Goal: Task Accomplishment & Management: Use online tool/utility

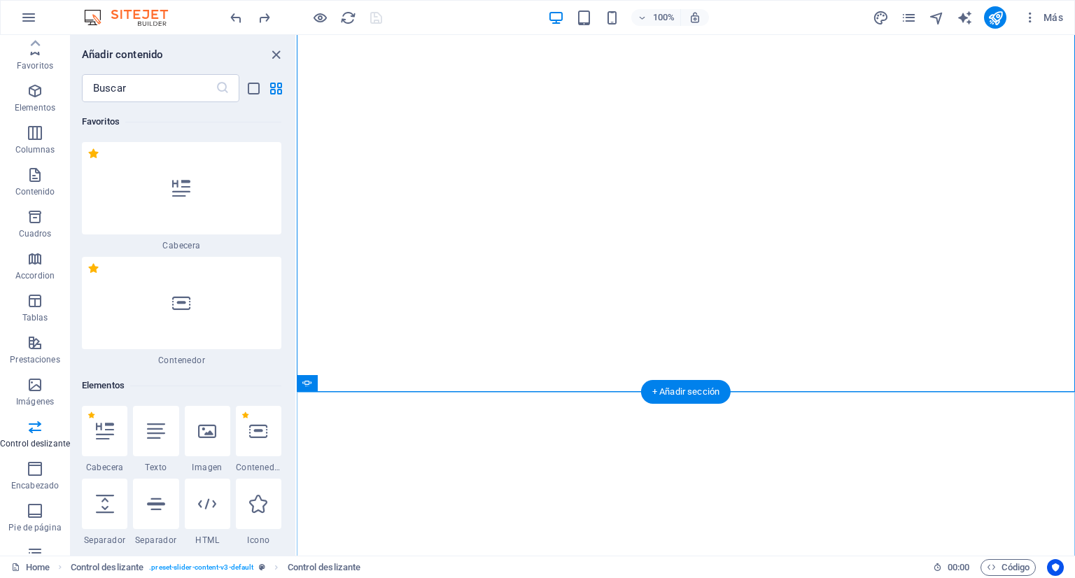
click at [670, 396] on div "+ Añadir sección" at bounding box center [686, 392] width 90 height 24
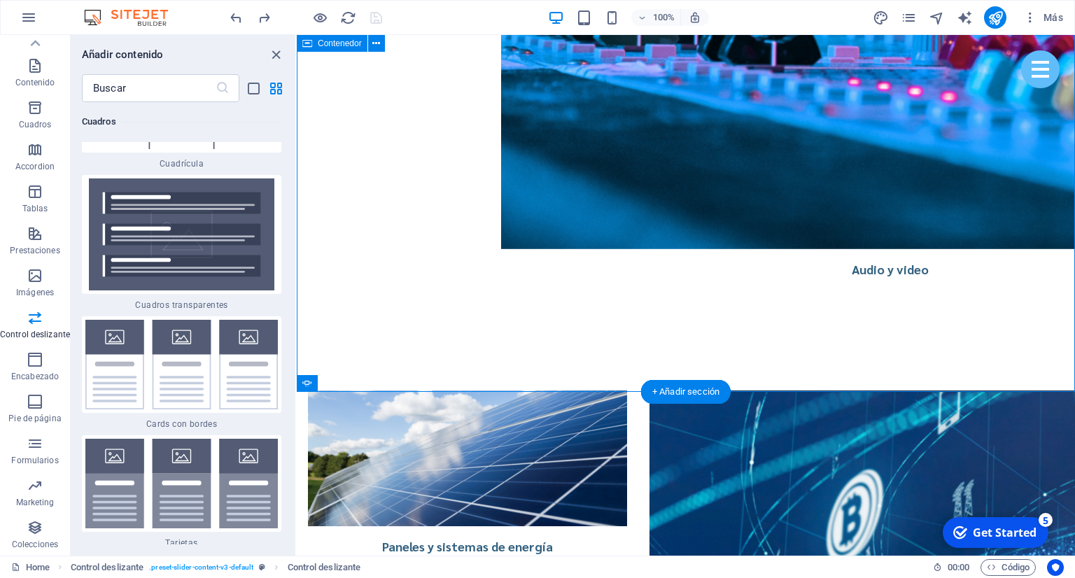
scroll to position [3168, 0]
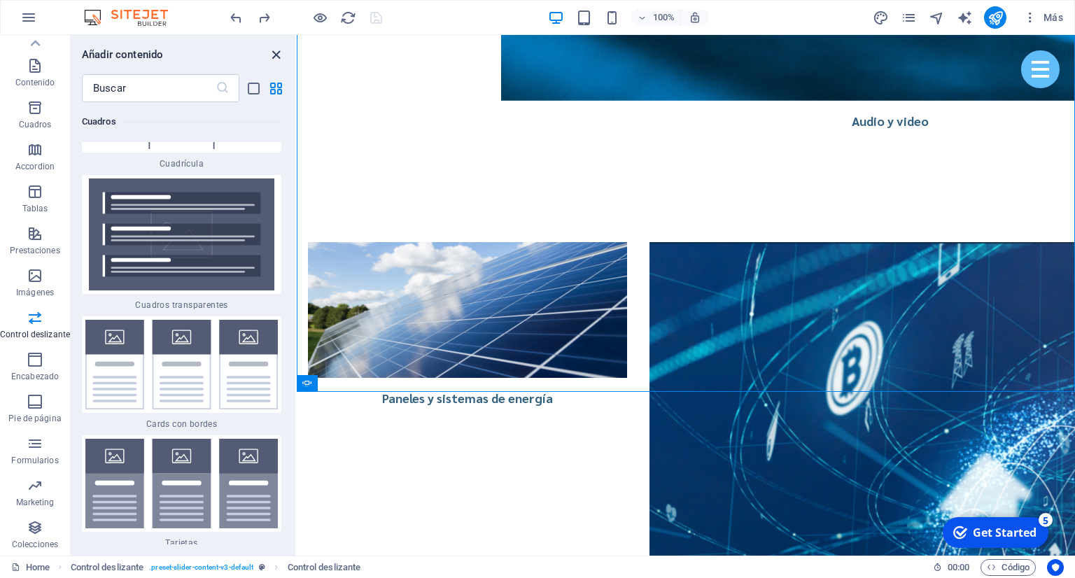
click at [276, 55] on icon "close panel" at bounding box center [276, 55] width 16 height 16
click at [278, 54] on icon "close panel" at bounding box center [276, 55] width 16 height 16
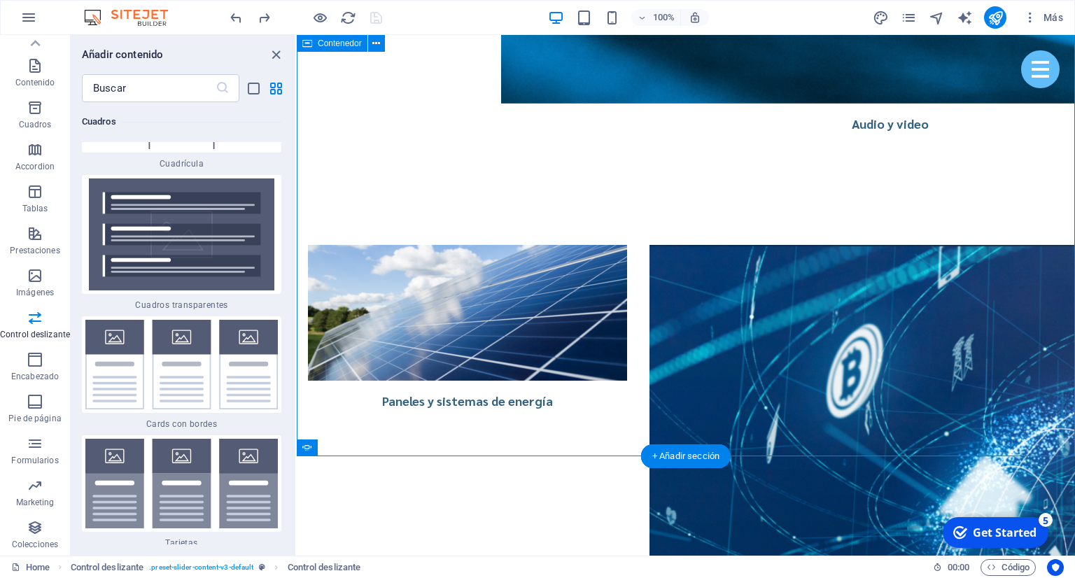
scroll to position [3093, 0]
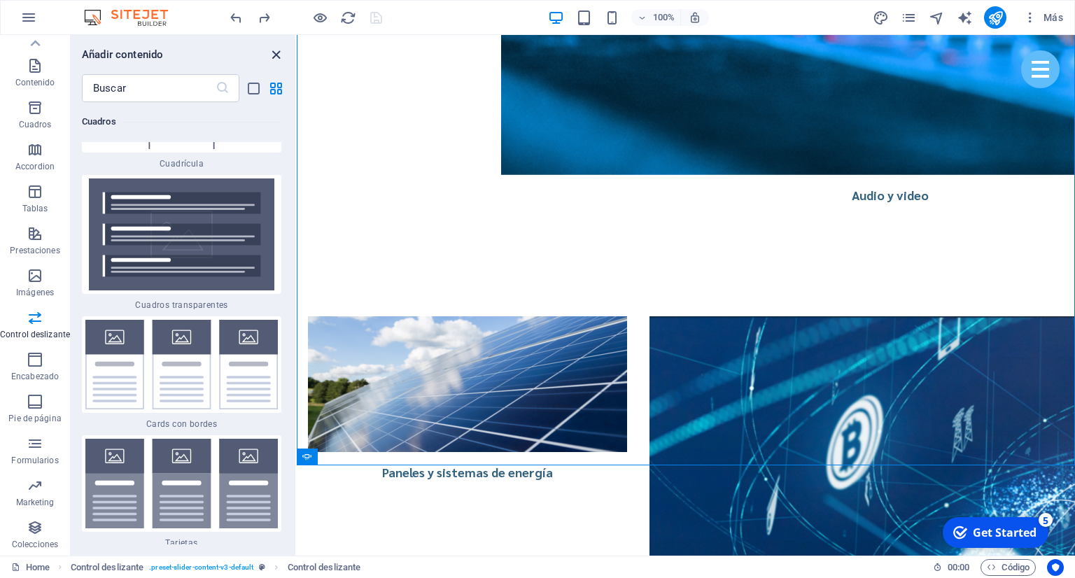
click at [279, 55] on icon "close panel" at bounding box center [276, 55] width 16 height 16
click at [272, 50] on icon "close panel" at bounding box center [276, 55] width 16 height 16
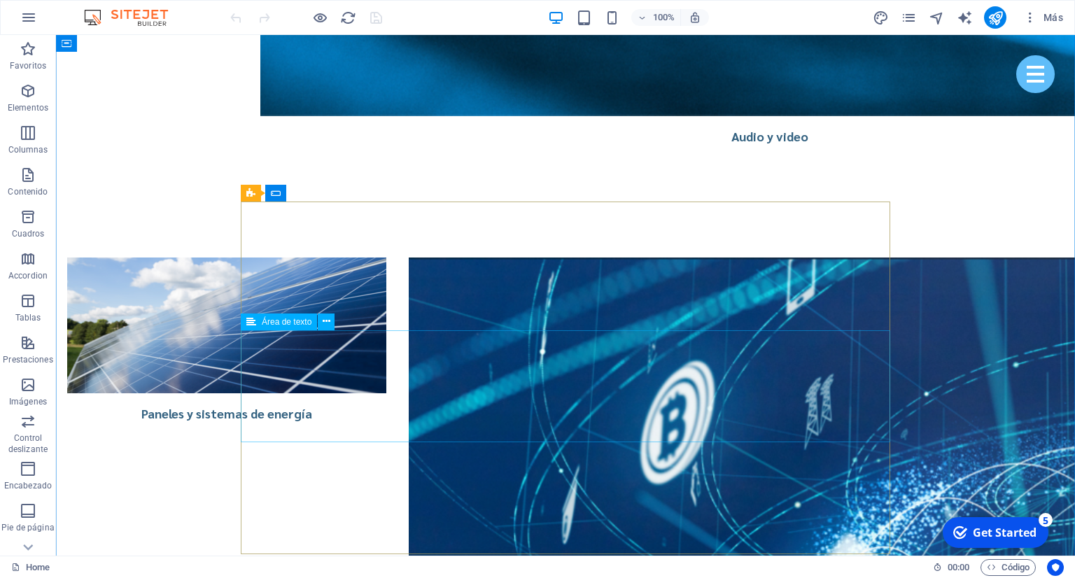
scroll to position [3548, 0]
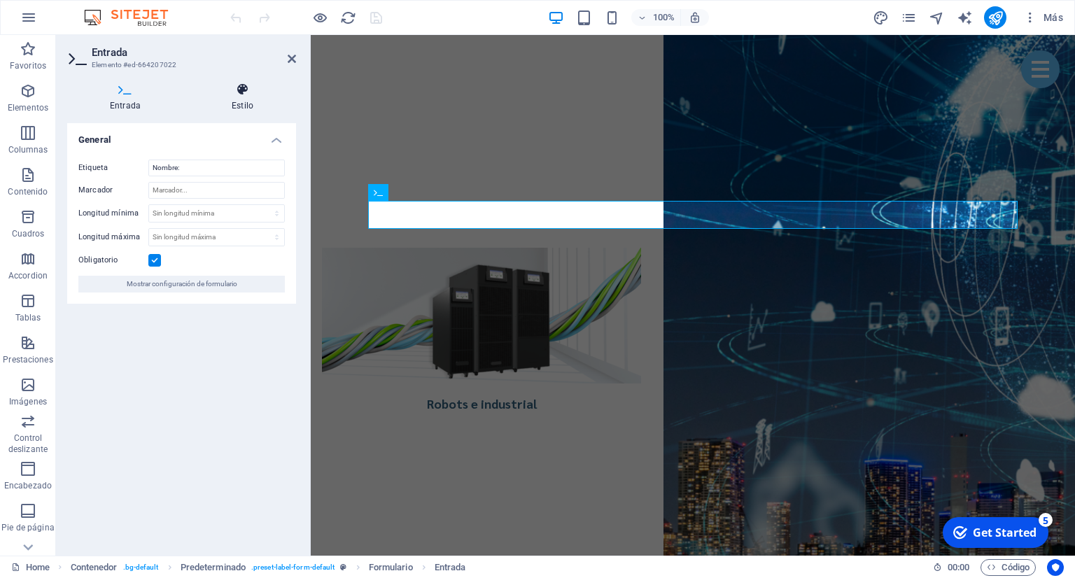
click at [243, 102] on h4 "Estilo" at bounding box center [242, 97] width 107 height 29
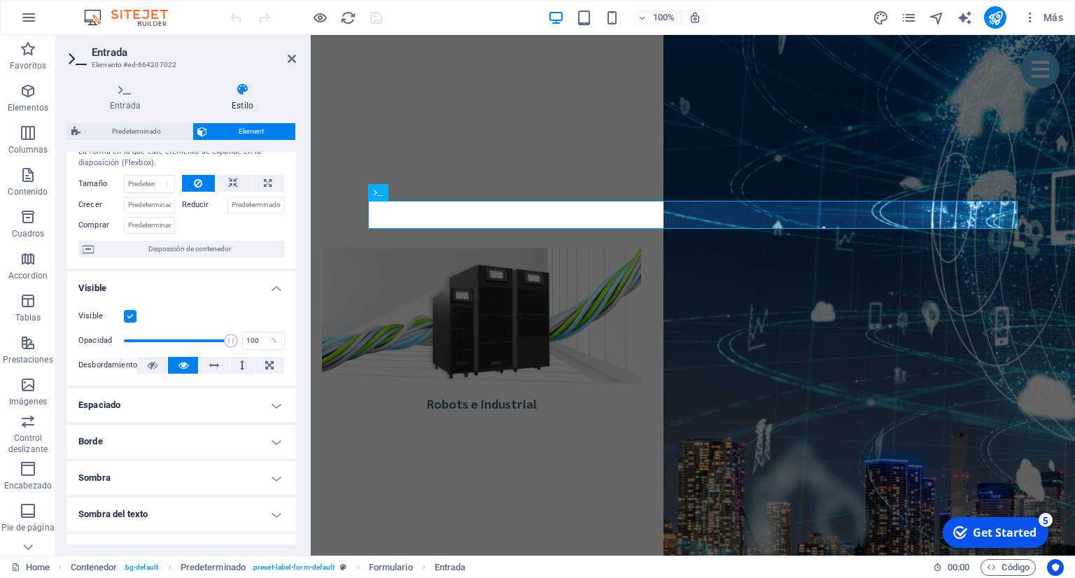
scroll to position [64, 0]
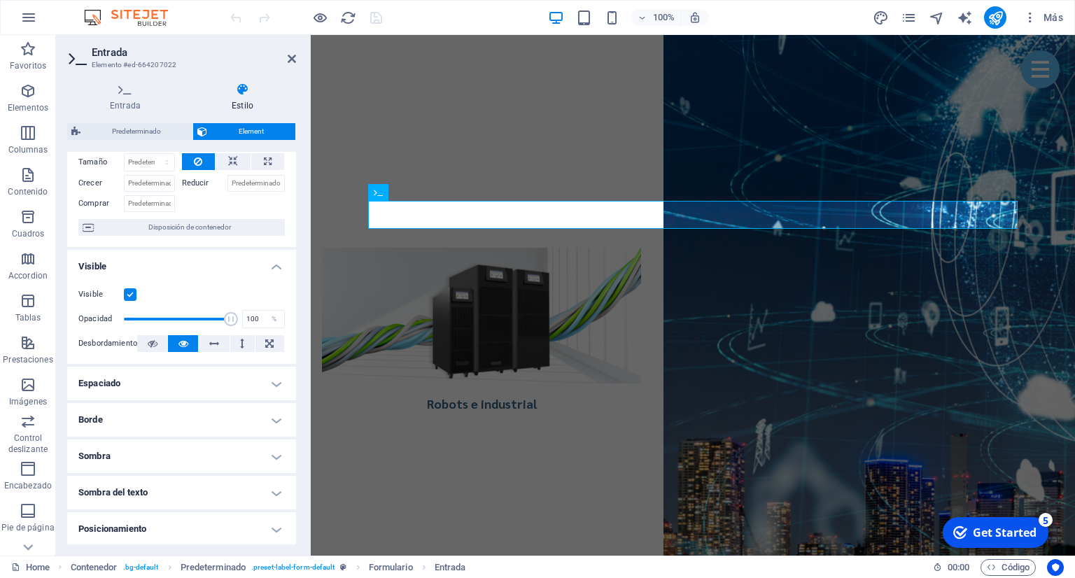
click at [183, 488] on h4 "Sombra del texto" at bounding box center [181, 493] width 229 height 34
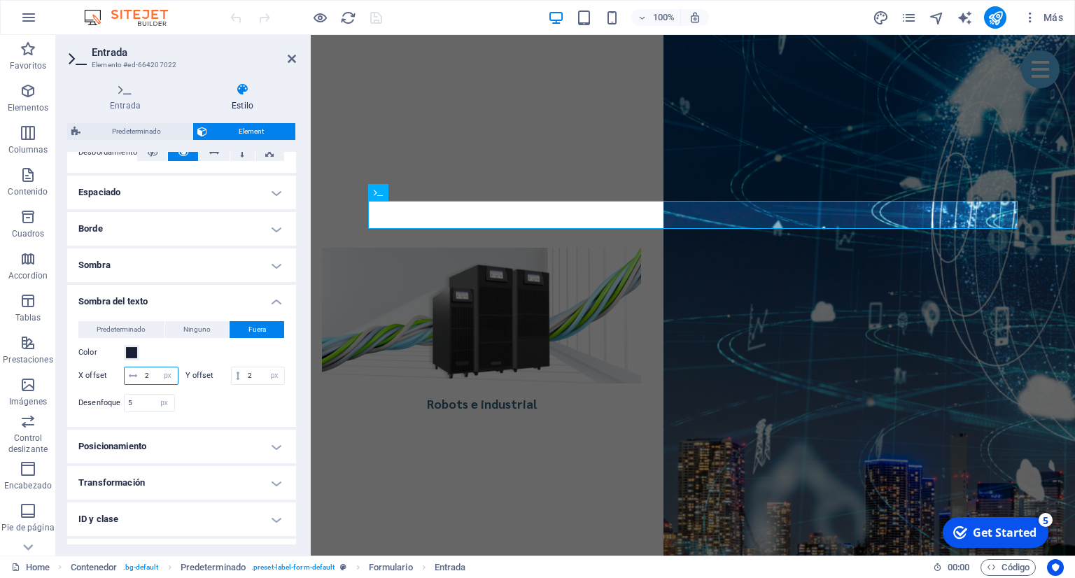
drag, startPoint x: 157, startPoint y: 378, endPoint x: 143, endPoint y: 377, distance: 14.0
click at [143, 377] on input "2" at bounding box center [159, 376] width 36 height 17
type input "4"
click at [248, 374] on input "2" at bounding box center [264, 376] width 40 height 17
drag, startPoint x: 256, startPoint y: 379, endPoint x: 244, endPoint y: 377, distance: 12.7
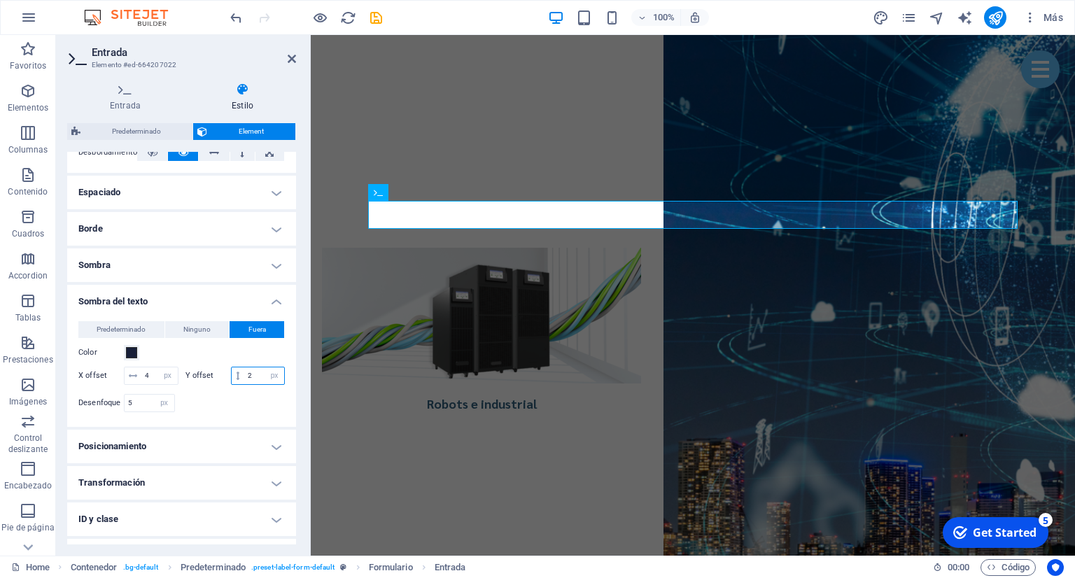
click at [244, 377] on input "2" at bounding box center [264, 376] width 40 height 17
type input "4"
click at [153, 377] on input "4" at bounding box center [159, 376] width 36 height 17
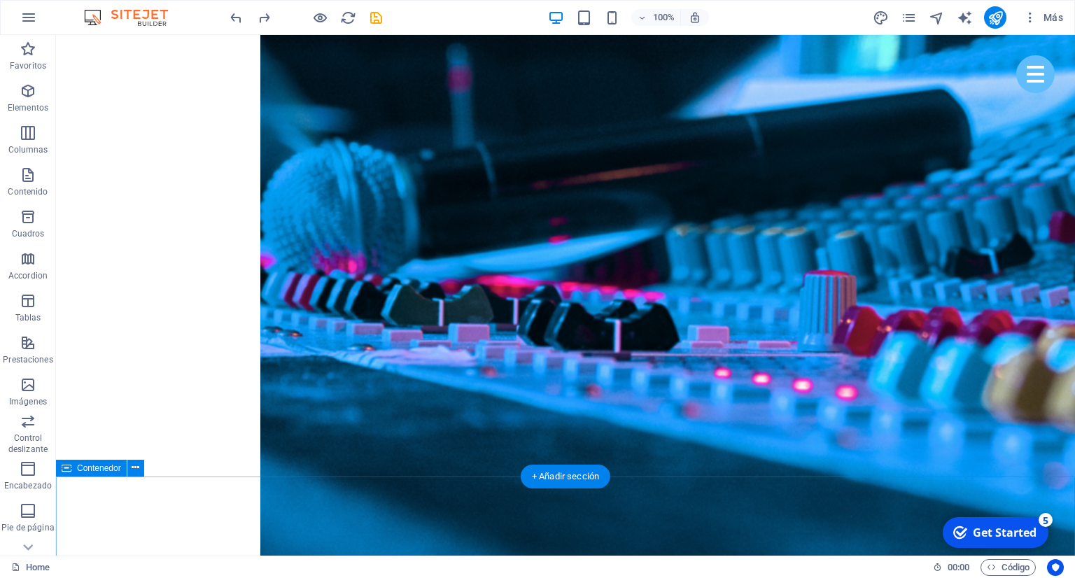
scroll to position [3105, 0]
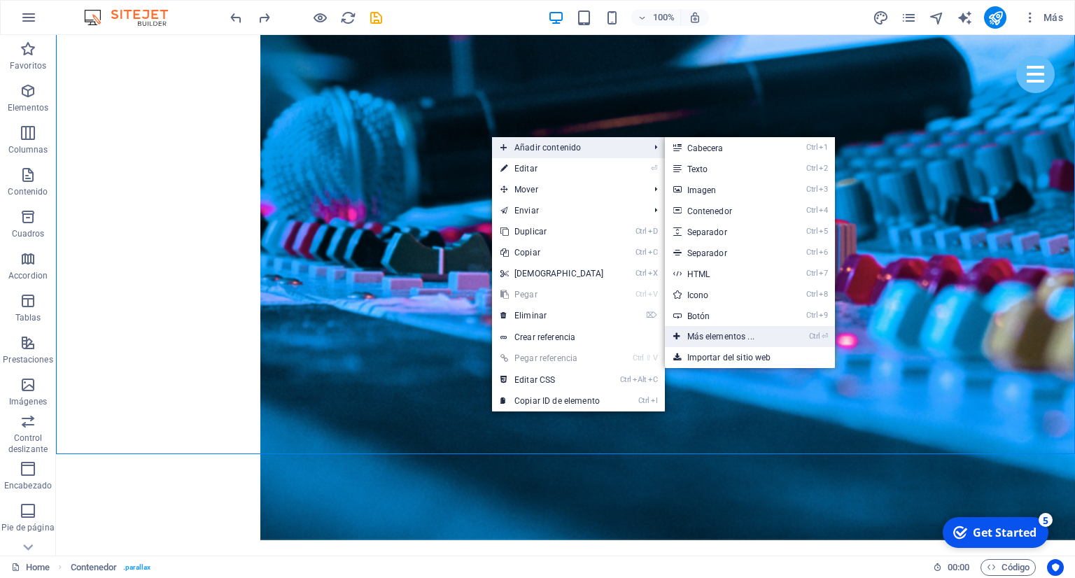
click at [752, 337] on link "Ctrl ⏎ Más elementos ..." at bounding box center [724, 336] width 118 height 21
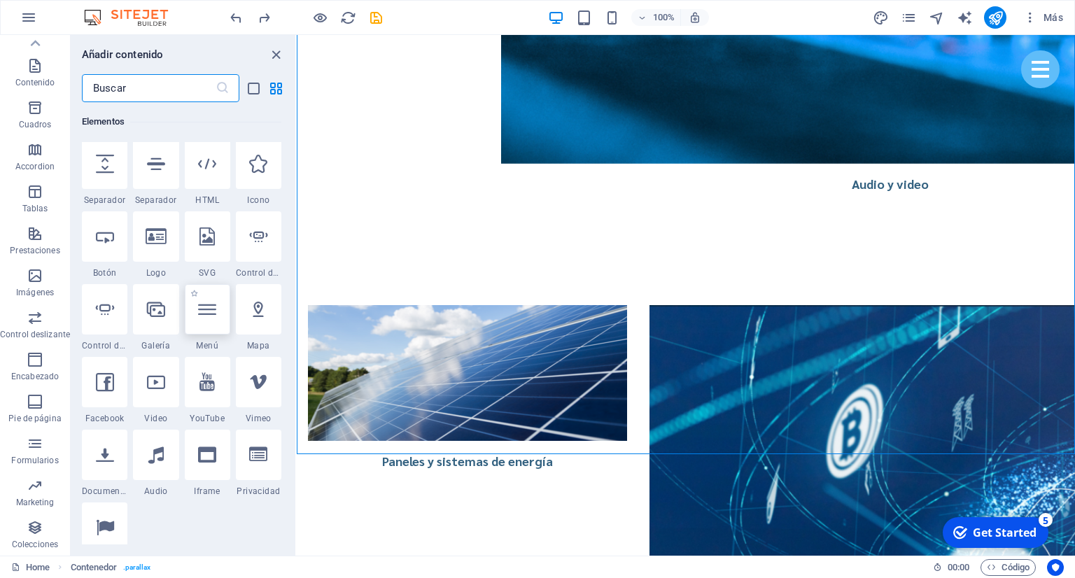
scroll to position [596, 0]
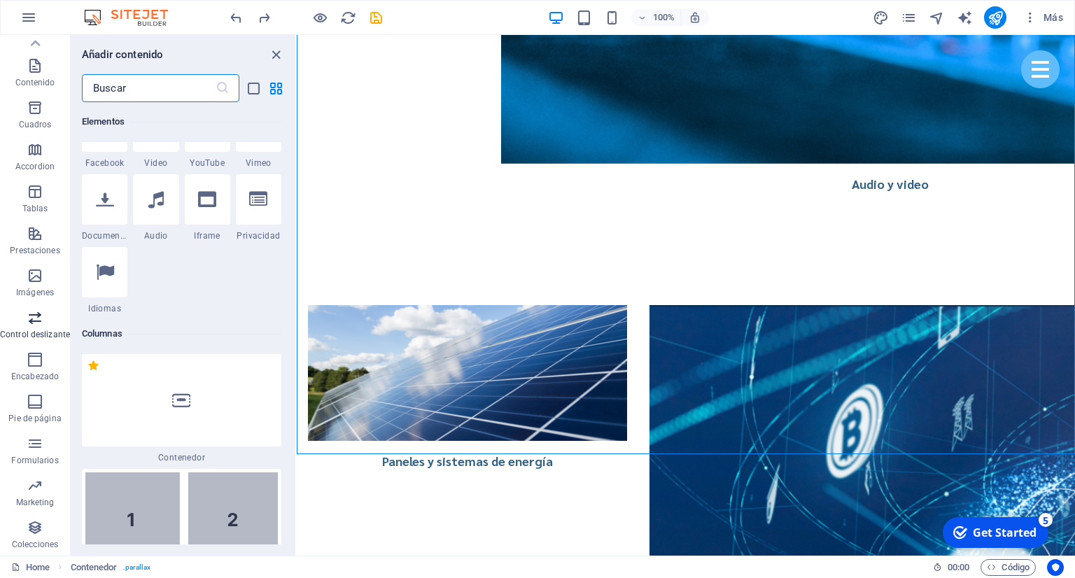
click at [47, 325] on span "Control deslizante" at bounding box center [35, 326] width 70 height 34
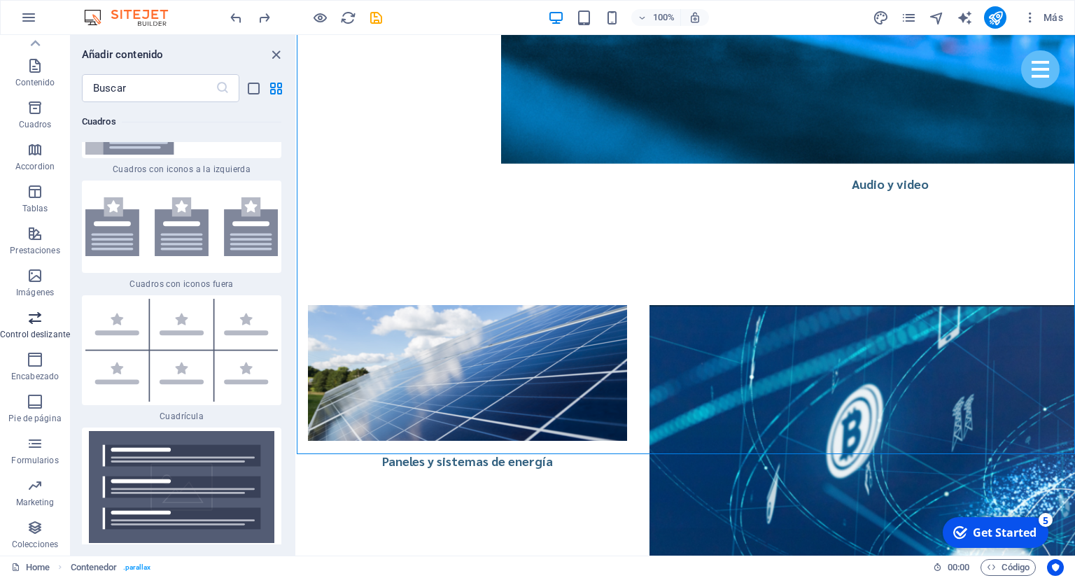
scroll to position [8021, 0]
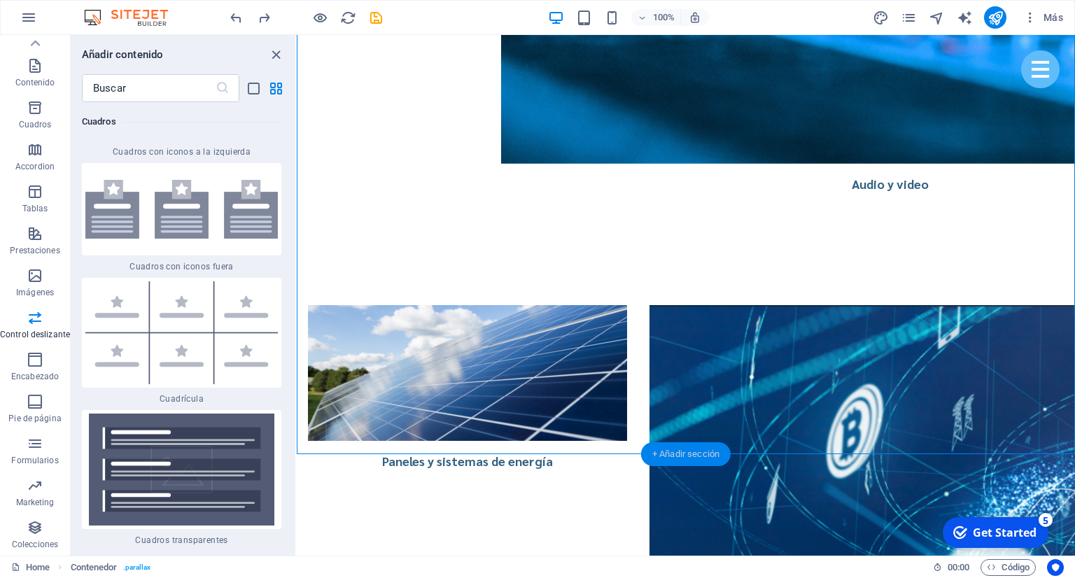
click at [678, 450] on div "+ Añadir sección" at bounding box center [686, 455] width 90 height 24
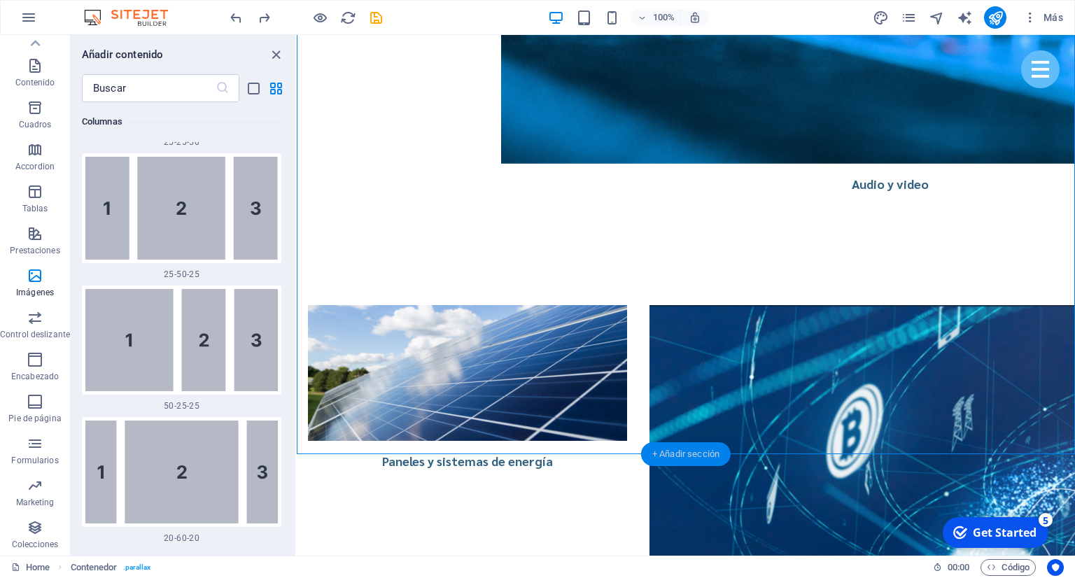
scroll to position [2456, 0]
click at [34, 313] on icon "button" at bounding box center [35, 317] width 17 height 17
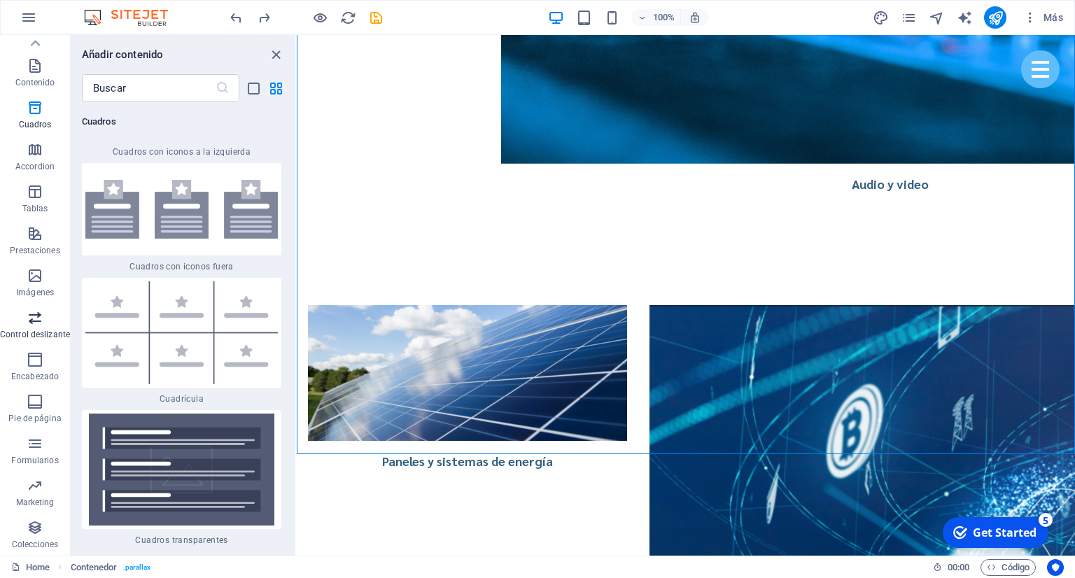
scroll to position [8021, 0]
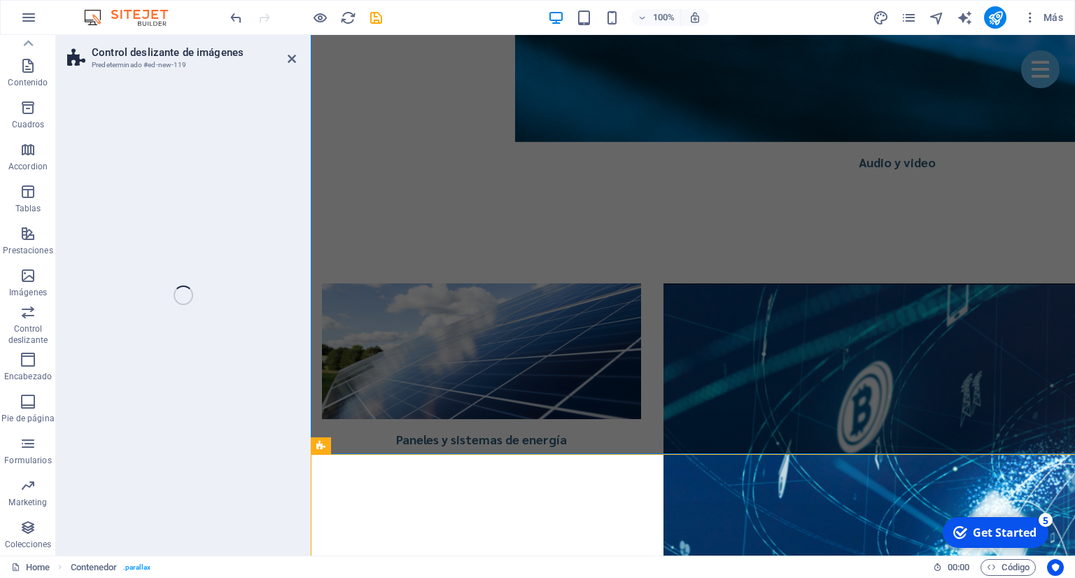
scroll to position [109, 0]
select select "rem"
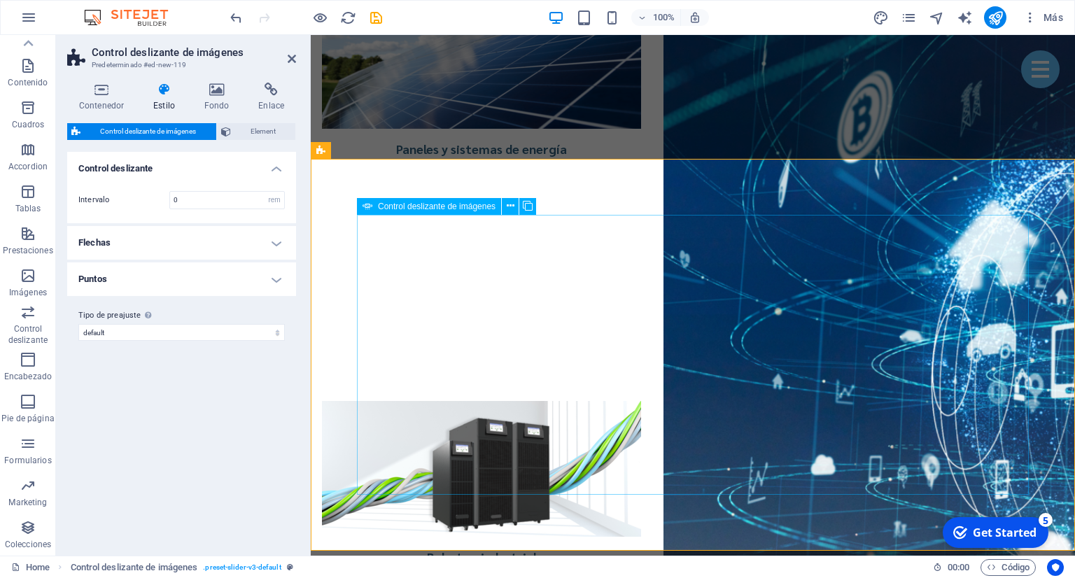
scroll to position [3400, 0]
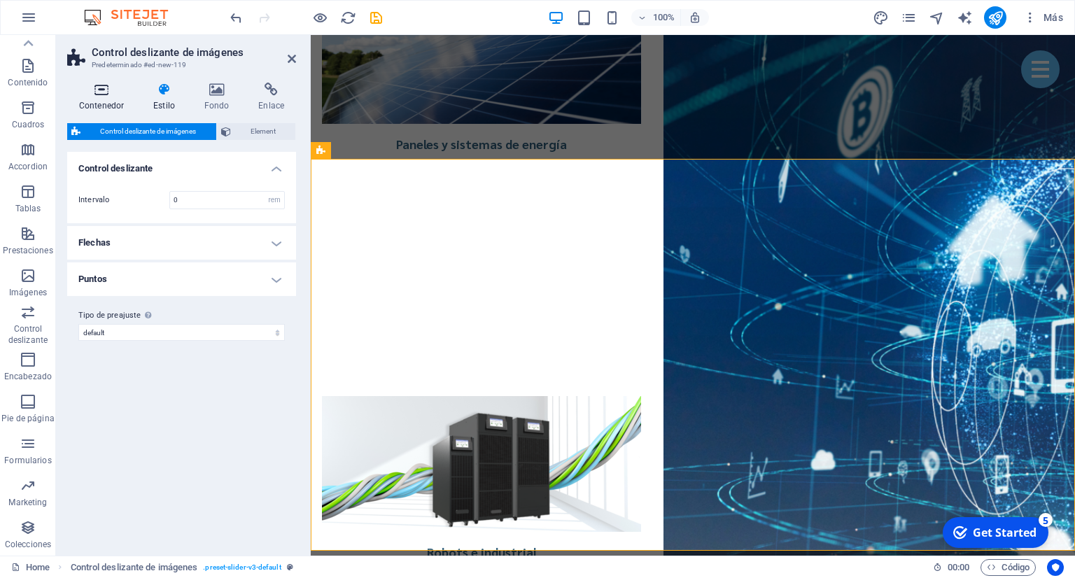
click at [109, 93] on icon at bounding box center [101, 90] width 69 height 14
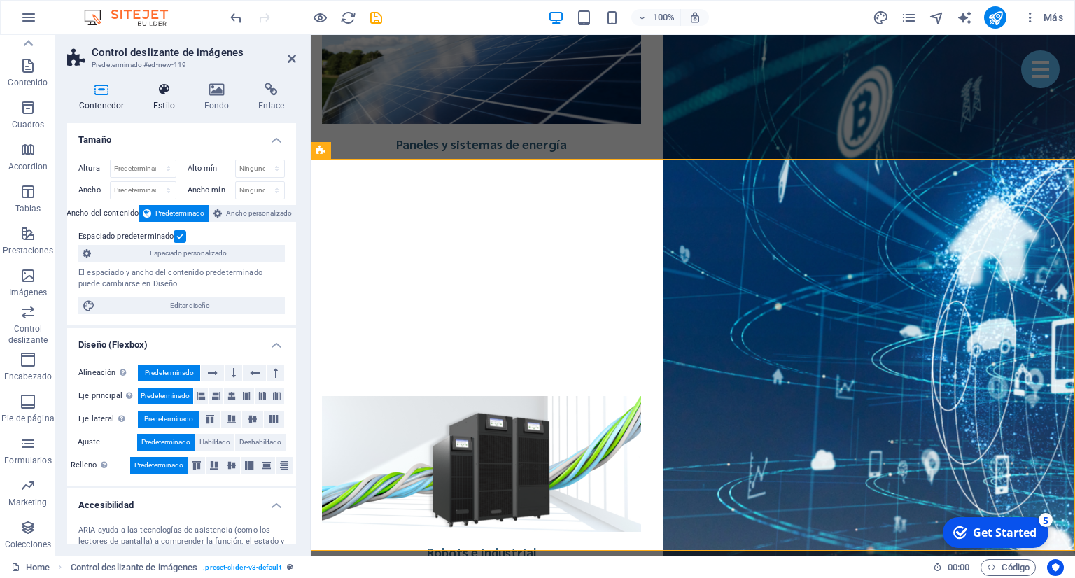
click at [155, 105] on h4 "Estilo" at bounding box center [166, 97] width 51 height 29
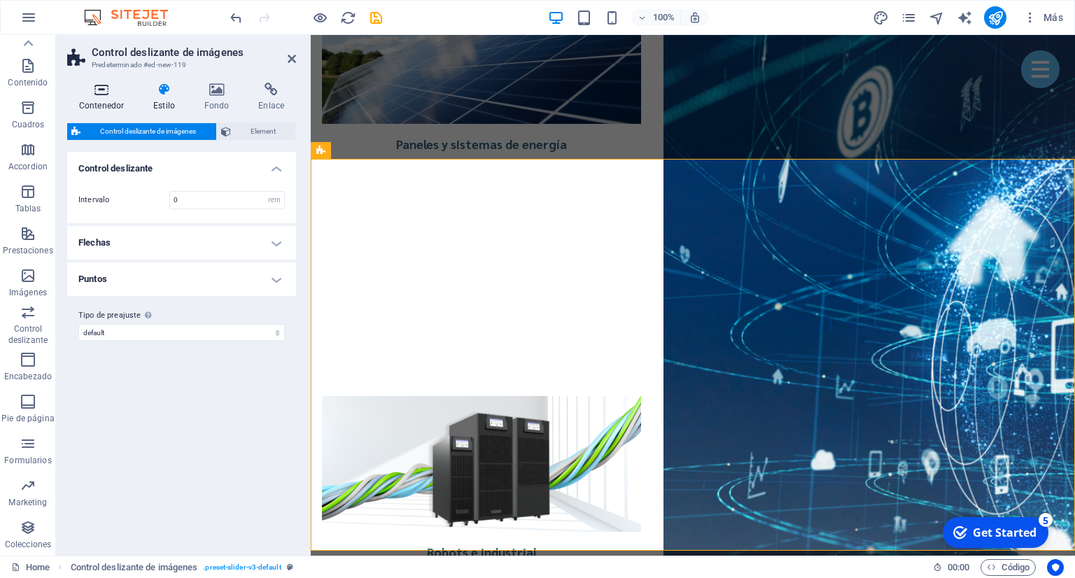
click at [107, 105] on h4 "Contenedor" at bounding box center [104, 97] width 74 height 29
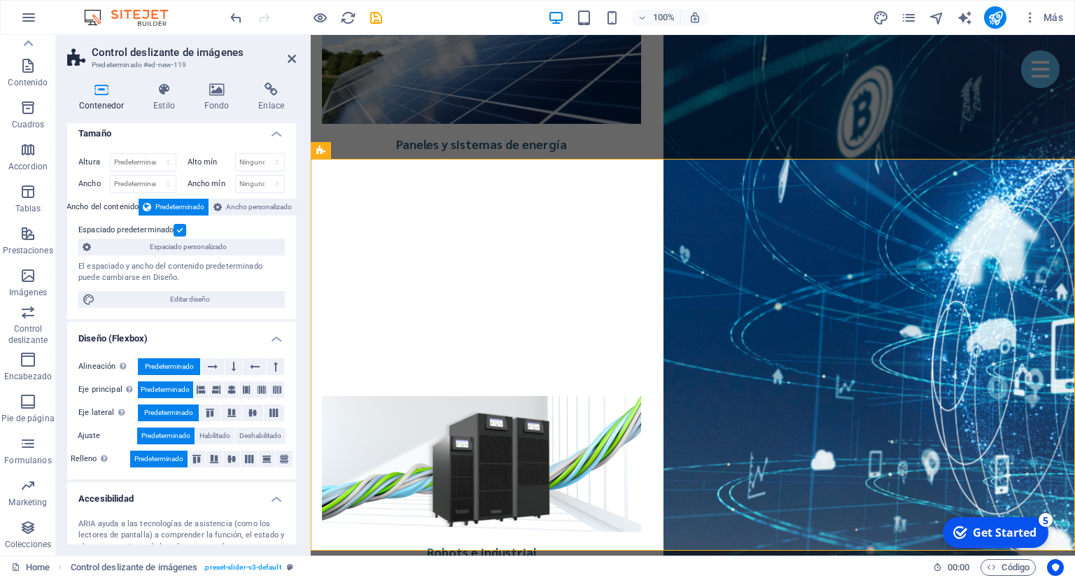
scroll to position [0, 0]
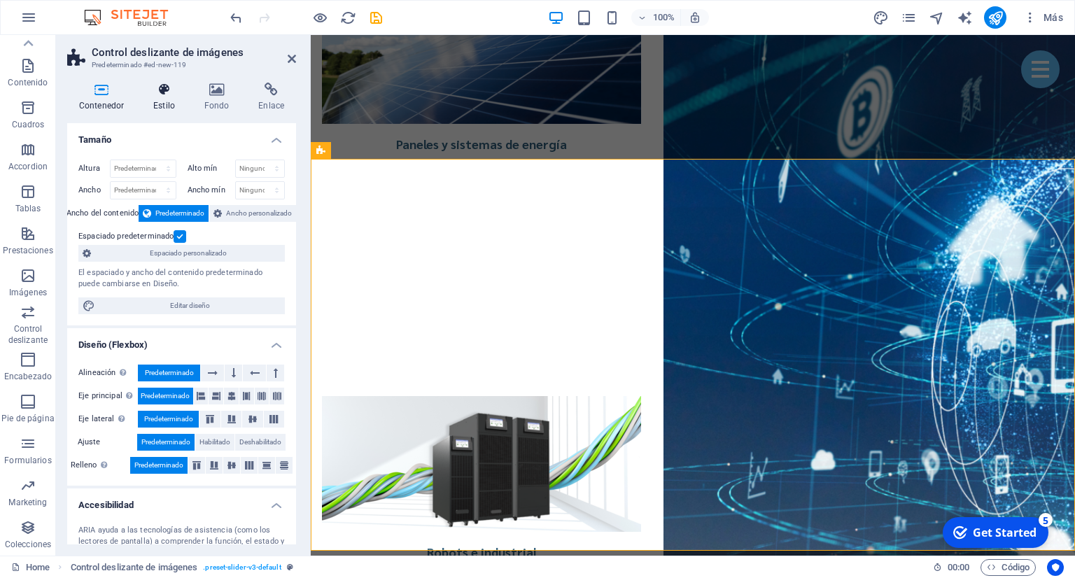
click at [161, 88] on icon at bounding box center [164, 90] width 46 height 14
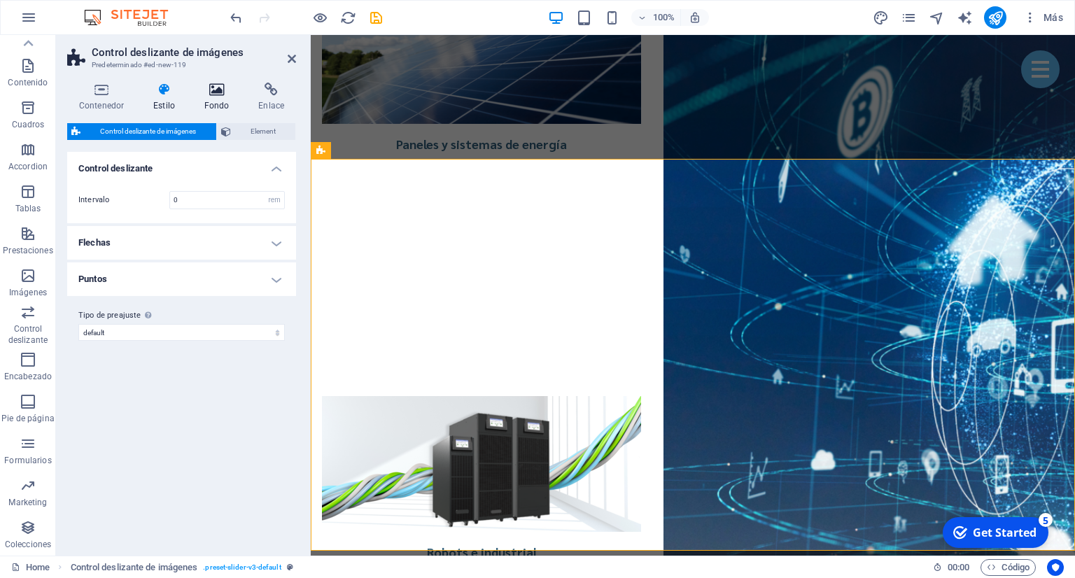
click at [206, 99] on h4 "Fondo" at bounding box center [220, 97] width 55 height 29
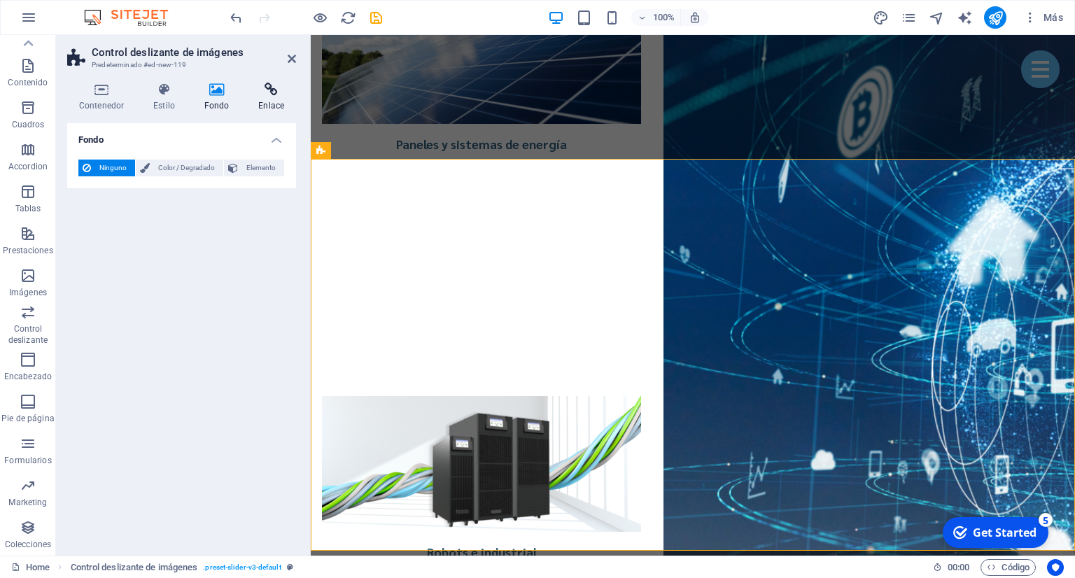
click at [256, 102] on h4 "Enlace" at bounding box center [271, 97] width 50 height 29
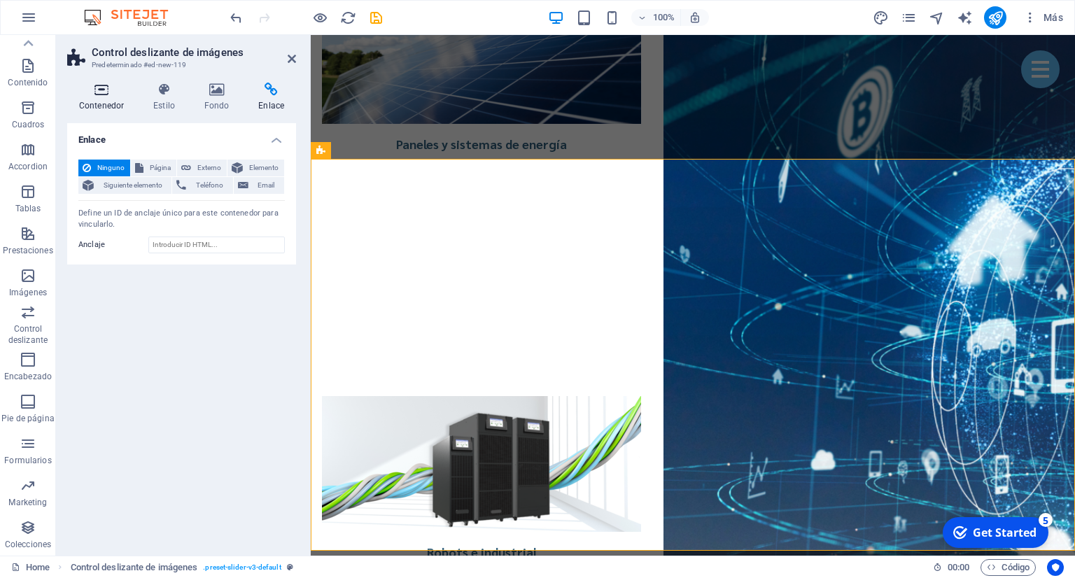
click at [103, 91] on icon at bounding box center [101, 90] width 69 height 14
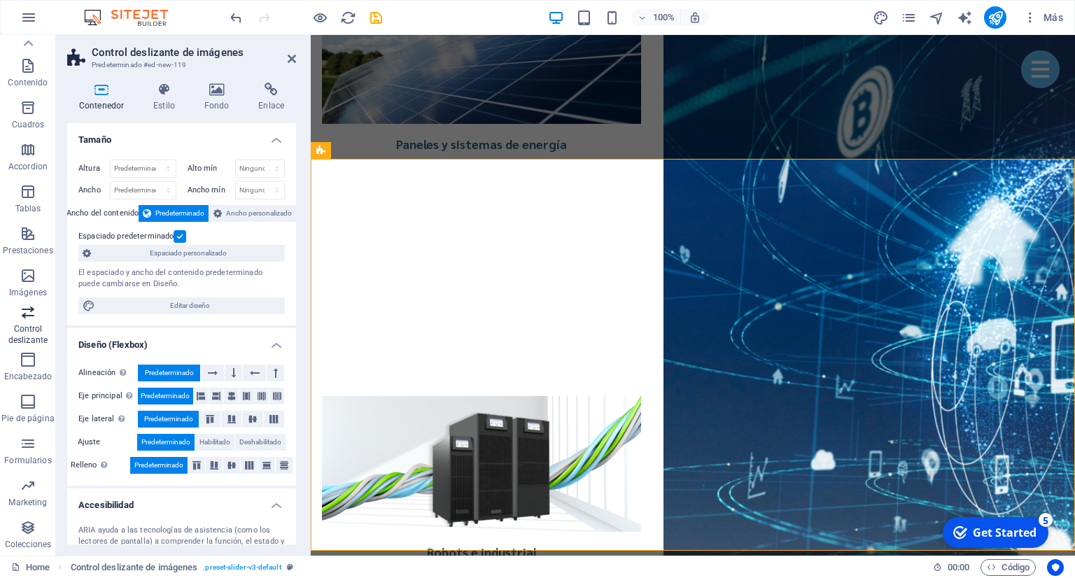
click at [31, 329] on p "Control deslizante" at bounding box center [28, 334] width 56 height 22
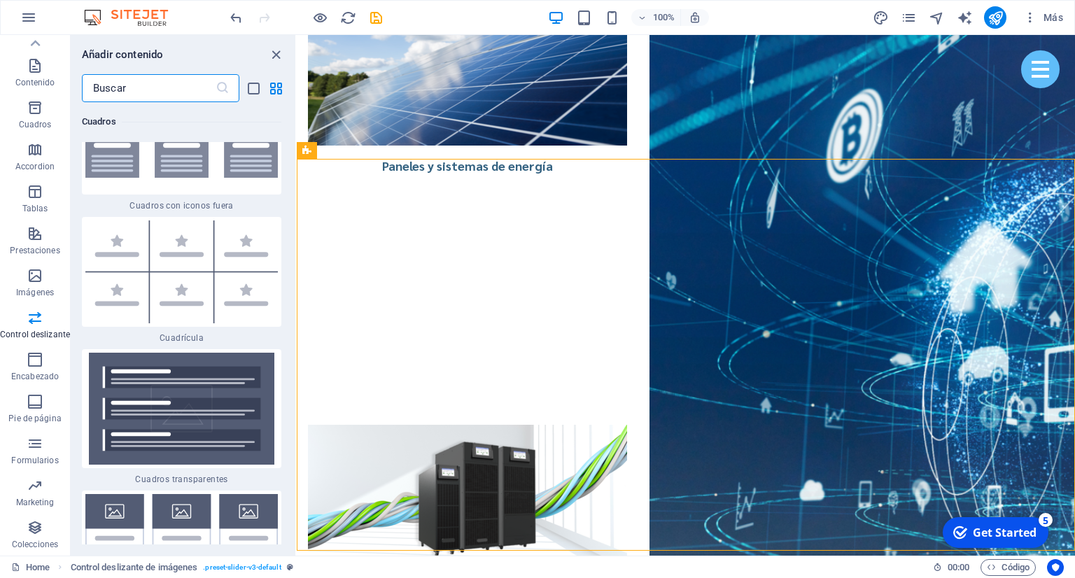
scroll to position [8065, 0]
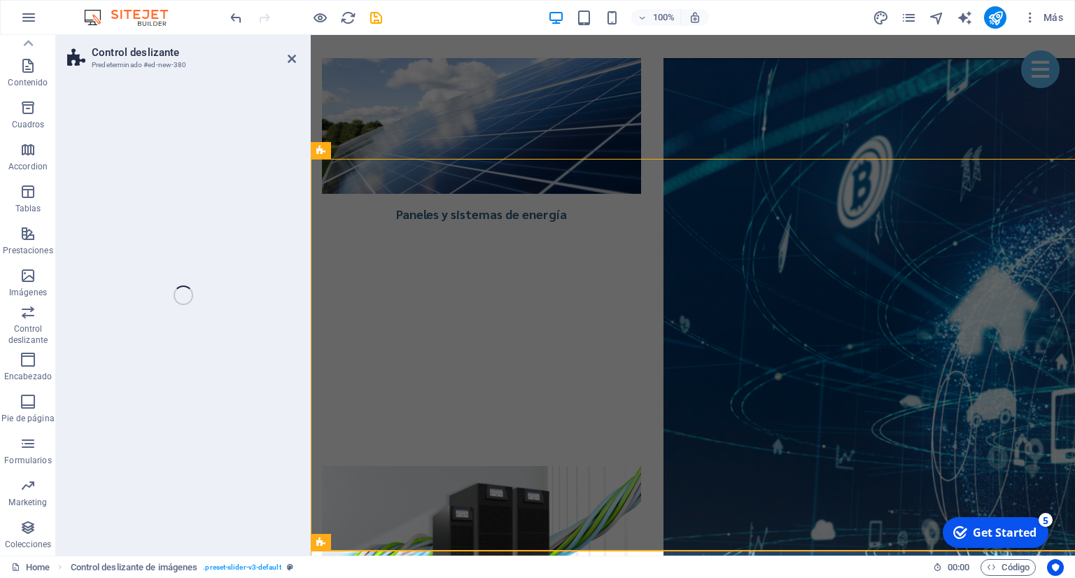
scroll to position [109, 0]
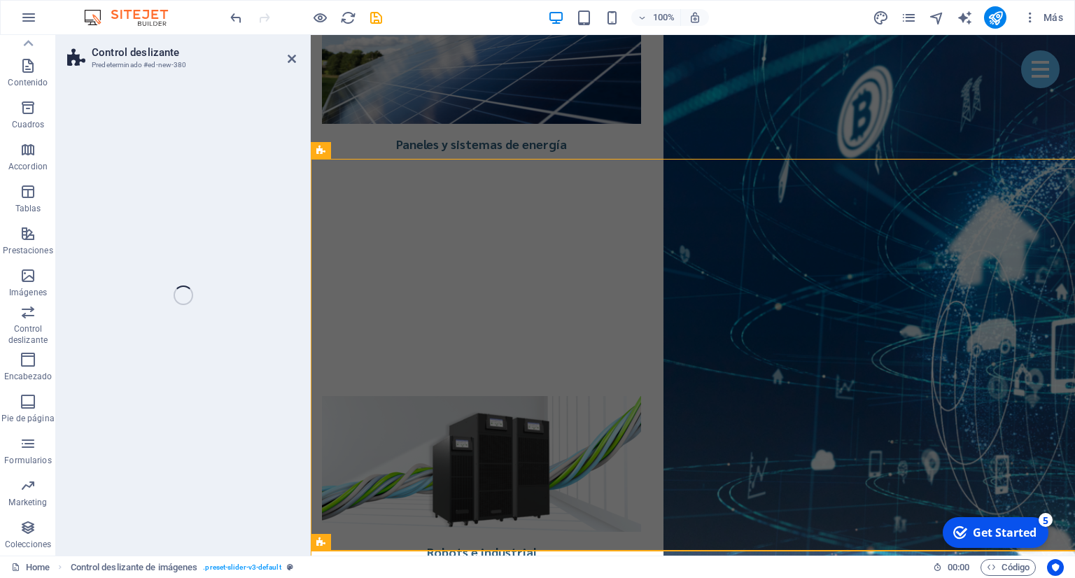
select select "rem"
select select "px"
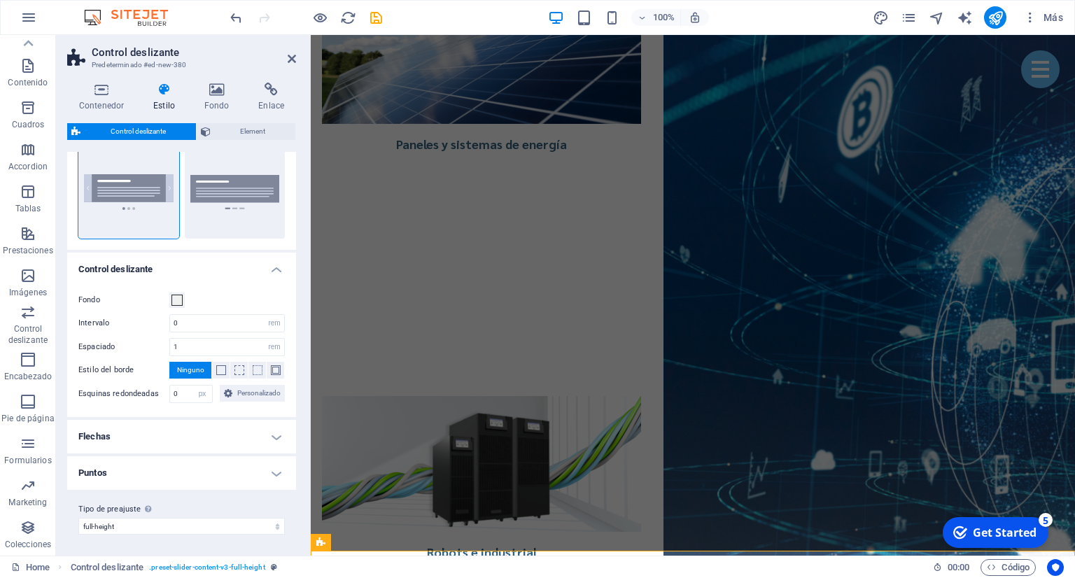
scroll to position [0, 0]
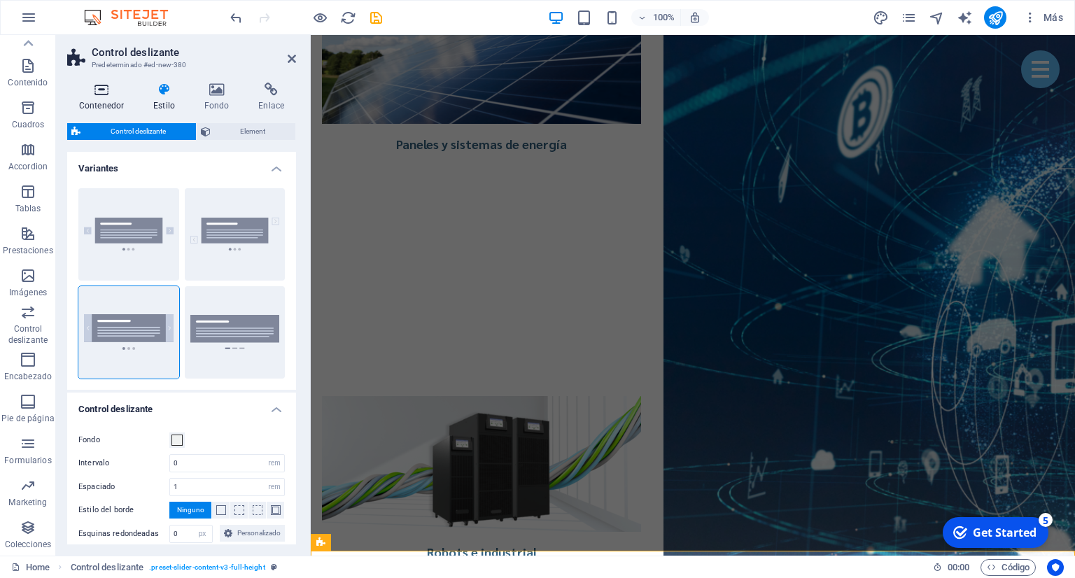
click at [115, 95] on icon at bounding box center [101, 90] width 69 height 14
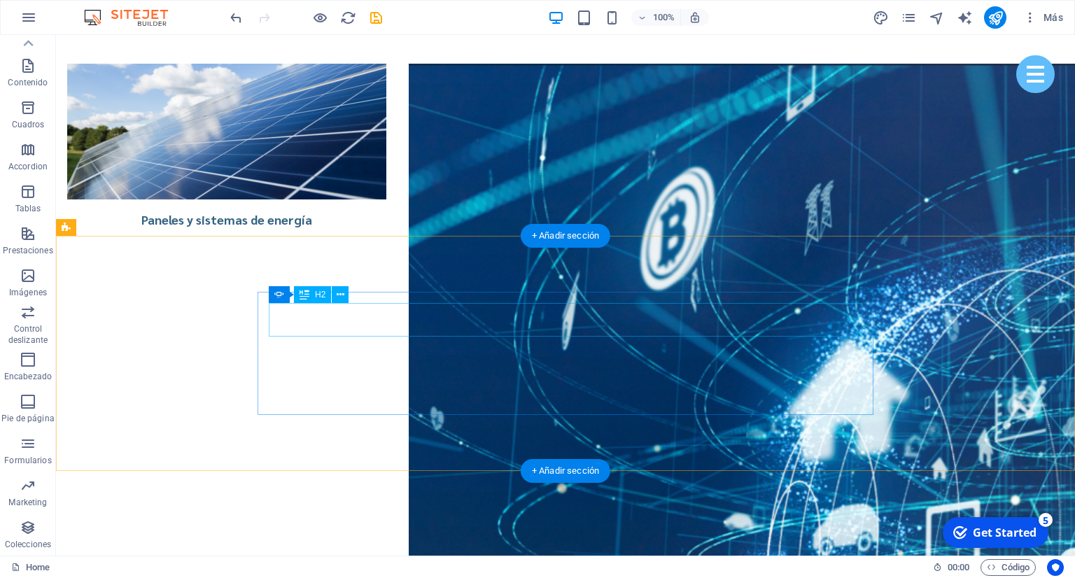
scroll to position [3696, 0]
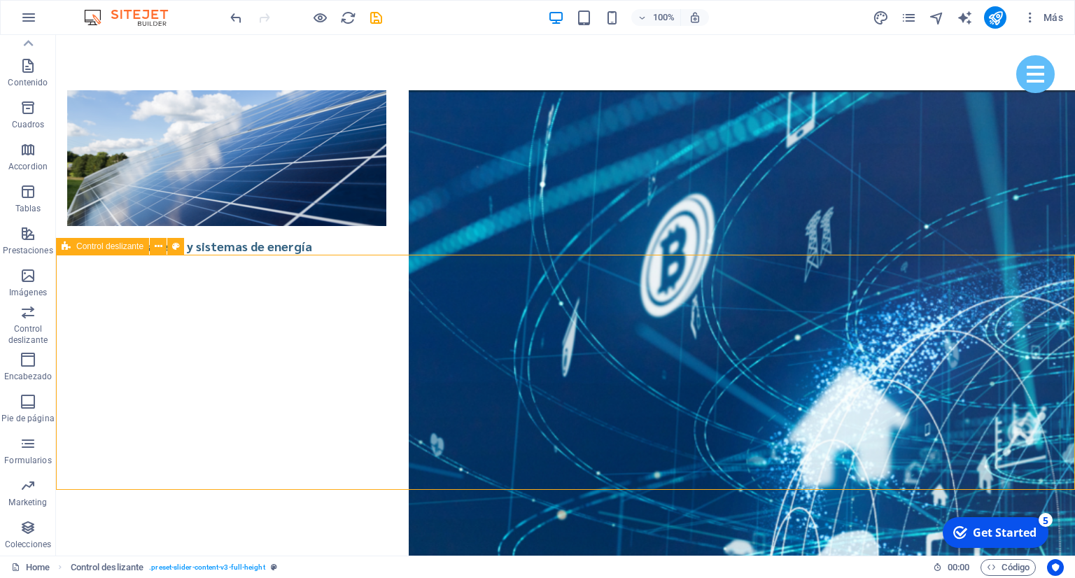
click at [113, 249] on span "Control deslizante" at bounding box center [109, 246] width 67 height 8
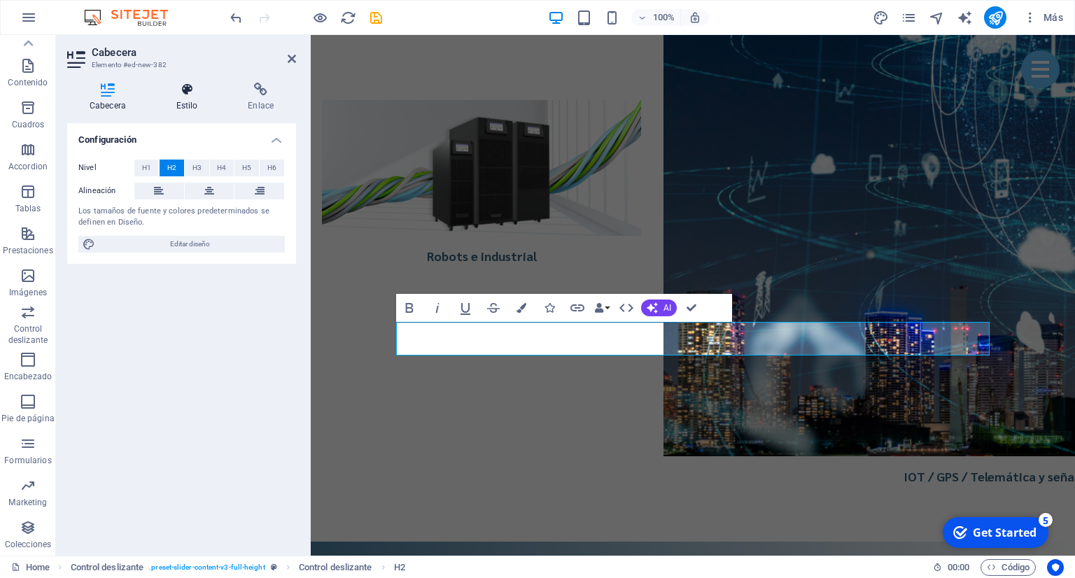
click at [188, 85] on icon at bounding box center [187, 90] width 67 height 14
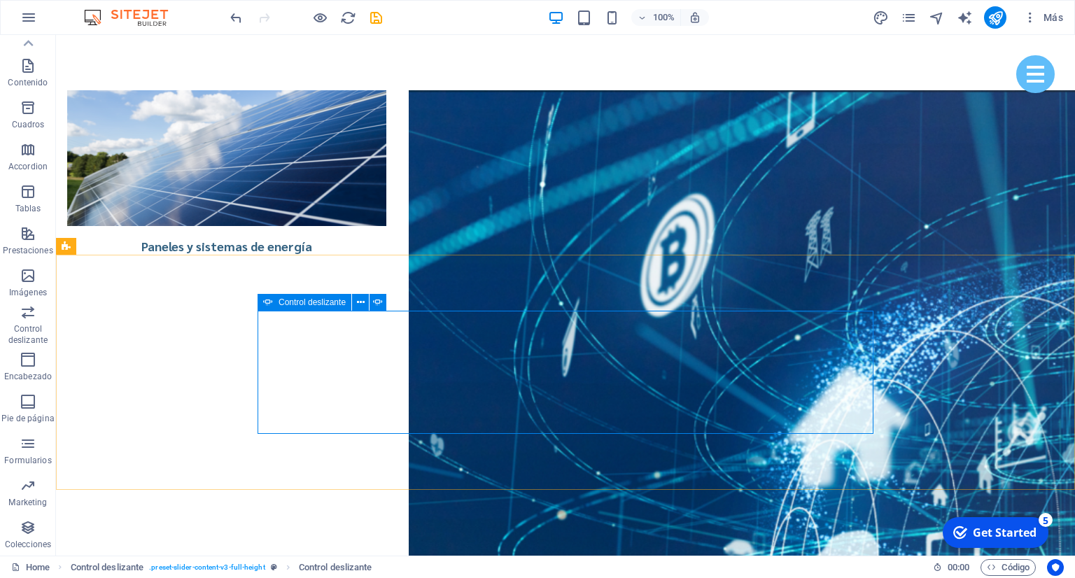
click at [269, 301] on icon at bounding box center [268, 302] width 10 height 17
select select "ms"
select select "s"
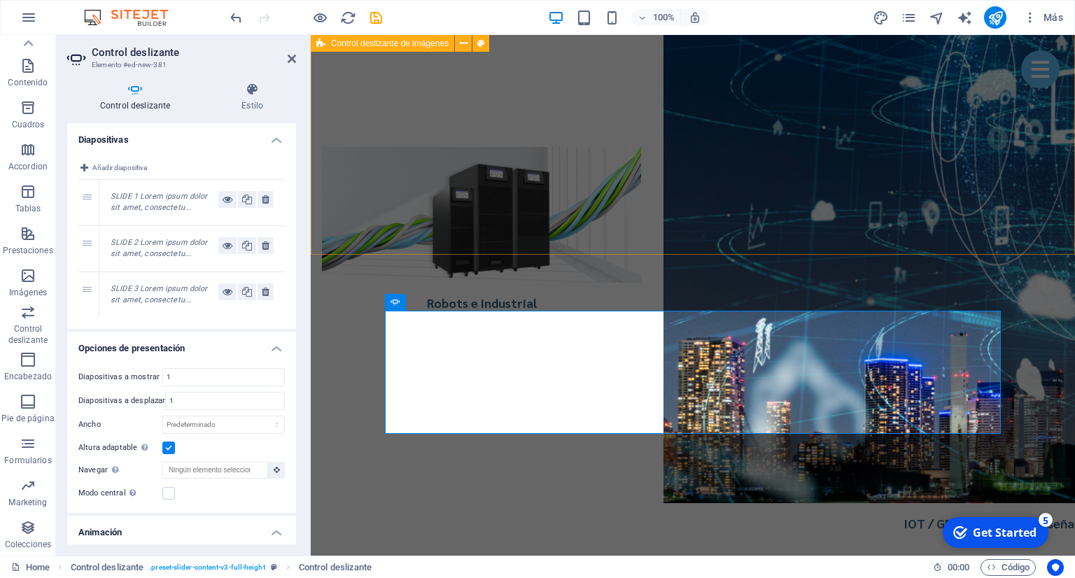
scroll to position [3622, 0]
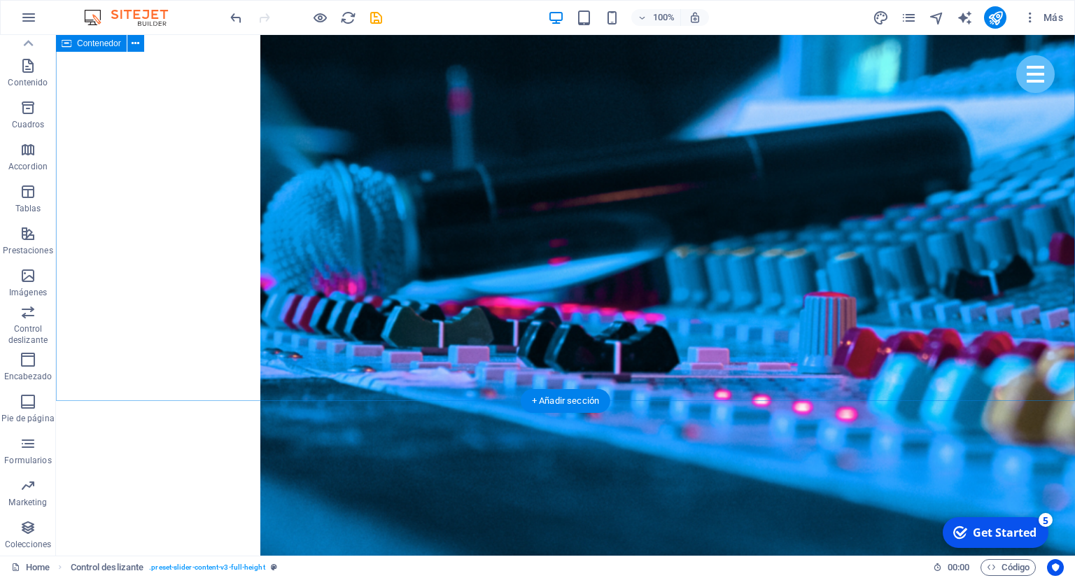
scroll to position [3030, 0]
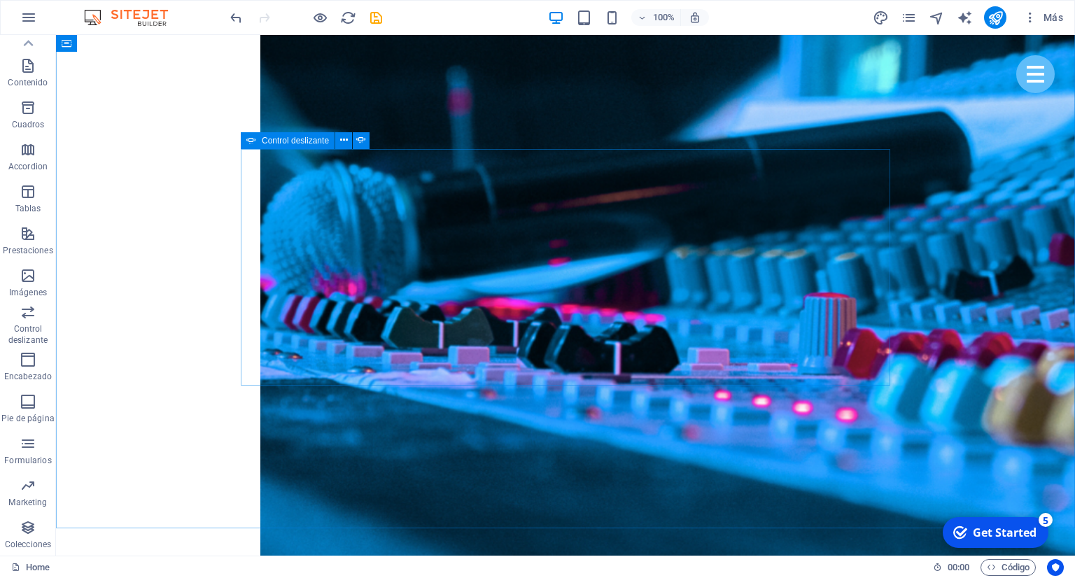
click at [250, 144] on icon at bounding box center [251, 140] width 10 height 17
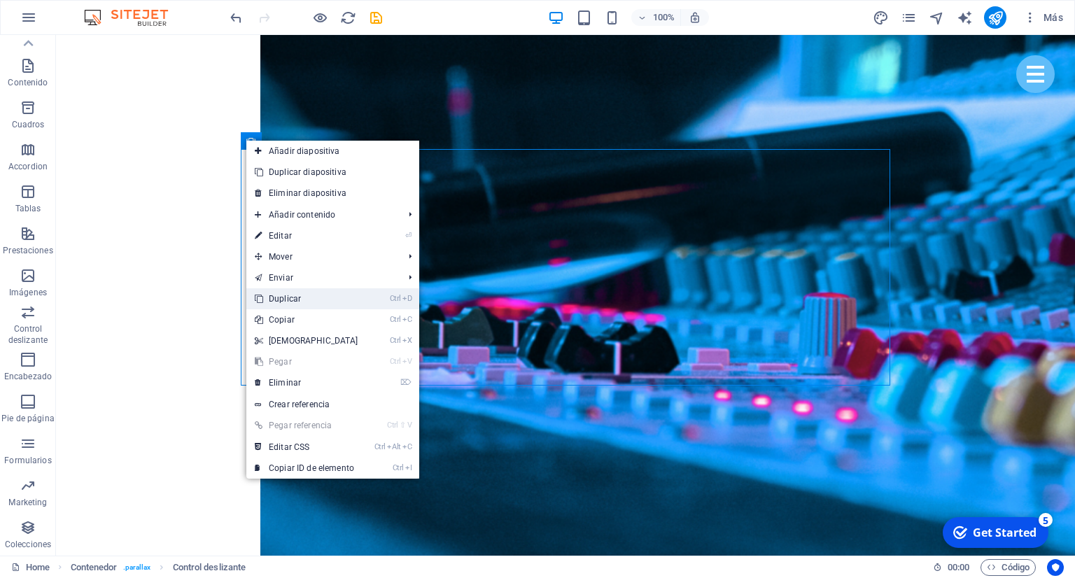
click at [300, 298] on link "Ctrl D Duplicar" at bounding box center [306, 298] width 120 height 21
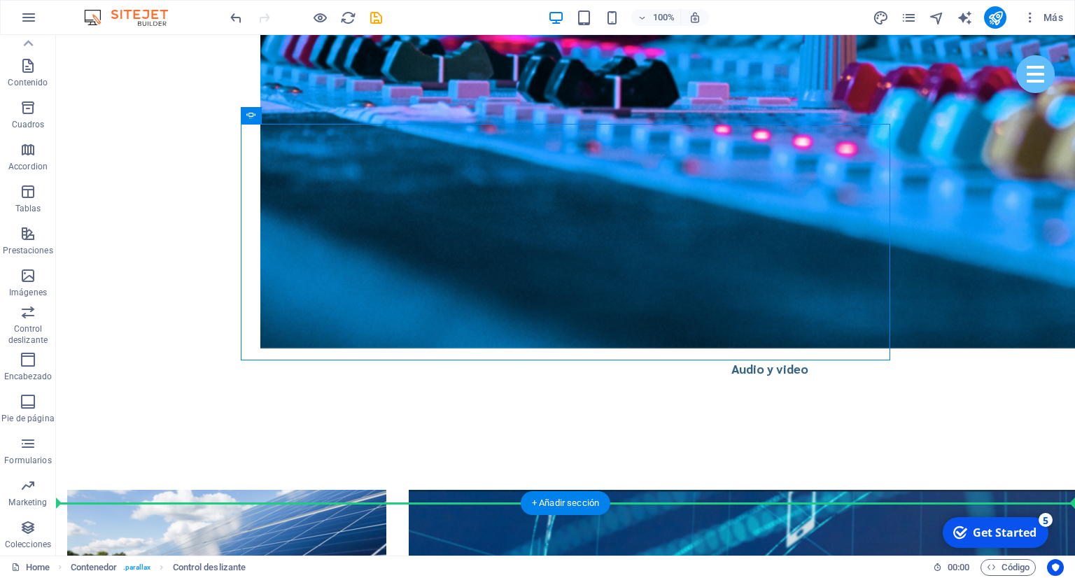
scroll to position [3299, 0]
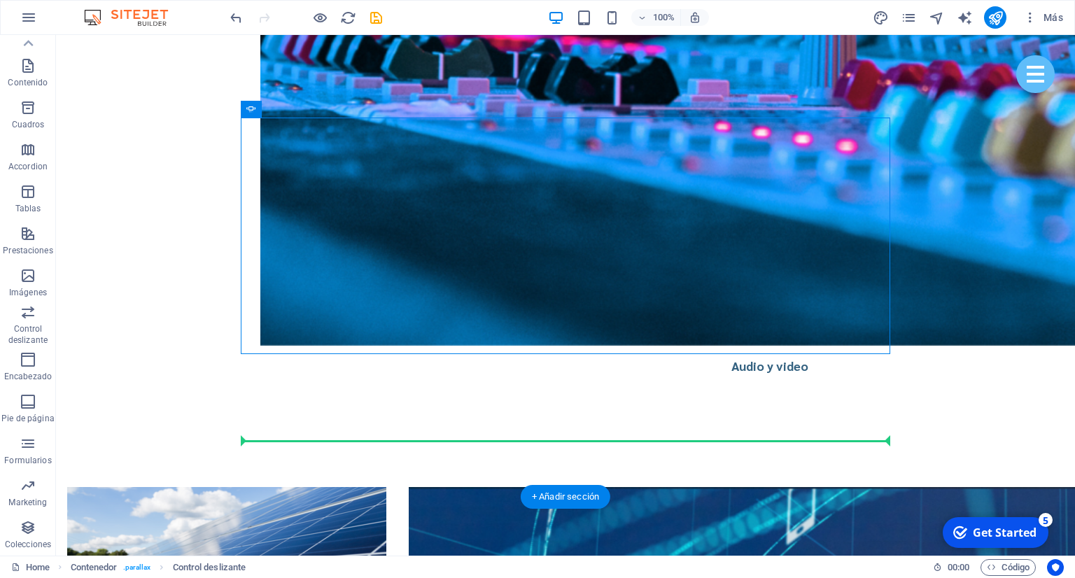
drag, startPoint x: 308, startPoint y: 190, endPoint x: 304, endPoint y: 433, distance: 243.0
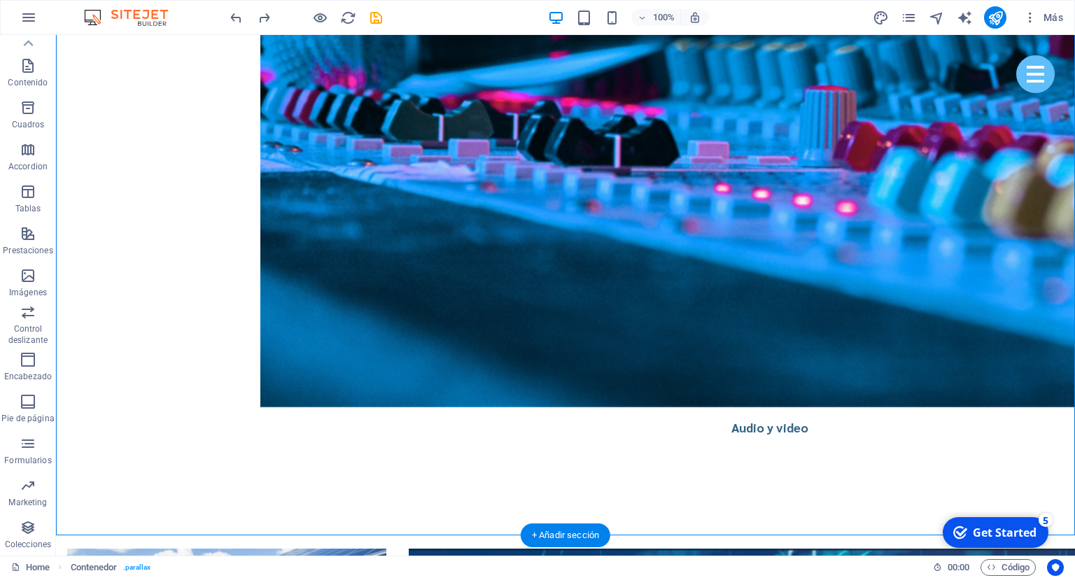
scroll to position [3236, 0]
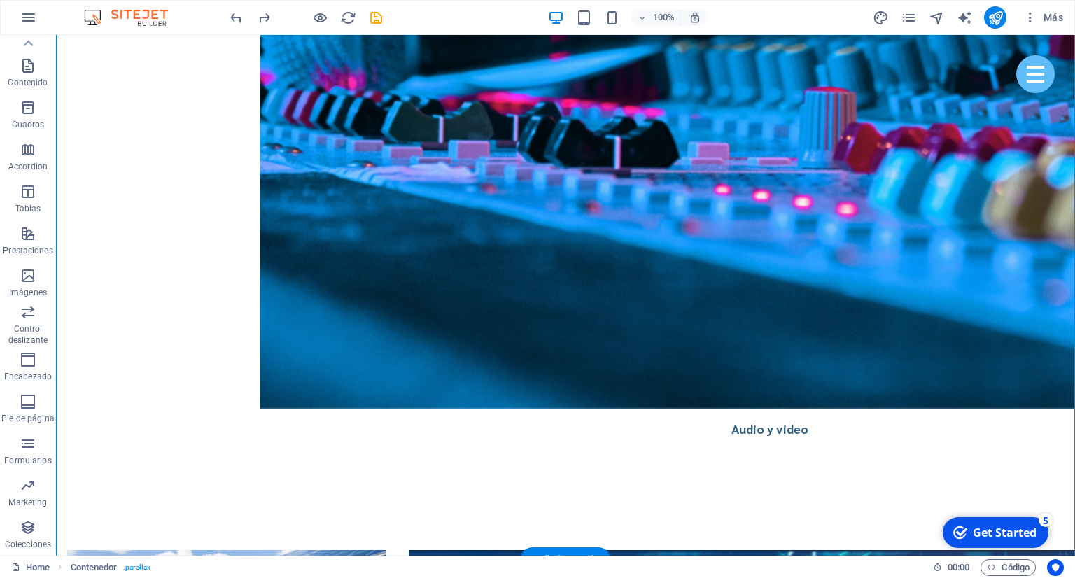
drag, startPoint x: 433, startPoint y: 405, endPoint x: 440, endPoint y: 438, distance: 34.5
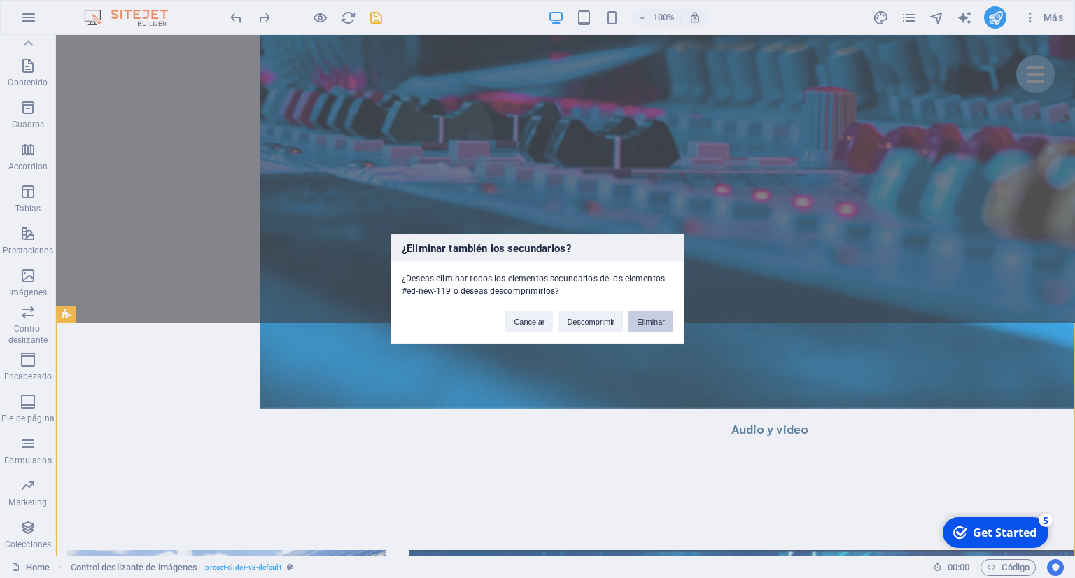
click at [646, 324] on button "Eliminar" at bounding box center [651, 322] width 45 height 21
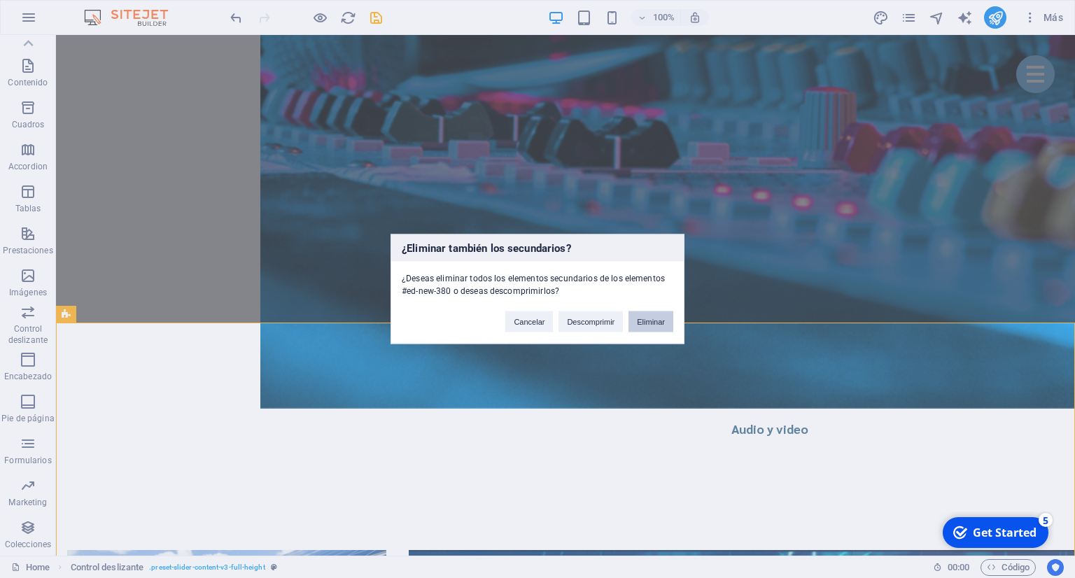
click at [667, 328] on button "Eliminar" at bounding box center [651, 322] width 45 height 21
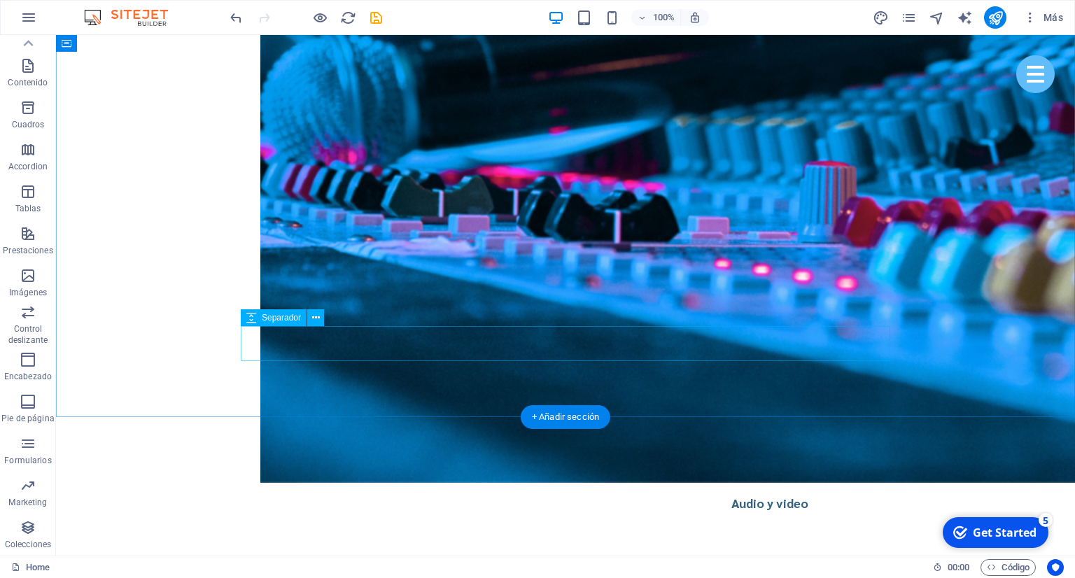
scroll to position [3088, 0]
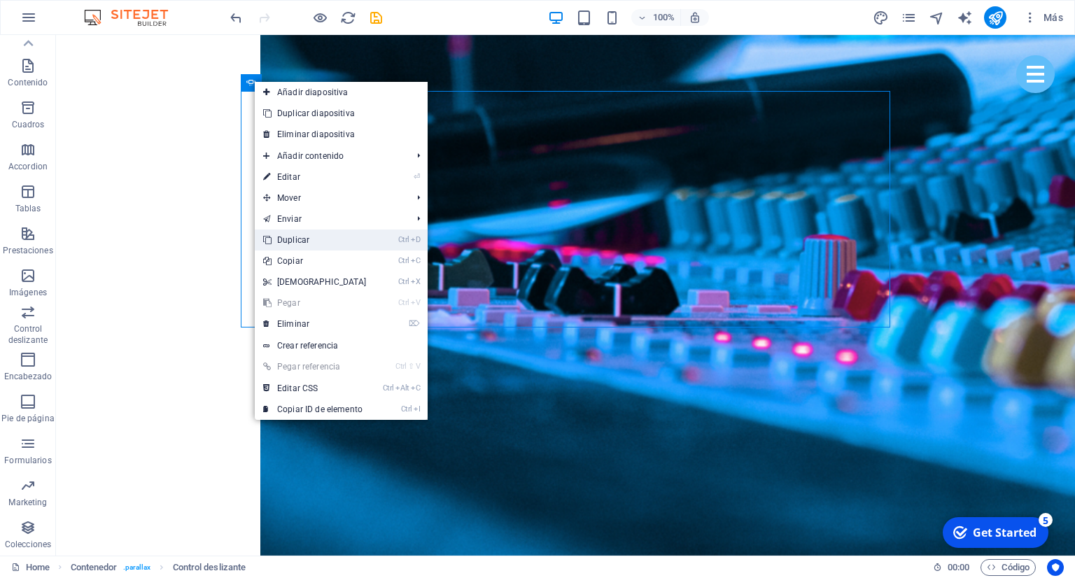
click at [317, 237] on link "Ctrl D Duplicar" at bounding box center [315, 240] width 120 height 21
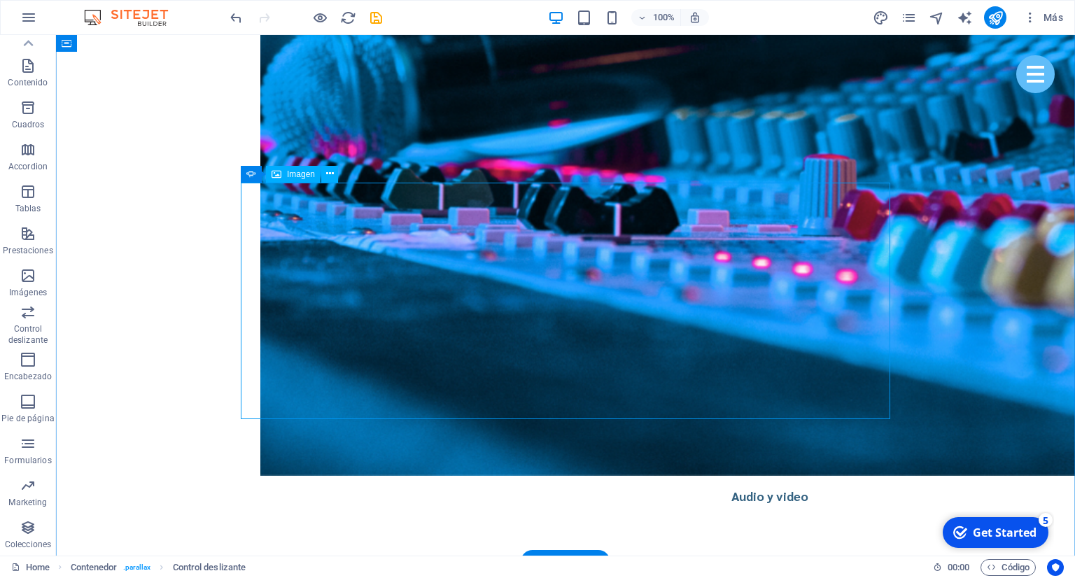
scroll to position [3236, 0]
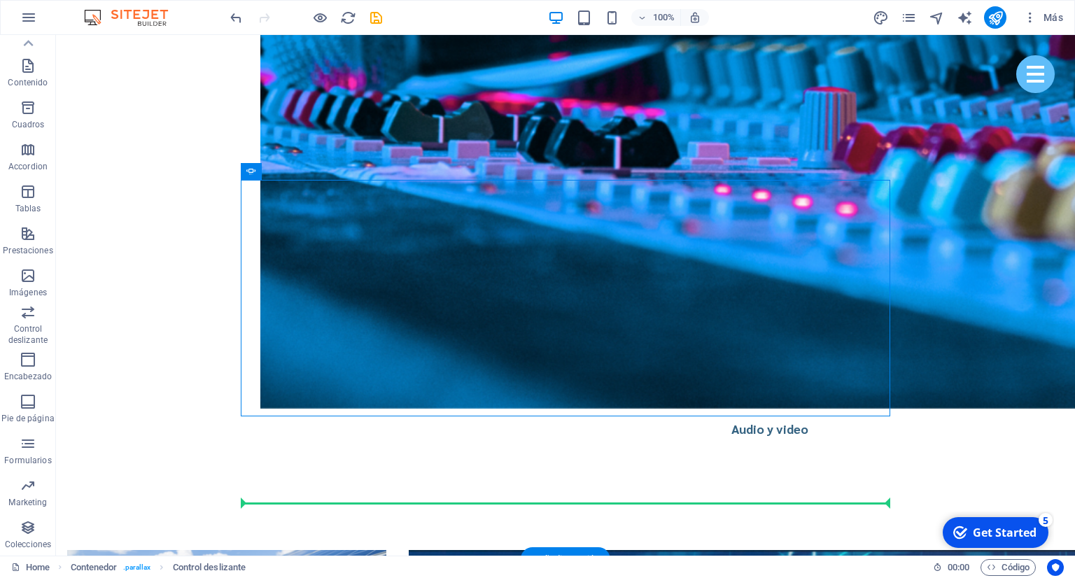
drag, startPoint x: 307, startPoint y: 207, endPoint x: 410, endPoint y: 477, distance: 288.3
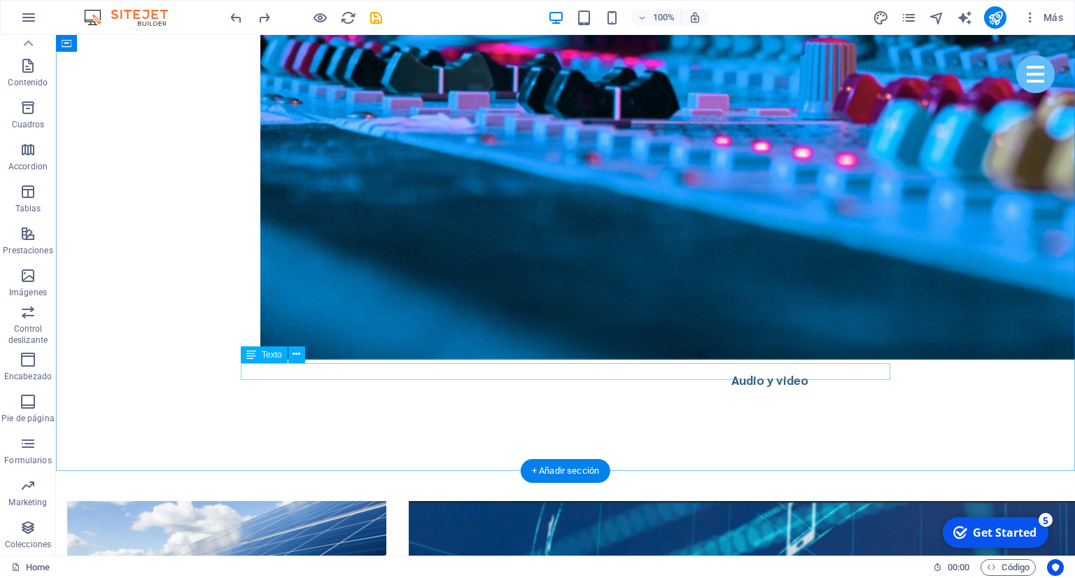
scroll to position [3252, 0]
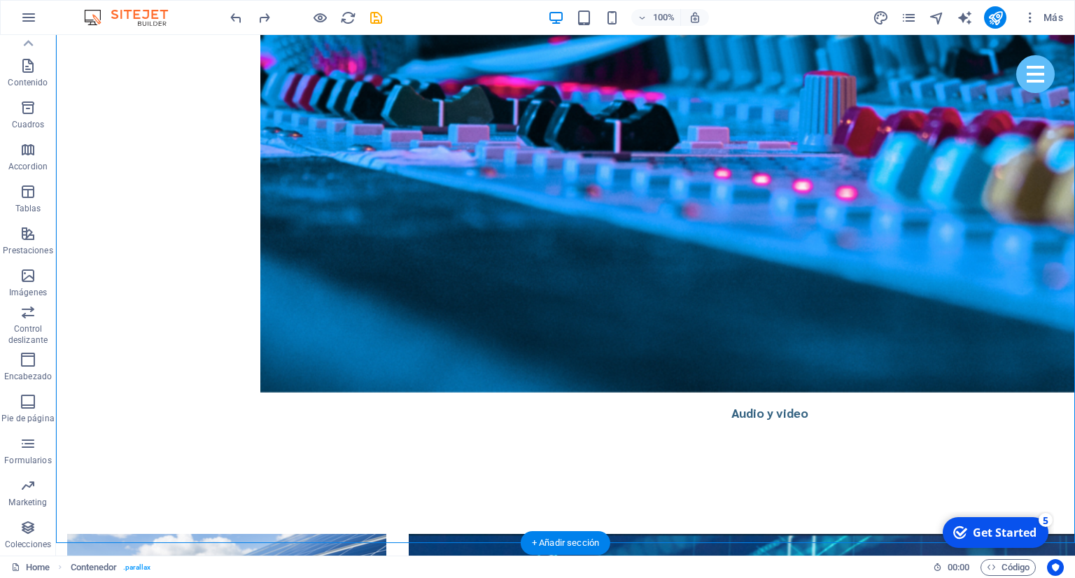
drag, startPoint x: 438, startPoint y: 444, endPoint x: 417, endPoint y: 142, distance: 302.5
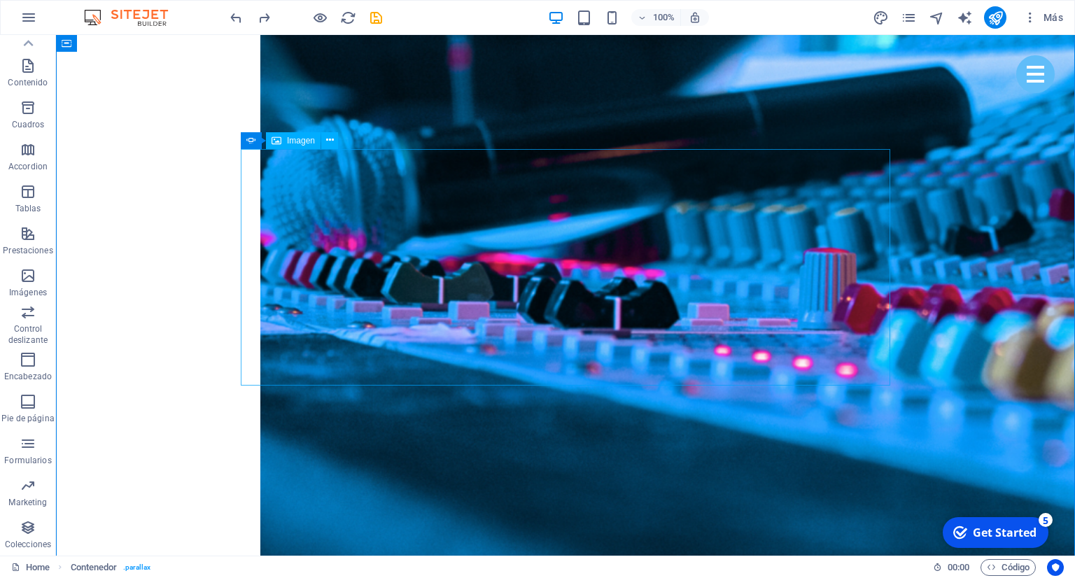
scroll to position [3105, 0]
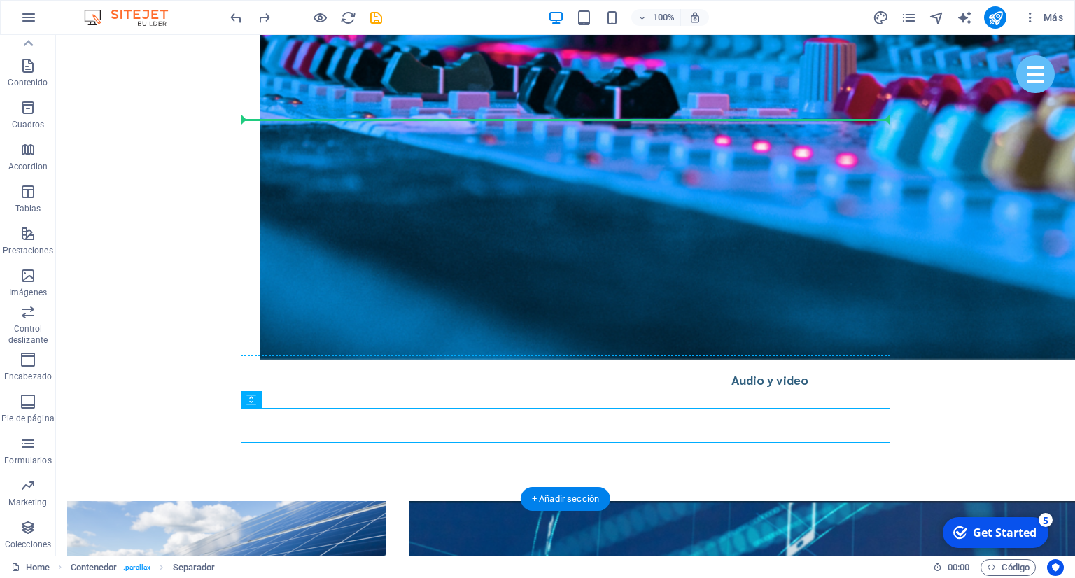
scroll to position [3280, 0]
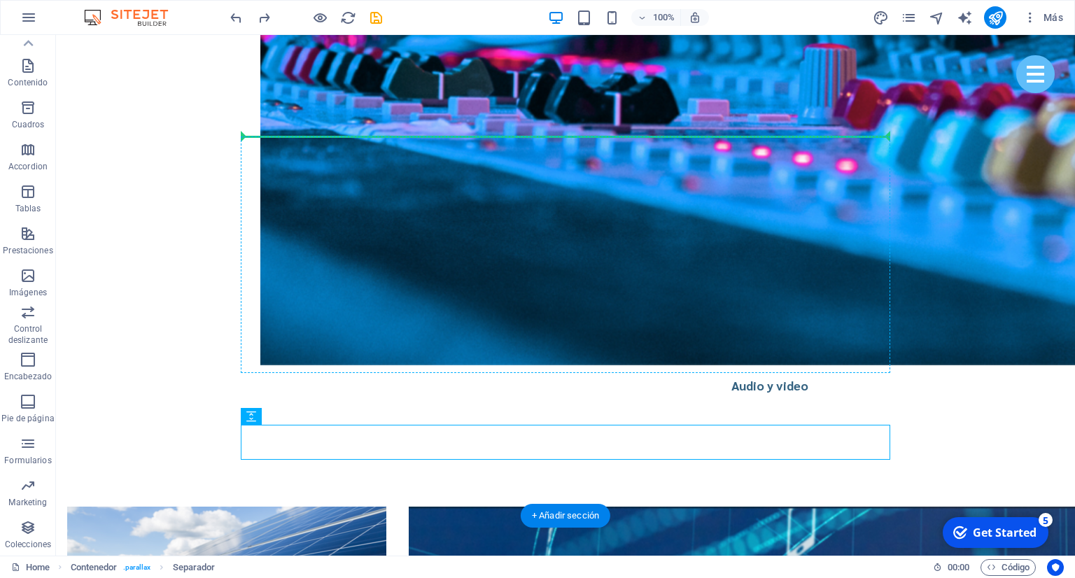
drag, startPoint x: 533, startPoint y: 400, endPoint x: 506, endPoint y: 141, distance: 261.1
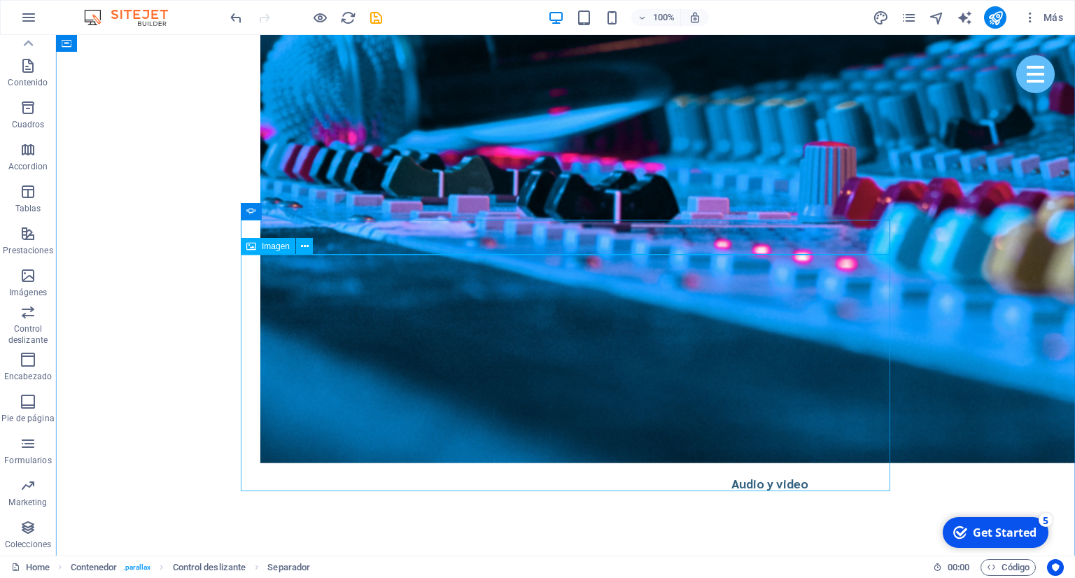
scroll to position [3206, 0]
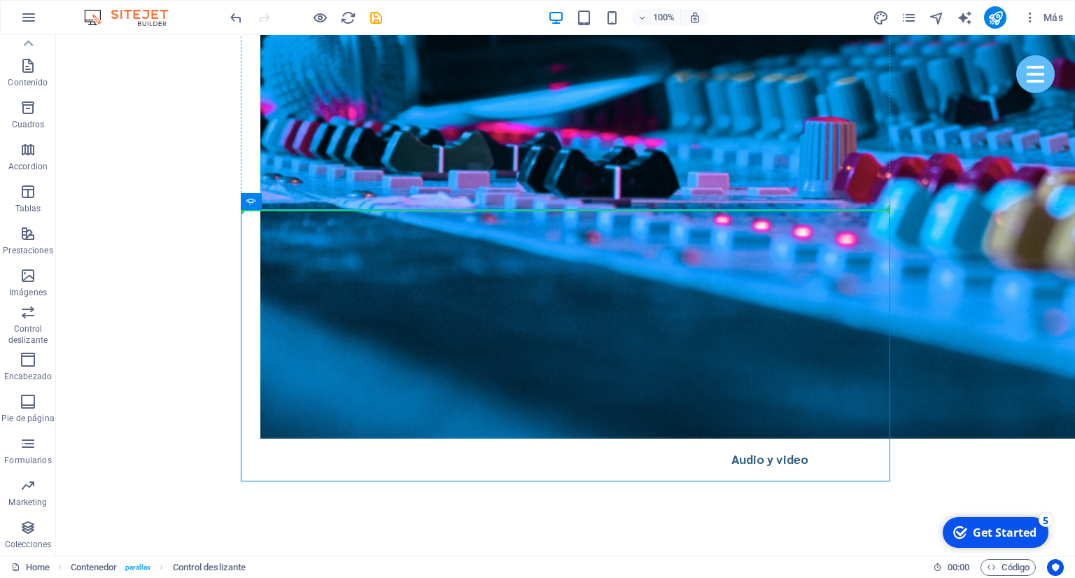
drag, startPoint x: 300, startPoint y: 461, endPoint x: 323, endPoint y: 246, distance: 217.0
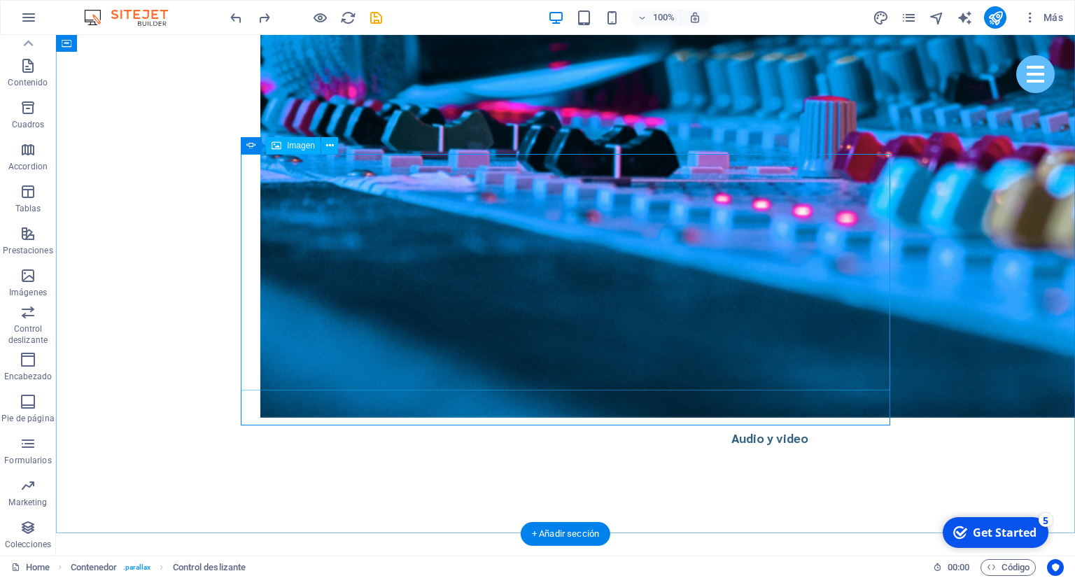
scroll to position [3280, 0]
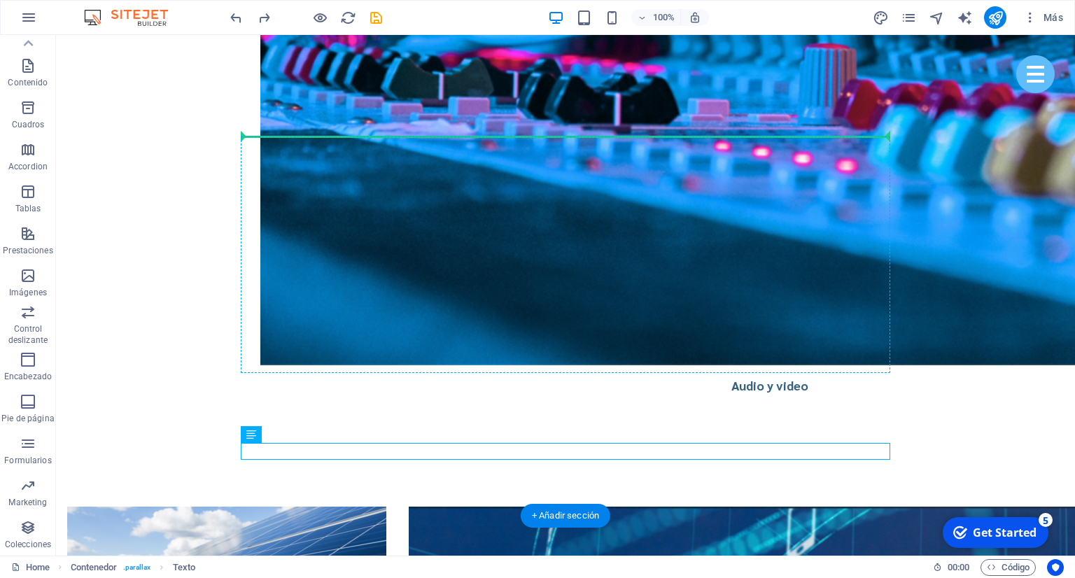
drag, startPoint x: 573, startPoint y: 454, endPoint x: 519, endPoint y: 140, distance: 319.1
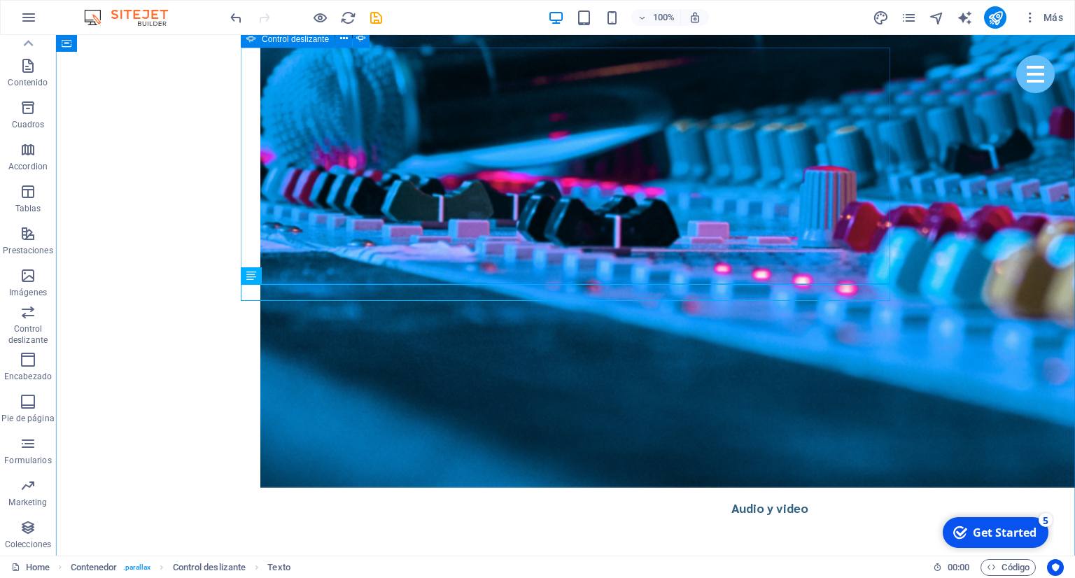
scroll to position [3132, 0]
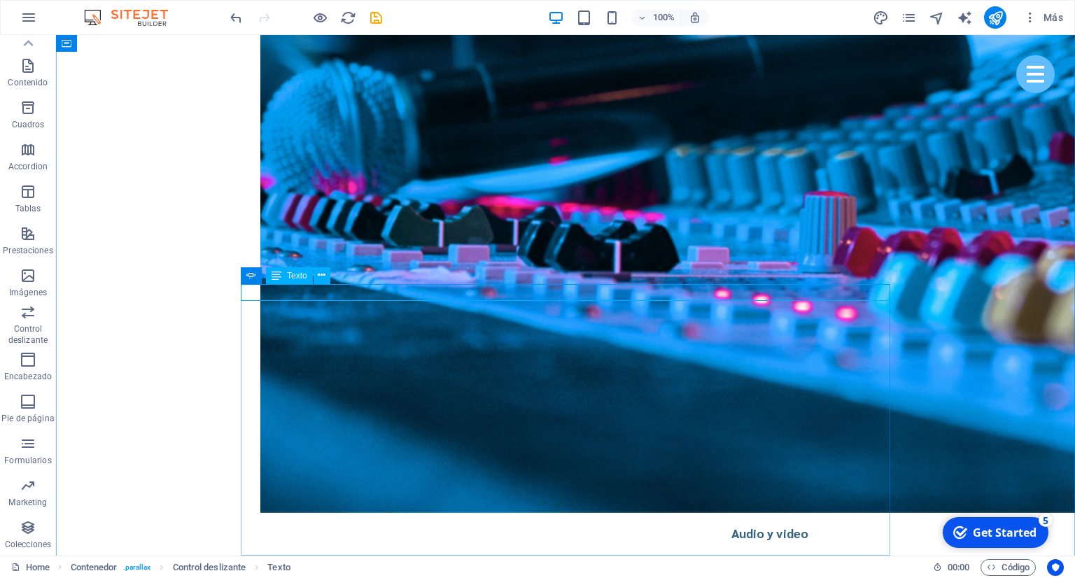
click at [316, 278] on button at bounding box center [322, 275] width 17 height 17
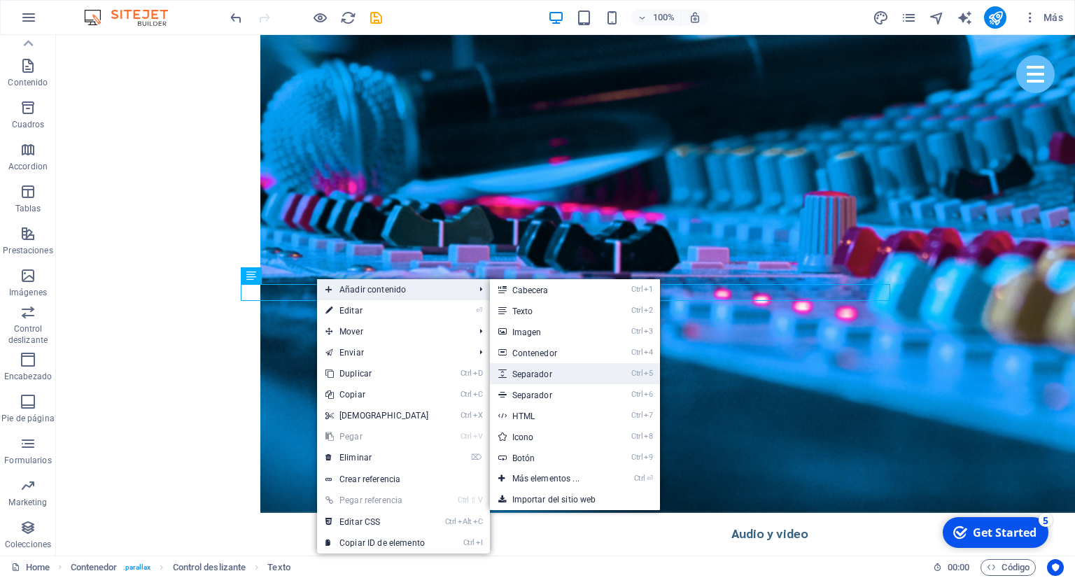
click at [552, 373] on link "Ctrl 5 Separador" at bounding box center [549, 373] width 118 height 21
select select "px"
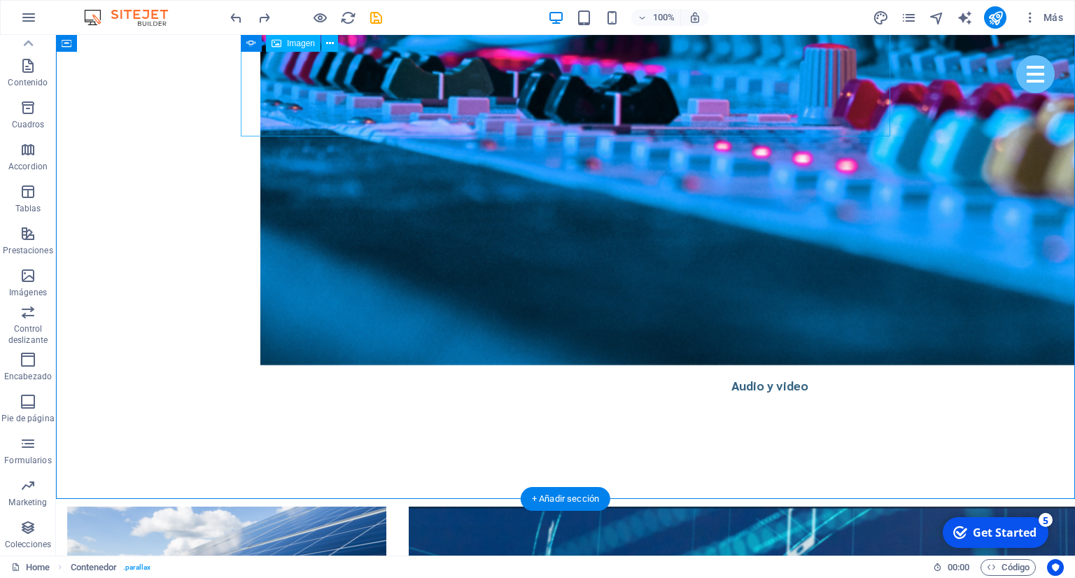
scroll to position [3206, 0]
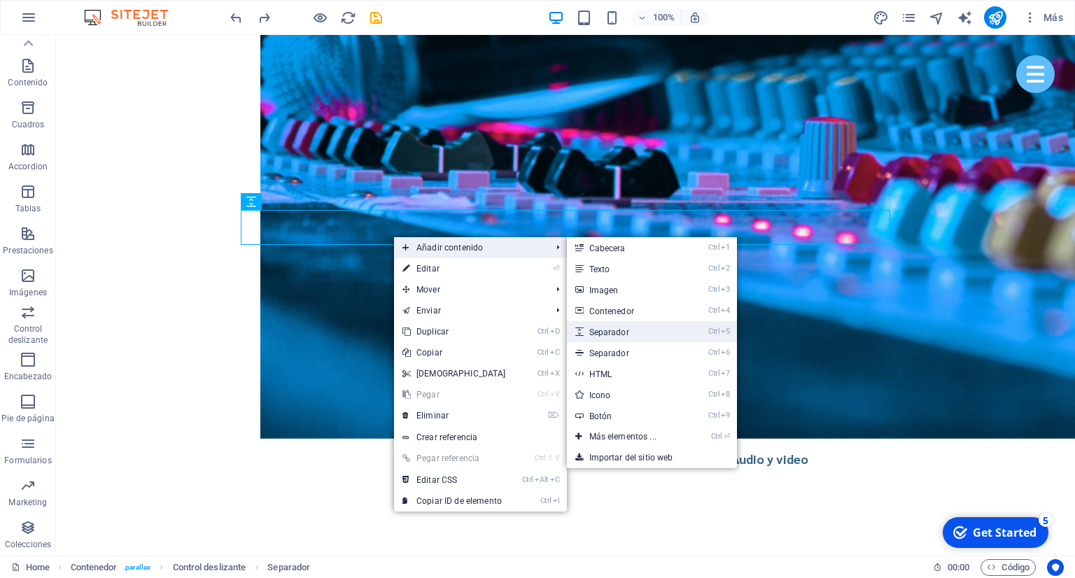
click at [618, 330] on link "Ctrl 5 Separador" at bounding box center [626, 331] width 118 height 21
select select "px"
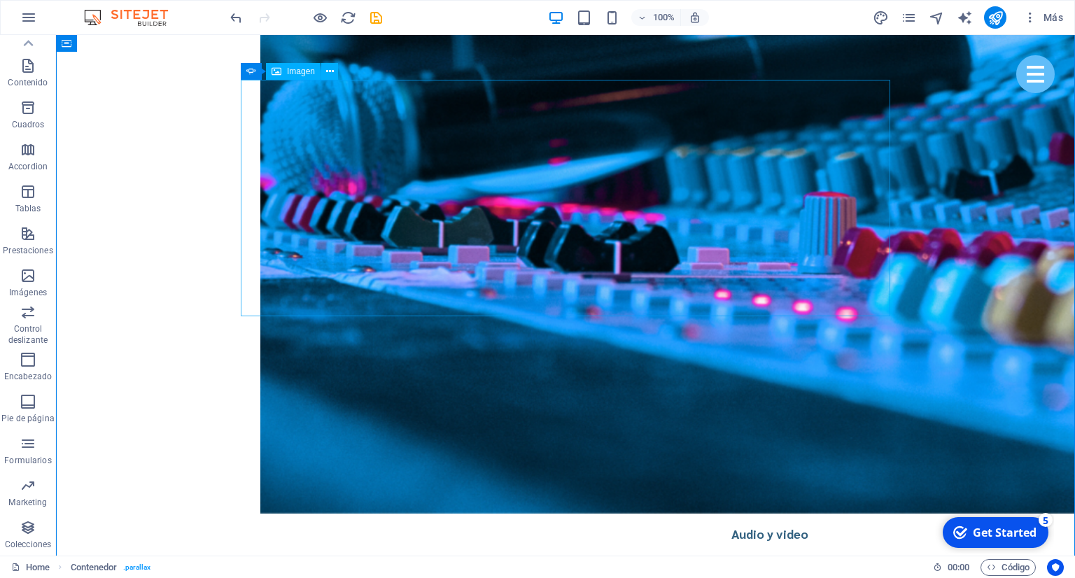
scroll to position [3132, 0]
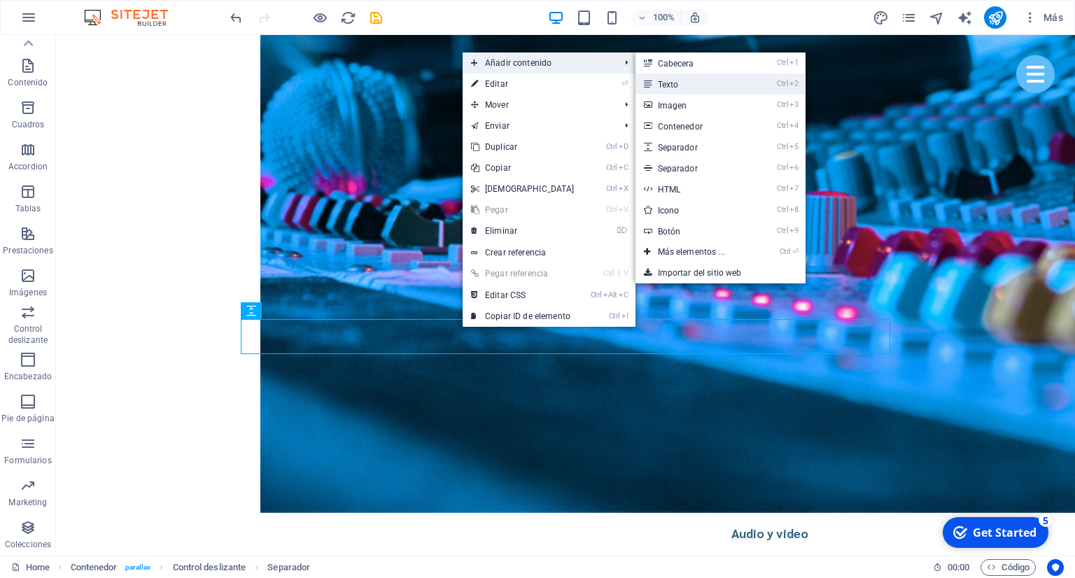
click at [670, 80] on link "Ctrl 2 Texto" at bounding box center [695, 84] width 118 height 21
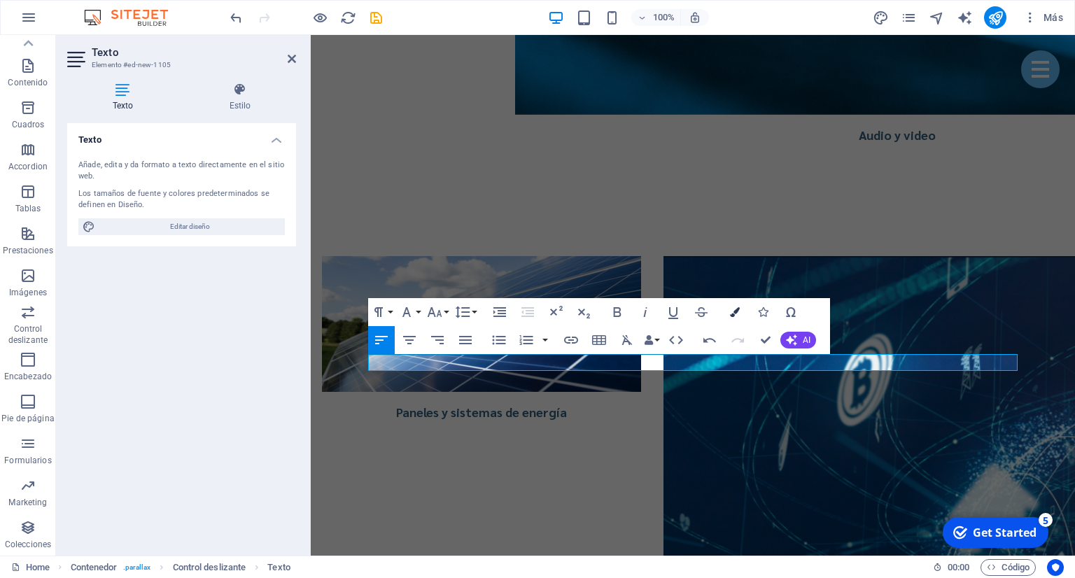
click at [741, 312] on button "Colors" at bounding box center [735, 312] width 27 height 28
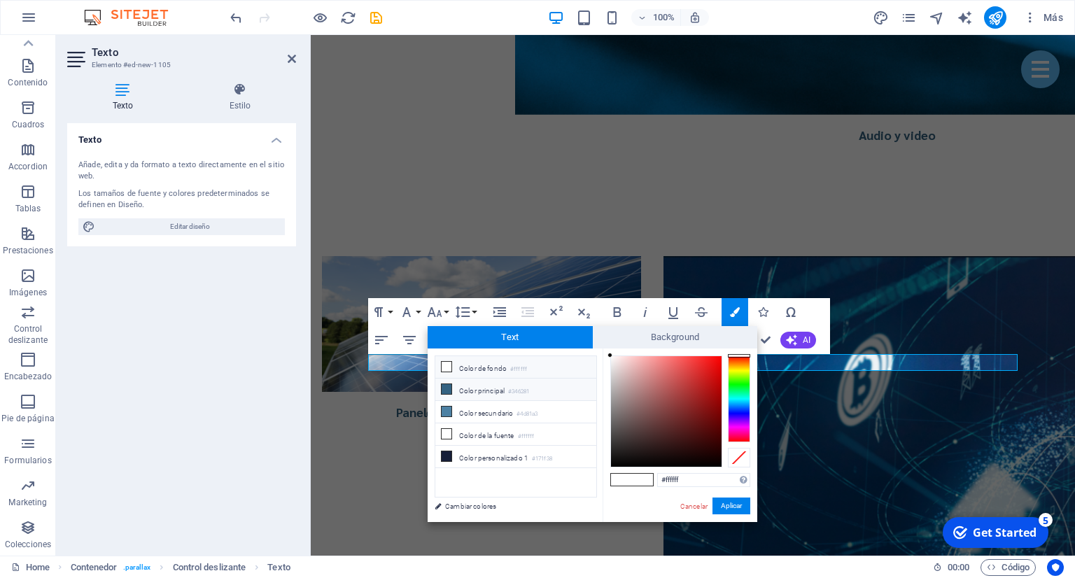
click at [486, 392] on li "Color principal #346281" at bounding box center [516, 390] width 161 height 22
type input "#346281"
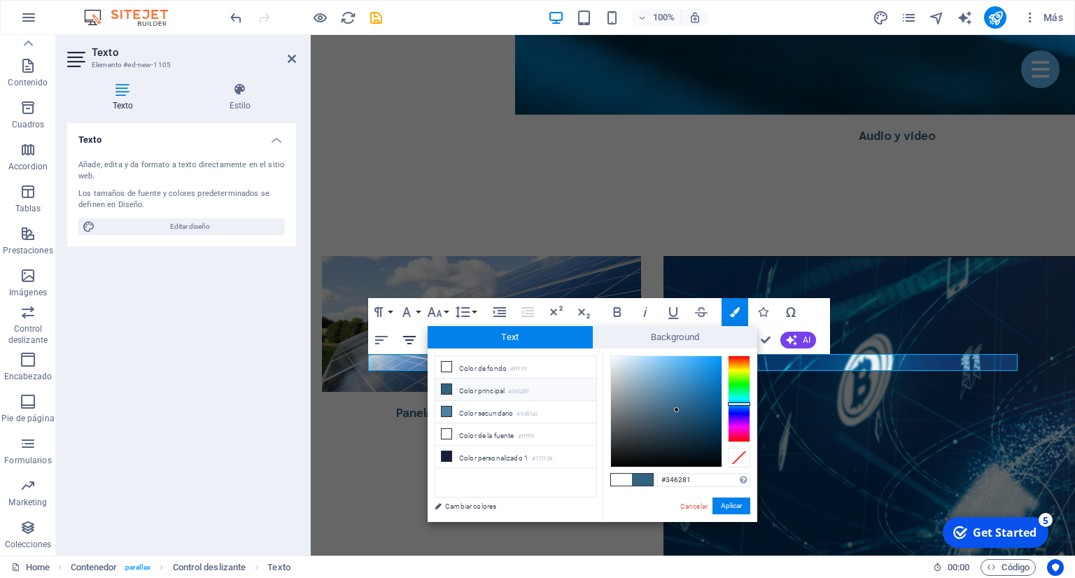
click at [404, 341] on icon "button" at bounding box center [409, 340] width 17 height 17
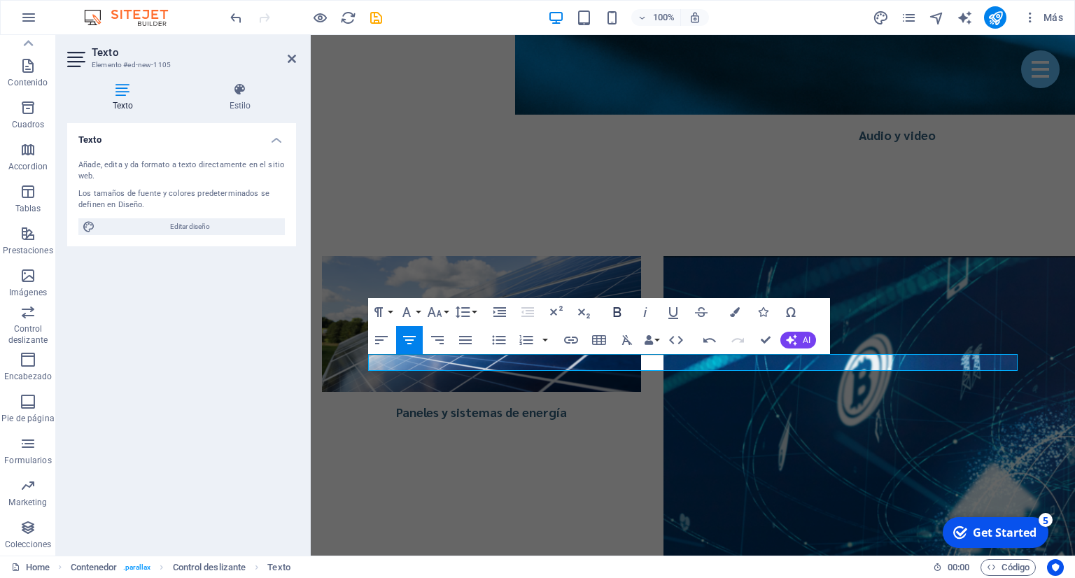
click at [615, 313] on icon "button" at bounding box center [618, 312] width 8 height 10
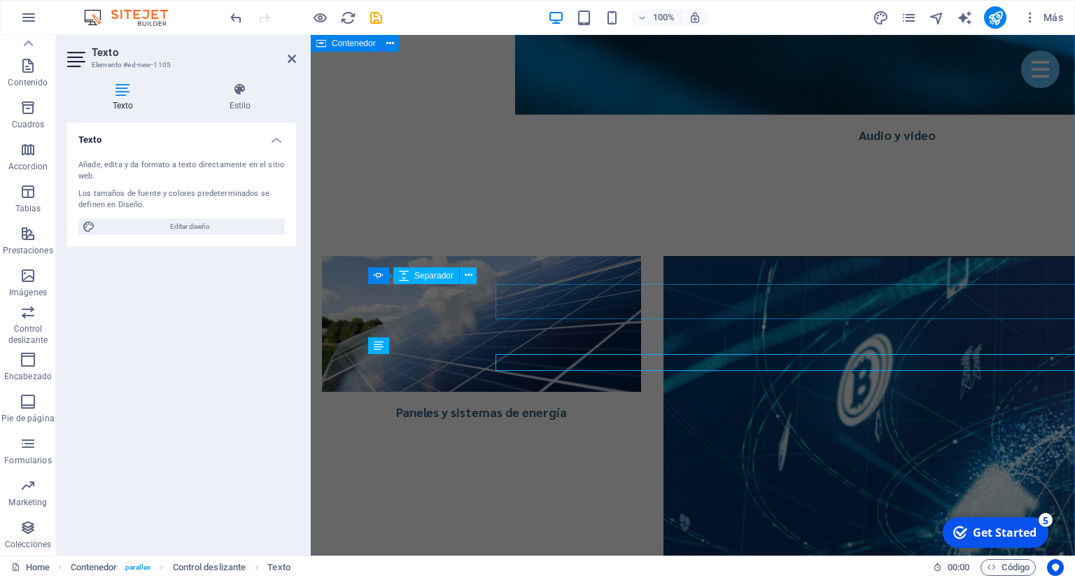
drag, startPoint x: 597, startPoint y: 361, endPoint x: 343, endPoint y: 361, distance: 254.2
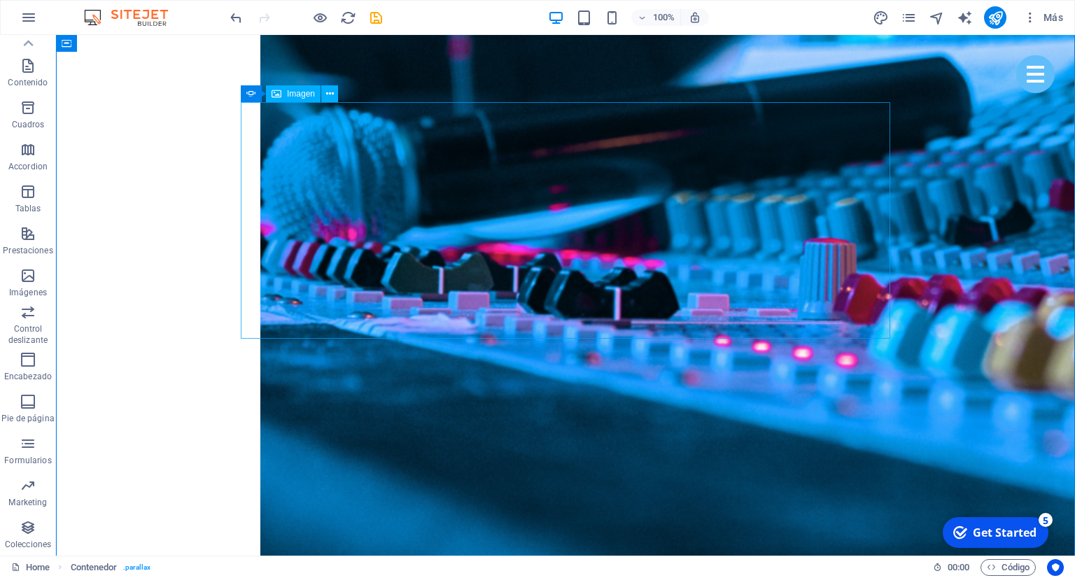
scroll to position [3058, 0]
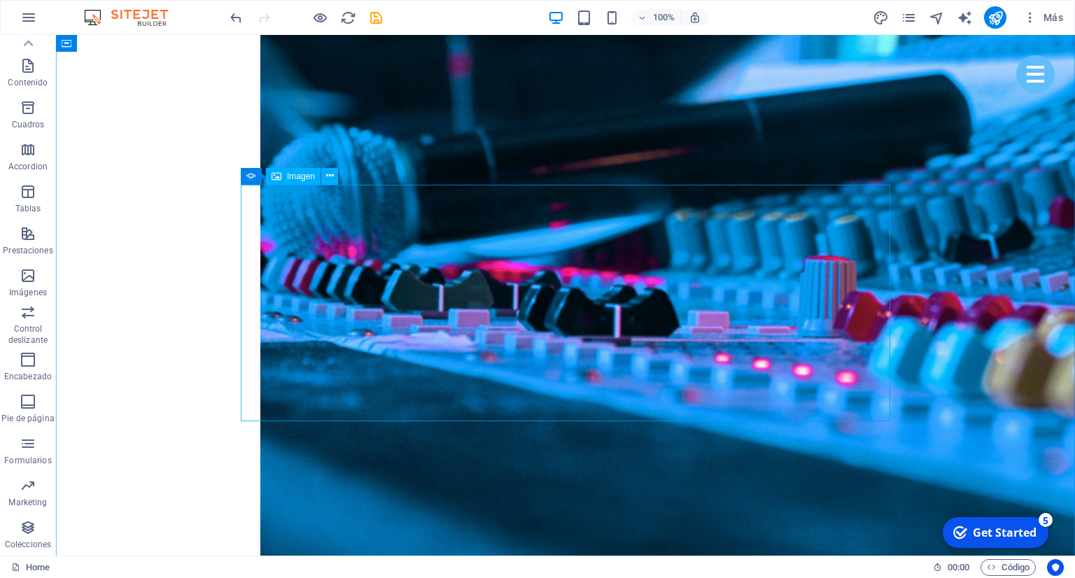
scroll to position [2984, 0]
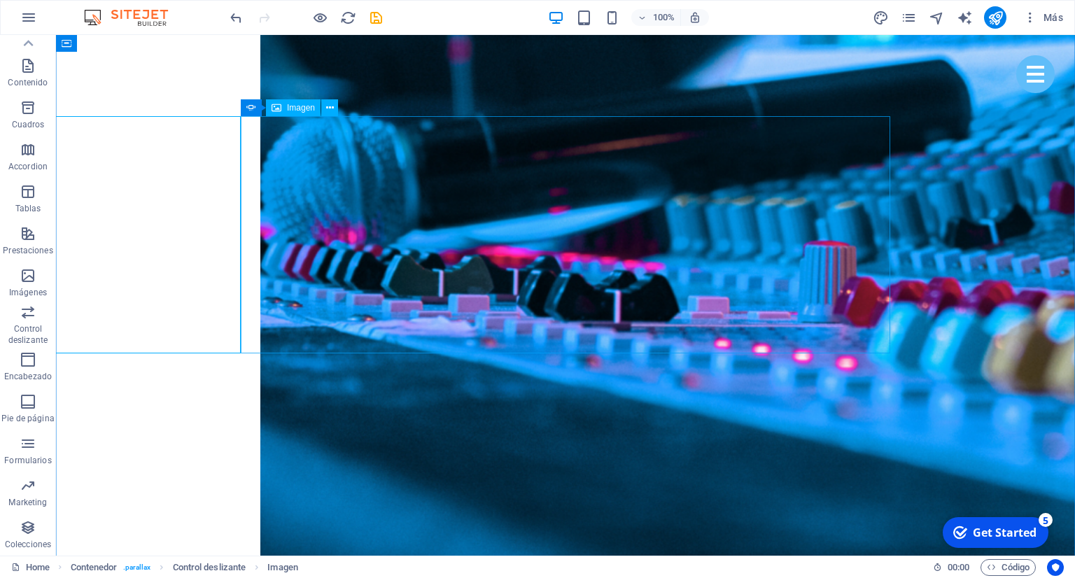
scroll to position [3058, 0]
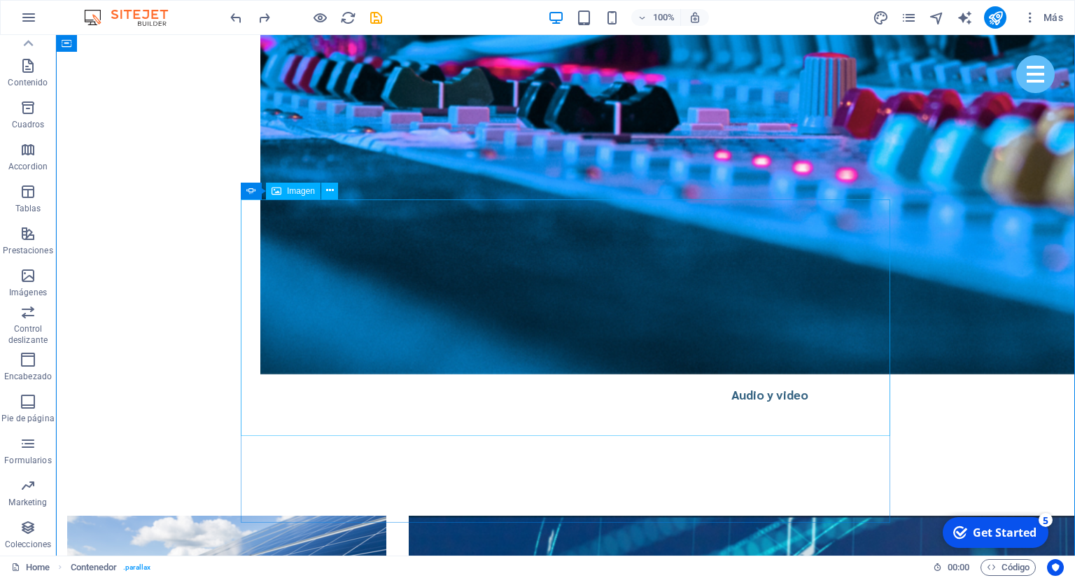
scroll to position [3354, 0]
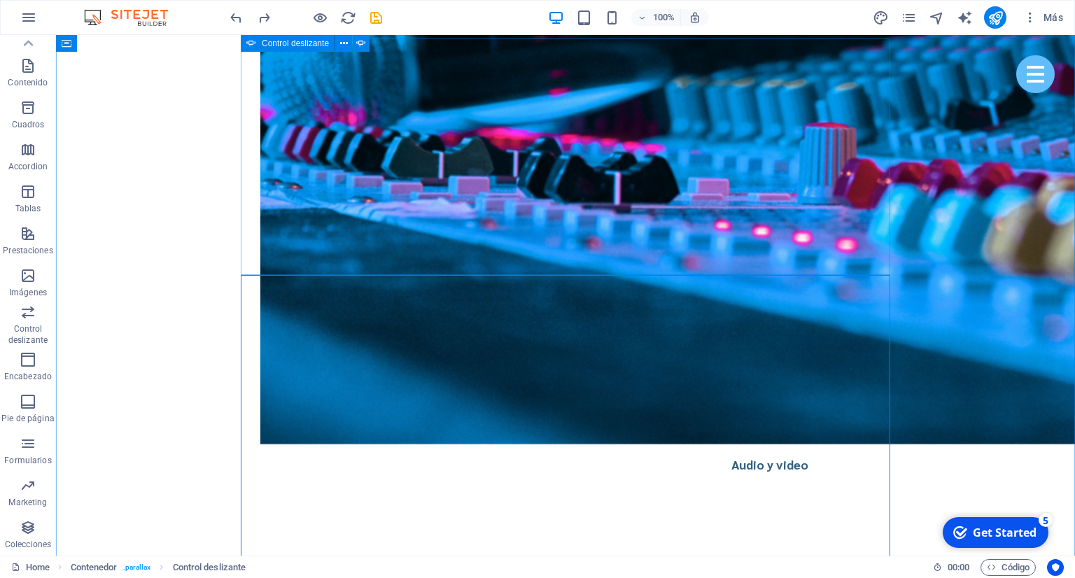
scroll to position [3132, 0]
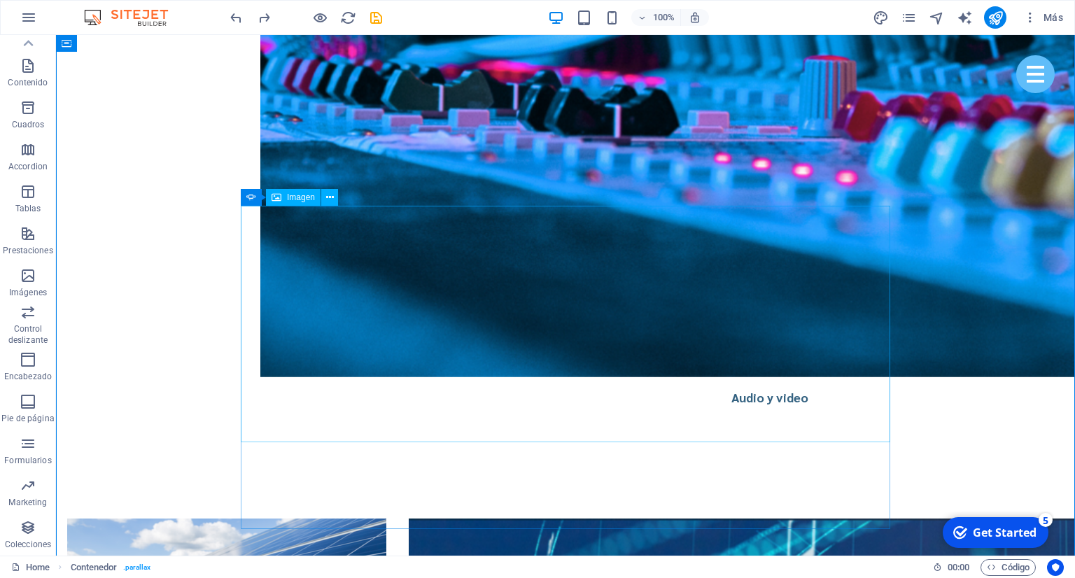
scroll to position [3354, 0]
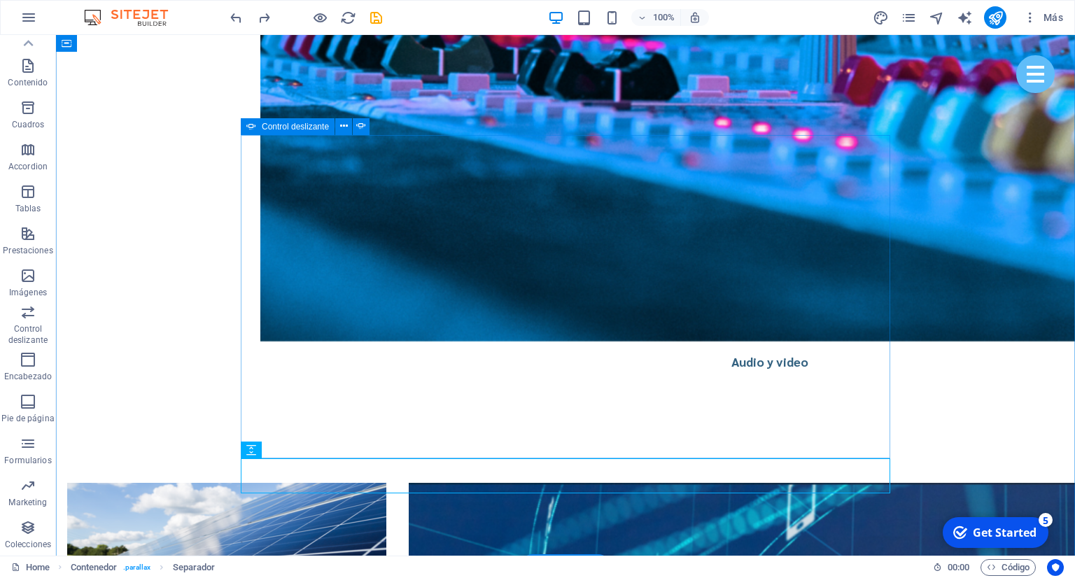
scroll to position [3280, 0]
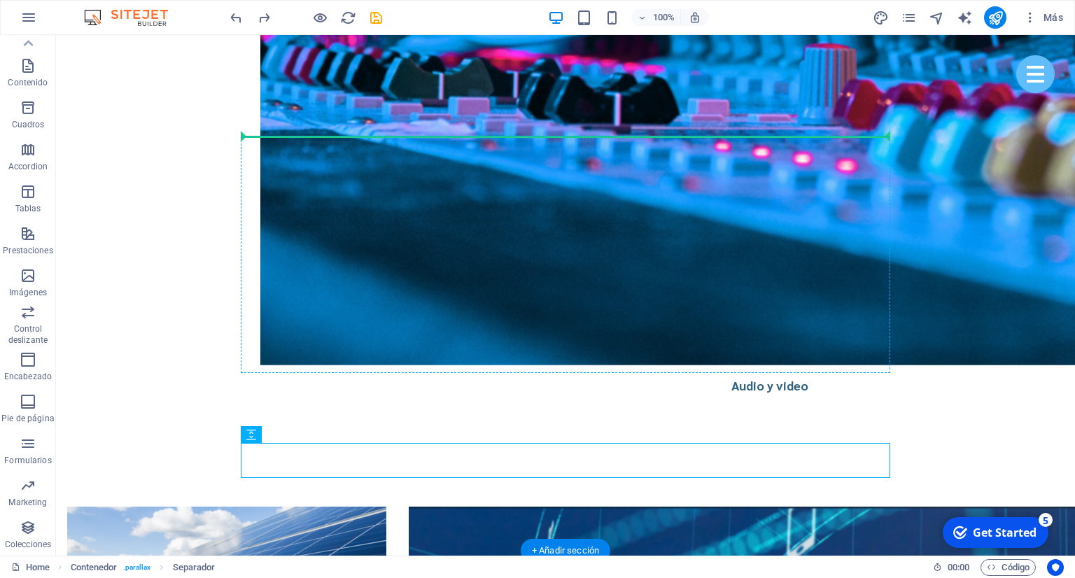
drag, startPoint x: 375, startPoint y: 454, endPoint x: 386, endPoint y: 139, distance: 315.9
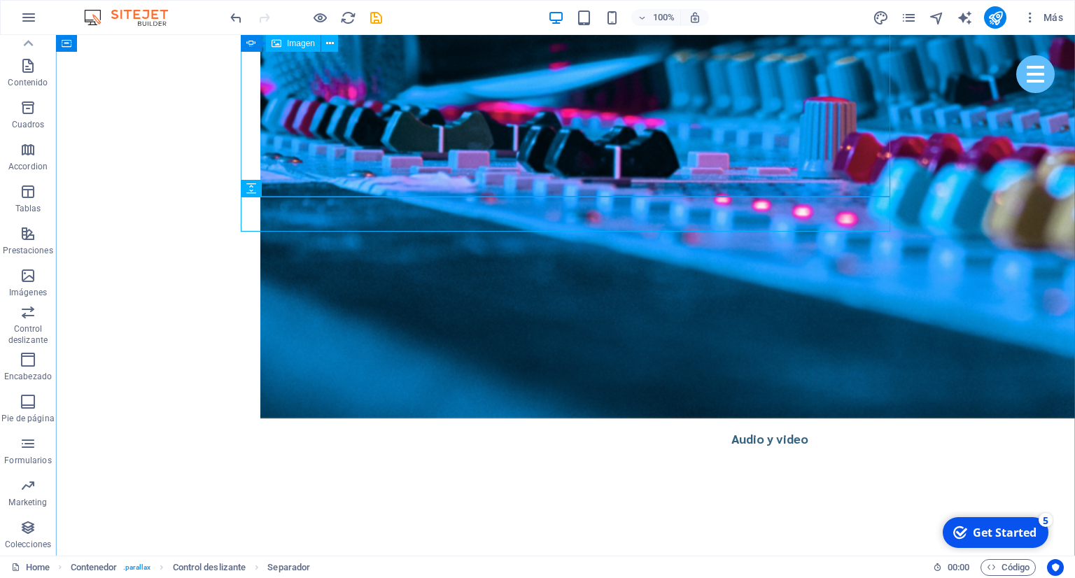
scroll to position [3206, 0]
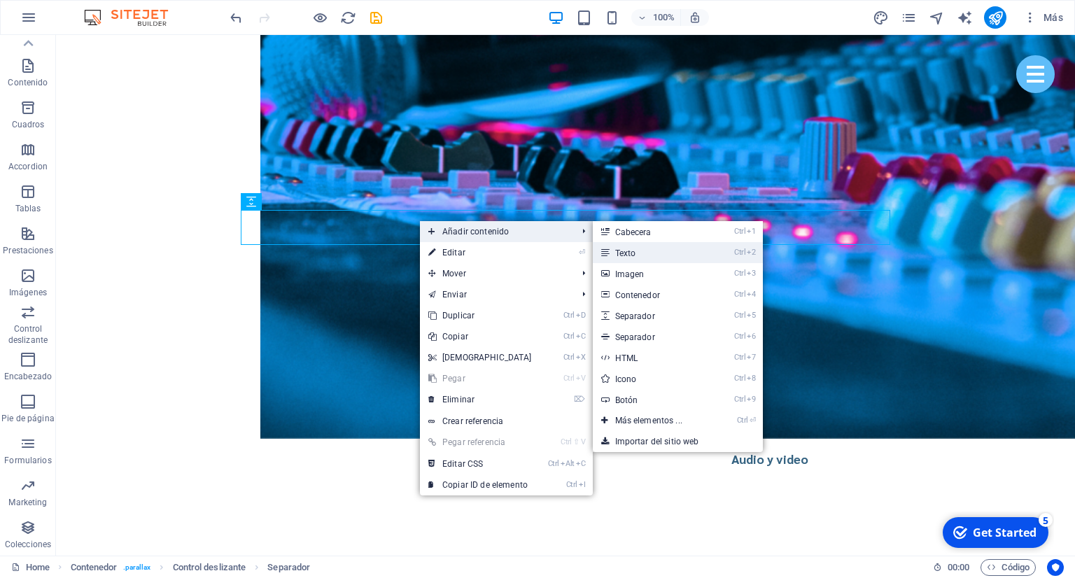
click at [652, 254] on link "Ctrl 2 Texto" at bounding box center [652, 252] width 118 height 21
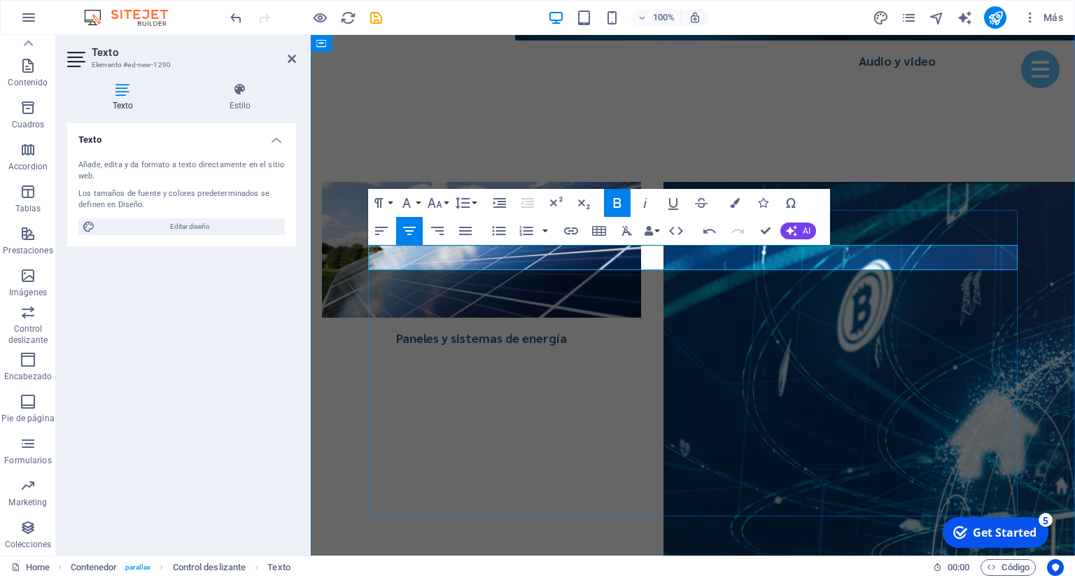
drag, startPoint x: 723, startPoint y: 260, endPoint x: 573, endPoint y: 261, distance: 150.5
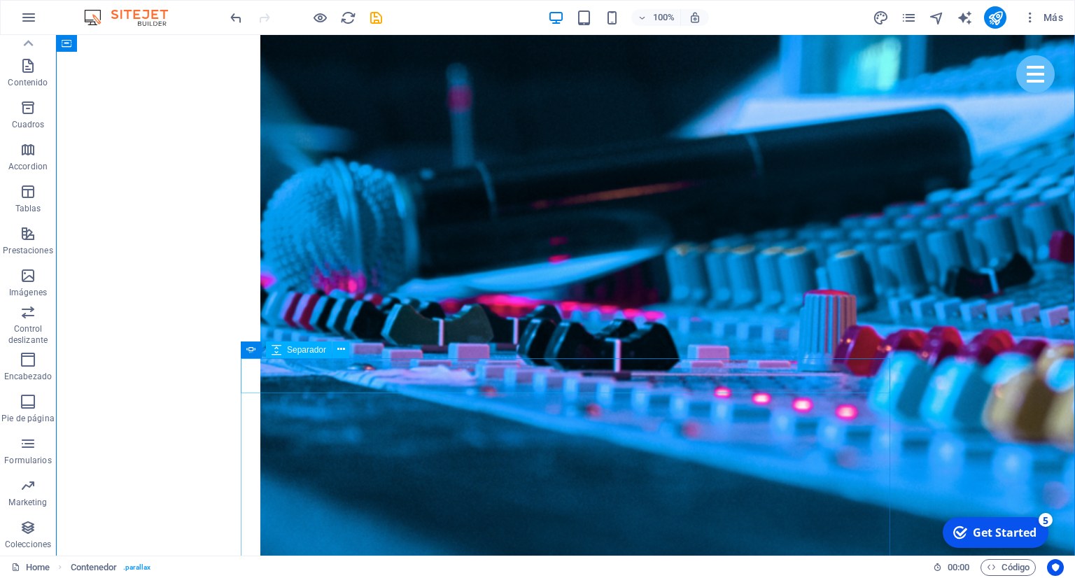
scroll to position [3058, 0]
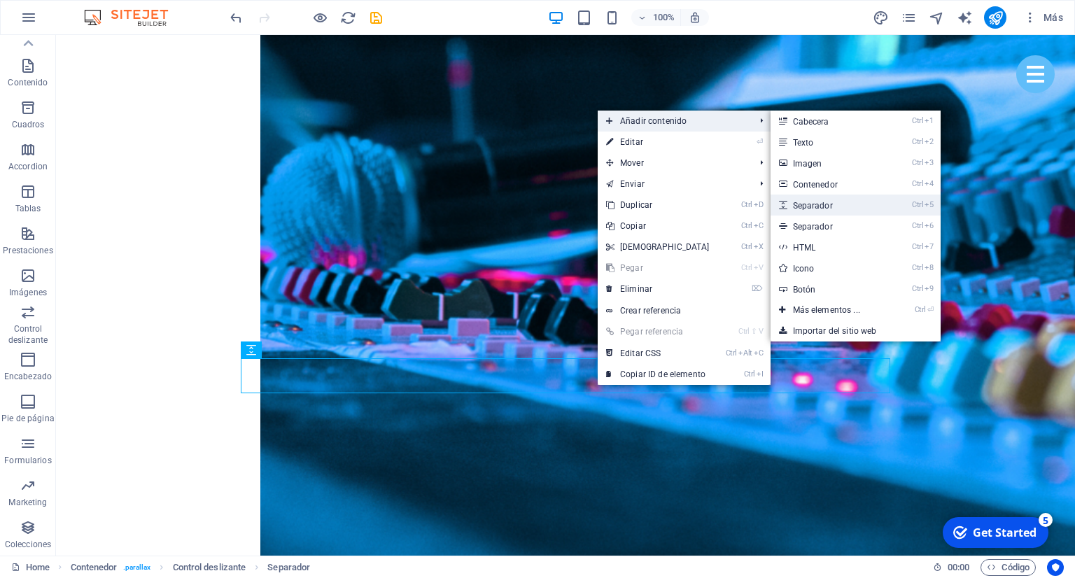
click at [825, 209] on link "Ctrl 5 Separador" at bounding box center [830, 205] width 118 height 21
select select "px"
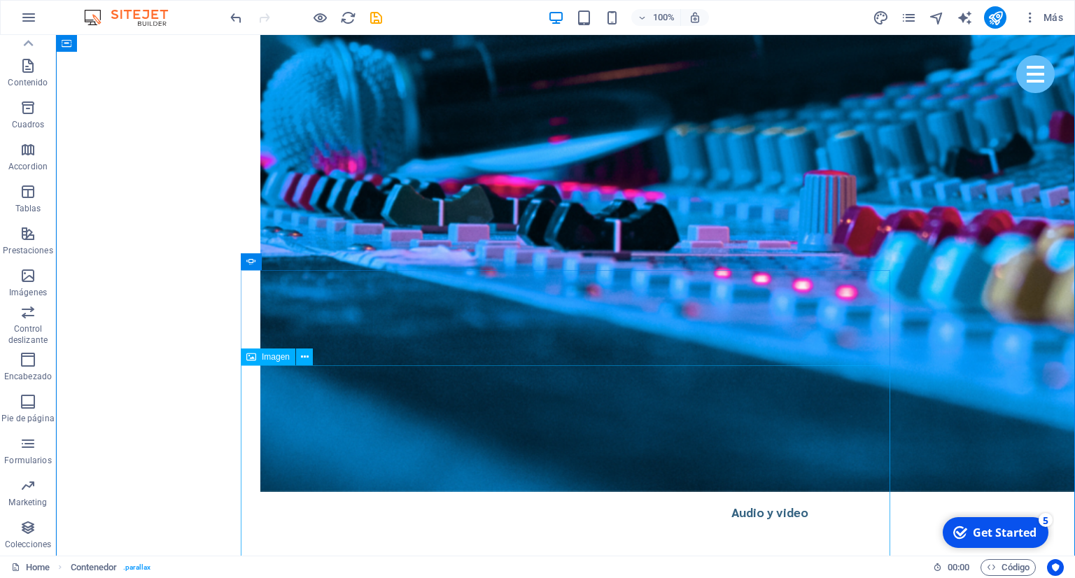
scroll to position [3132, 0]
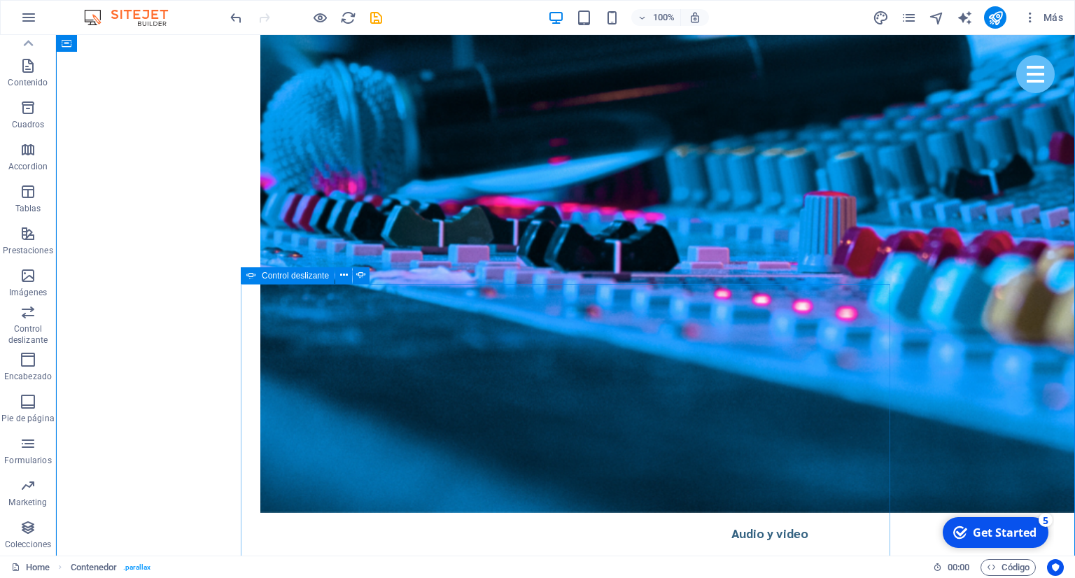
click at [247, 279] on icon at bounding box center [251, 275] width 10 height 17
click at [251, 275] on icon at bounding box center [251, 275] width 10 height 17
select select "ms"
select select "s"
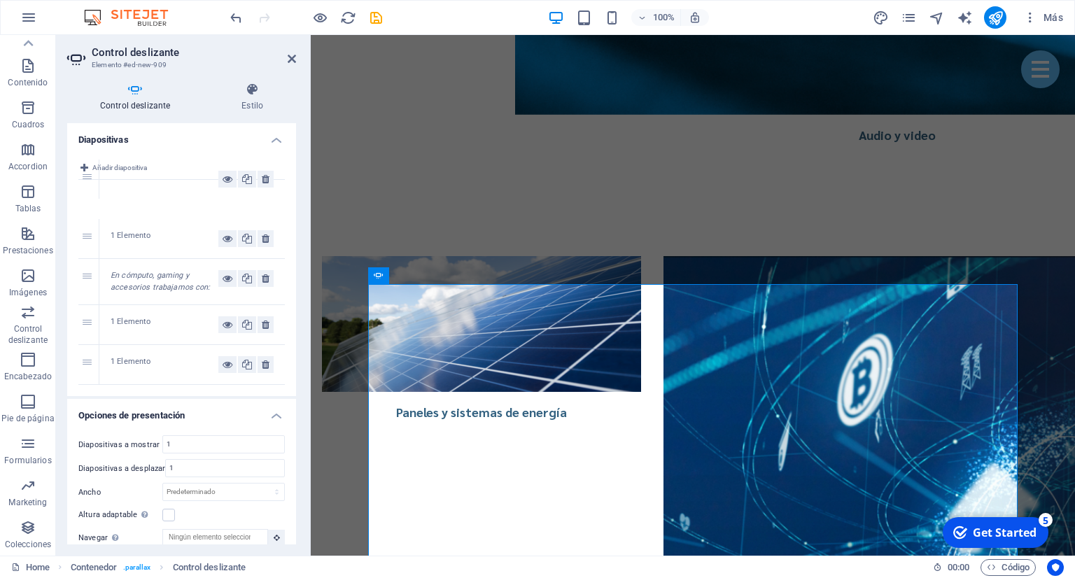
drag, startPoint x: 87, startPoint y: 240, endPoint x: 92, endPoint y: 181, distance: 59.7
click at [92, 181] on div "1 1 Elemento 2 3 En cómputo, gaming y accesorios trabajamos con: 4 1 Elemento 5…" at bounding box center [181, 283] width 207 height 206
drag, startPoint x: 85, startPoint y: 283, endPoint x: 82, endPoint y: 186, distance: 96.7
click at [82, 186] on div "1 2 1 Elemento 3 En cómputo, gaming y accesorios trabajamos con: 4 1 Elemento 5…" at bounding box center [181, 283] width 207 height 206
drag, startPoint x: 88, startPoint y: 240, endPoint x: 90, endPoint y: 185, distance: 55.4
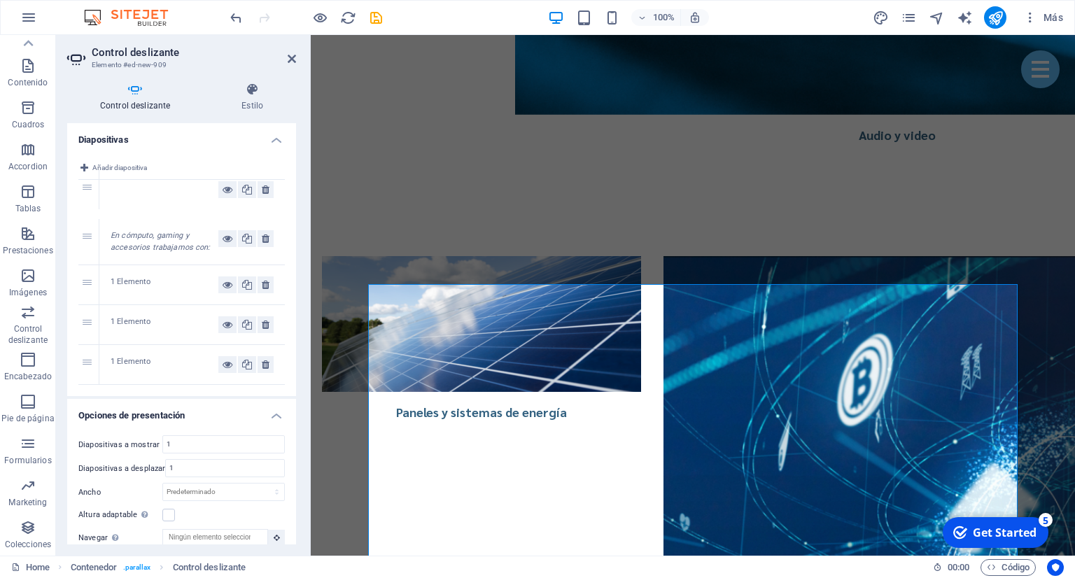
click at [90, 185] on div "1 En cómputo, gaming y accesorios trabajamos con: 2 3 1 Elemento 4 1 Elemento 5…" at bounding box center [181, 283] width 207 height 206
click at [263, 200] on icon at bounding box center [266, 199] width 8 height 17
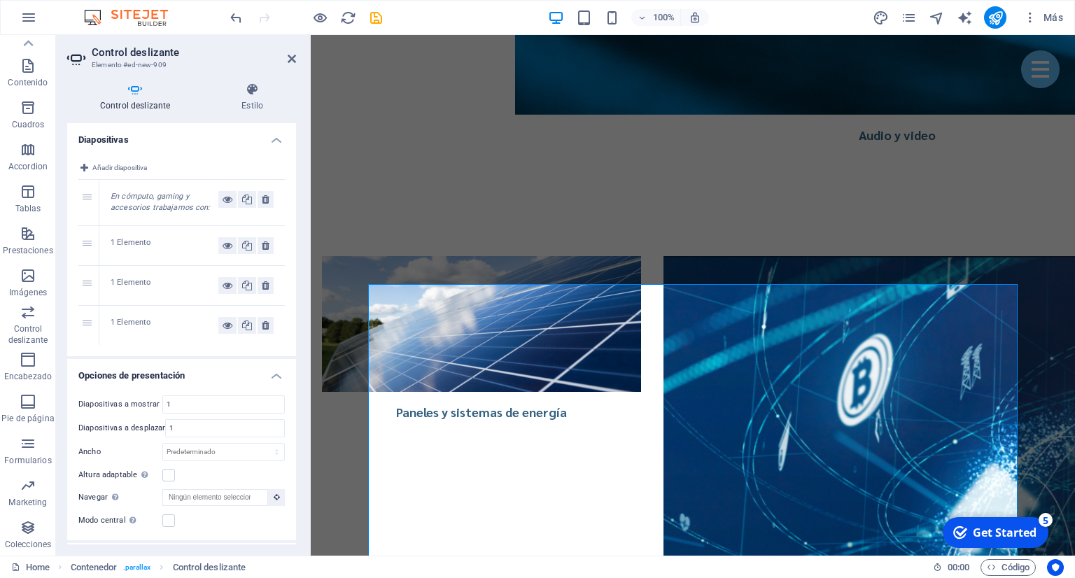
click at [90, 203] on div "1 En cómputo, gaming y accesorios trabajamos con: 2 1 Elemento 3 1 Elemento 4 1…" at bounding box center [181, 262] width 207 height 165
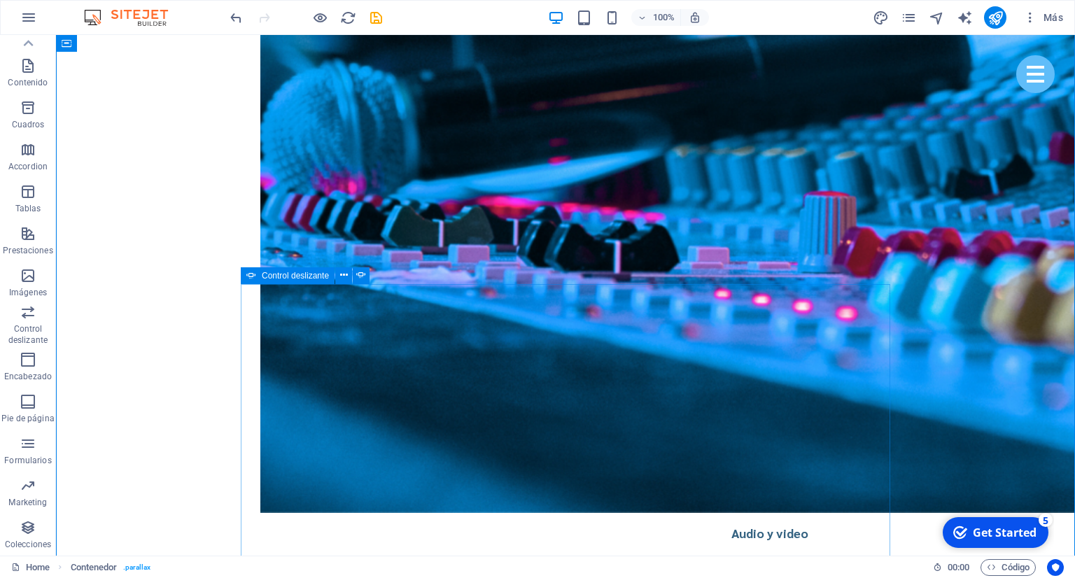
drag, startPoint x: 253, startPoint y: 450, endPoint x: 263, endPoint y: 449, distance: 9.8
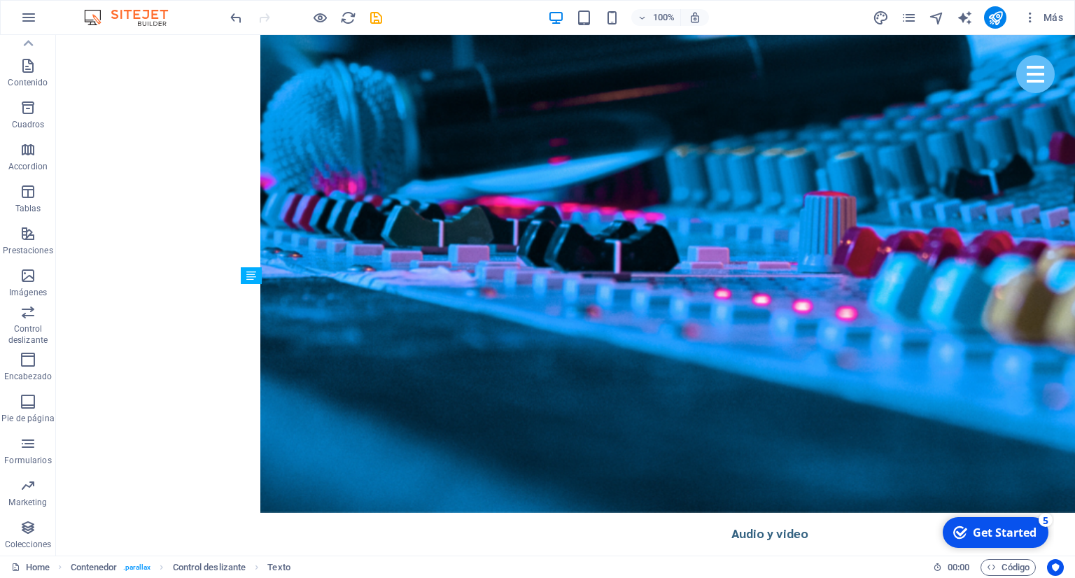
drag, startPoint x: 328, startPoint y: 382, endPoint x: 312, endPoint y: 328, distance: 56.1
drag, startPoint x: 201, startPoint y: 376, endPoint x: 209, endPoint y: 375, distance: 7.8
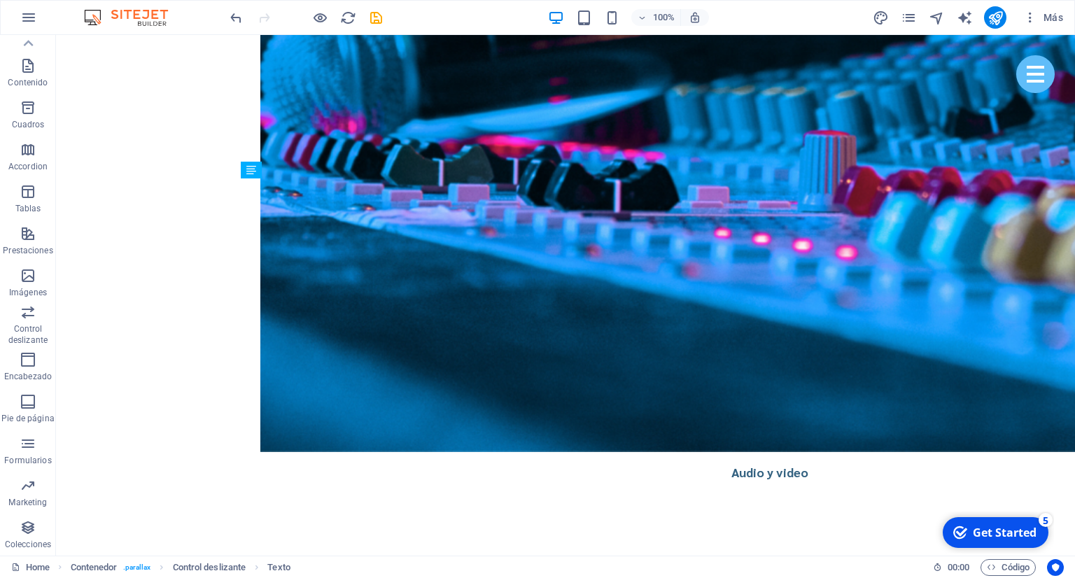
scroll to position [3428, 0]
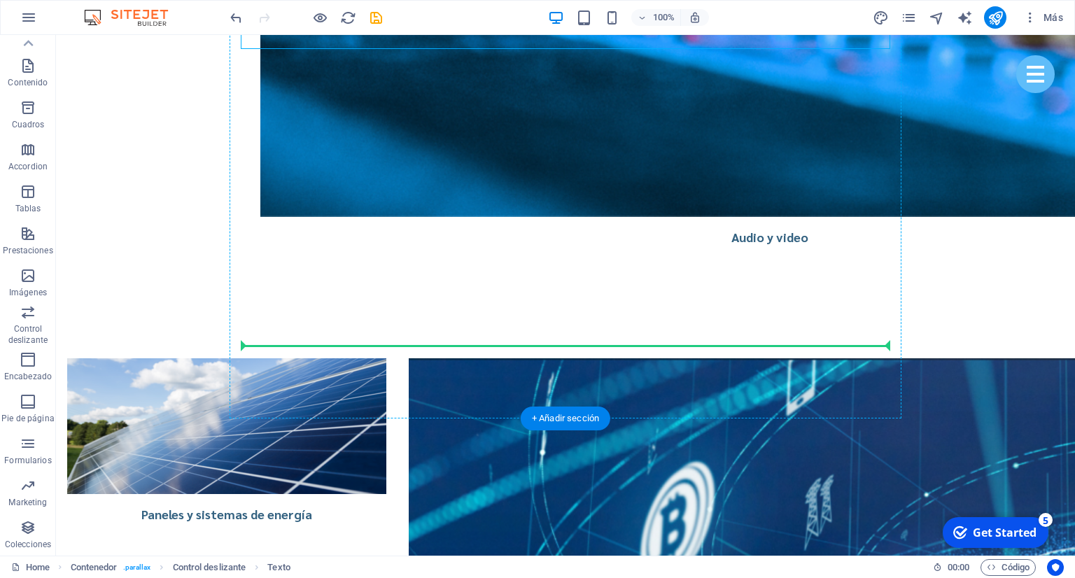
drag, startPoint x: 325, startPoint y: 348, endPoint x: 391, endPoint y: 339, distance: 67.1
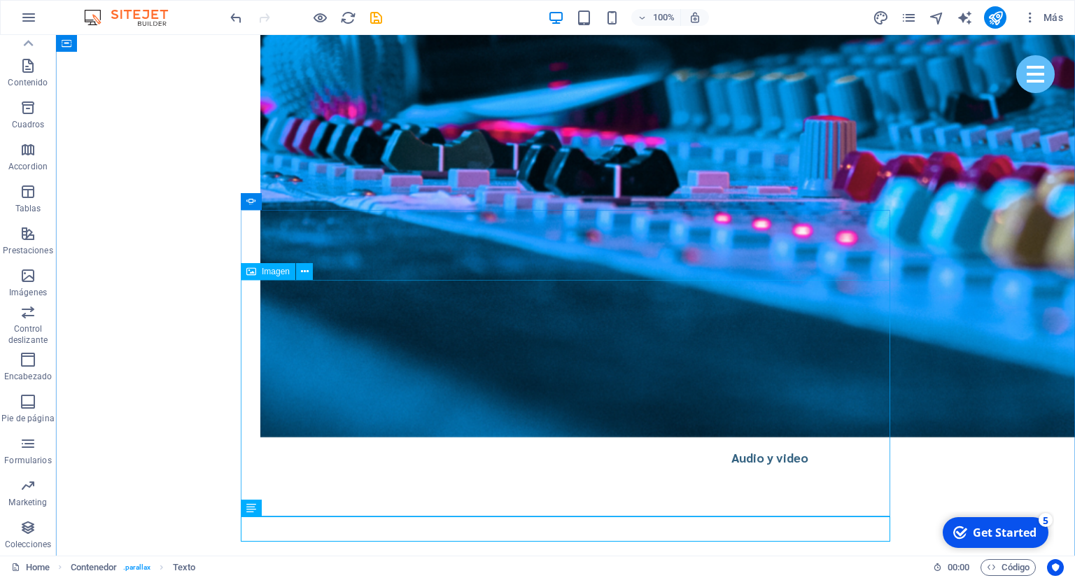
scroll to position [3206, 0]
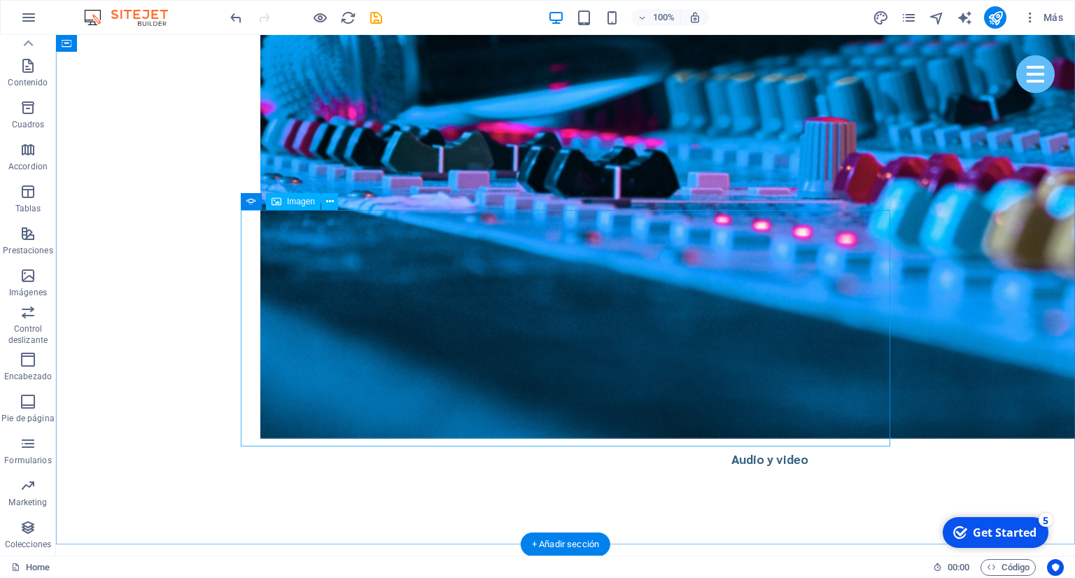
scroll to position [3132, 0]
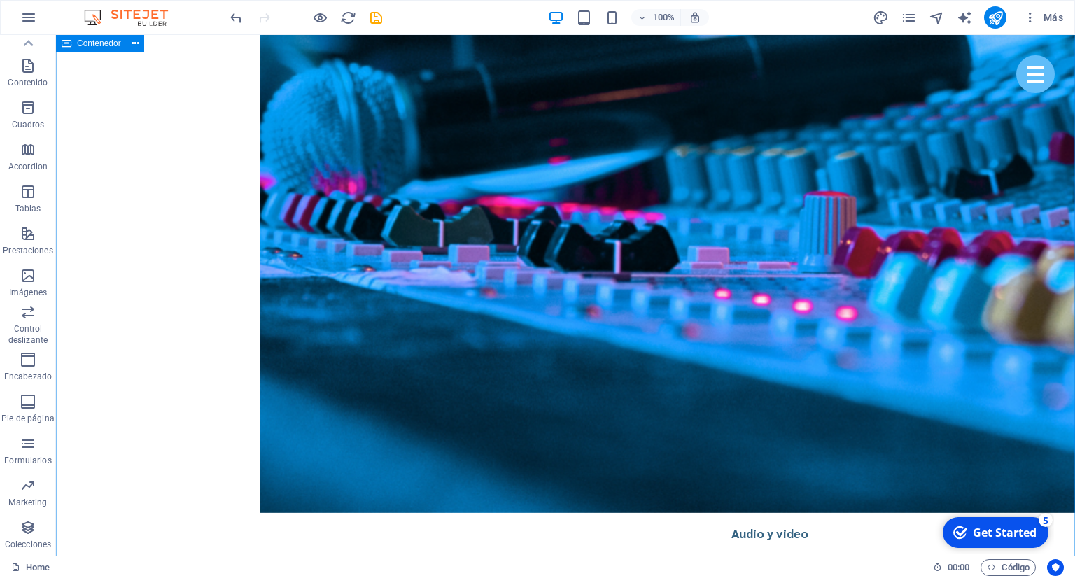
drag, startPoint x: 922, startPoint y: 234, endPoint x: 893, endPoint y: 270, distance: 46.3
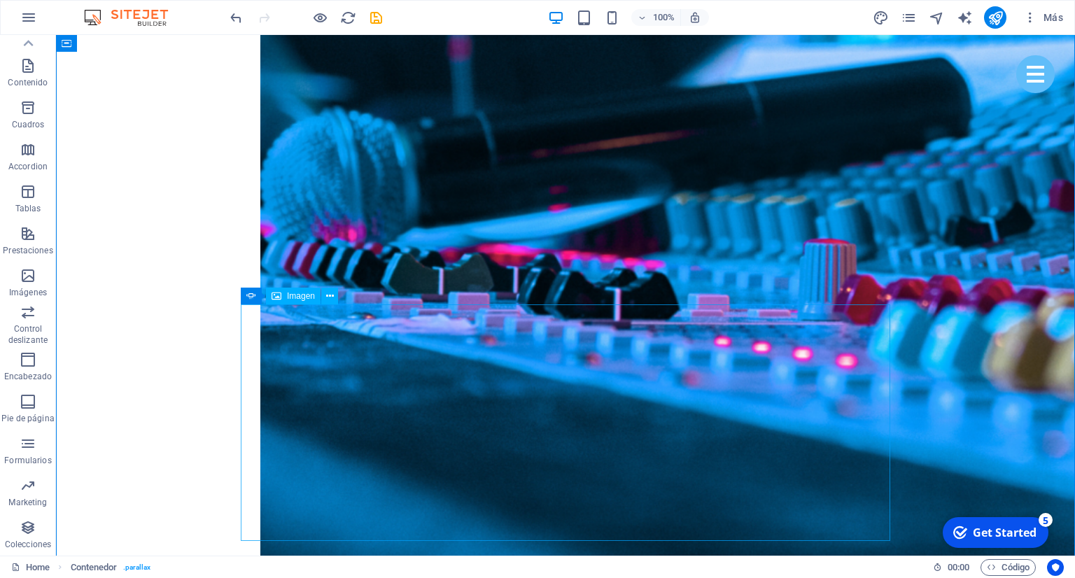
scroll to position [3058, 0]
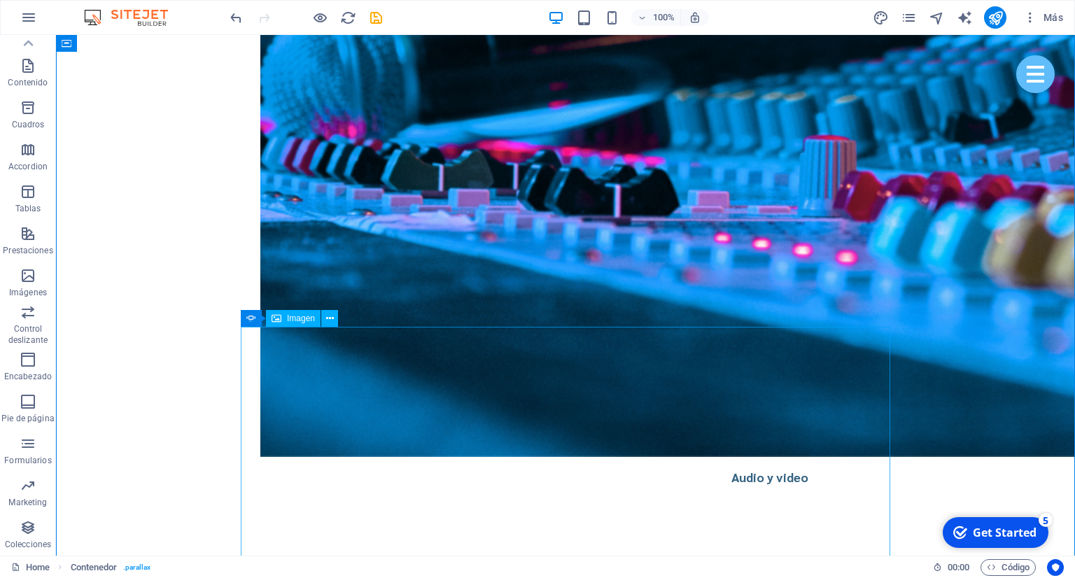
scroll to position [3280, 0]
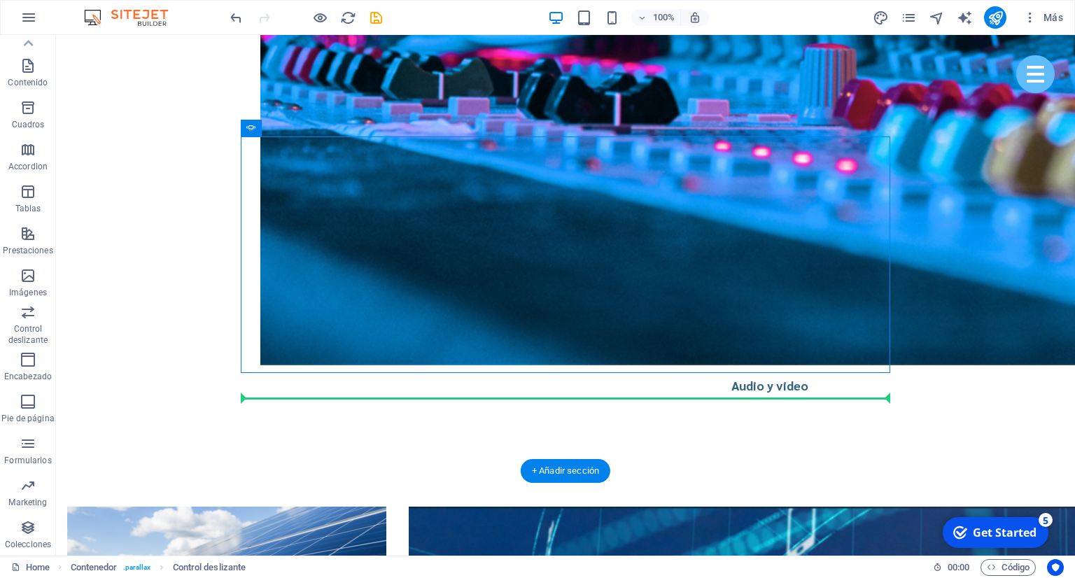
drag, startPoint x: 310, startPoint y: 166, endPoint x: 312, endPoint y: 386, distance: 219.9
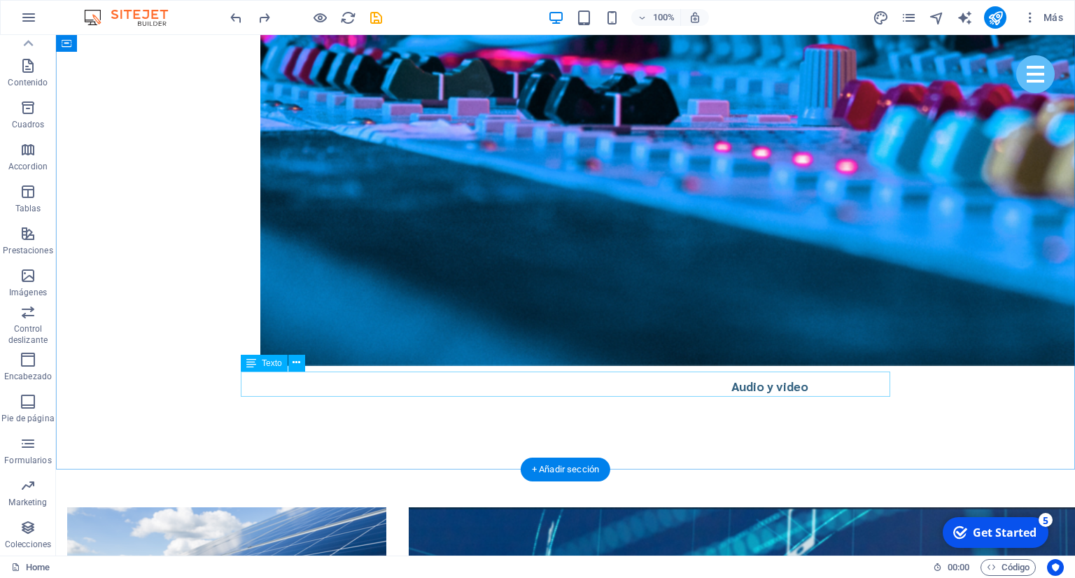
scroll to position [3282, 0]
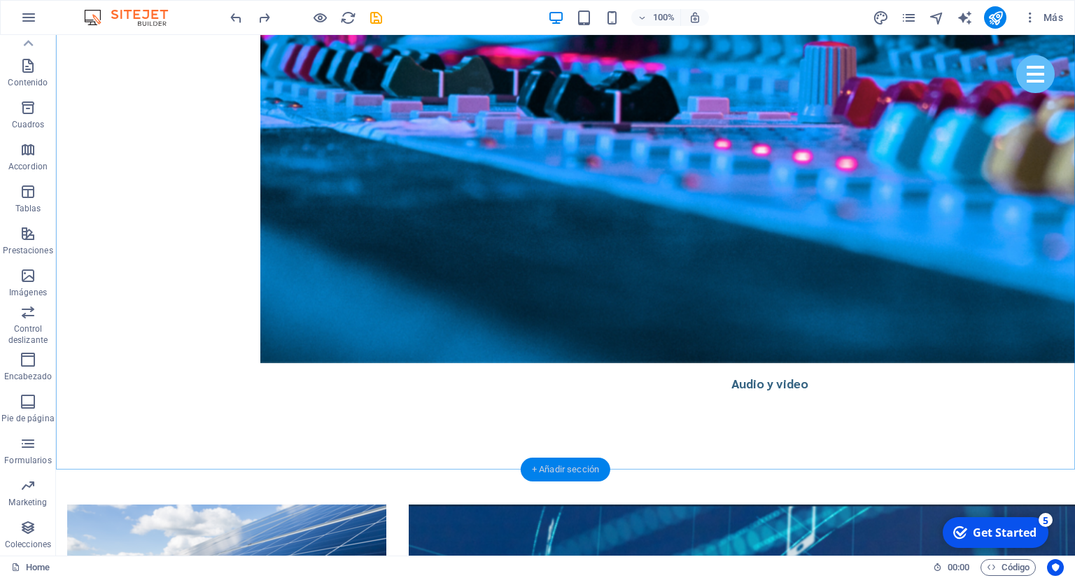
click at [567, 467] on div "+ Añadir sección" at bounding box center [566, 470] width 90 height 24
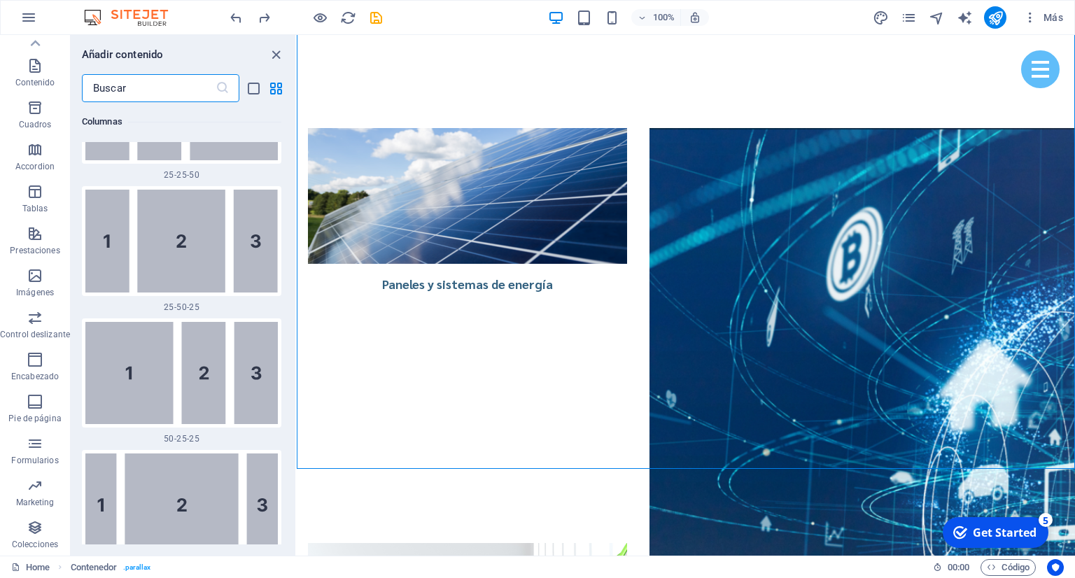
scroll to position [2392, 0]
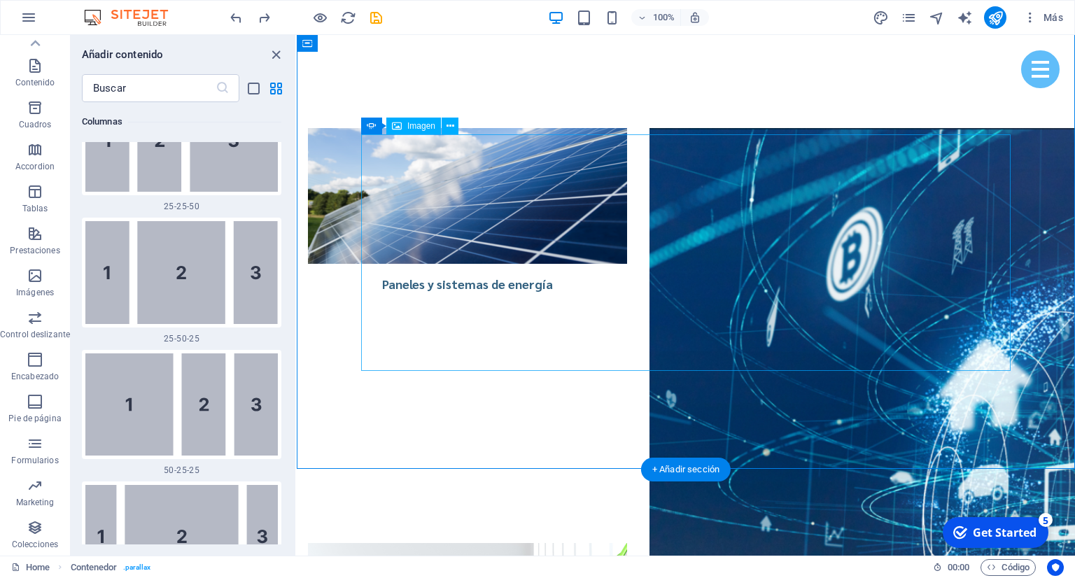
scroll to position [3207, 0]
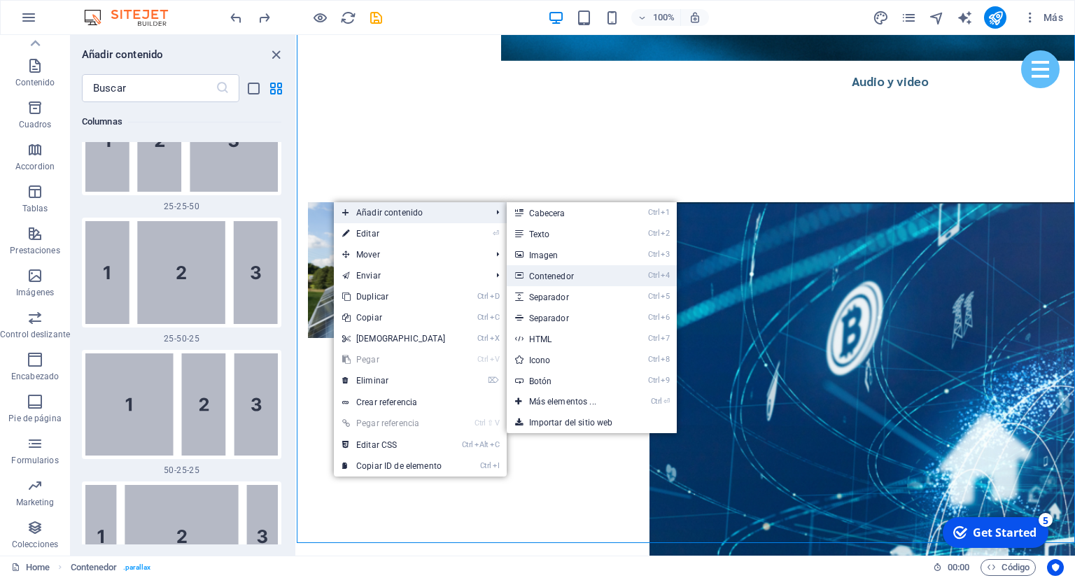
click at [559, 279] on link "Ctrl 4 Contenedor" at bounding box center [566, 275] width 118 height 21
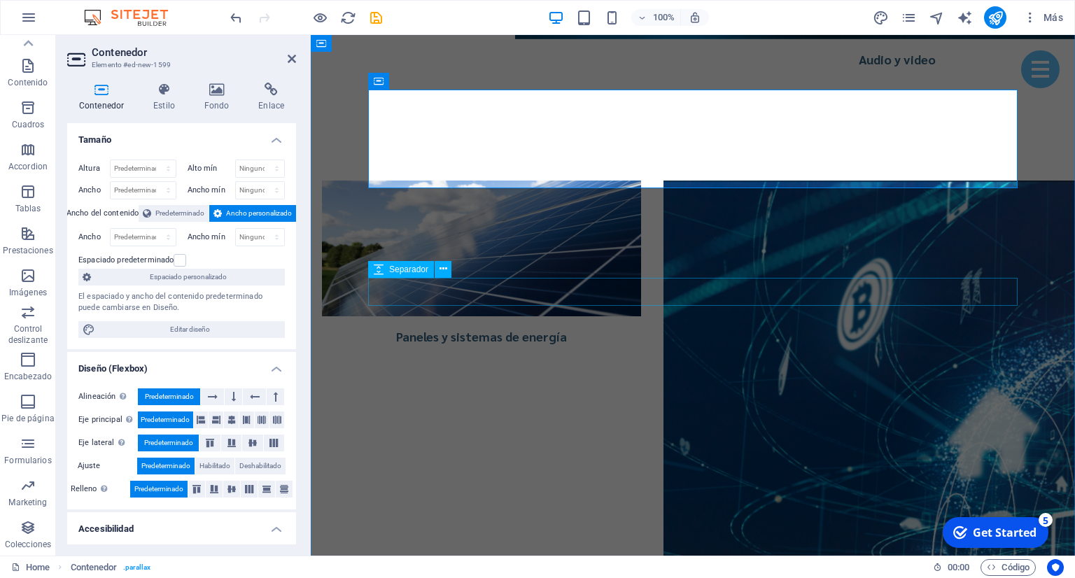
scroll to position [2790, 0]
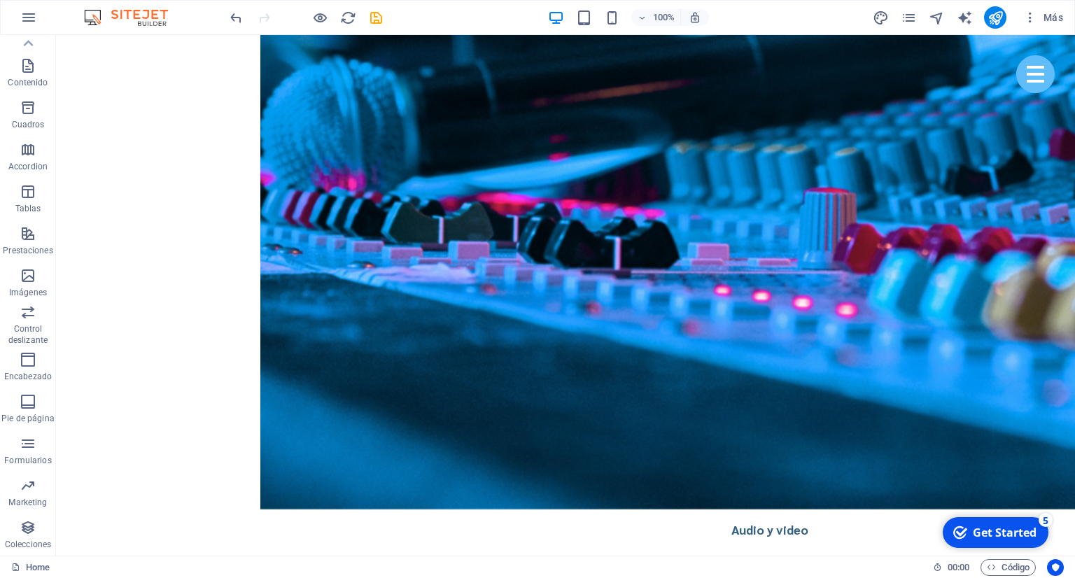
scroll to position [3160, 0]
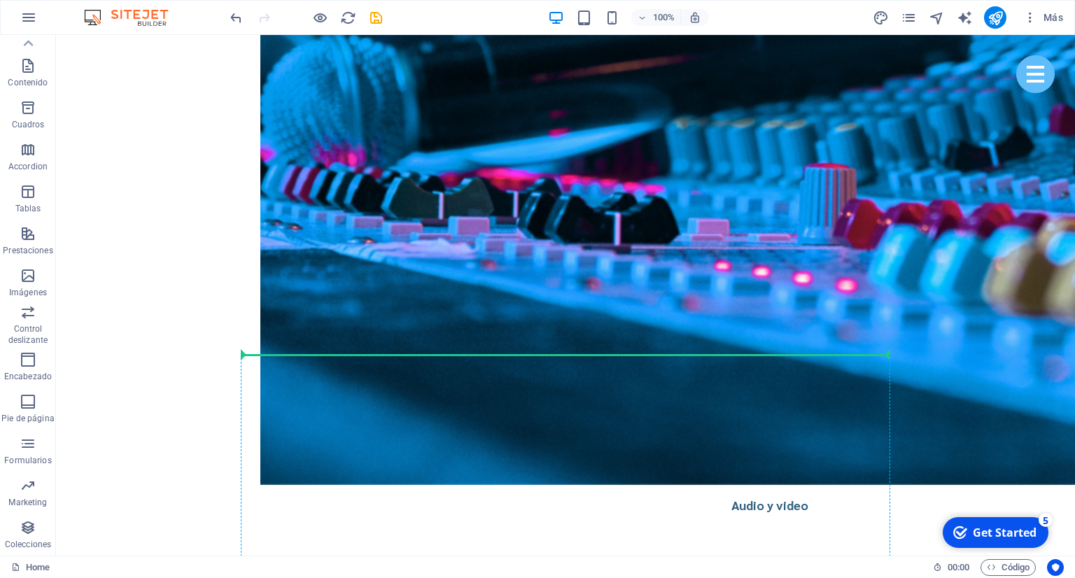
drag, startPoint x: 348, startPoint y: 197, endPoint x: 337, endPoint y: 363, distance: 165.6
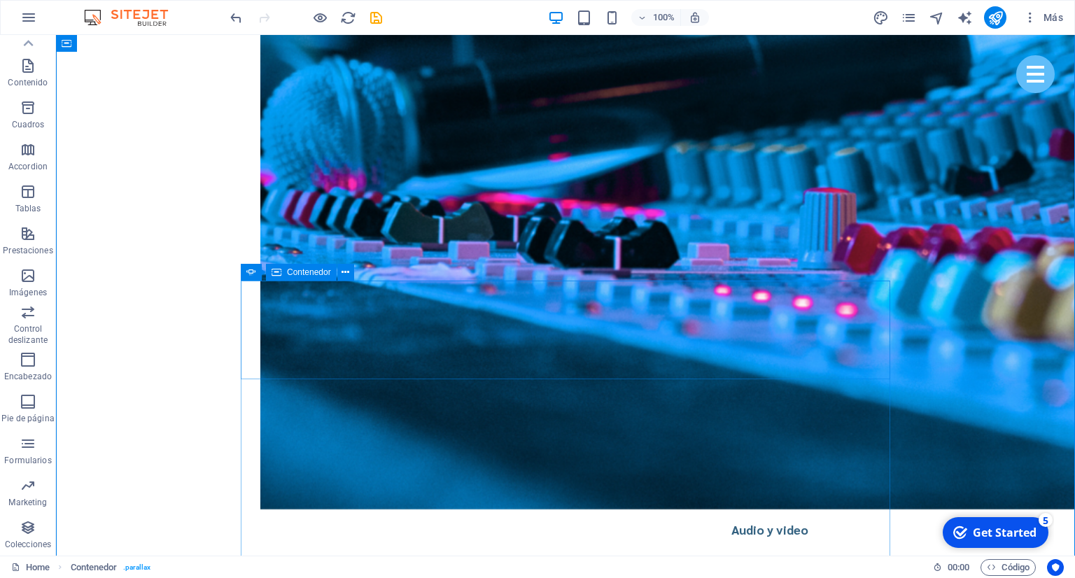
scroll to position [3357, 0]
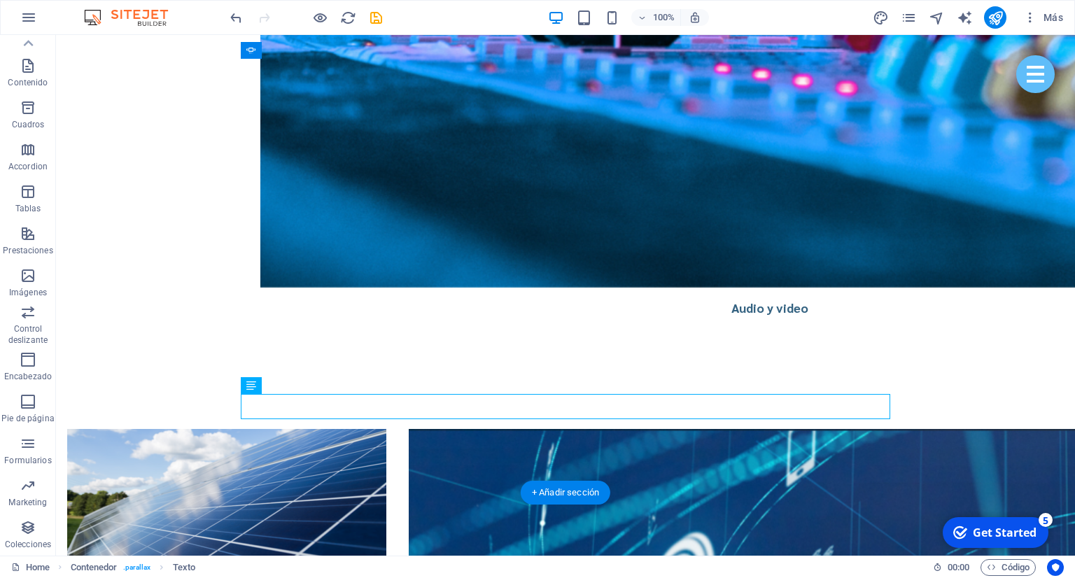
drag, startPoint x: 453, startPoint y: 410, endPoint x: 485, endPoint y: 118, distance: 293.7
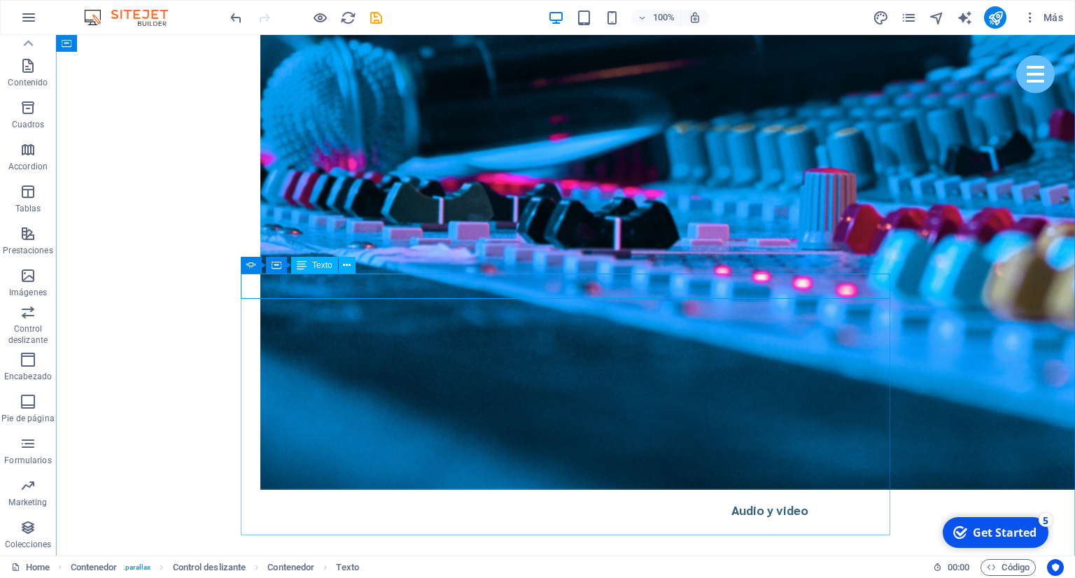
scroll to position [3135, 0]
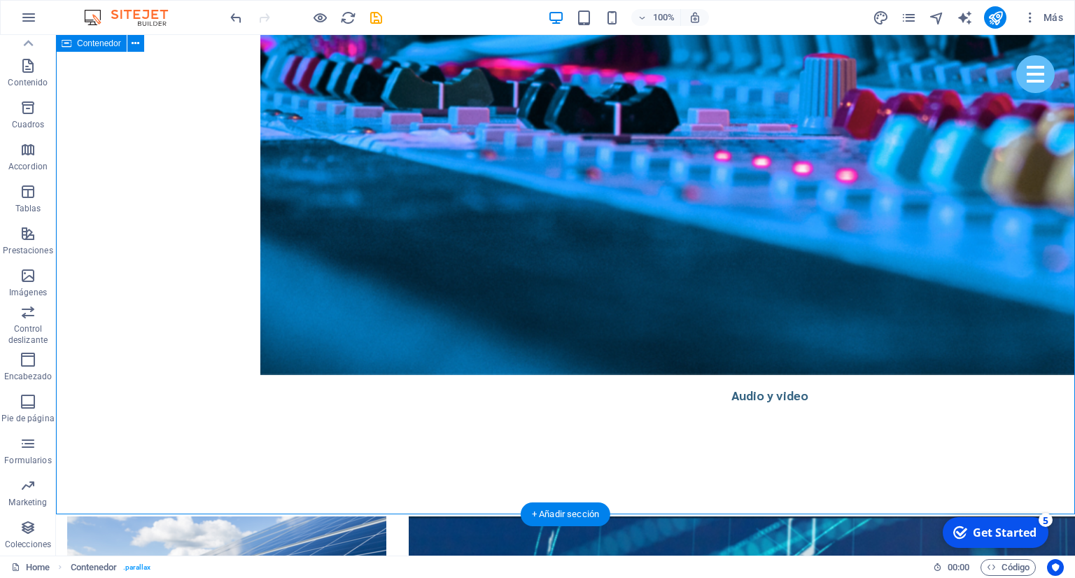
scroll to position [3283, 0]
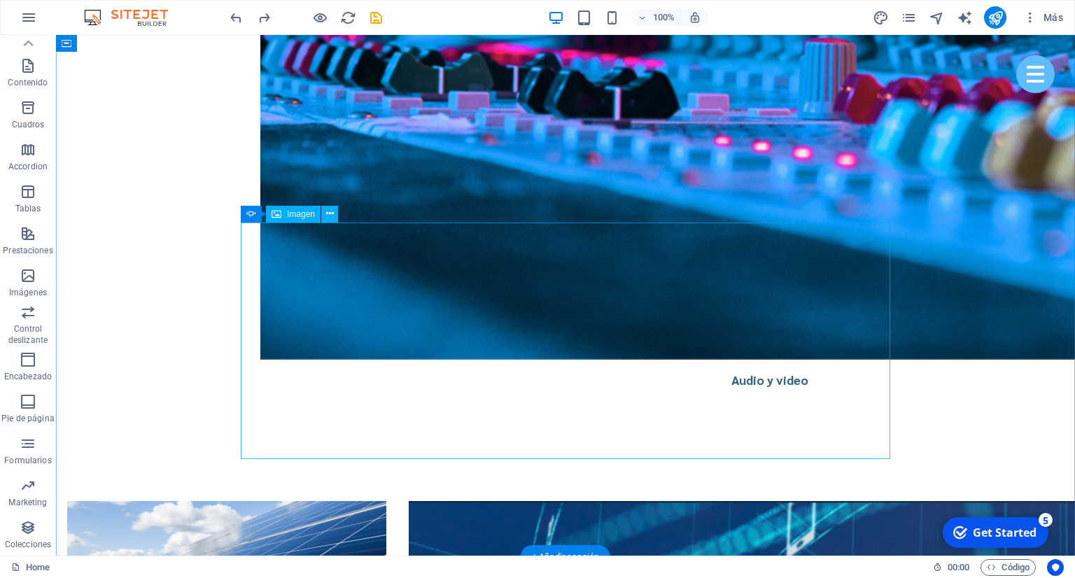
scroll to position [3308, 0]
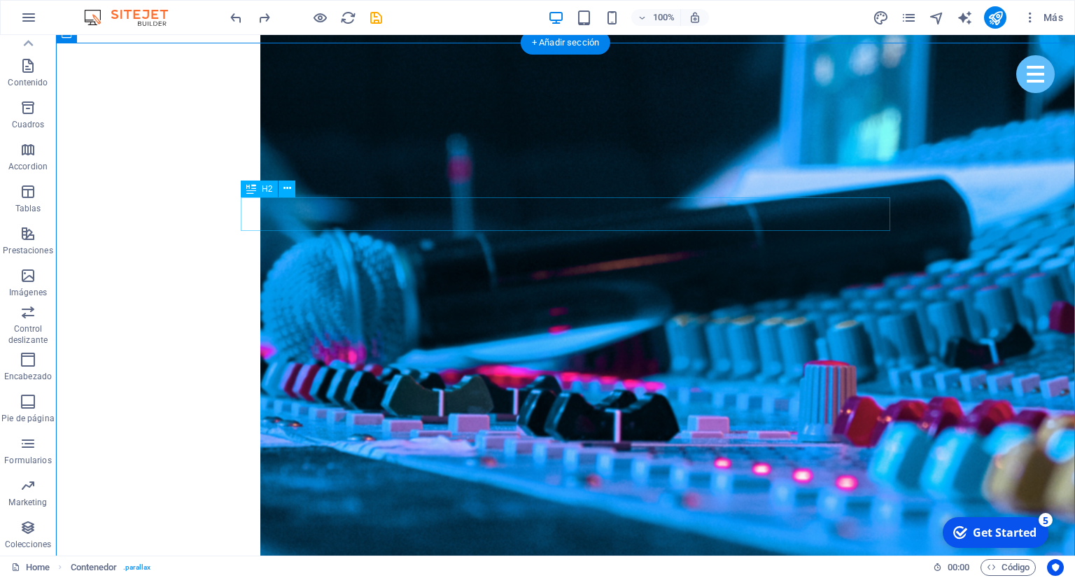
scroll to position [2938, 0]
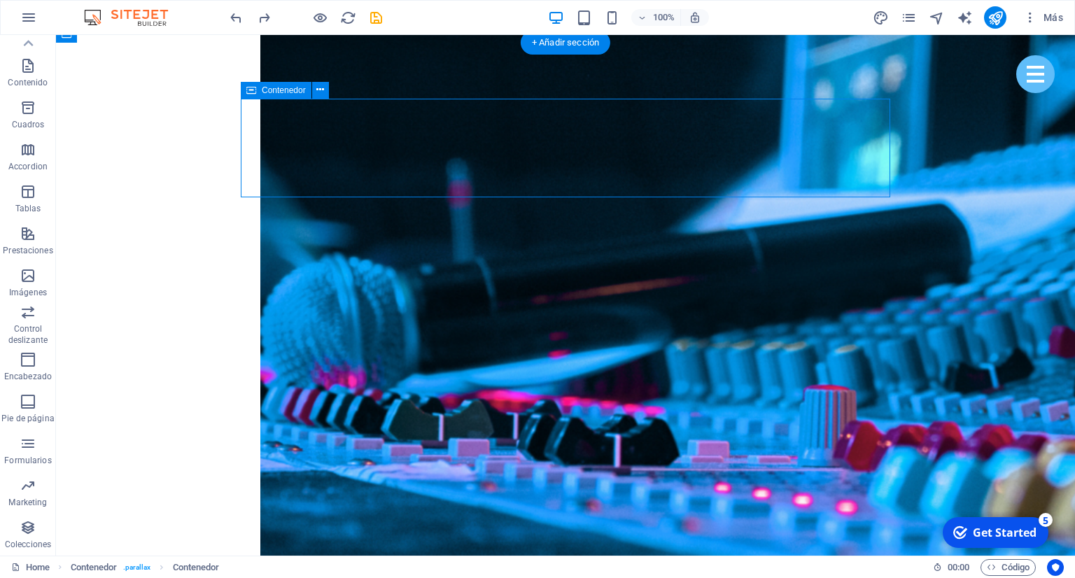
drag, startPoint x: 350, startPoint y: 162, endPoint x: 342, endPoint y: 164, distance: 8.0
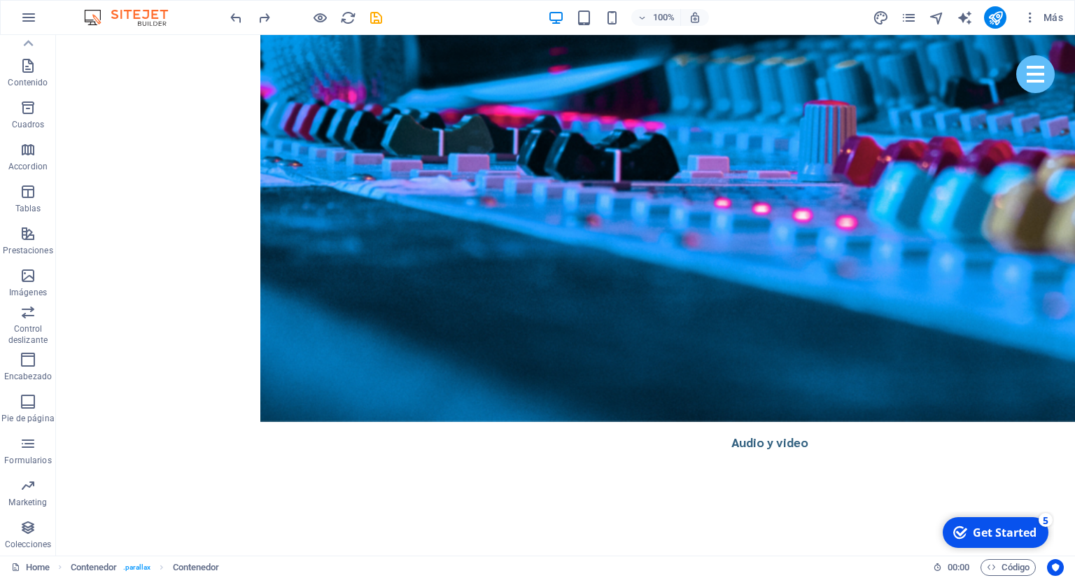
scroll to position [3234, 0]
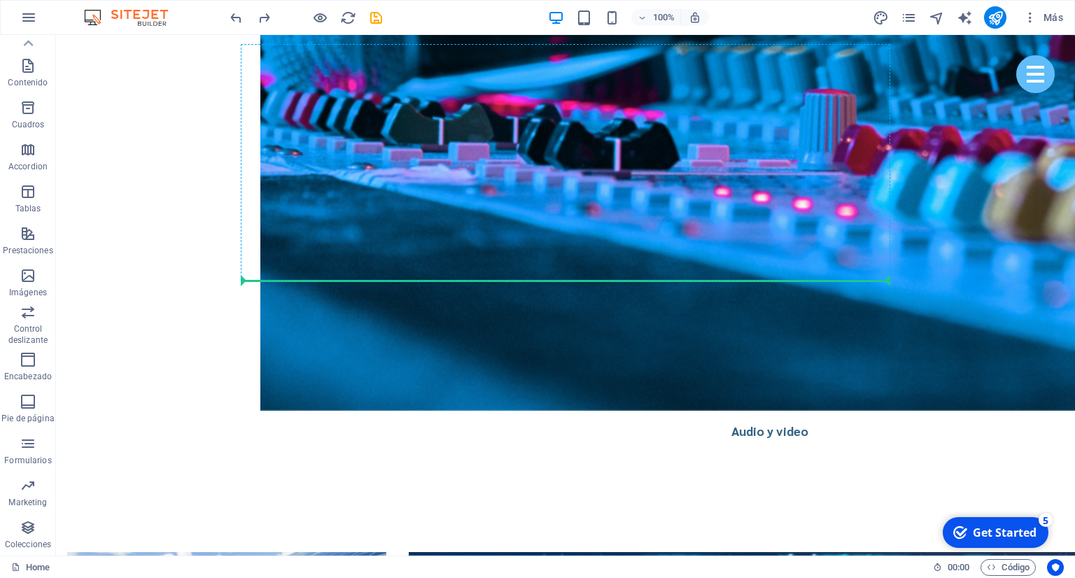
drag, startPoint x: 351, startPoint y: 126, endPoint x: 251, endPoint y: 278, distance: 182.0
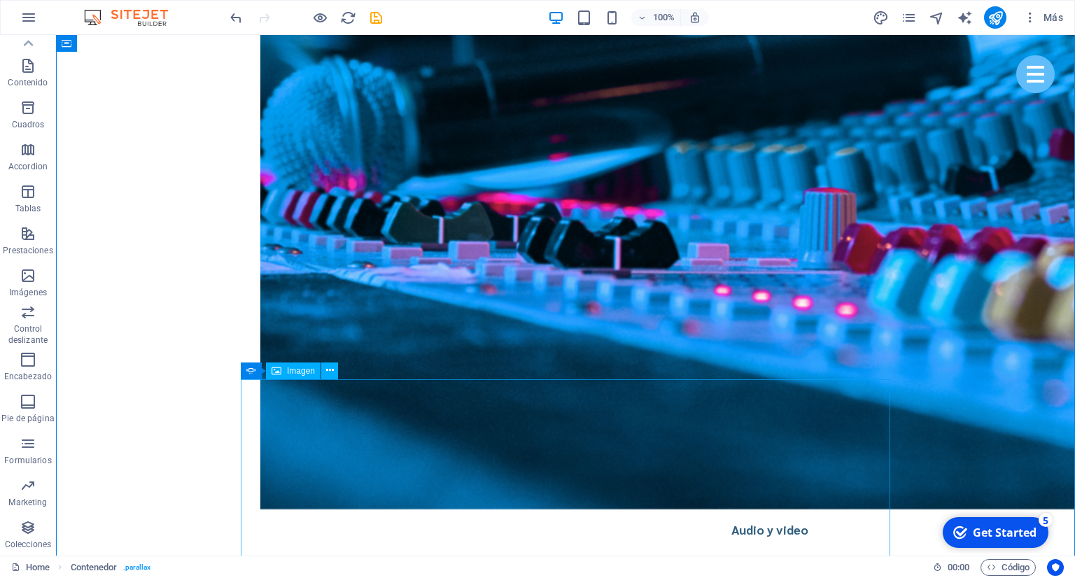
scroll to position [3210, 0]
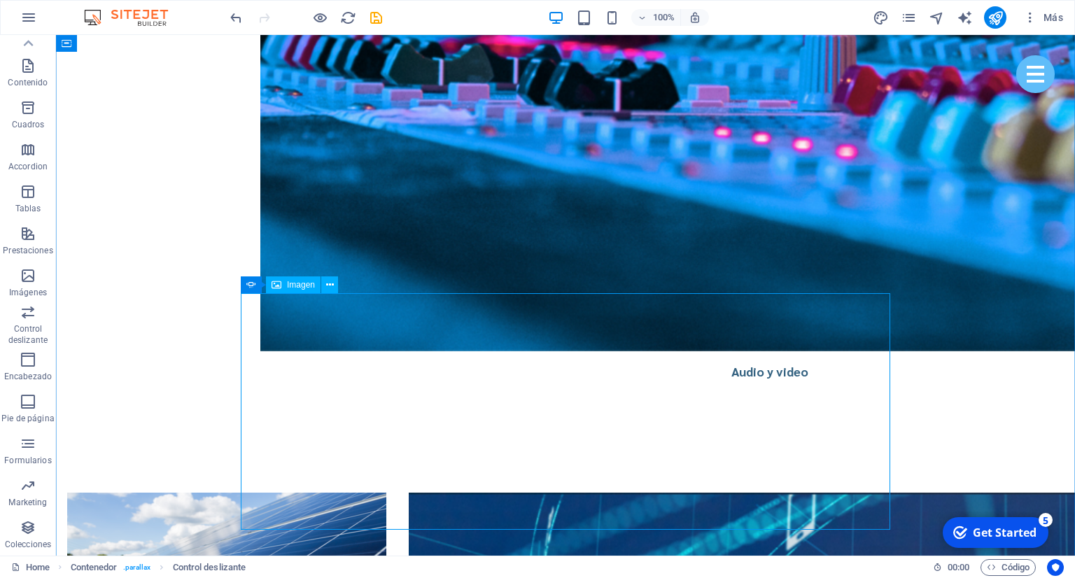
scroll to position [3357, 0]
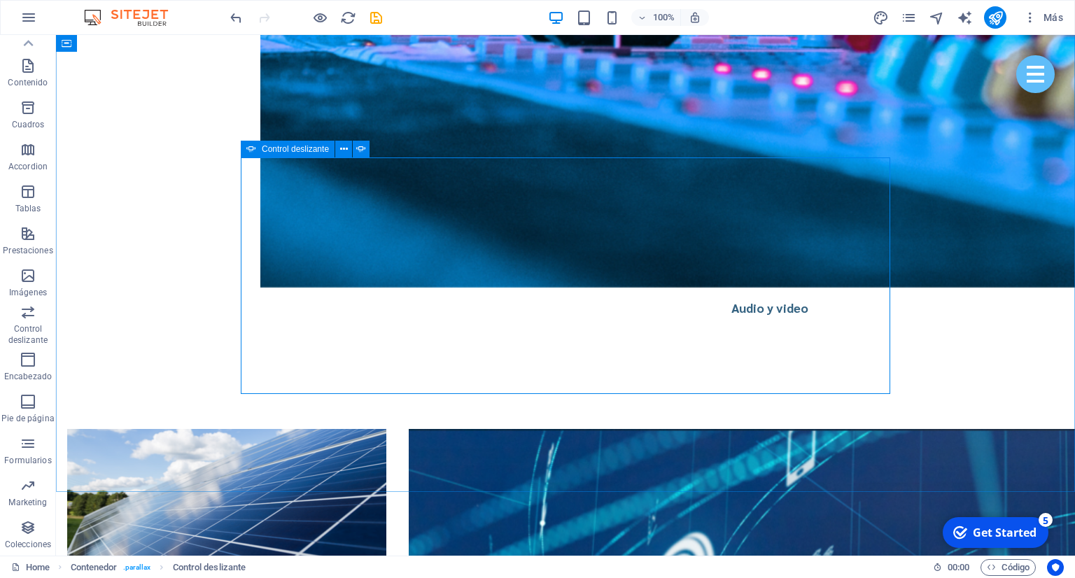
click at [252, 152] on icon at bounding box center [251, 149] width 10 height 17
select select "ms"
select select "s"
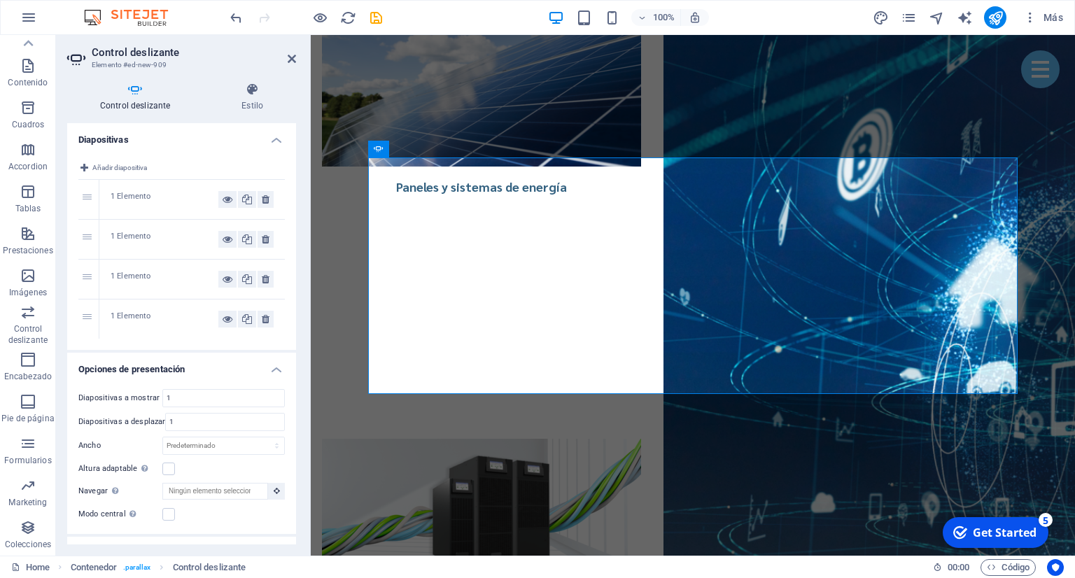
click at [144, 198] on div "1 Elemento" at bounding box center [165, 199] width 108 height 17
click at [198, 198] on div "1 Elemento" at bounding box center [165, 199] width 108 height 17
drag, startPoint x: 112, startPoint y: 193, endPoint x: 139, endPoint y: 195, distance: 27.4
click at [114, 193] on div "1 Elemento" at bounding box center [165, 199] width 108 height 17
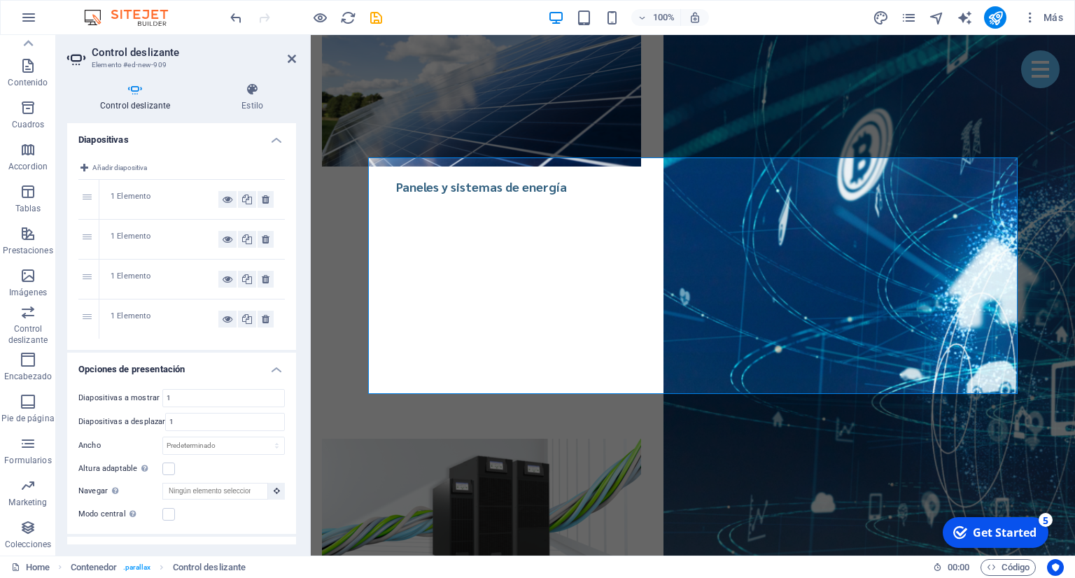
click at [172, 200] on div "1 Elemento" at bounding box center [165, 199] width 108 height 17
click at [150, 207] on div "1 Elemento" at bounding box center [165, 199] width 108 height 17
click at [94, 200] on div "1 1 Elemento 2 1 Elemento 3 1 Elemento 4 1 Elemento" at bounding box center [181, 259] width 207 height 159
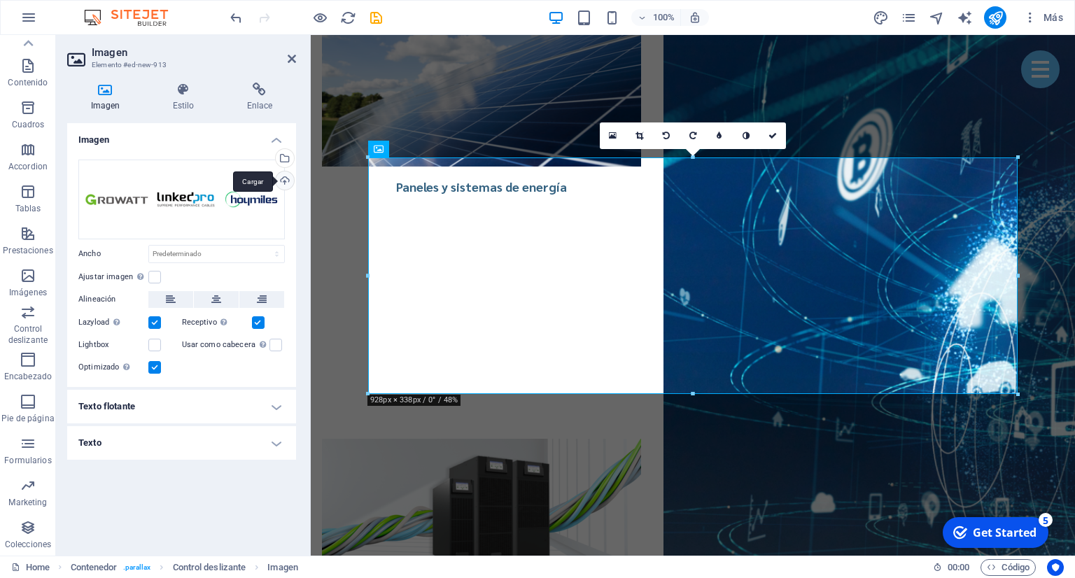
click at [285, 183] on div "Cargar" at bounding box center [283, 182] width 21 height 21
click at [774, 139] on icon at bounding box center [773, 136] width 8 height 8
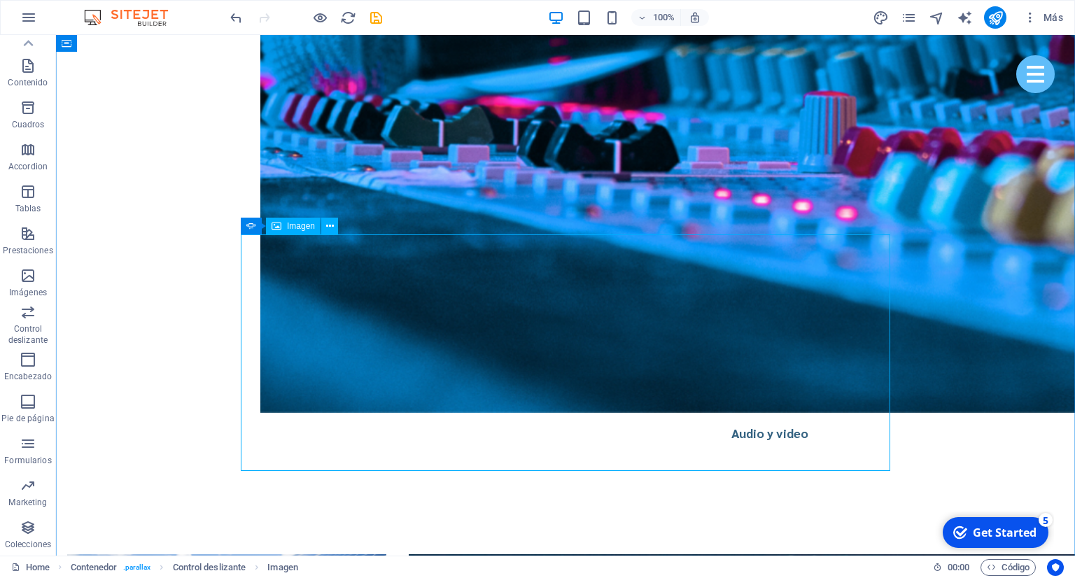
scroll to position [3210, 0]
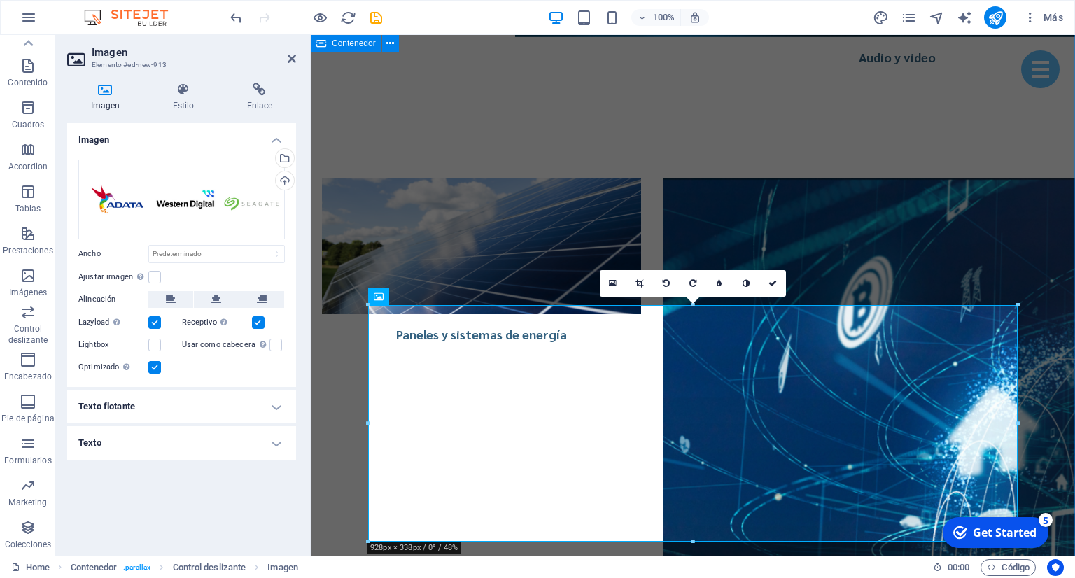
drag, startPoint x: 353, startPoint y: 332, endPoint x: 610, endPoint y: 330, distance: 257.0
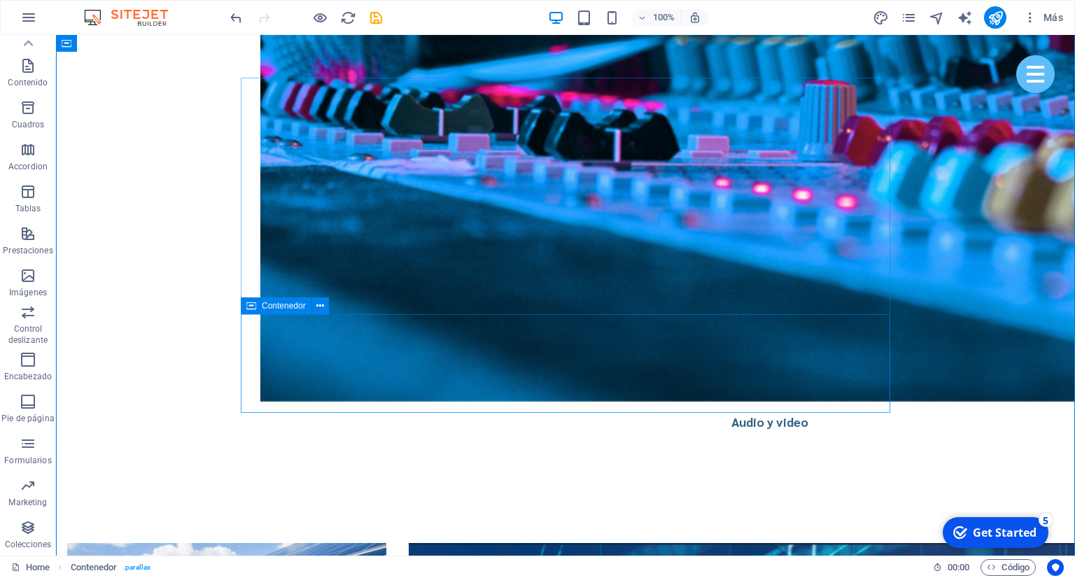
scroll to position [3283, 0]
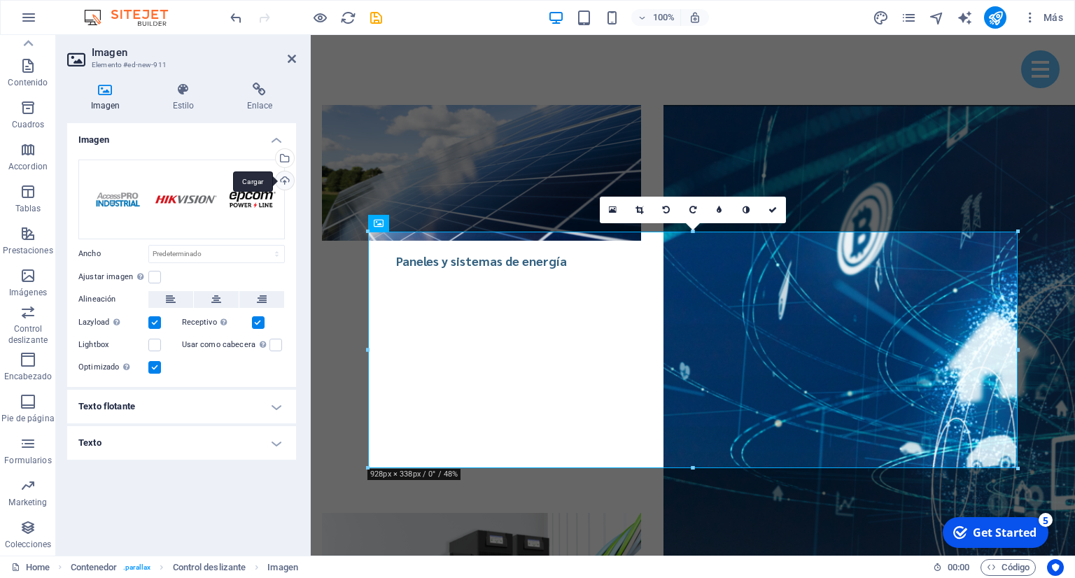
click at [279, 183] on div "Cargar" at bounding box center [283, 182] width 21 height 21
click at [307, 245] on div "Imagen Estilo Enlace Imagen Arrastra archivos aquí, haz clic para escoger archi…" at bounding box center [181, 313] width 251 height 485
click at [774, 214] on link at bounding box center [773, 210] width 27 height 27
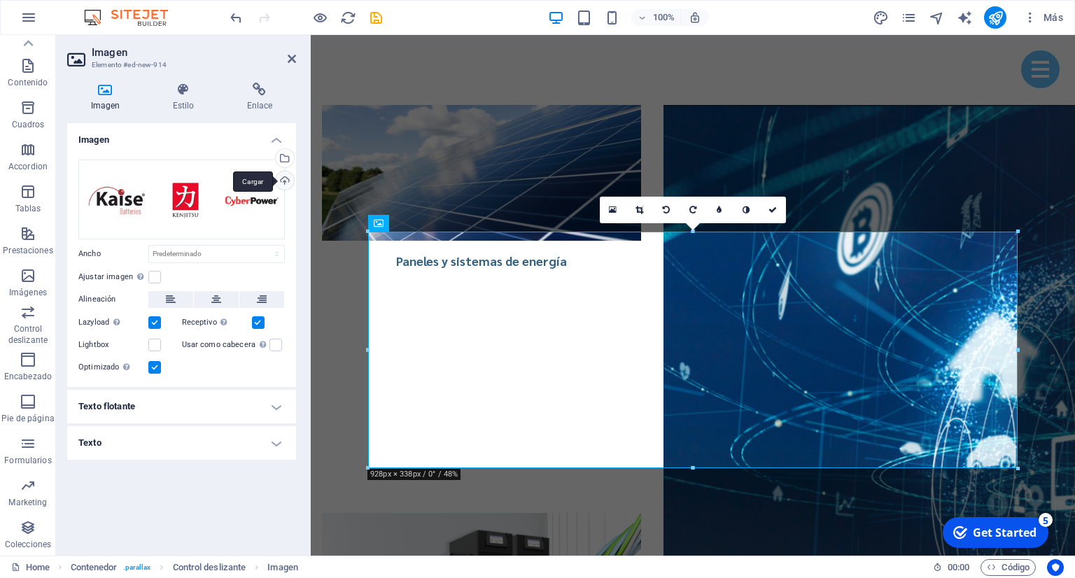
click at [282, 180] on div "Cargar" at bounding box center [283, 182] width 21 height 21
click at [774, 211] on icon at bounding box center [773, 210] width 8 height 8
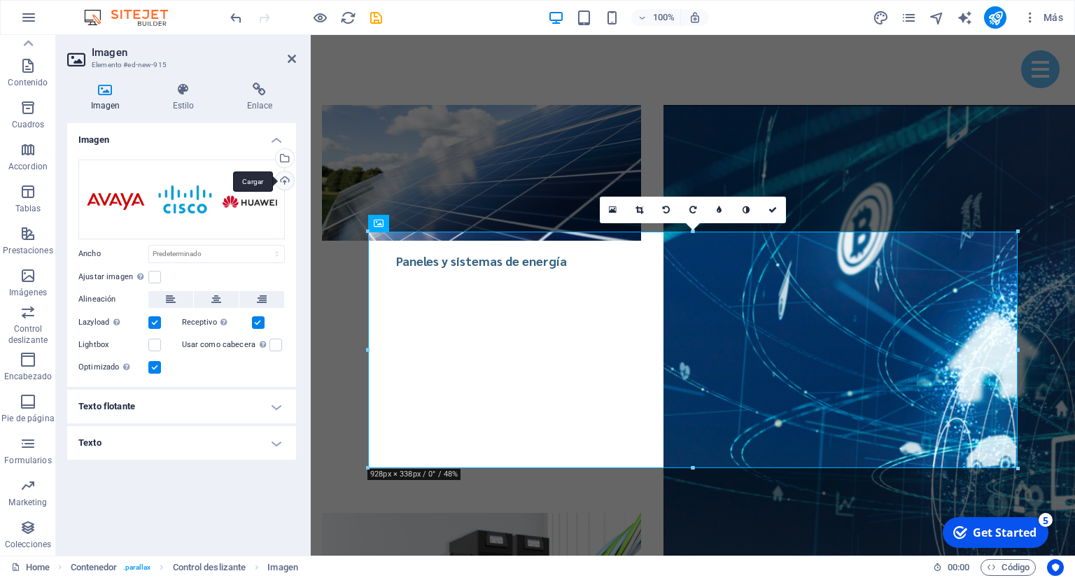
click at [281, 183] on div "Cargar" at bounding box center [283, 182] width 21 height 21
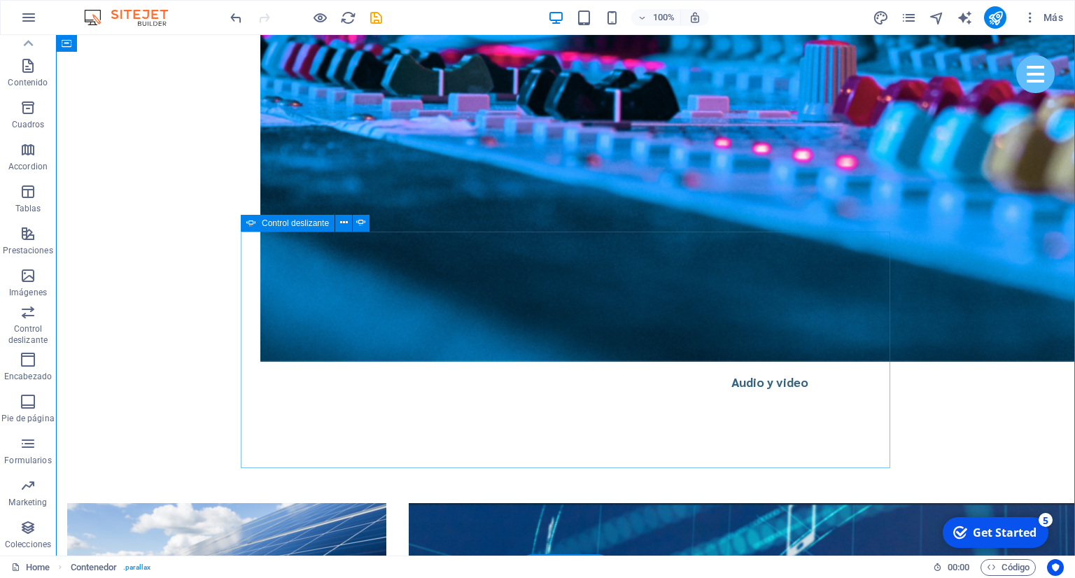
click at [247, 222] on icon at bounding box center [251, 223] width 10 height 17
click at [267, 226] on span "Control deslizante" at bounding box center [295, 223] width 67 height 8
click at [267, 225] on span "Control deslizante" at bounding box center [295, 223] width 67 height 8
select select "ms"
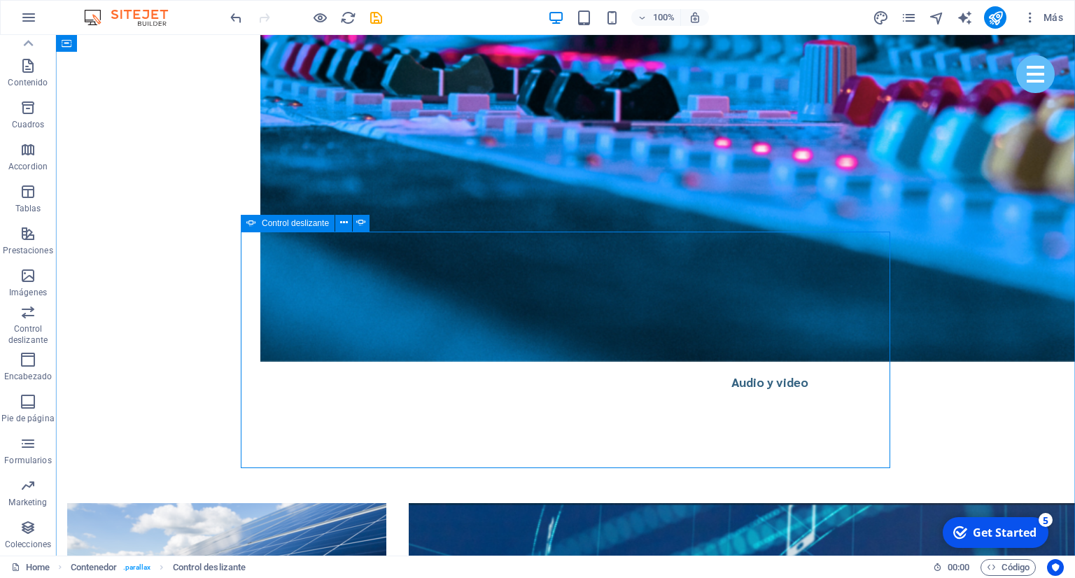
select select "s"
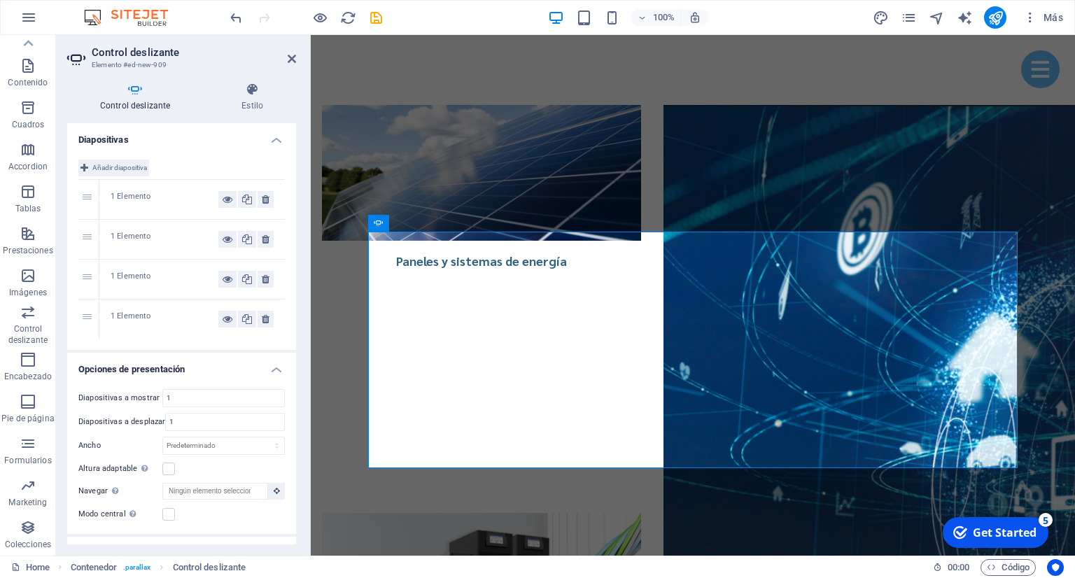
click at [136, 164] on span "Añadir diapositiva" at bounding box center [119, 168] width 55 height 17
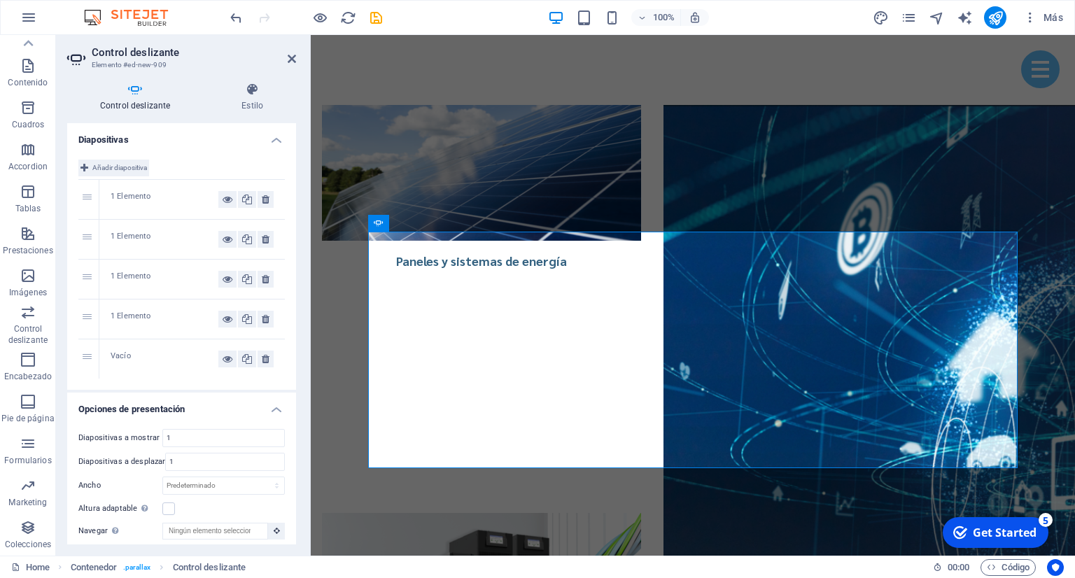
click at [136, 164] on span "Añadir diapositiva" at bounding box center [119, 168] width 55 height 17
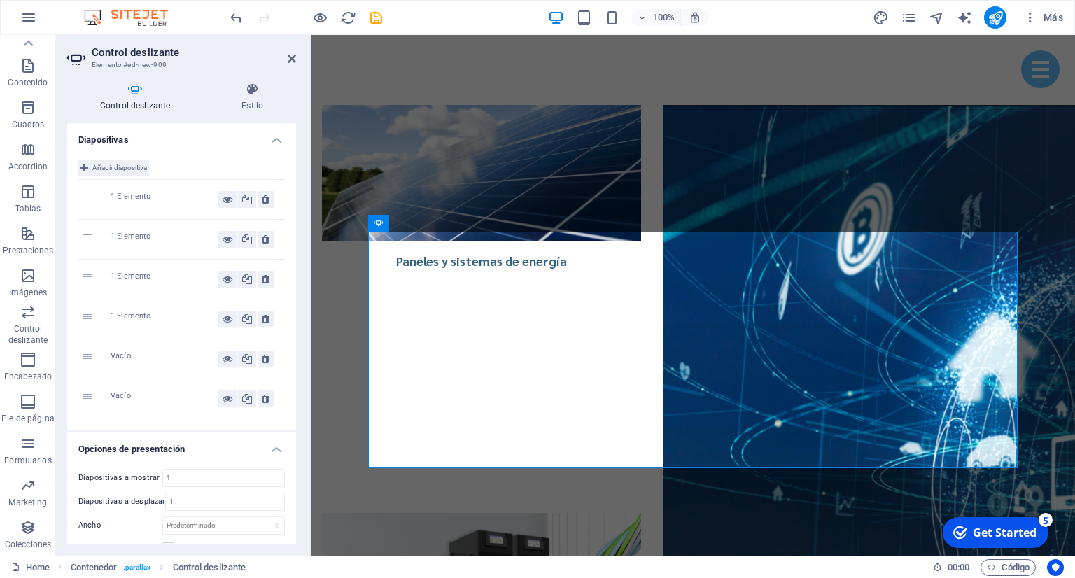
click at [136, 163] on span "Añadir diapositiva" at bounding box center [119, 168] width 55 height 17
click at [138, 162] on span "Añadir diapositiva" at bounding box center [119, 168] width 55 height 17
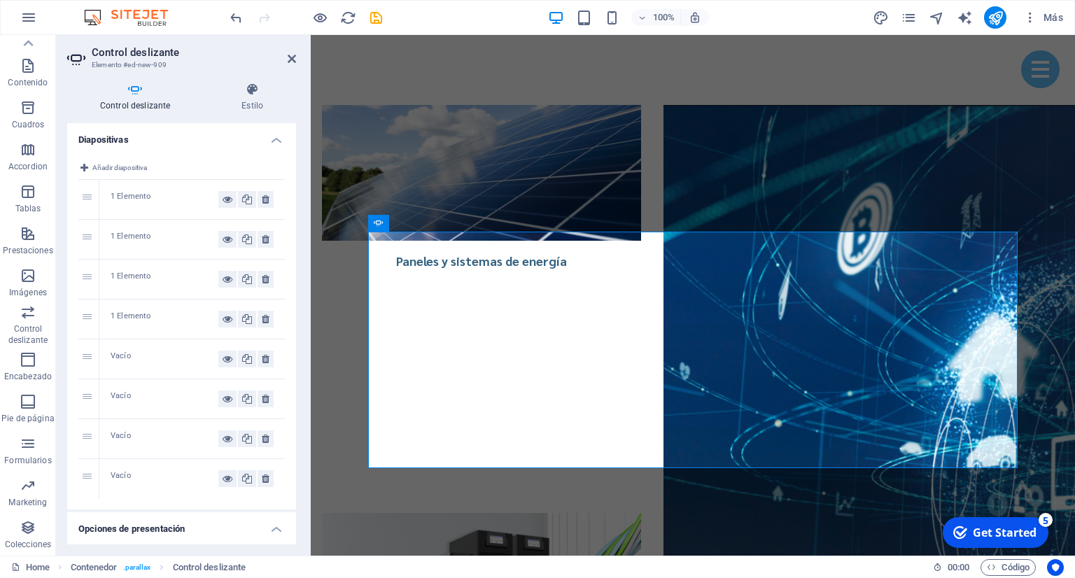
click at [155, 354] on div "Vacío" at bounding box center [165, 359] width 108 height 17
click at [173, 355] on div "Vacío" at bounding box center [165, 359] width 108 height 17
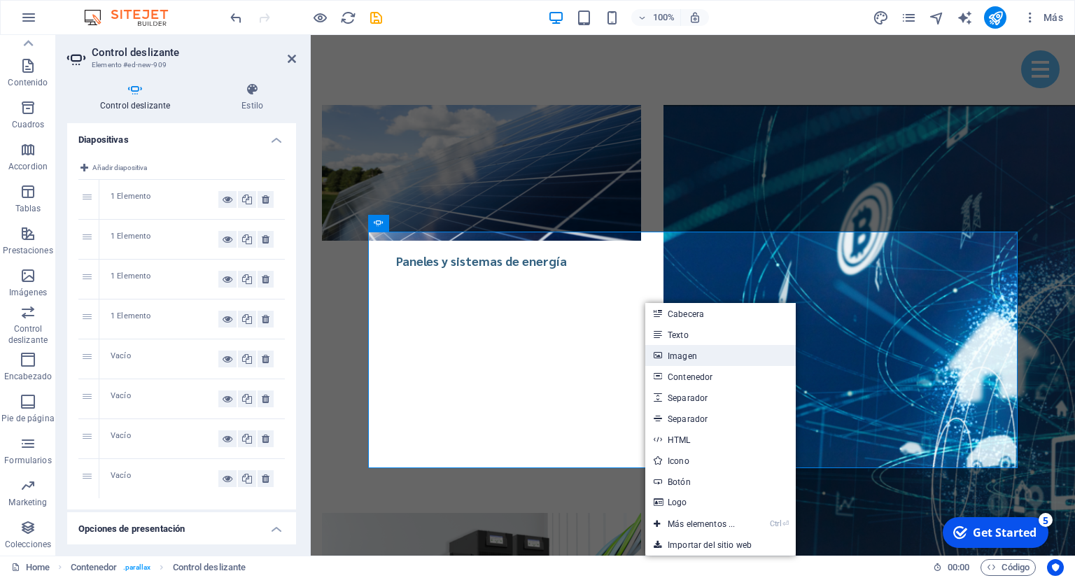
click at [695, 354] on link "Imagen" at bounding box center [721, 355] width 151 height 21
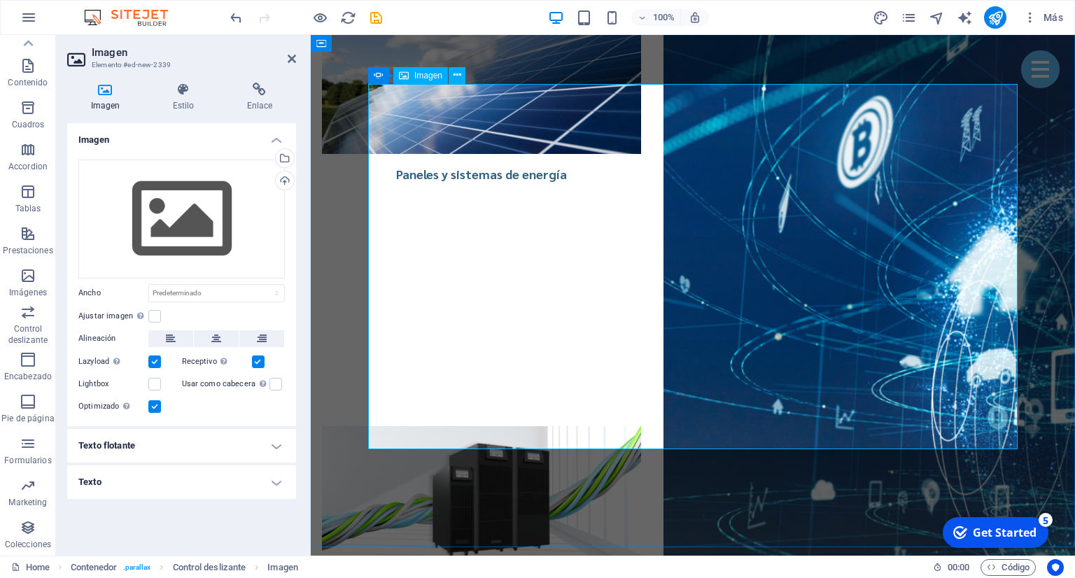
scroll to position [3431, 0]
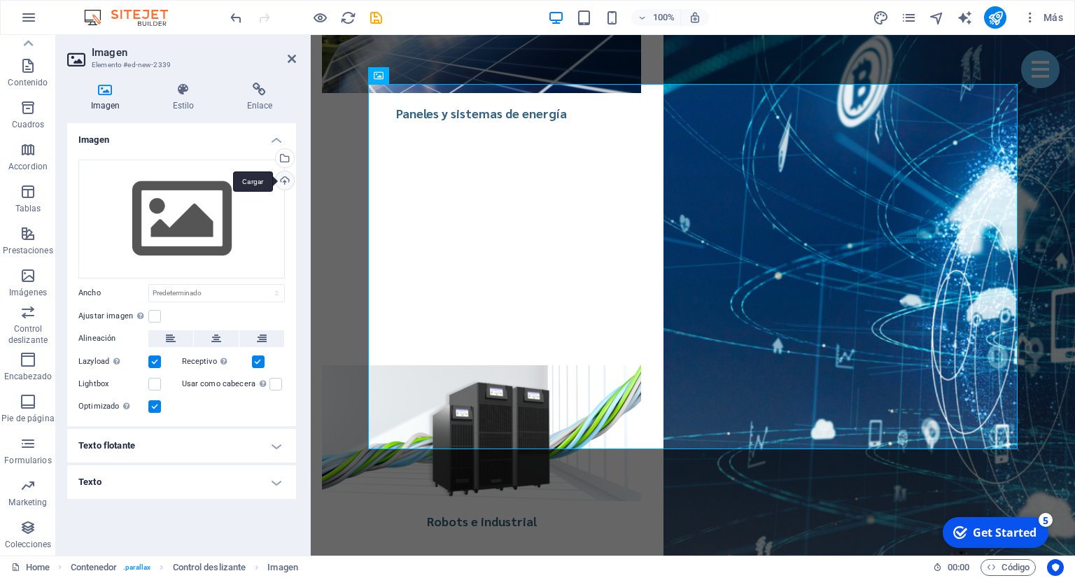
click at [291, 183] on div "Cargar" at bounding box center [283, 182] width 21 height 21
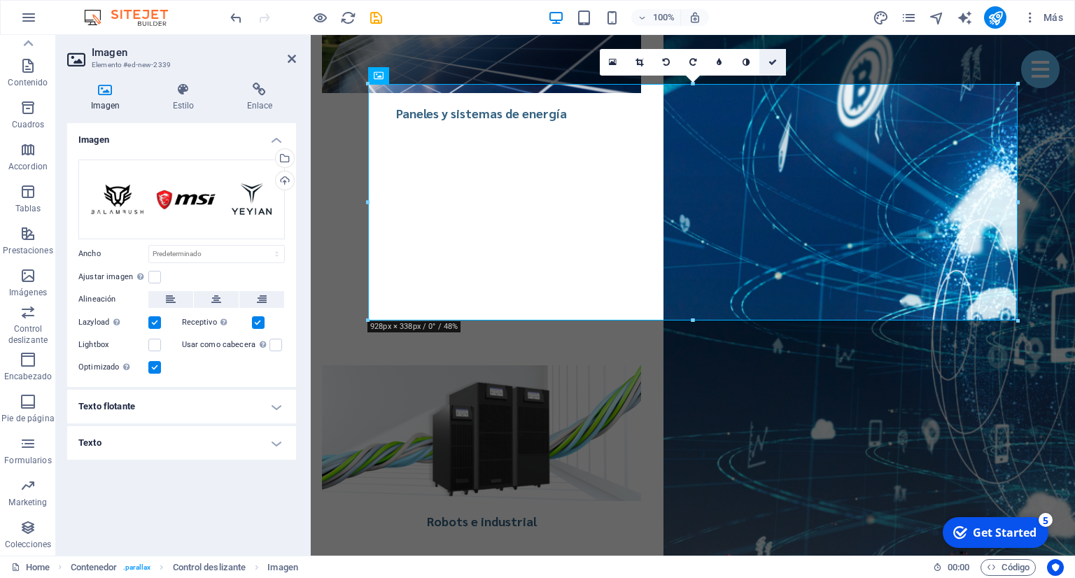
drag, startPoint x: 774, startPoint y: 62, endPoint x: 771, endPoint y: 75, distance: 13.1
click at [774, 62] on icon at bounding box center [773, 62] width 8 height 8
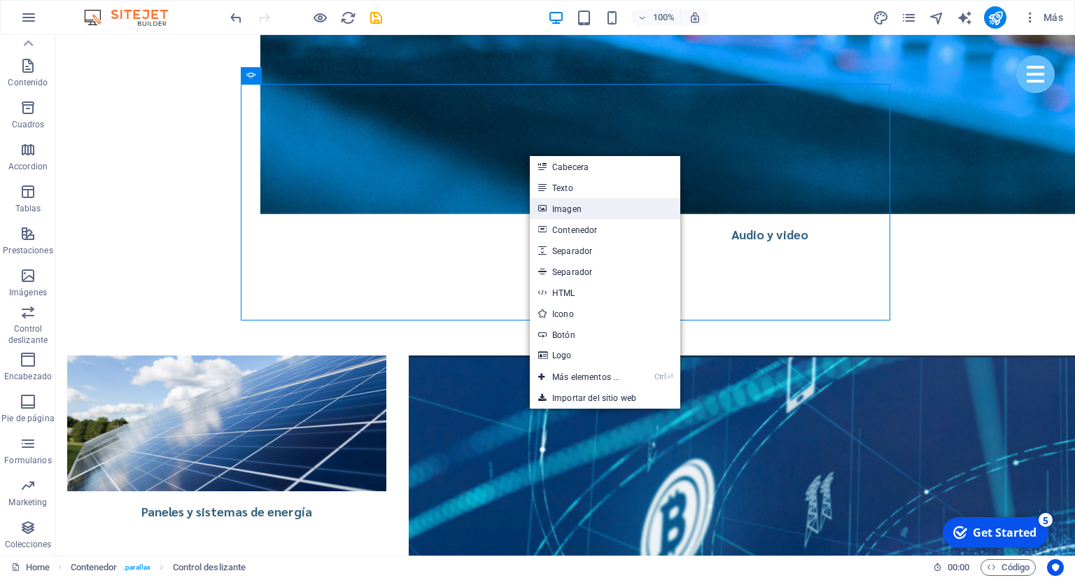
click at [555, 202] on link "Imagen" at bounding box center [605, 208] width 151 height 21
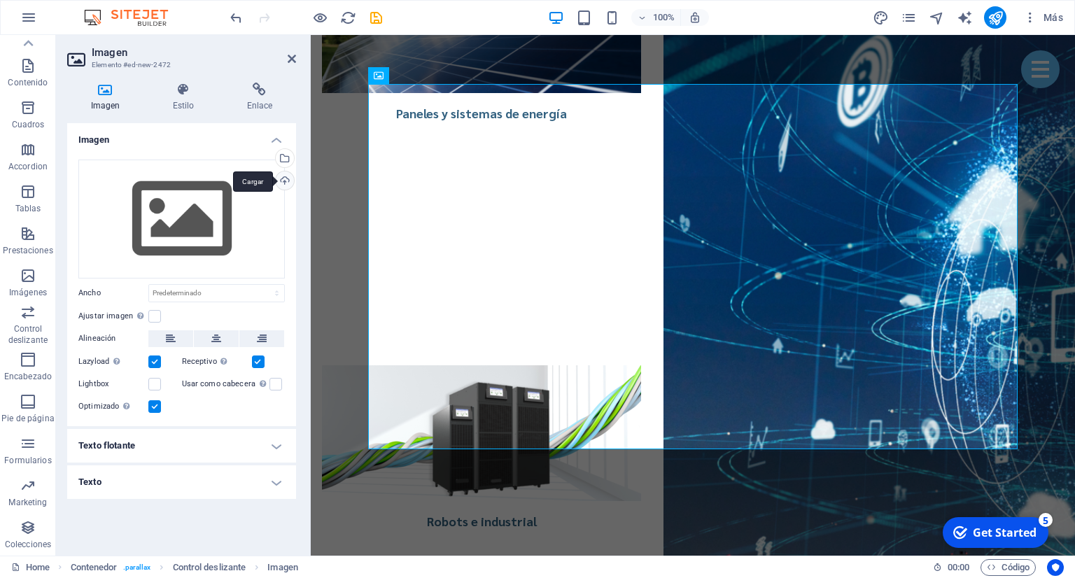
click at [290, 181] on div "Cargar" at bounding box center [283, 182] width 21 height 21
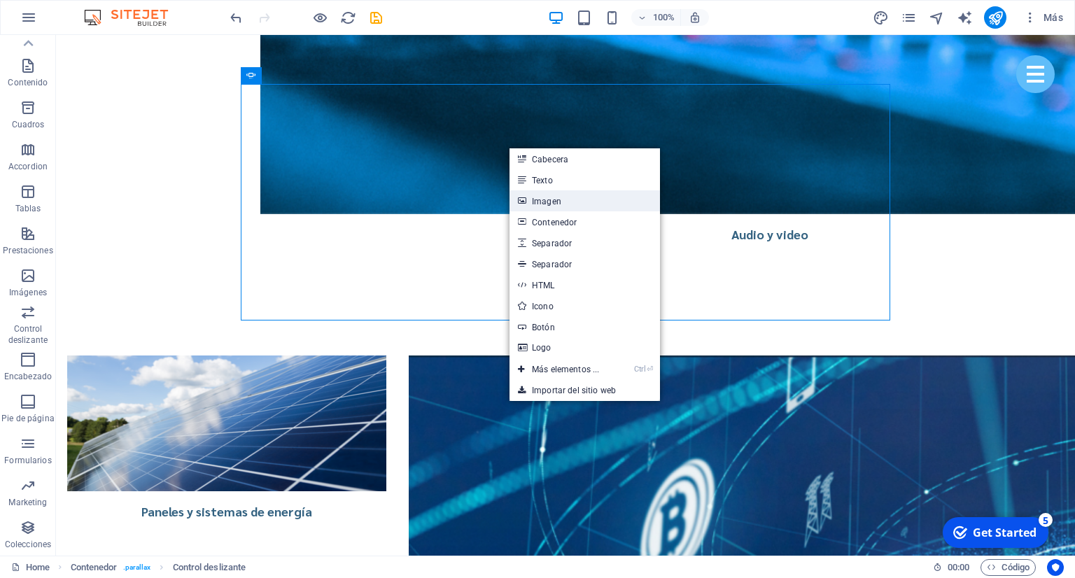
click at [567, 204] on link "Imagen" at bounding box center [585, 200] width 151 height 21
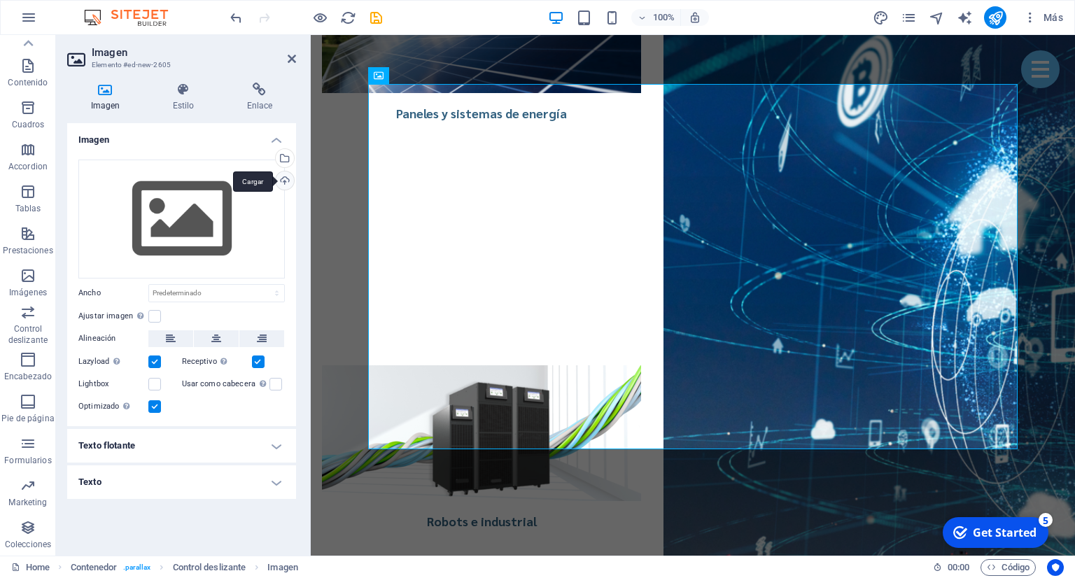
click at [283, 181] on div "Cargar" at bounding box center [283, 182] width 21 height 21
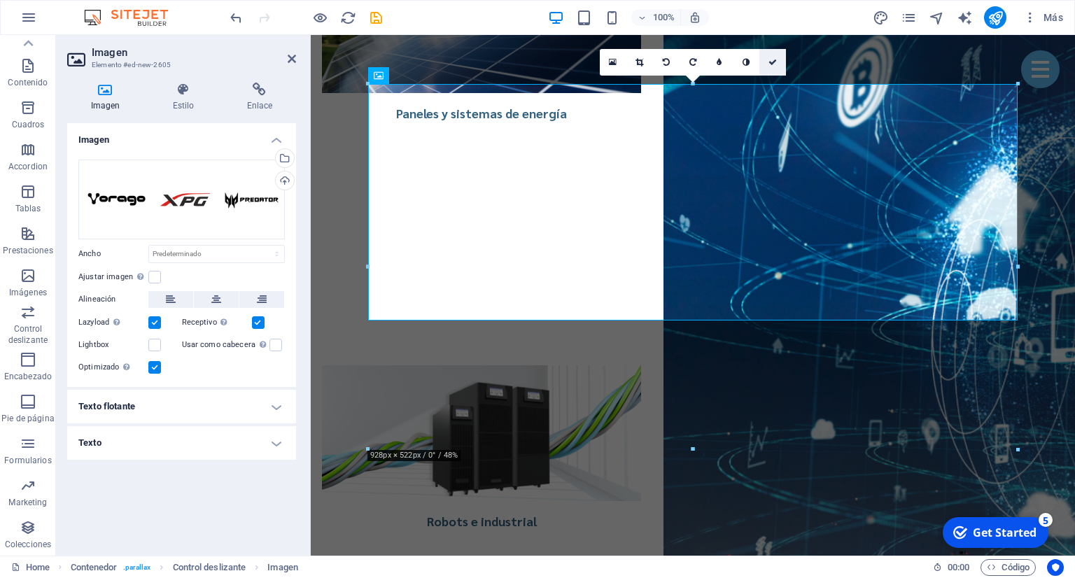
drag, startPoint x: 774, startPoint y: 56, endPoint x: 785, endPoint y: 128, distance: 72.9
click at [774, 56] on link at bounding box center [773, 62] width 27 height 27
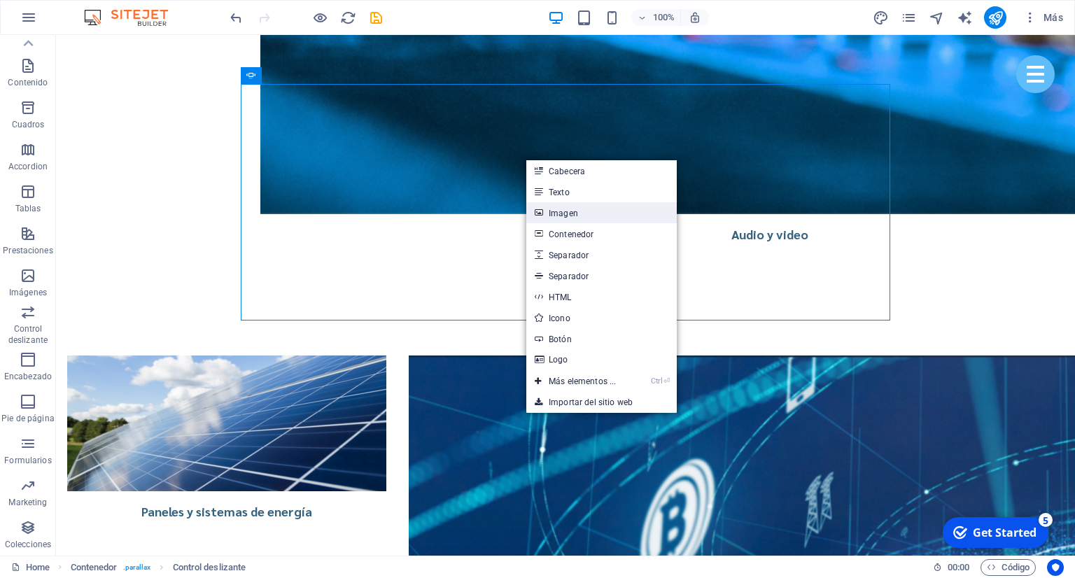
click at [562, 220] on link "Imagen" at bounding box center [602, 212] width 151 height 21
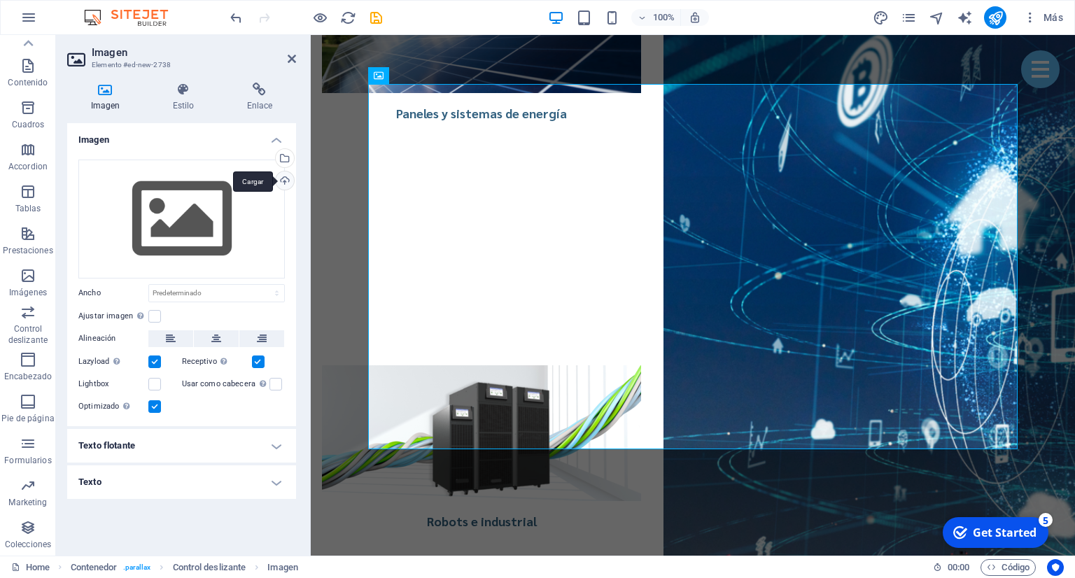
click at [284, 178] on div "Cargar" at bounding box center [283, 182] width 21 height 21
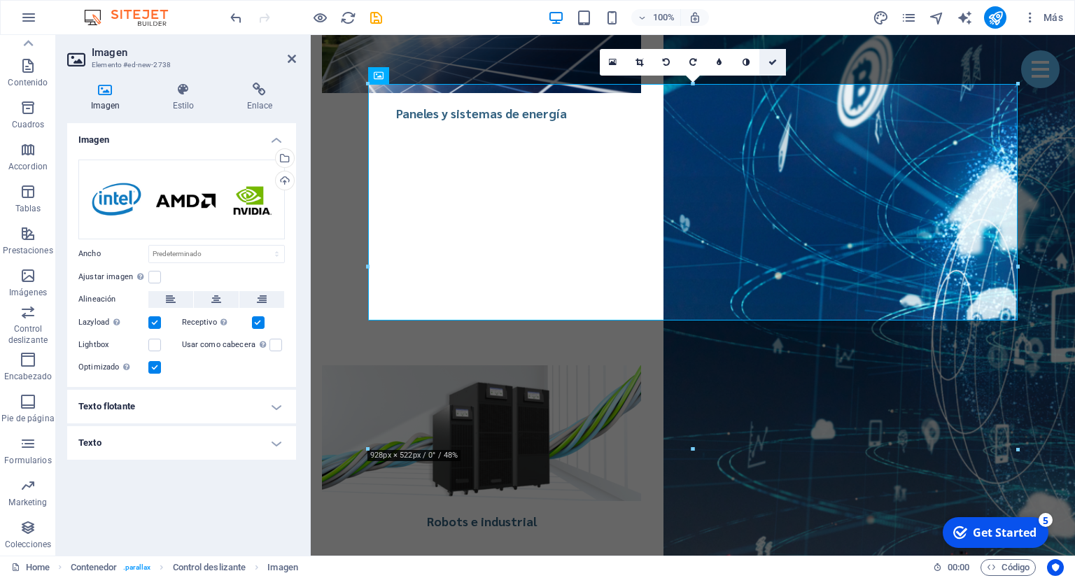
click at [774, 58] on icon at bounding box center [773, 62] width 8 height 8
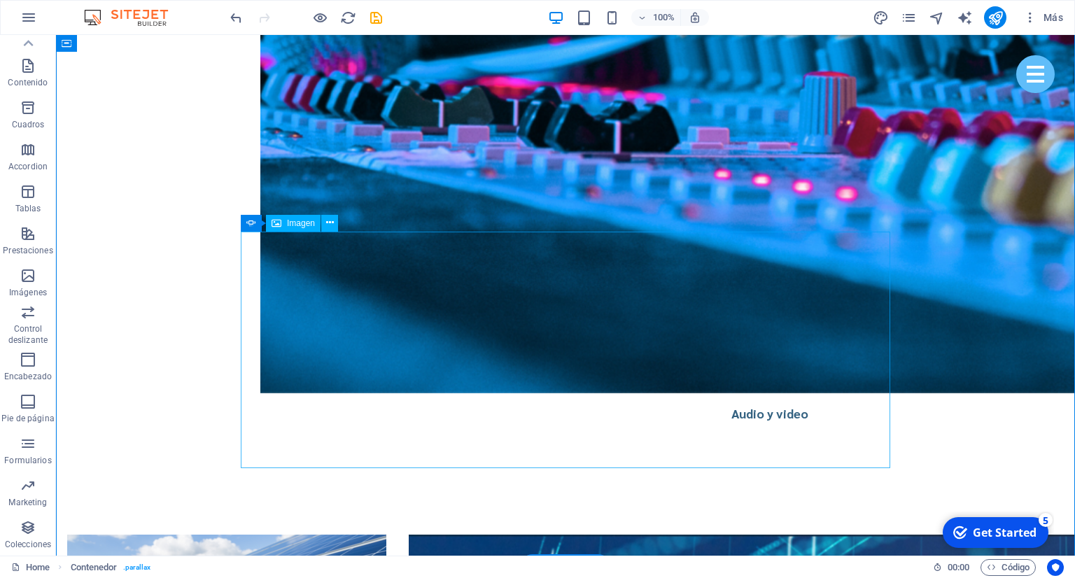
scroll to position [3283, 0]
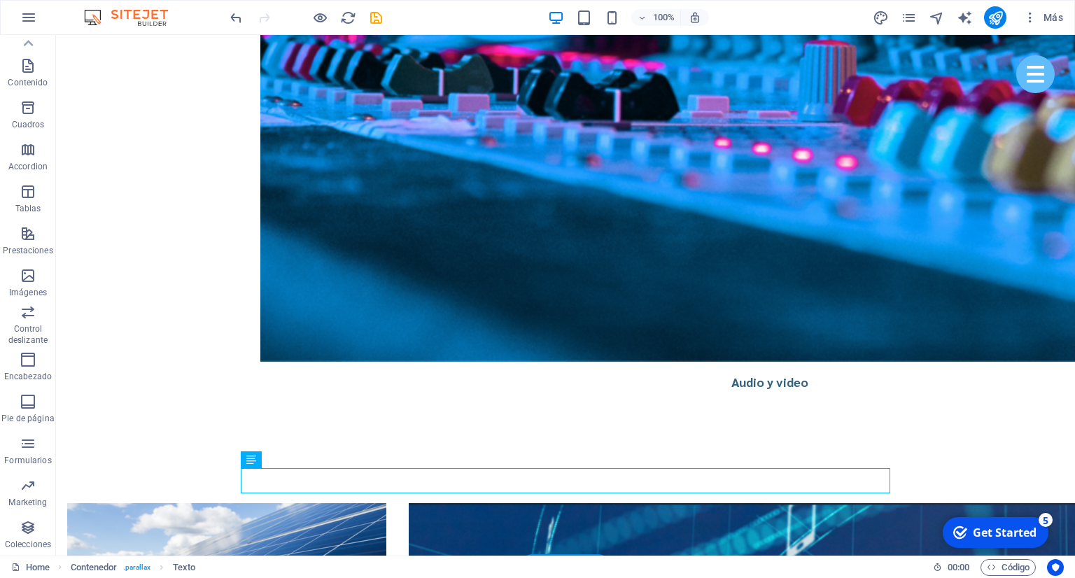
drag, startPoint x: 410, startPoint y: 478, endPoint x: 443, endPoint y: 188, distance: 292.4
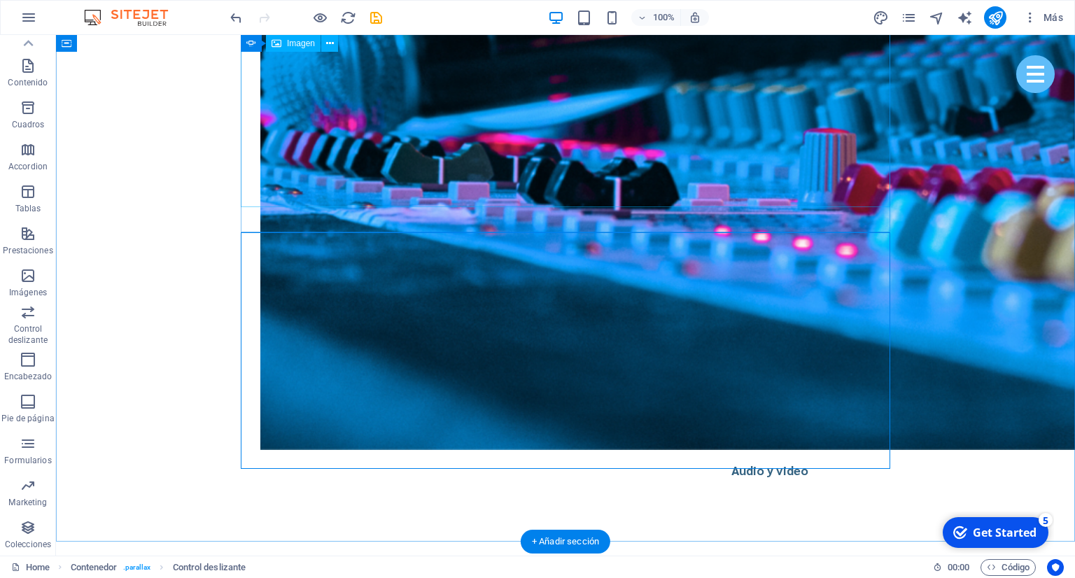
scroll to position [3135, 0]
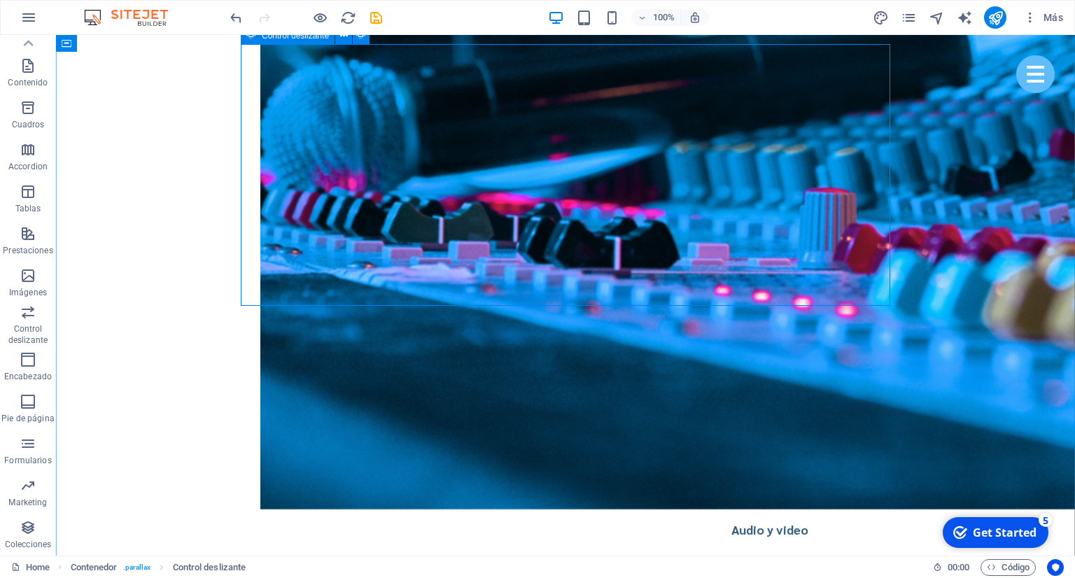
drag, startPoint x: 329, startPoint y: 290, endPoint x: 323, endPoint y: 281, distance: 10.1
click at [321, 273] on icon at bounding box center [322, 272] width 8 height 15
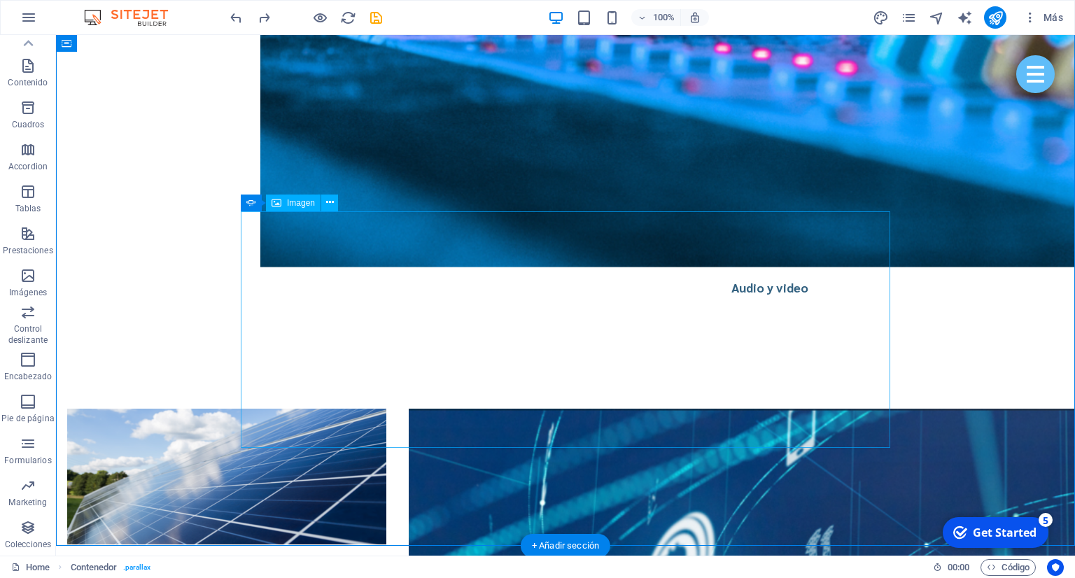
scroll to position [3246, 0]
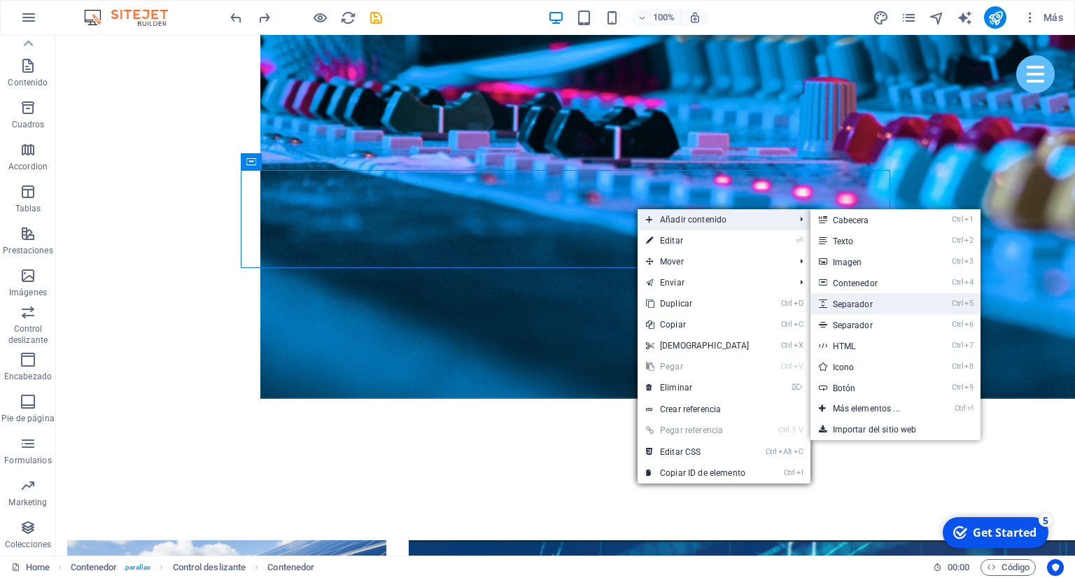
click at [865, 307] on link "Ctrl 5 Separador" at bounding box center [870, 303] width 118 height 21
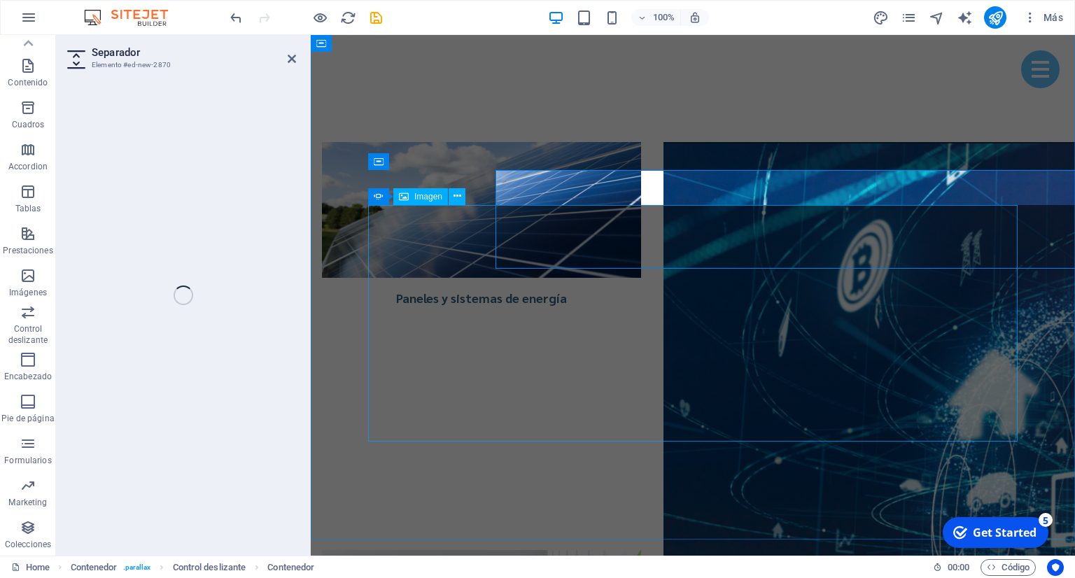
select select "px"
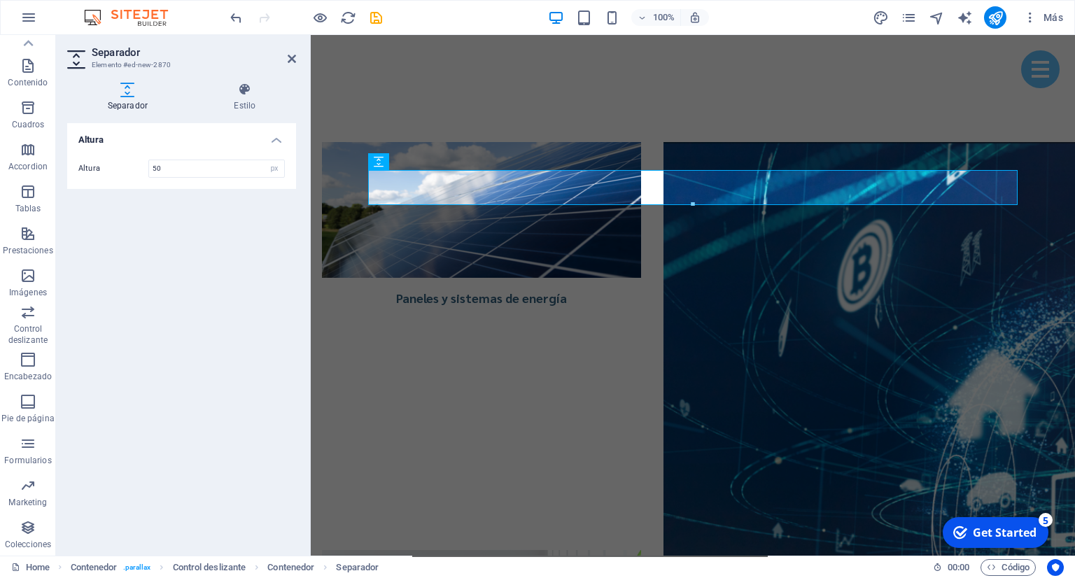
click at [307, 211] on div at bounding box center [308, 295] width 3 height 521
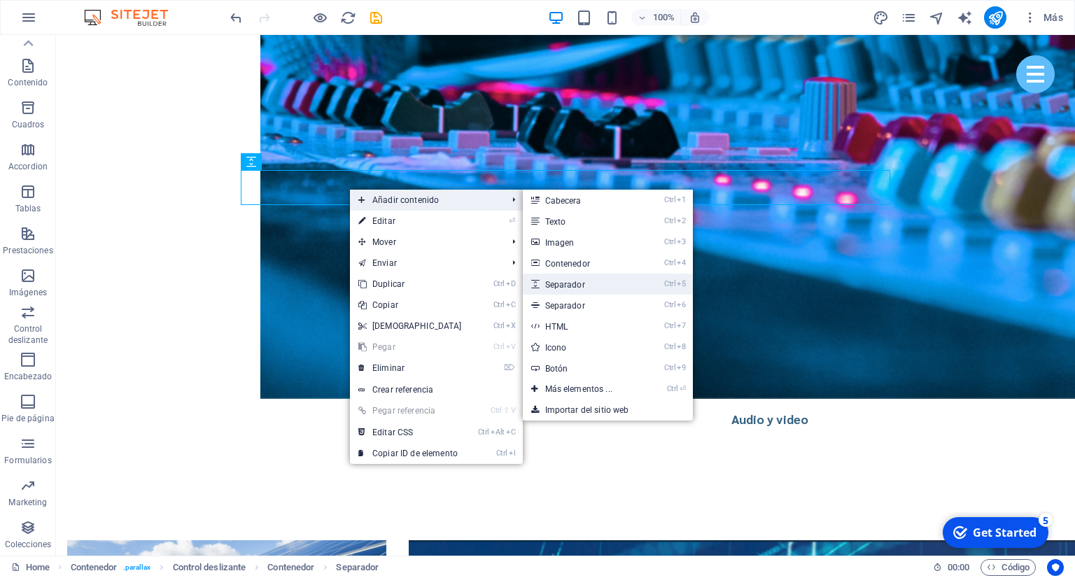
click at [587, 284] on link "Ctrl 5 Separador" at bounding box center [582, 284] width 118 height 21
select select "px"
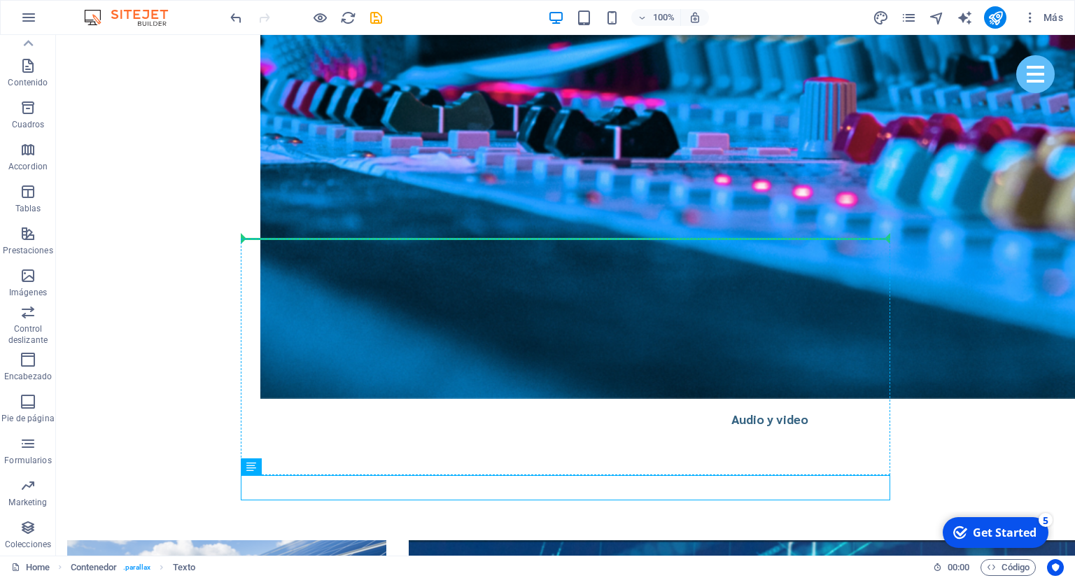
scroll to position [3247, 0]
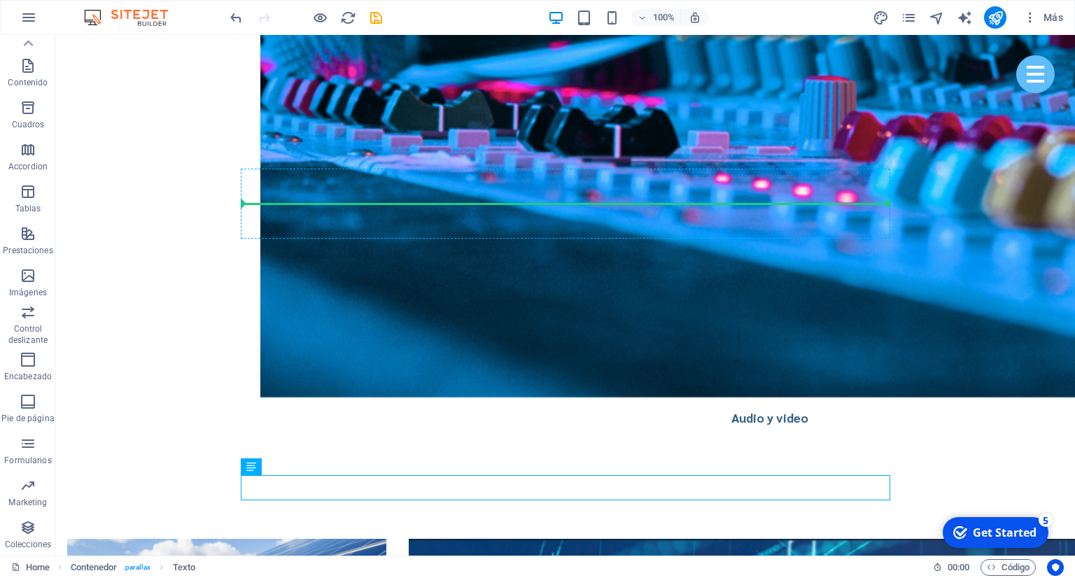
drag, startPoint x: 600, startPoint y: 492, endPoint x: 541, endPoint y: 213, distance: 284.9
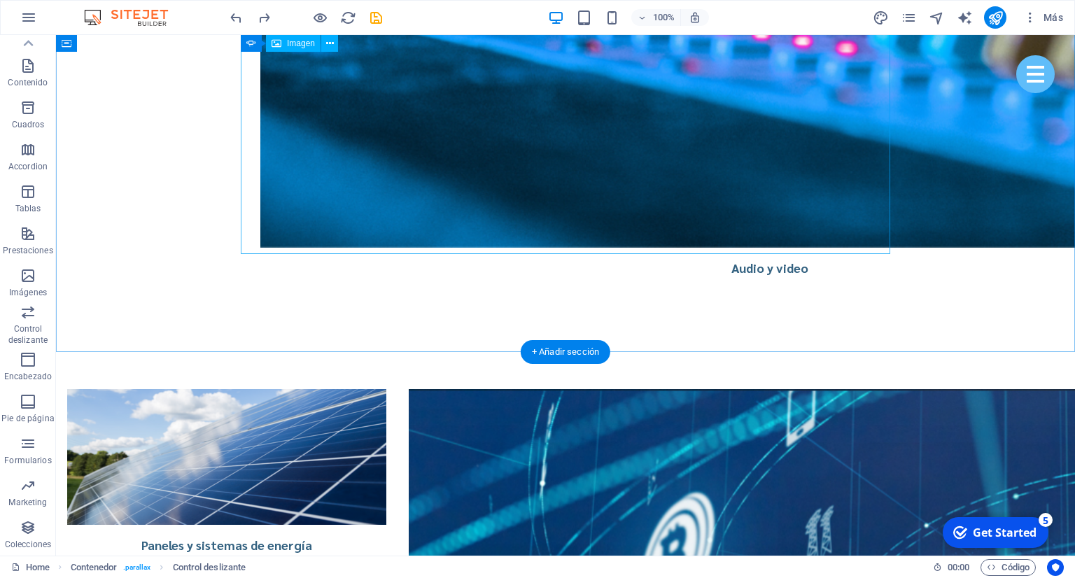
scroll to position [3144, 0]
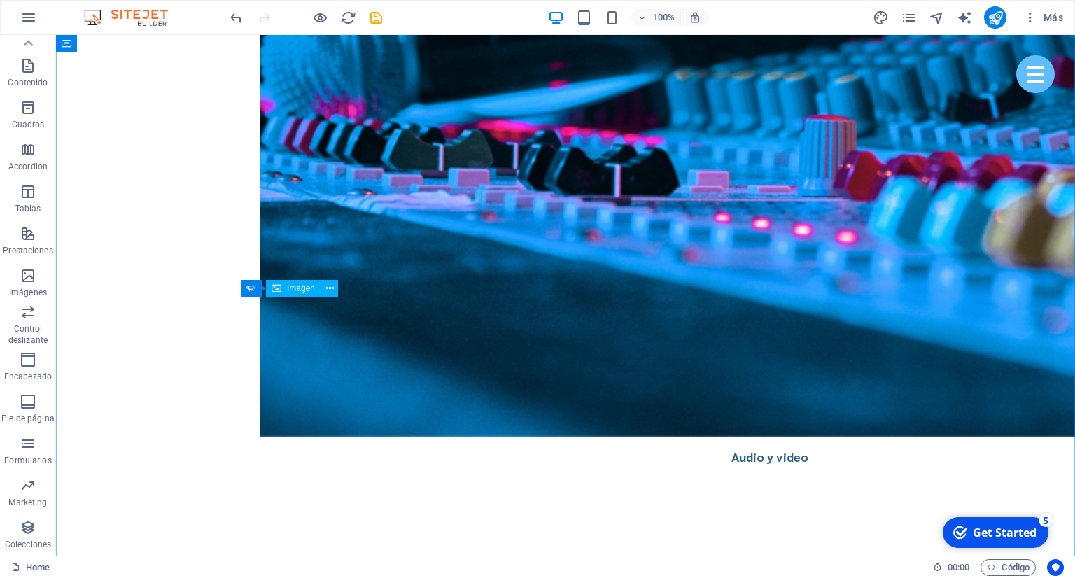
scroll to position [3218, 0]
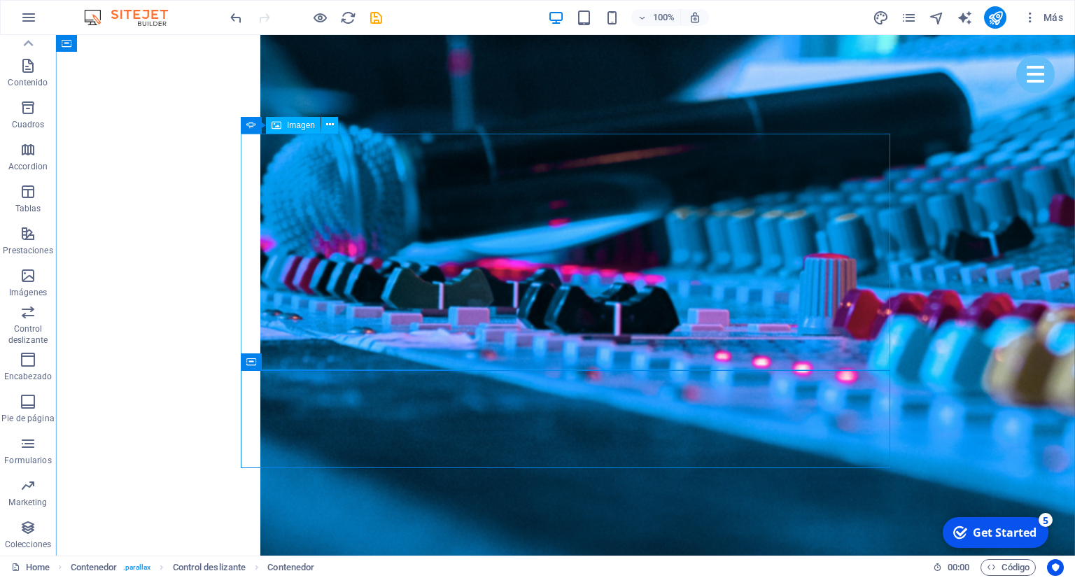
scroll to position [2996, 0]
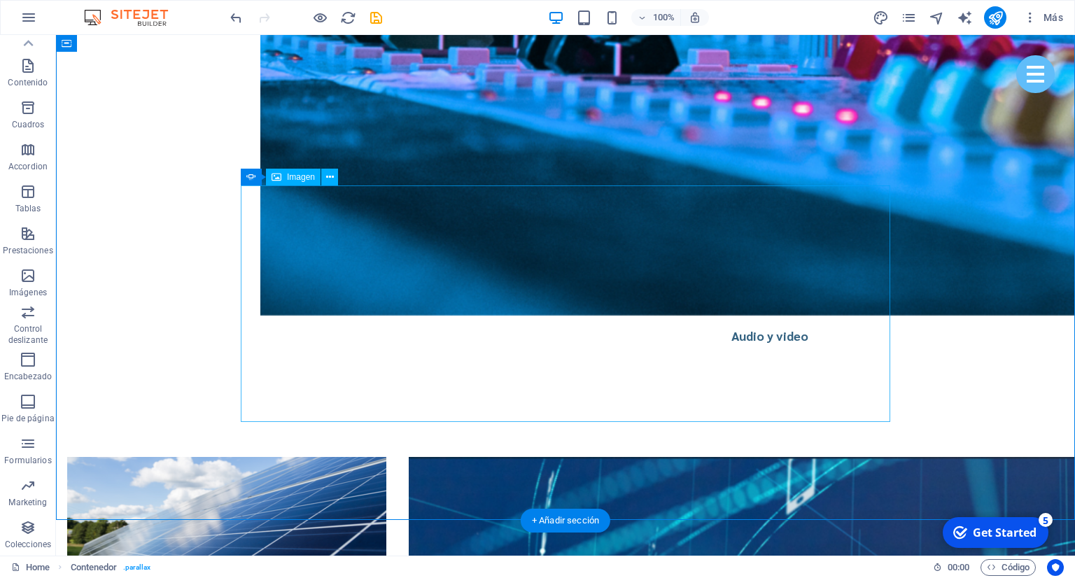
scroll to position [3218, 0]
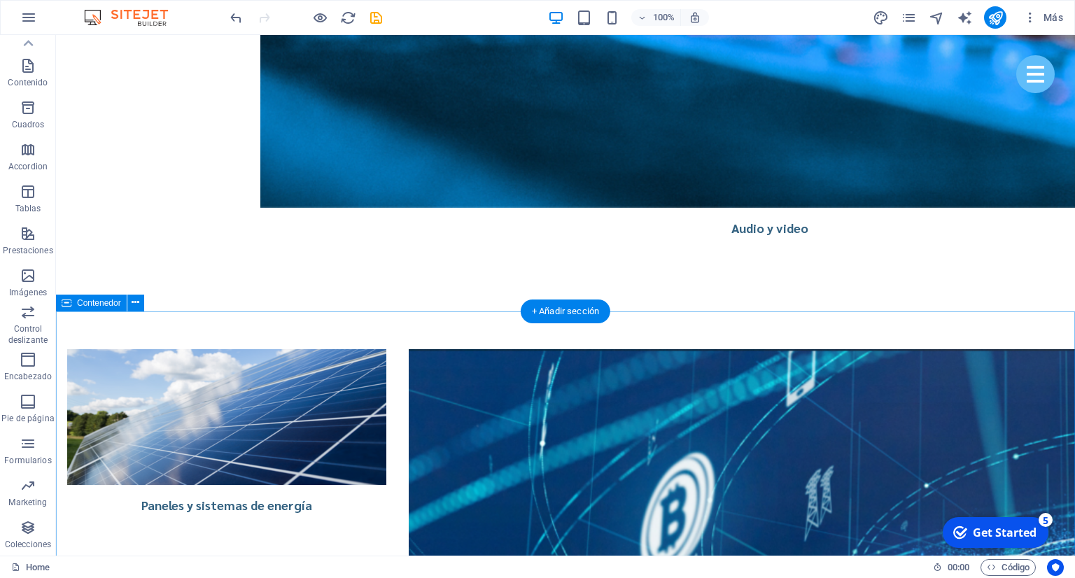
scroll to position [3439, 0]
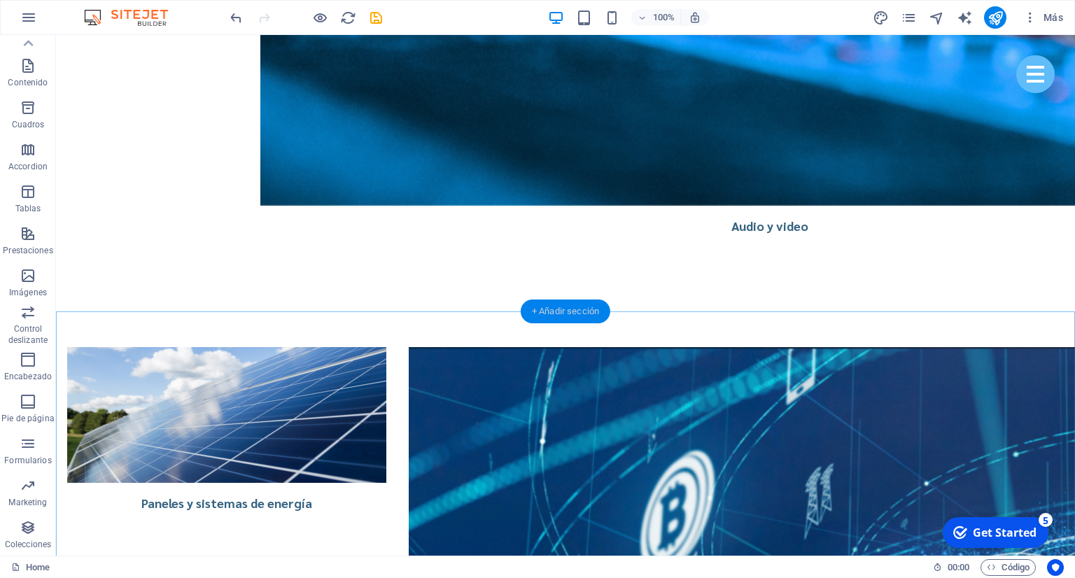
click at [583, 317] on div "+ Añadir sección" at bounding box center [566, 312] width 90 height 24
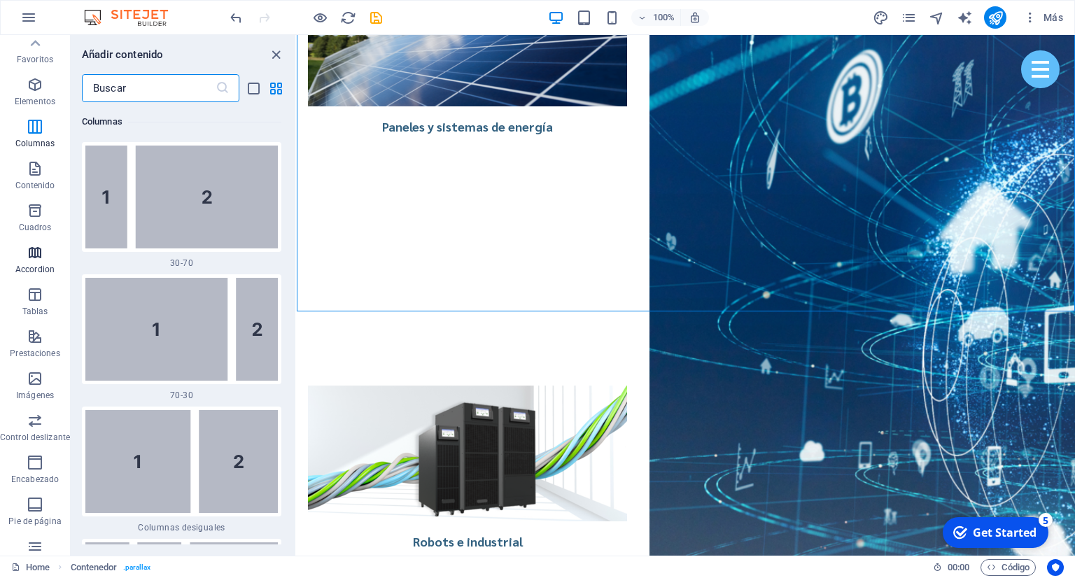
scroll to position [0, 0]
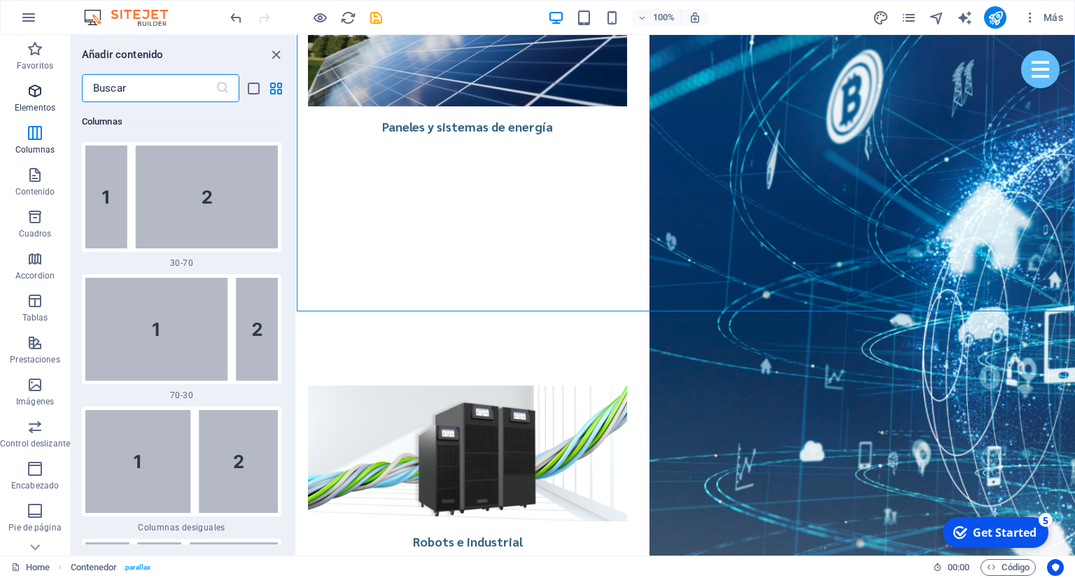
click at [43, 104] on p "Elementos" at bounding box center [35, 107] width 41 height 11
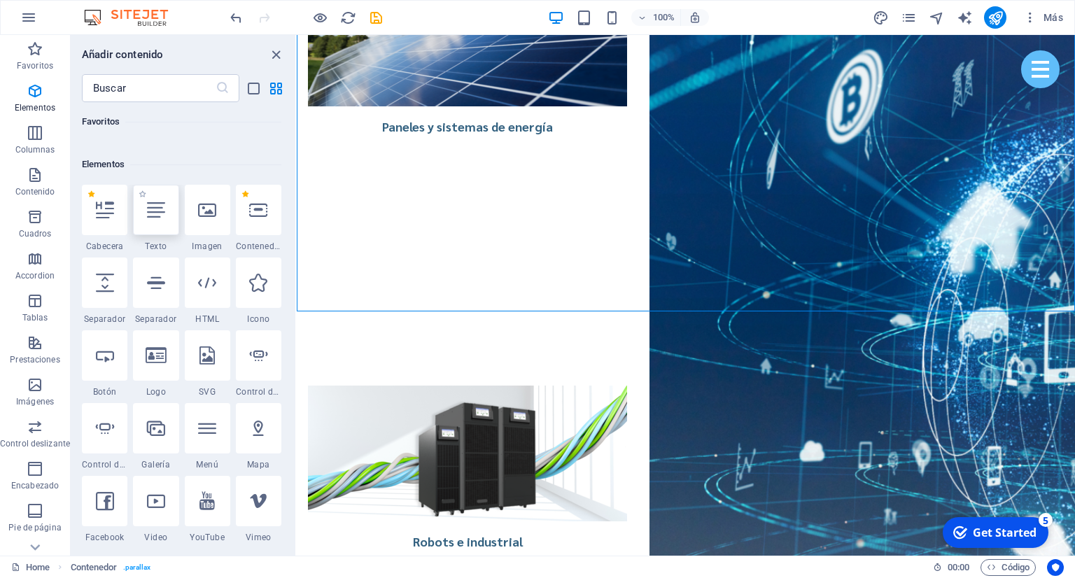
scroll to position [148, 0]
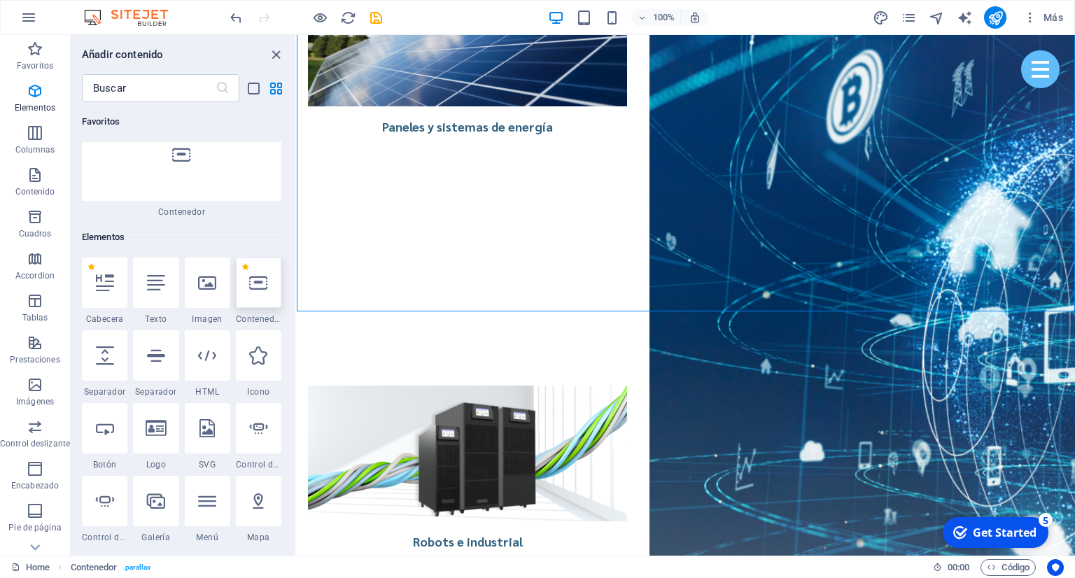
click at [267, 258] on div at bounding box center [259, 283] width 46 height 50
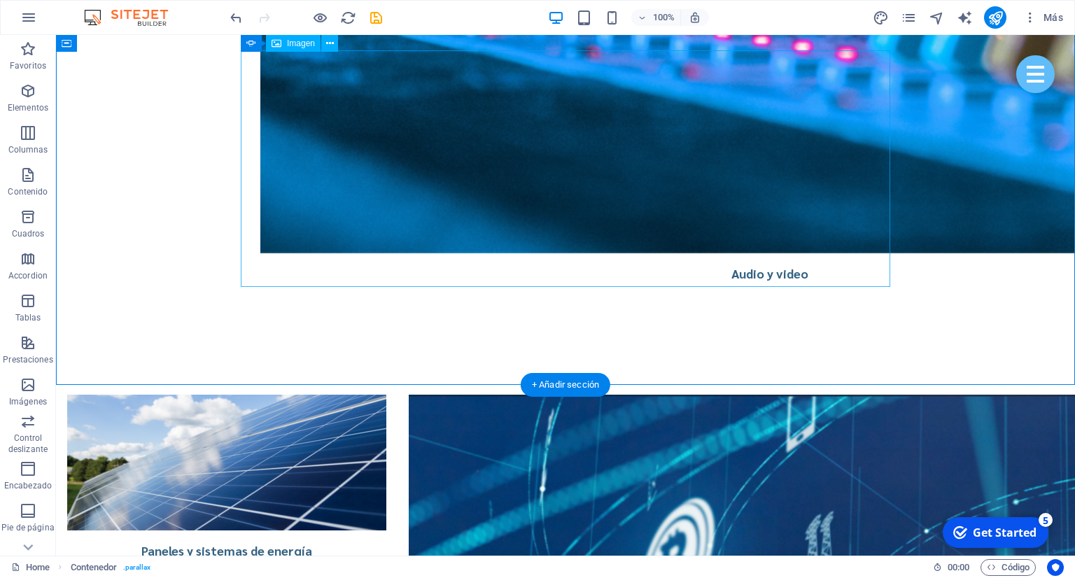
scroll to position [3366, 0]
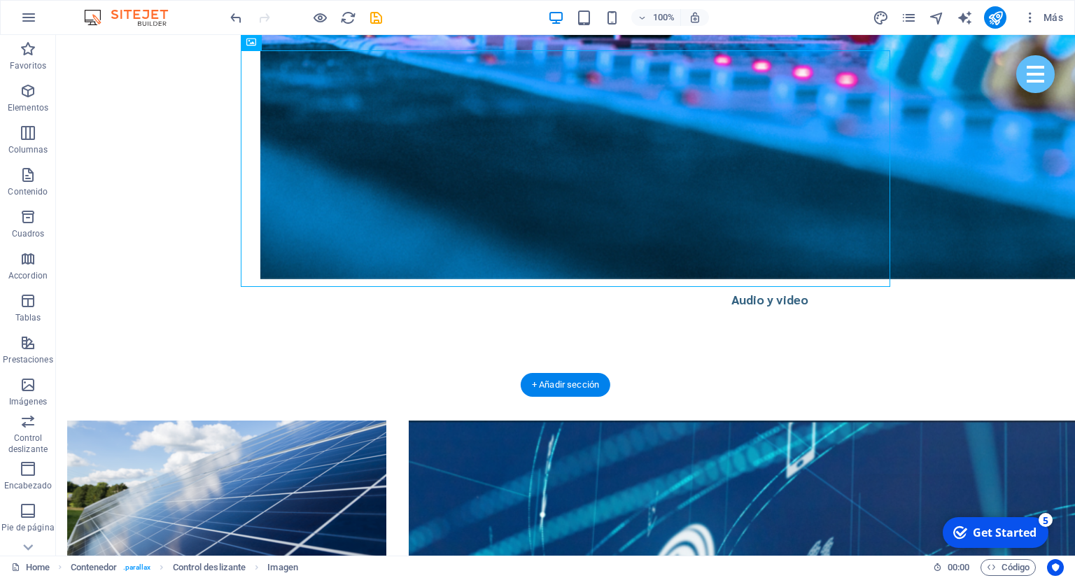
drag, startPoint x: 457, startPoint y: 122, endPoint x: 471, endPoint y: 461, distance: 339.8
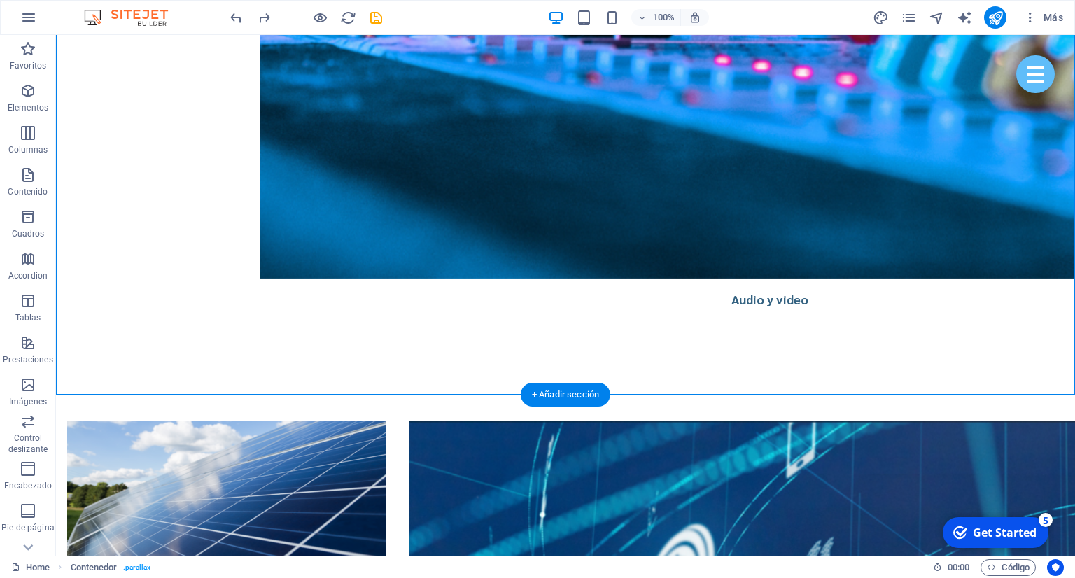
scroll to position [3354, 0]
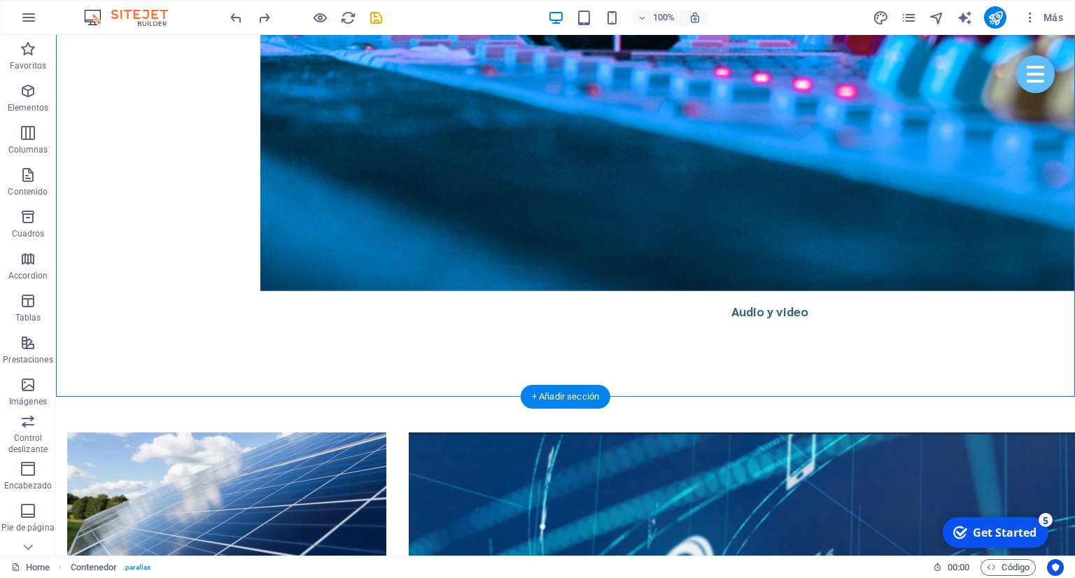
drag, startPoint x: 304, startPoint y: 76, endPoint x: 297, endPoint y: 466, distance: 390.1
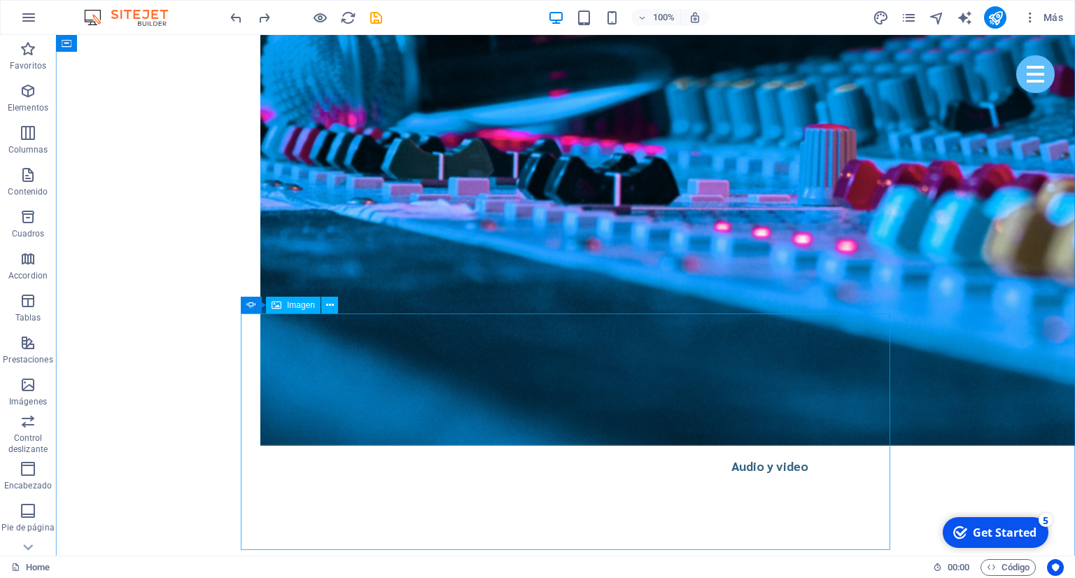
scroll to position [3249, 0]
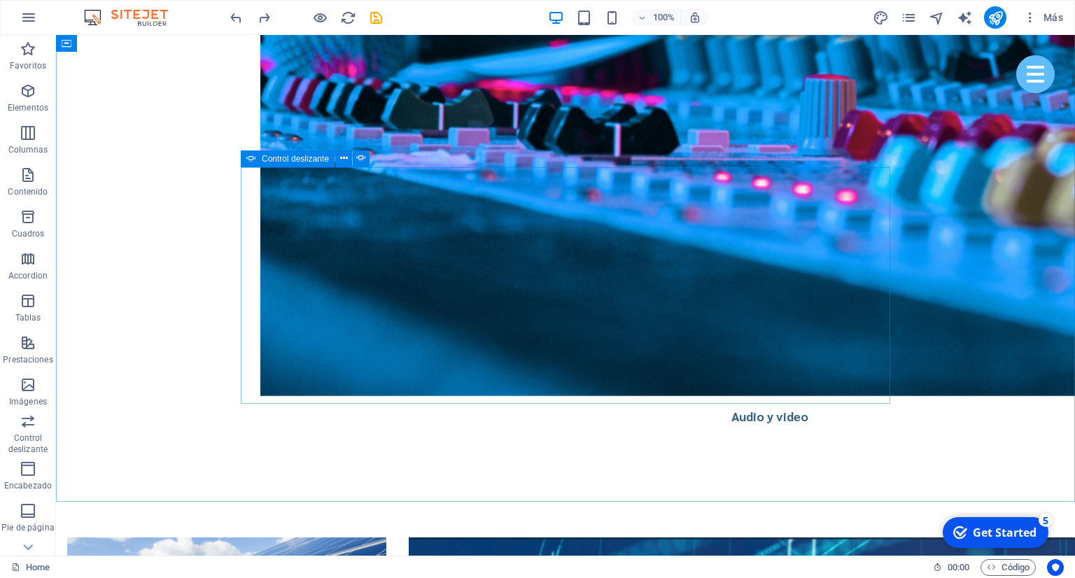
click at [251, 158] on icon at bounding box center [251, 159] width 10 height 17
click at [341, 161] on icon at bounding box center [344, 158] width 8 height 15
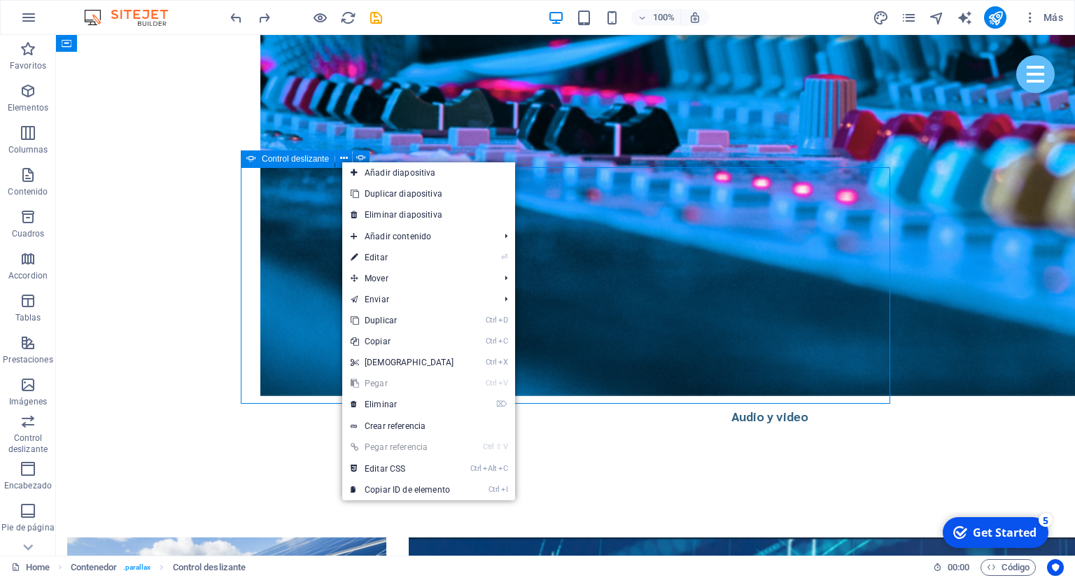
click at [286, 163] on span "Control deslizante" at bounding box center [295, 159] width 67 height 8
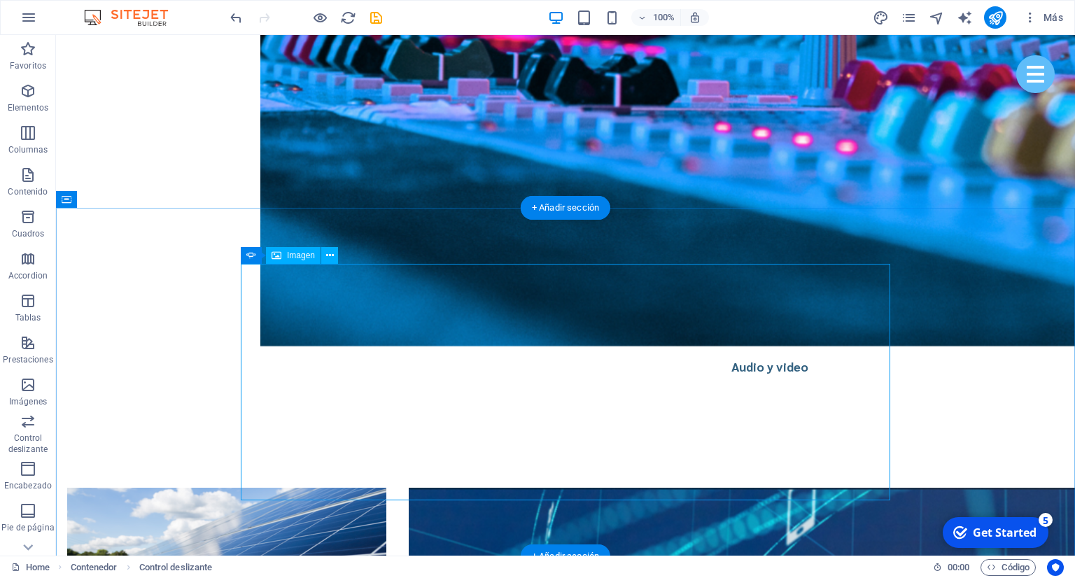
scroll to position [3323, 0]
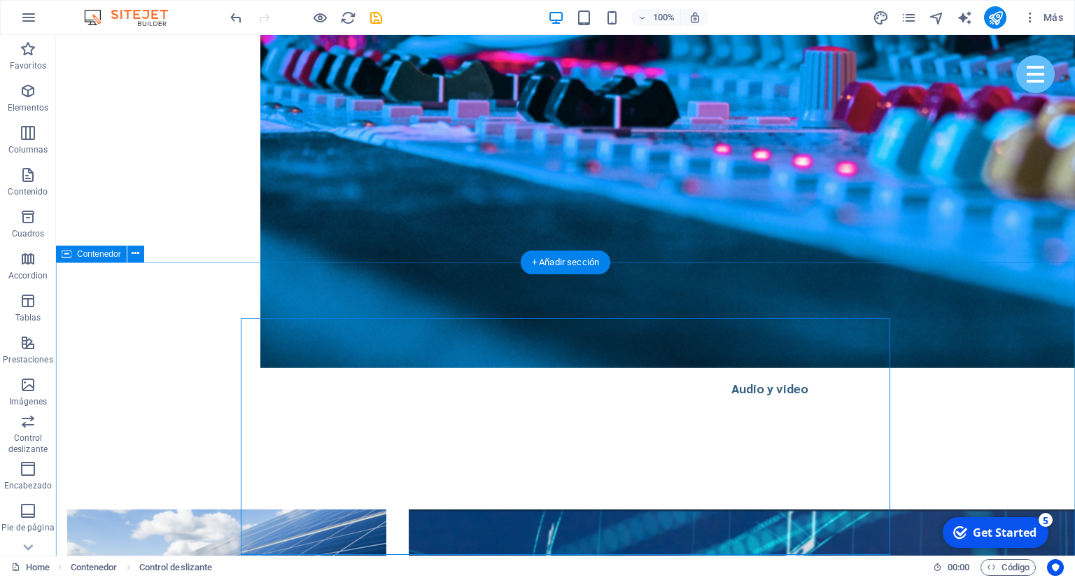
scroll to position [3249, 0]
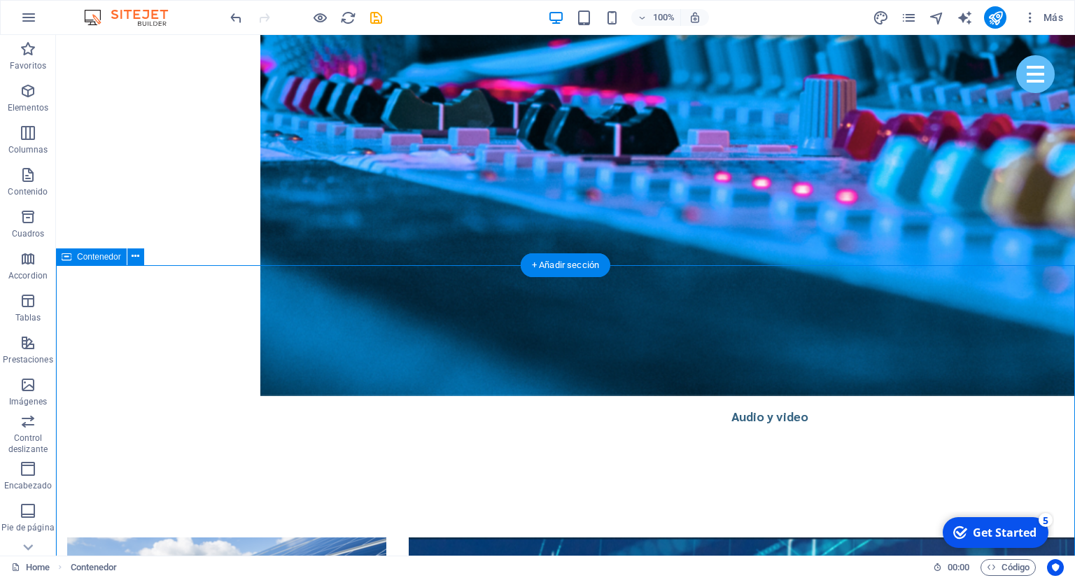
drag, startPoint x: 336, startPoint y: 295, endPoint x: 363, endPoint y: 260, distance: 43.4
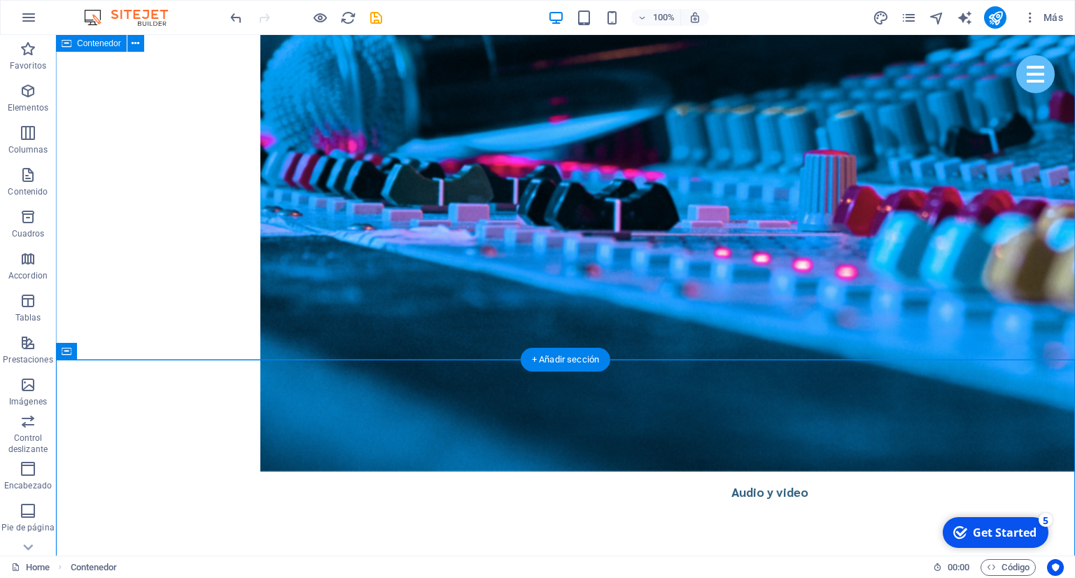
scroll to position [3175, 0]
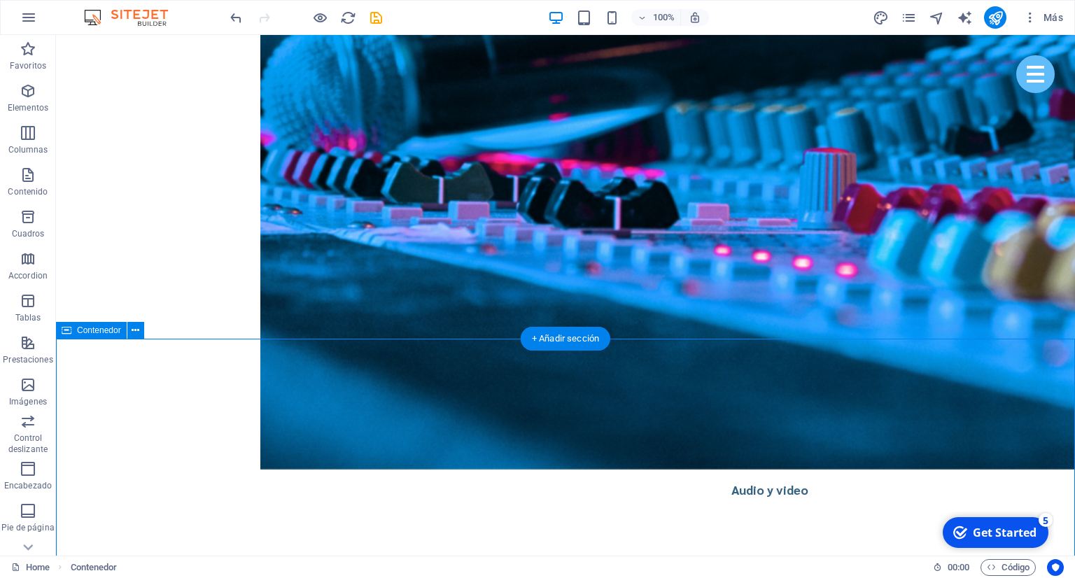
drag, startPoint x: 475, startPoint y: 366, endPoint x: 461, endPoint y: 268, distance: 99.1
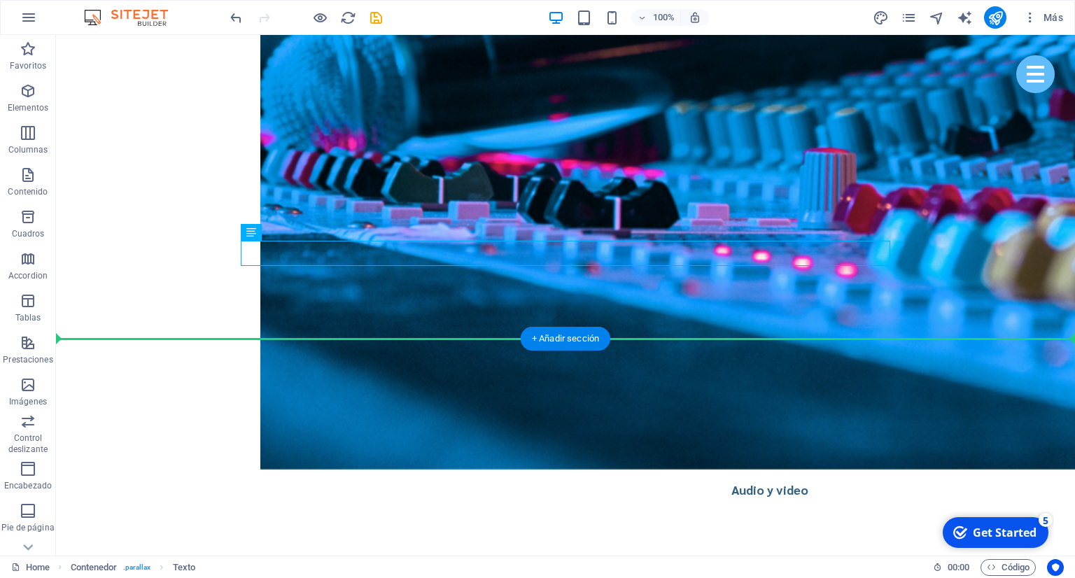
drag, startPoint x: 455, startPoint y: 260, endPoint x: 433, endPoint y: 368, distance: 110.1
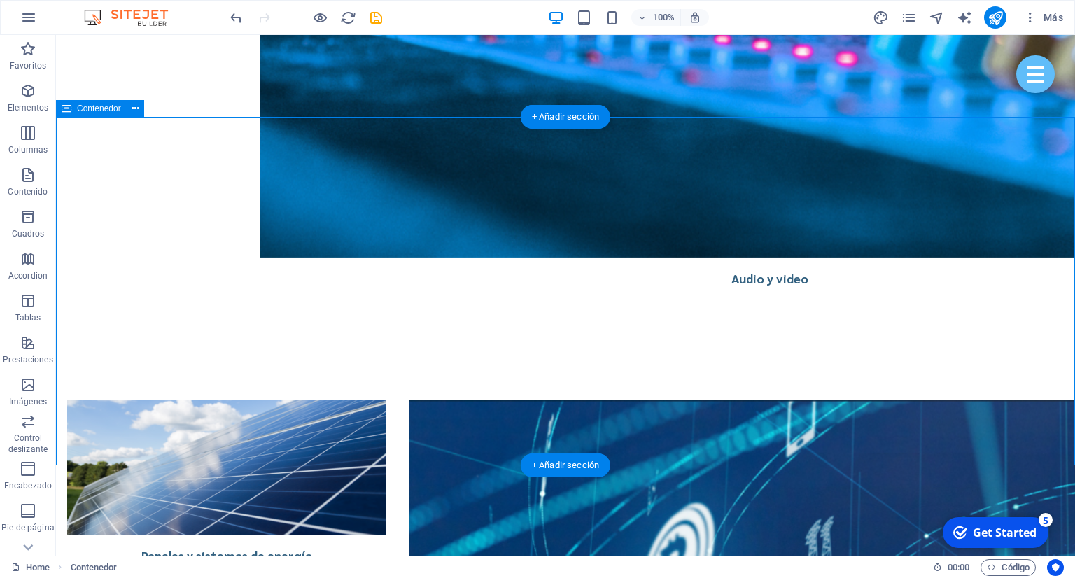
scroll to position [3397, 0]
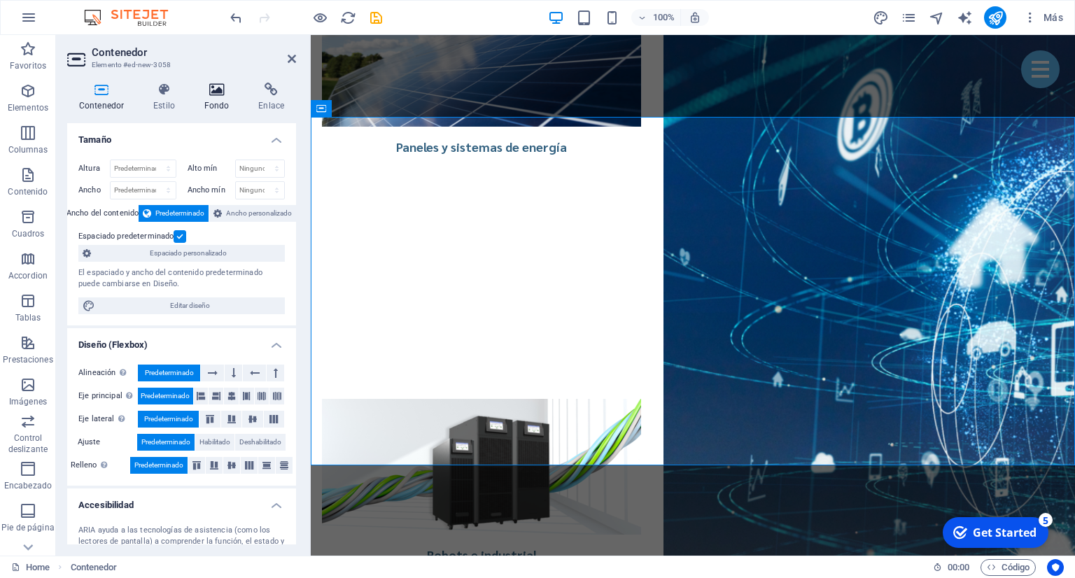
click at [209, 92] on icon at bounding box center [217, 90] width 49 height 14
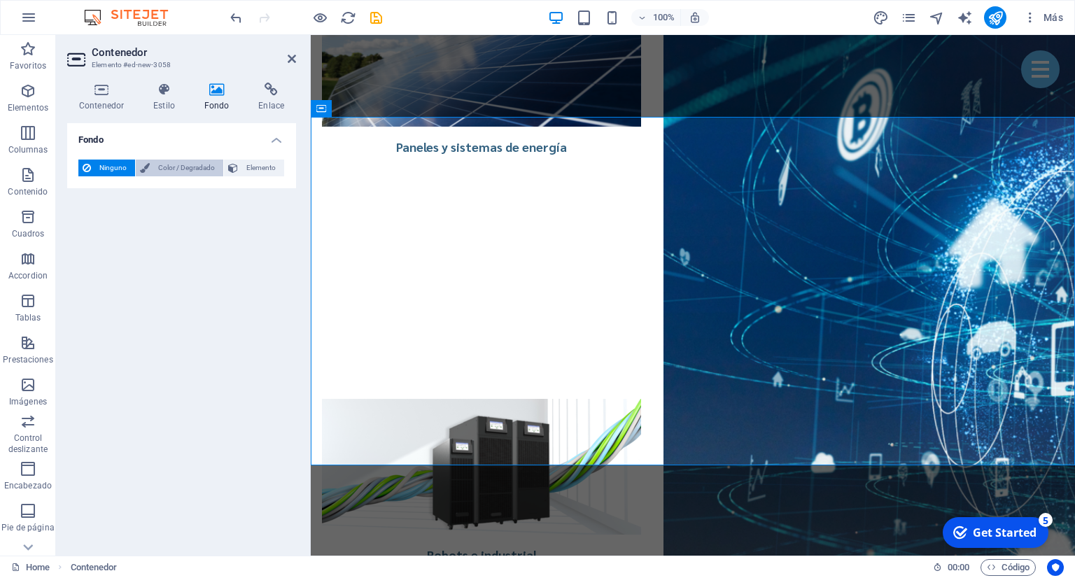
click at [165, 170] on span "Color / Degradado" at bounding box center [186, 168] width 65 height 17
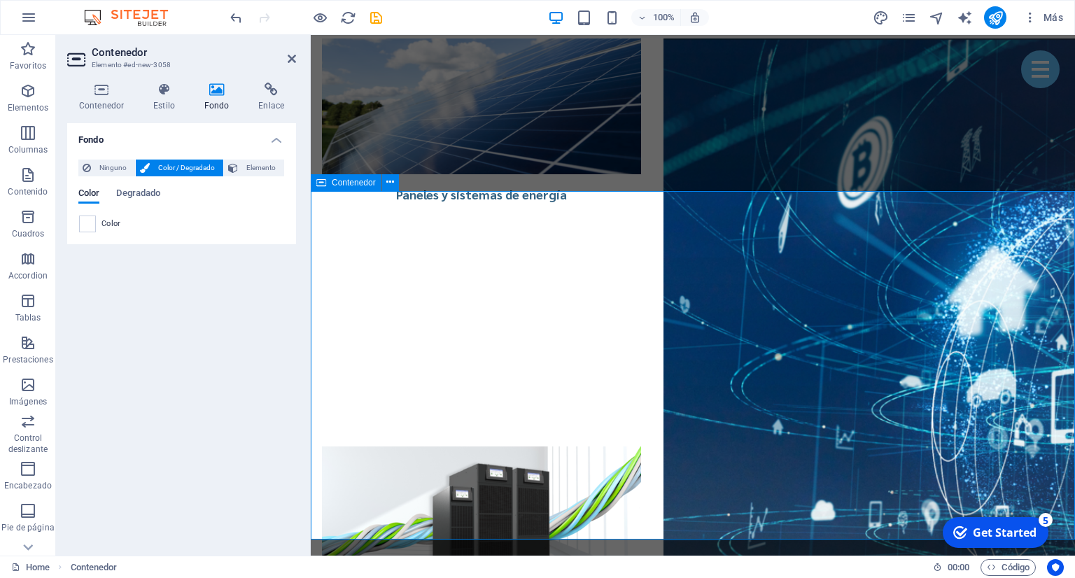
scroll to position [3323, 0]
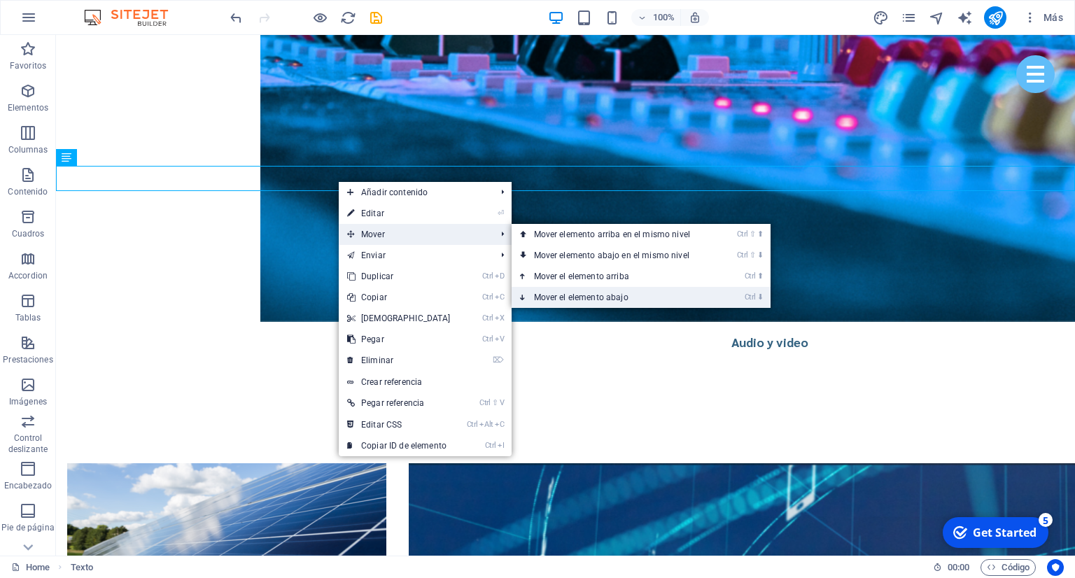
click at [583, 292] on link "Ctrl ⬇ Mover el elemento abajo" at bounding box center [615, 297] width 207 height 21
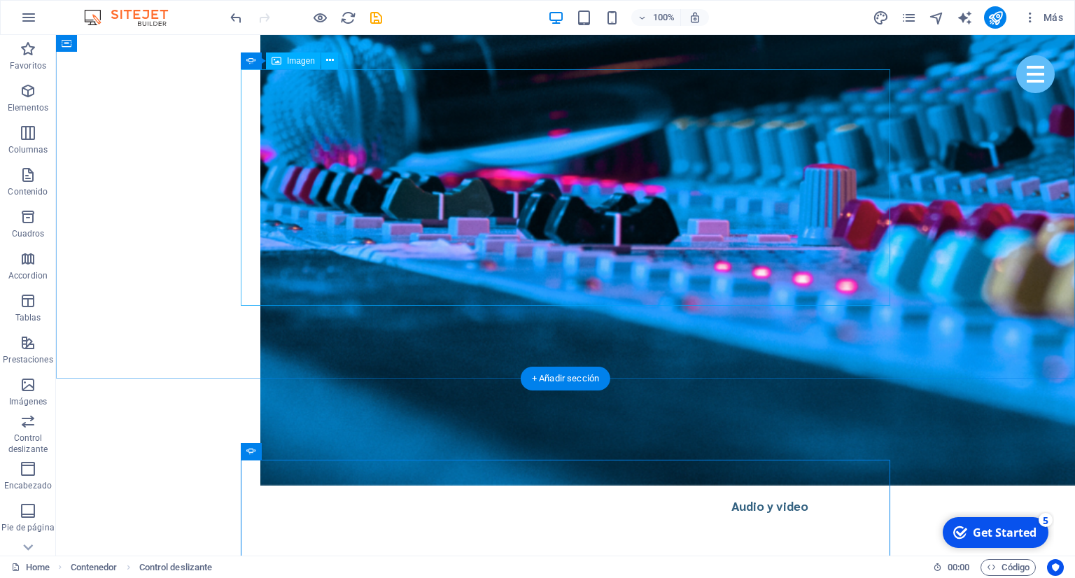
scroll to position [3101, 0]
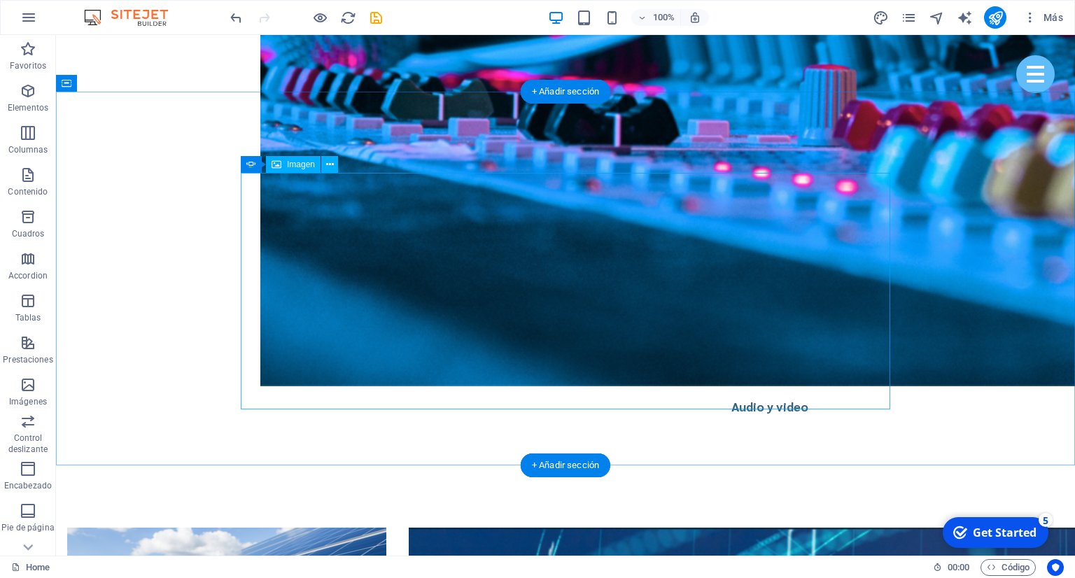
scroll to position [3249, 0]
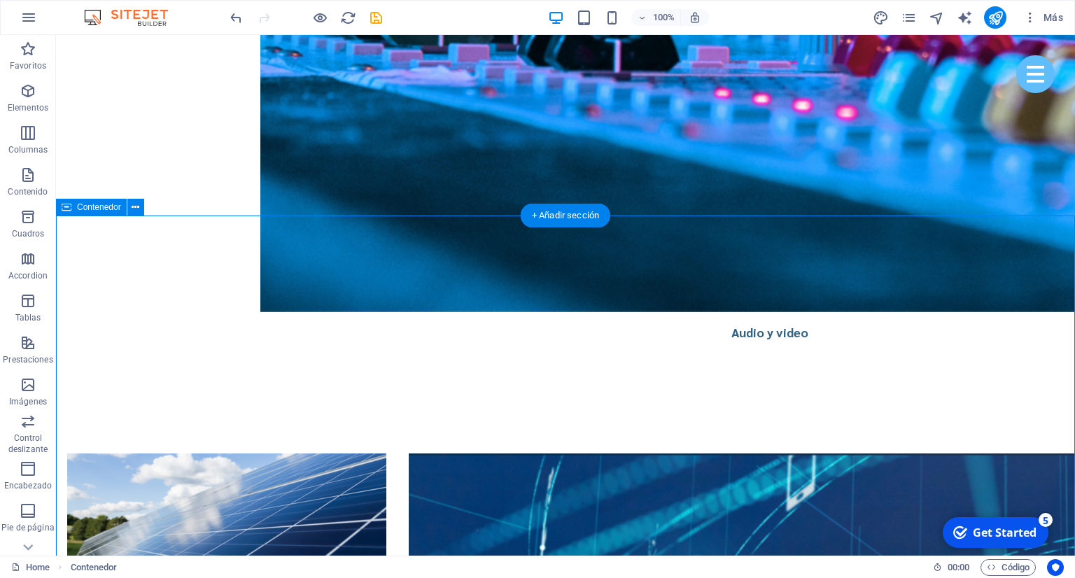
scroll to position [3397, 0]
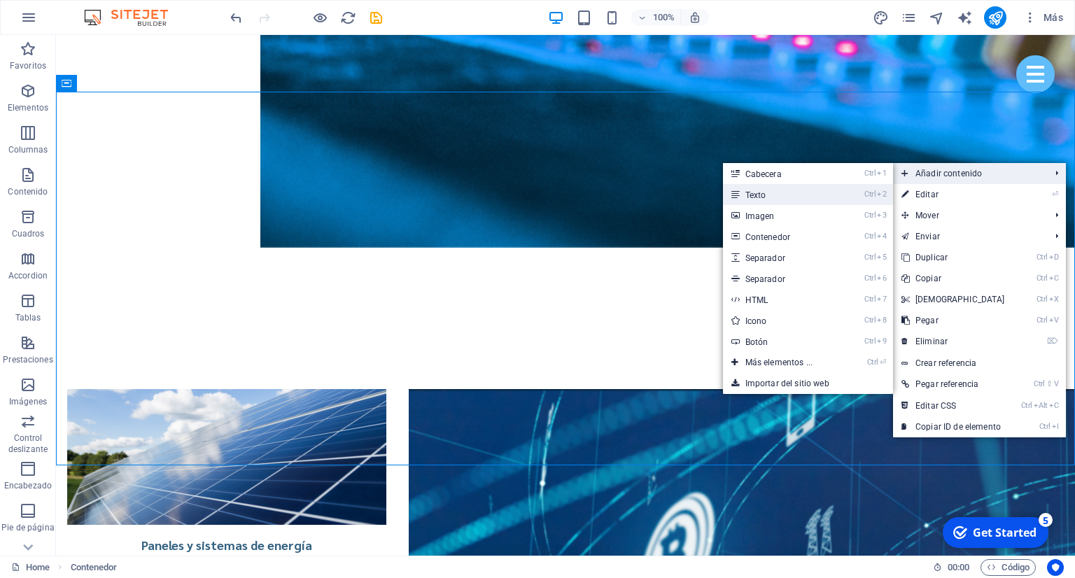
click at [791, 193] on link "Ctrl 2 Texto" at bounding box center [782, 194] width 118 height 21
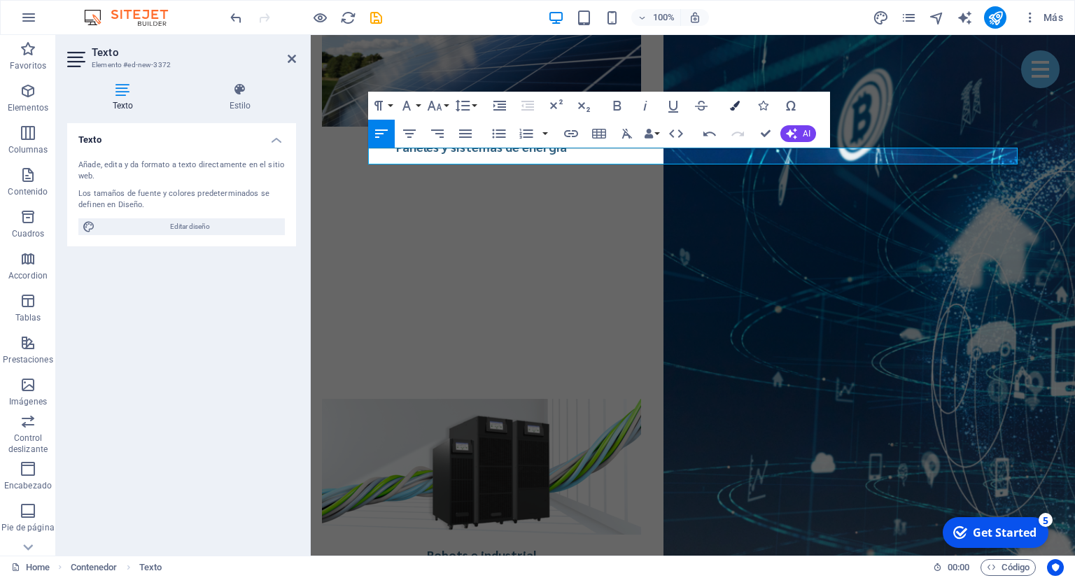
click at [738, 104] on icon "button" at bounding box center [735, 106] width 10 height 10
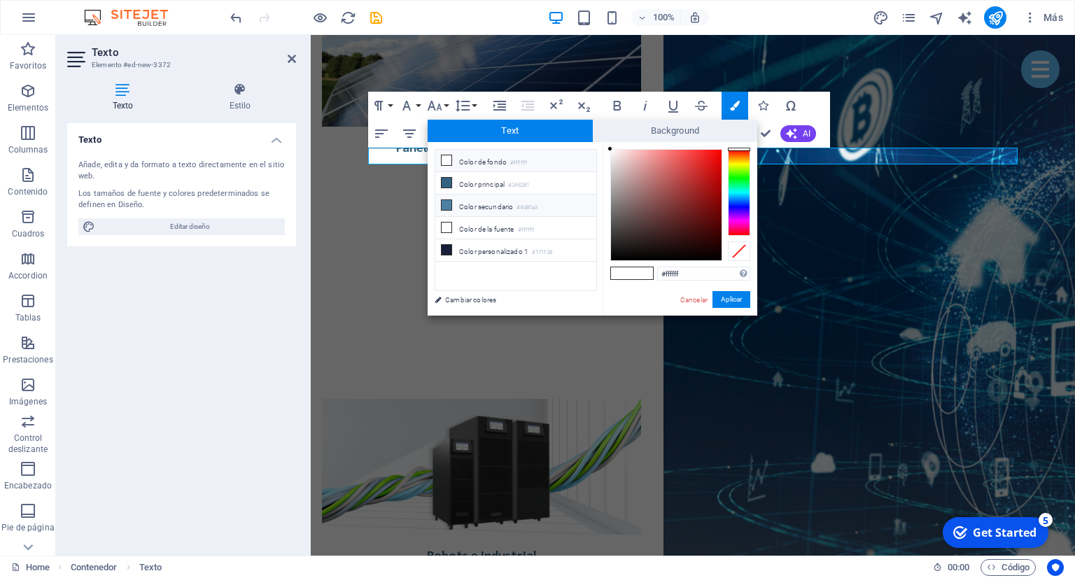
click at [487, 207] on li "Color secundario #4d81a3" at bounding box center [516, 206] width 161 height 22
type input "#4d81a3"
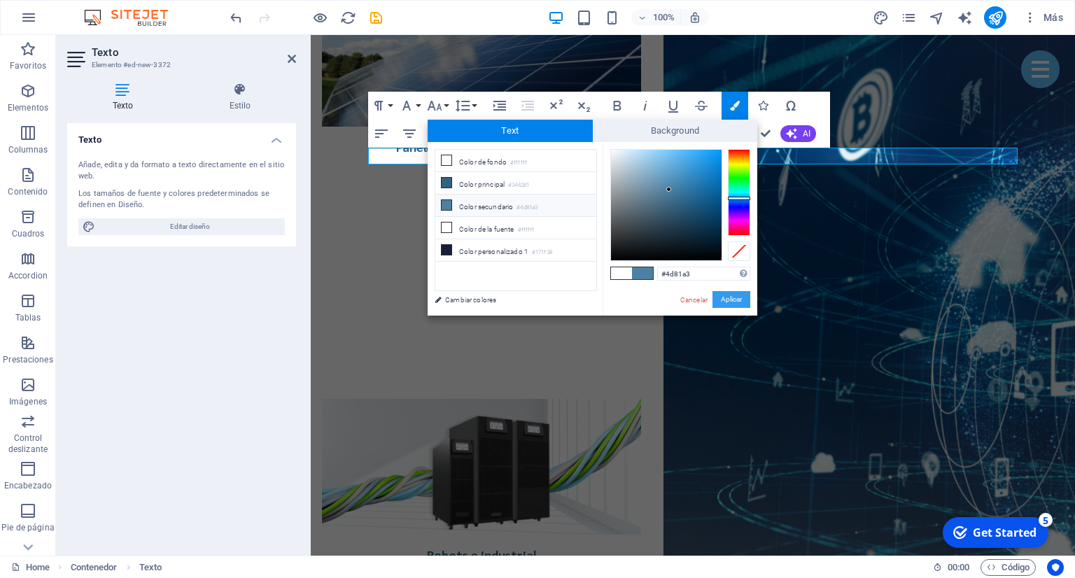
click at [716, 295] on button "Aplicar" at bounding box center [732, 299] width 38 height 17
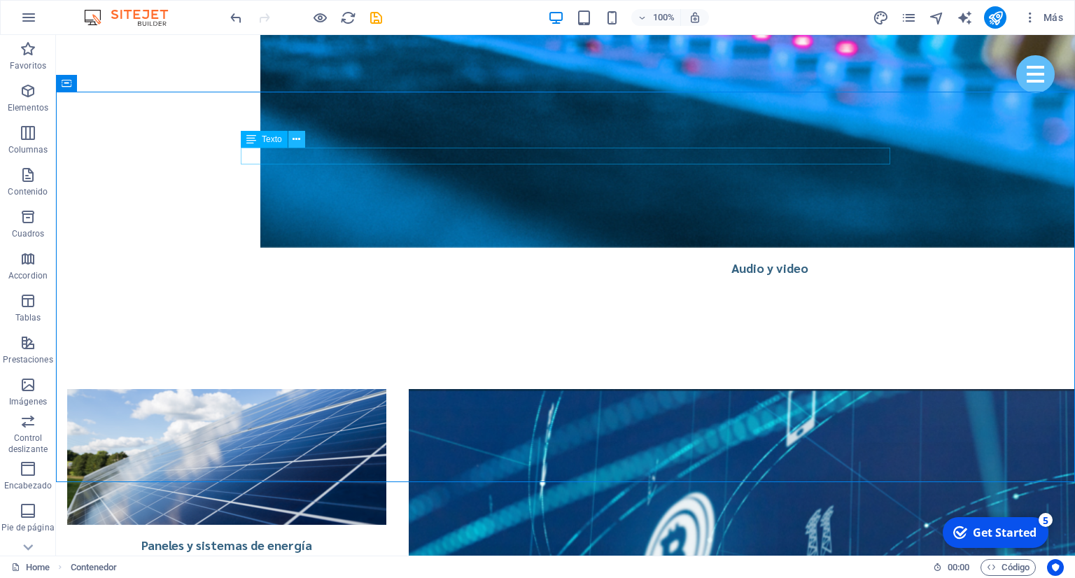
click at [295, 141] on icon at bounding box center [297, 139] width 8 height 15
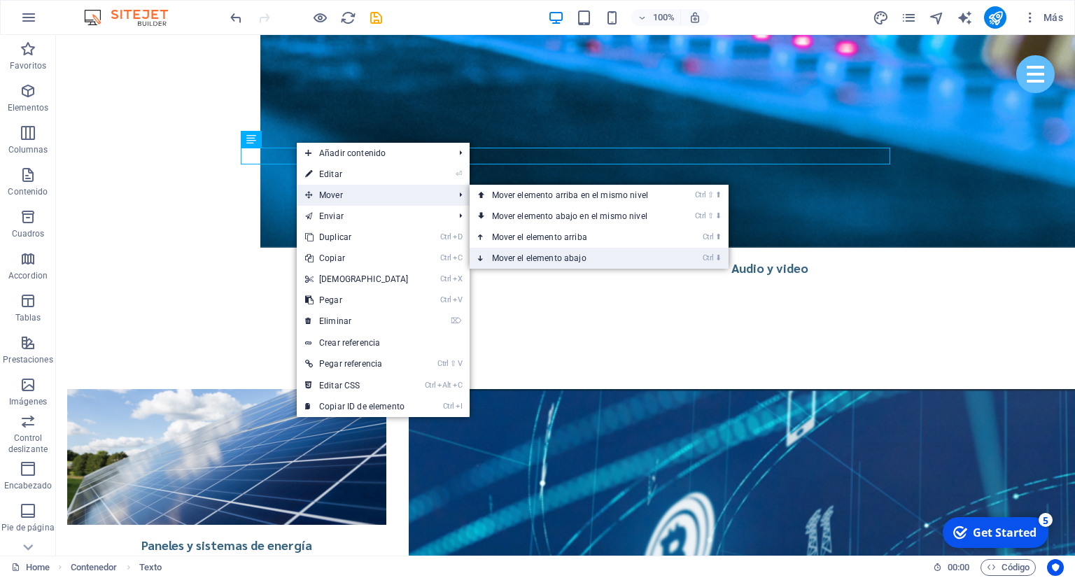
click at [566, 261] on link "Ctrl ⬇ Mover el elemento abajo" at bounding box center [573, 258] width 207 height 21
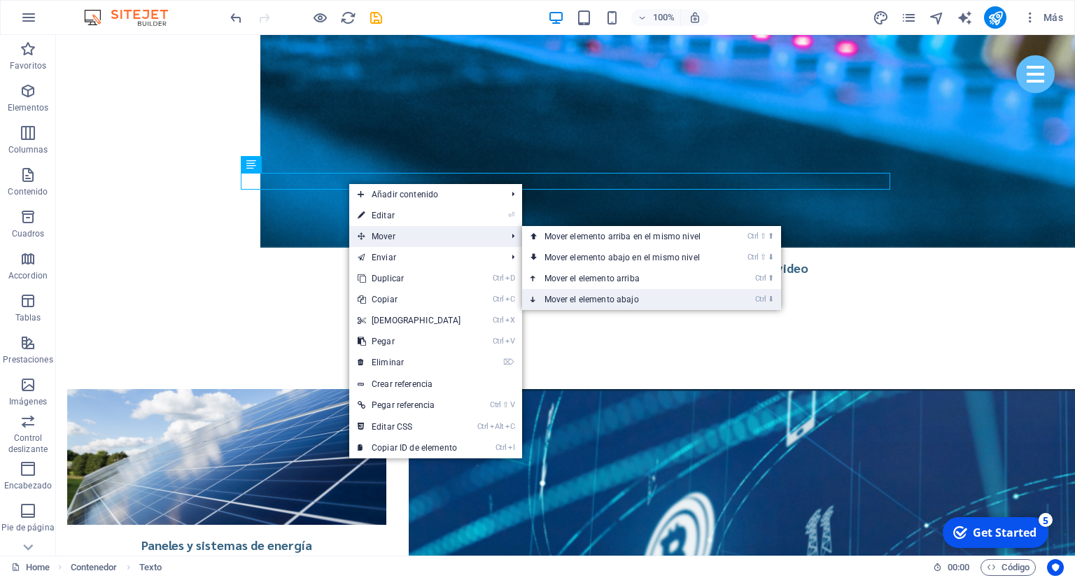
click at [634, 303] on link "Ctrl ⬇ Mover el elemento abajo" at bounding box center [625, 299] width 207 height 21
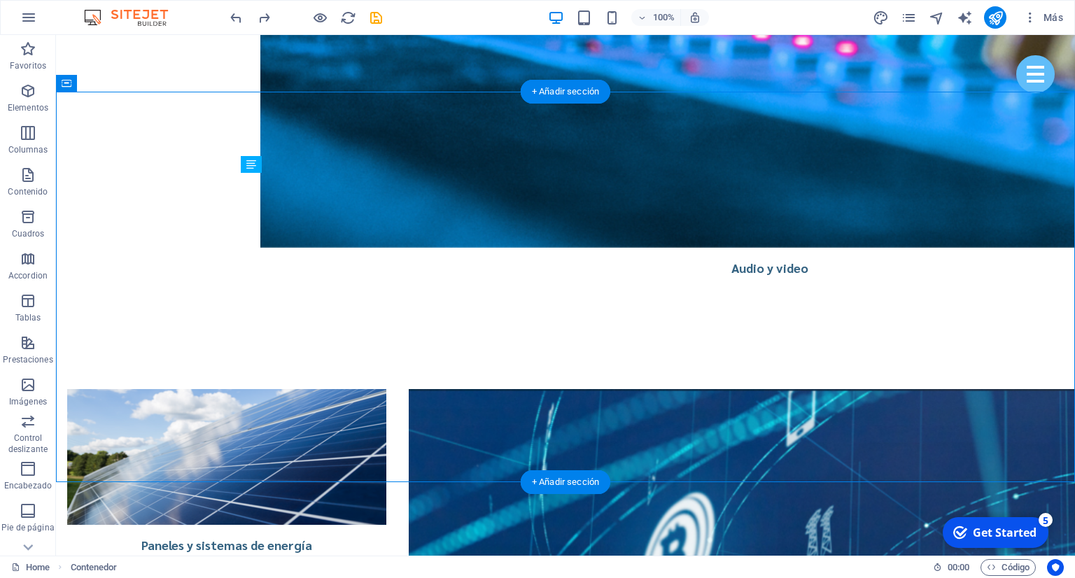
drag, startPoint x: 299, startPoint y: 180, endPoint x: 316, endPoint y: 478, distance: 298.7
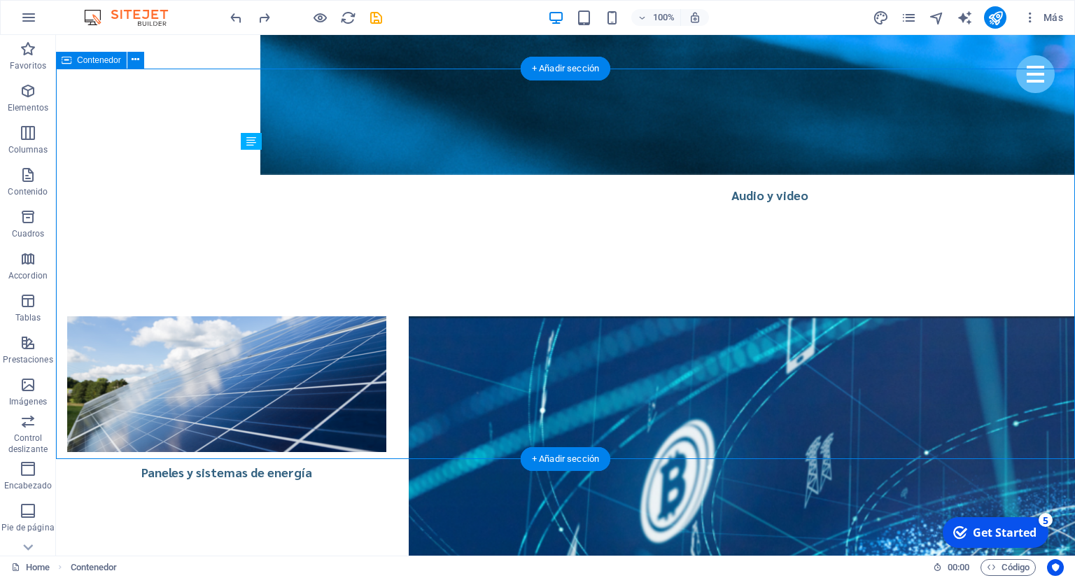
scroll to position [3471, 0]
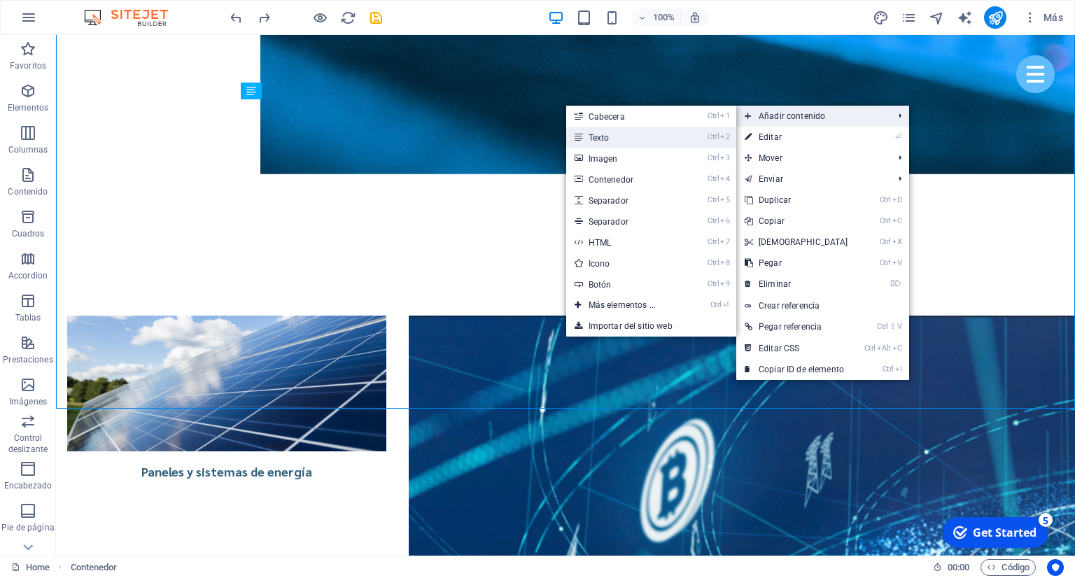
click at [621, 142] on link "Ctrl 2 Texto" at bounding box center [625, 137] width 118 height 21
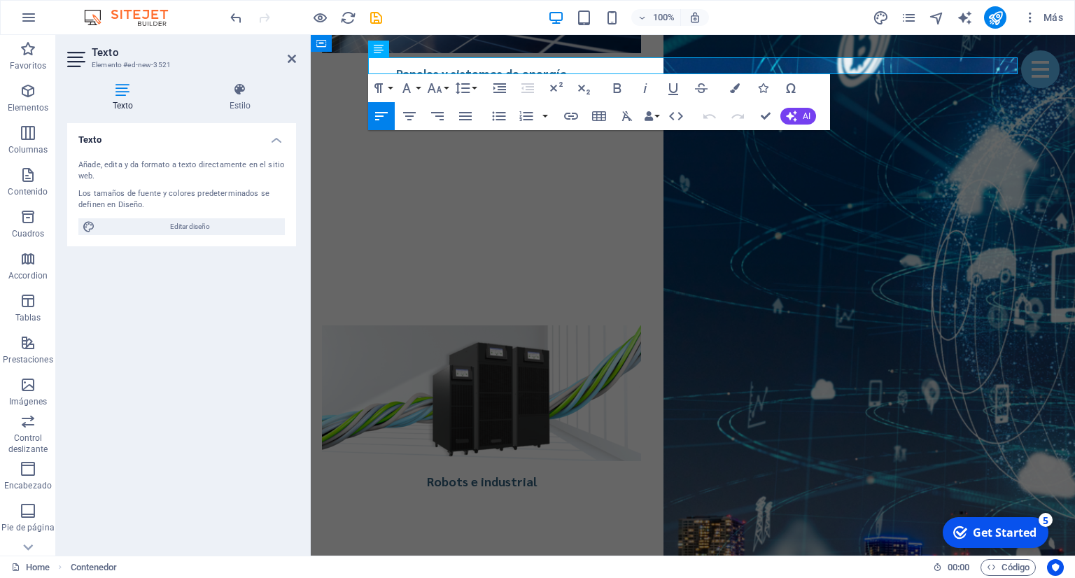
scroll to position [3488, 0]
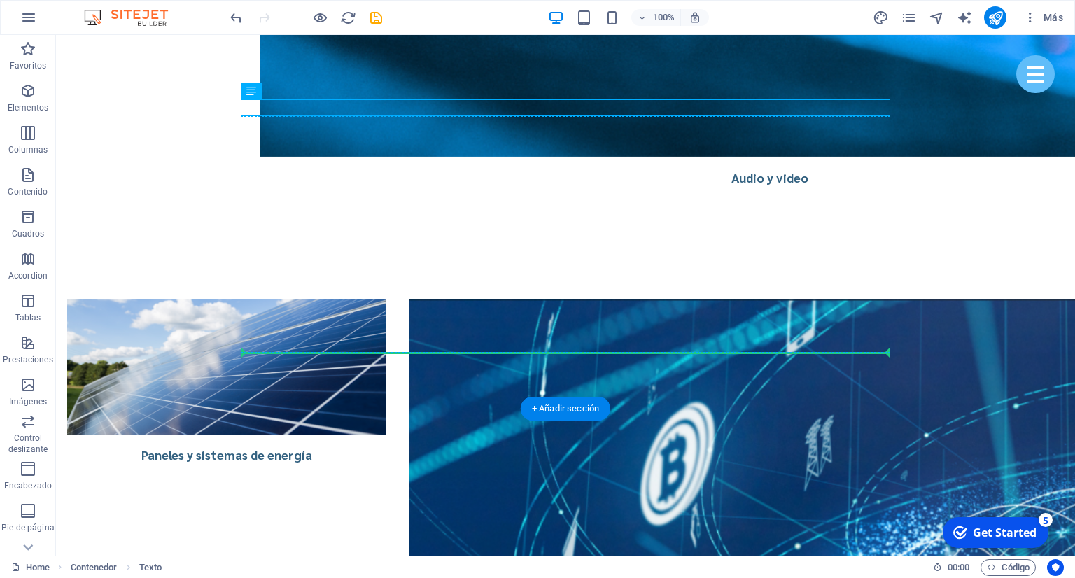
drag, startPoint x: 349, startPoint y: 111, endPoint x: 342, endPoint y: 342, distance: 231.2
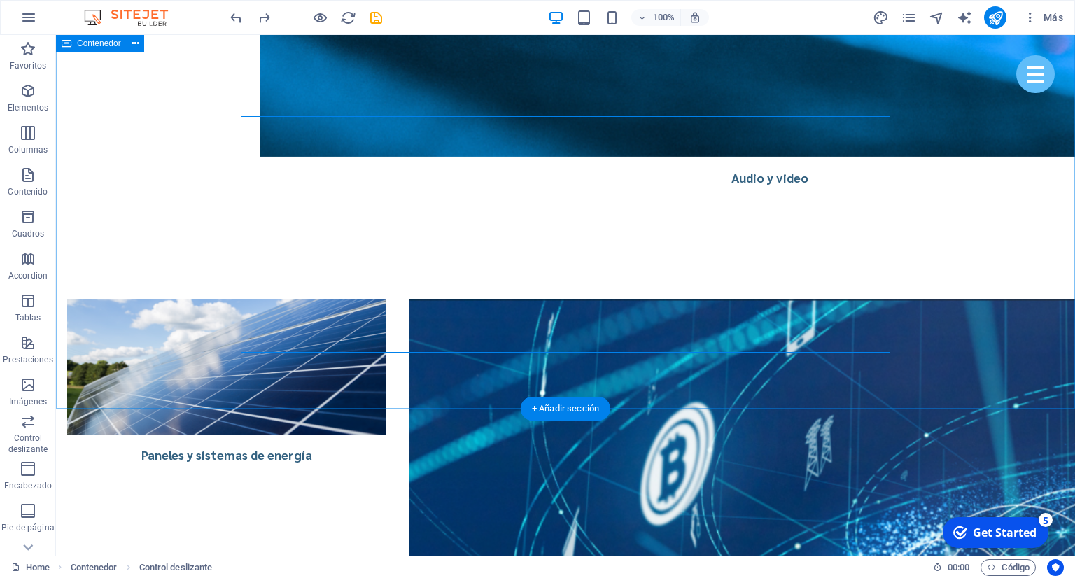
drag, startPoint x: 970, startPoint y: 254, endPoint x: 956, endPoint y: 253, distance: 13.3
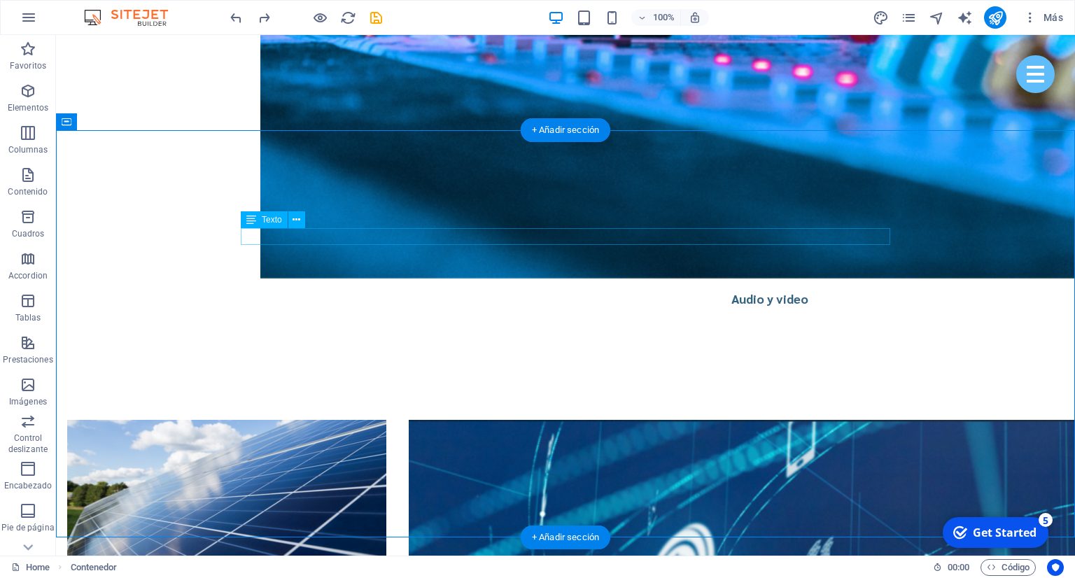
scroll to position [3340, 0]
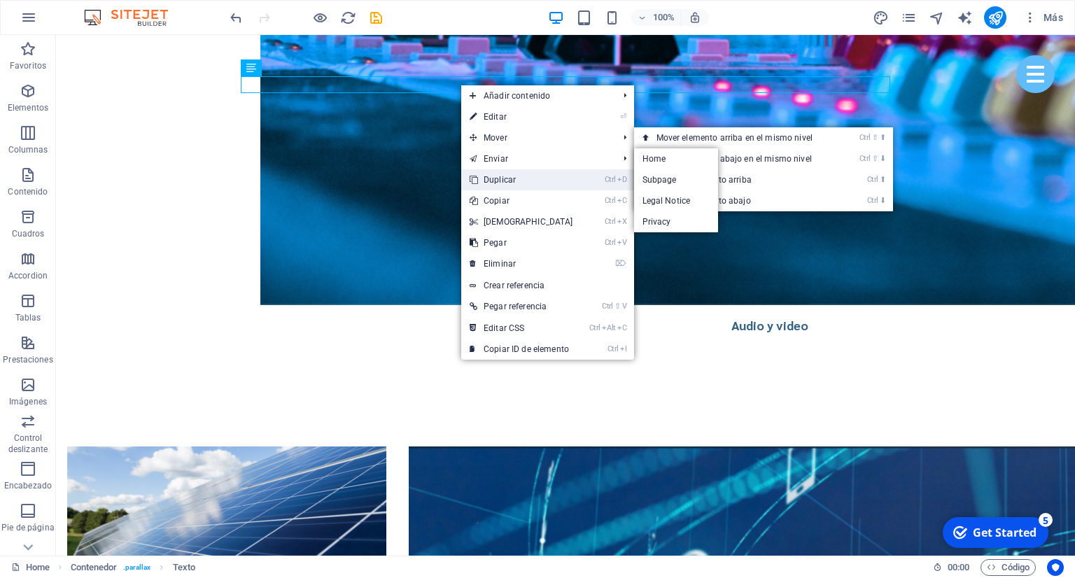
click at [489, 178] on link "Ctrl D Duplicar" at bounding box center [521, 179] width 120 height 21
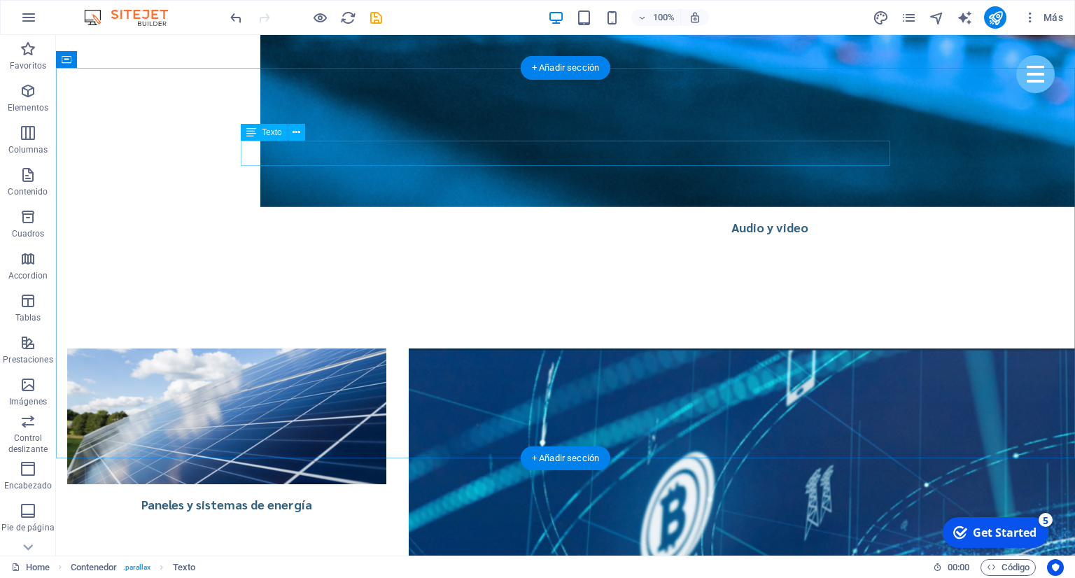
scroll to position [3488, 0]
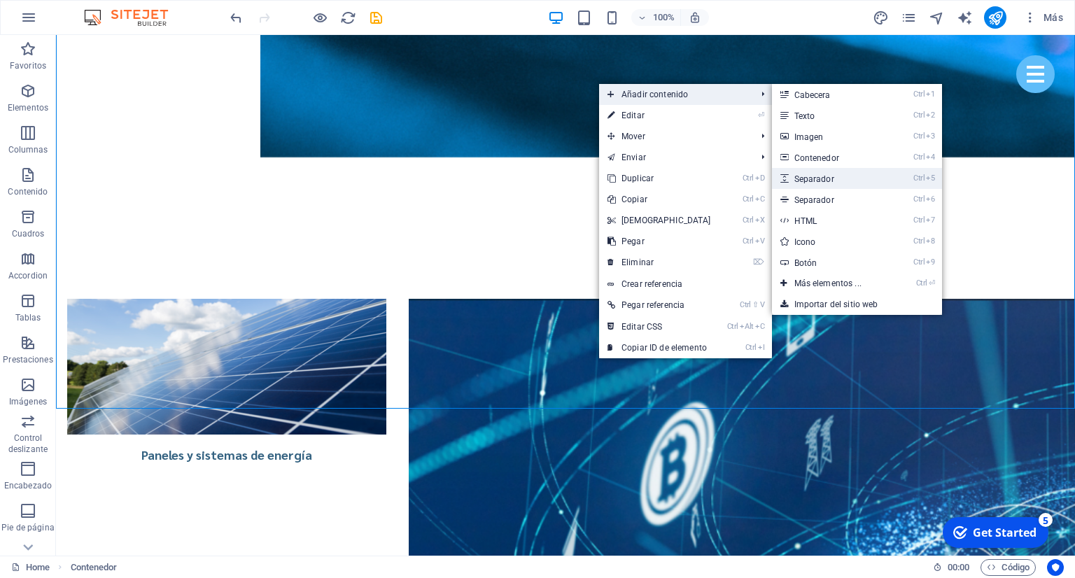
click at [823, 176] on link "Ctrl 5 Separador" at bounding box center [831, 178] width 118 height 21
select select "px"
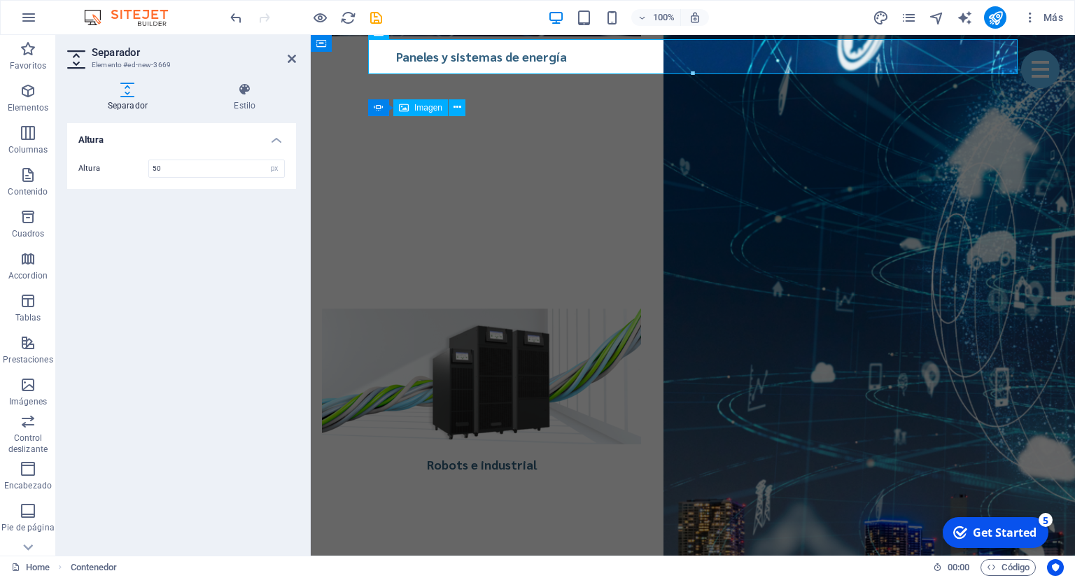
scroll to position [3523, 0]
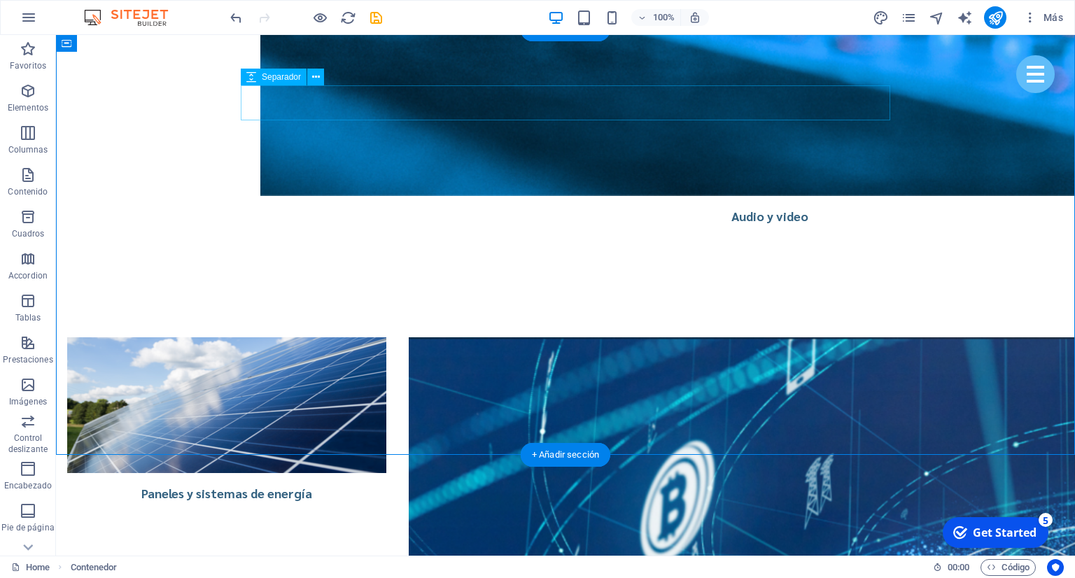
scroll to position [3449, 0]
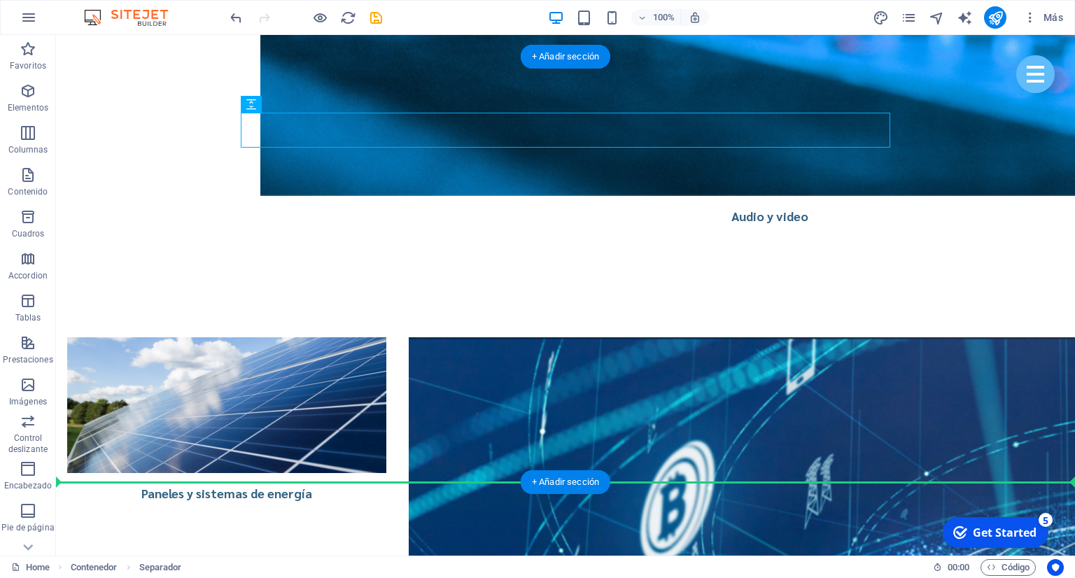
drag, startPoint x: 344, startPoint y: 139, endPoint x: 288, endPoint y: 466, distance: 331.7
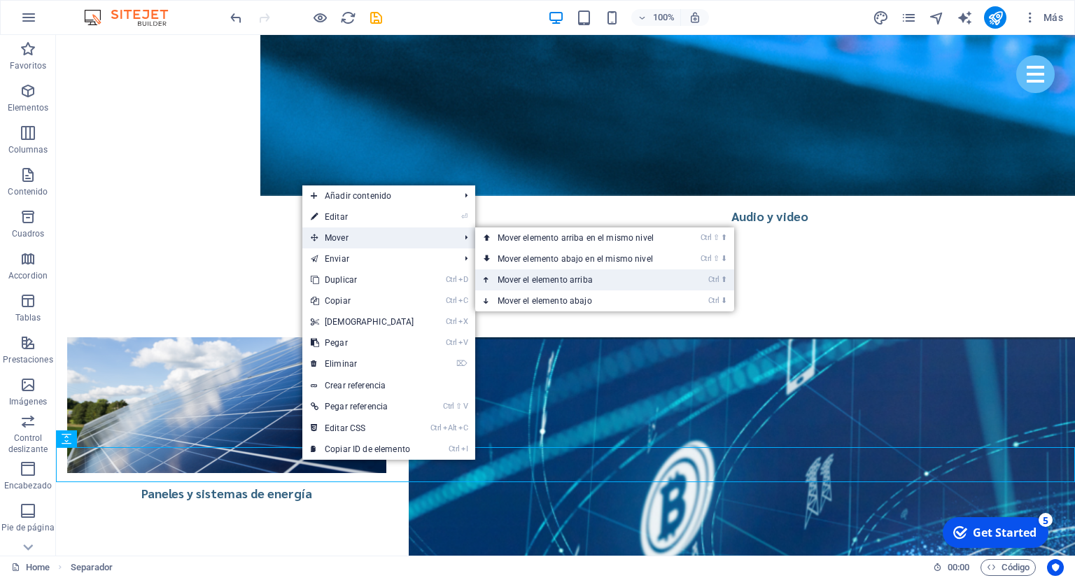
click at [514, 279] on link "Ctrl ⬆ Mover el elemento arriba" at bounding box center [578, 280] width 207 height 21
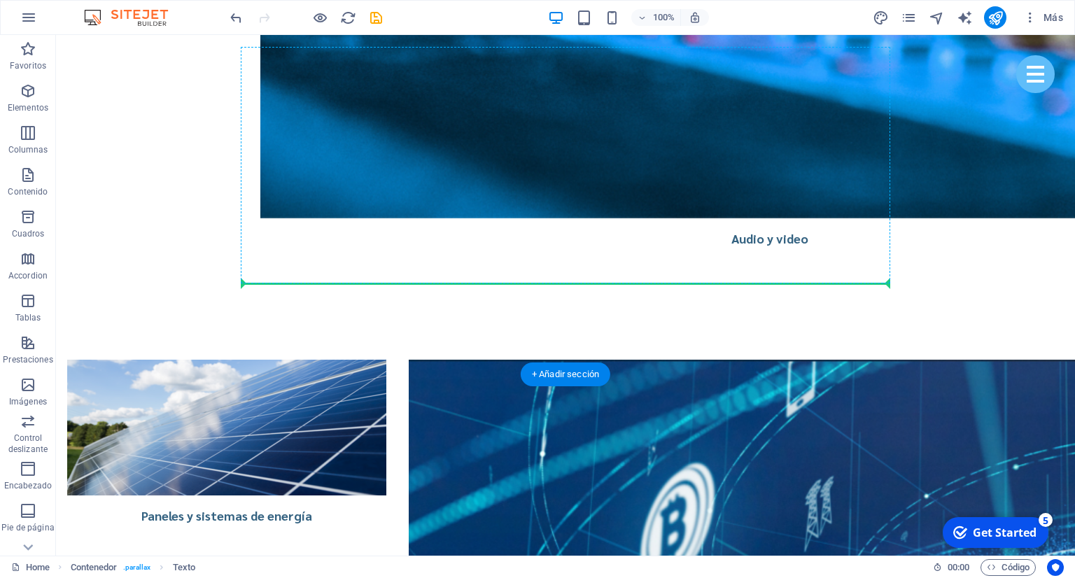
scroll to position [3597, 0]
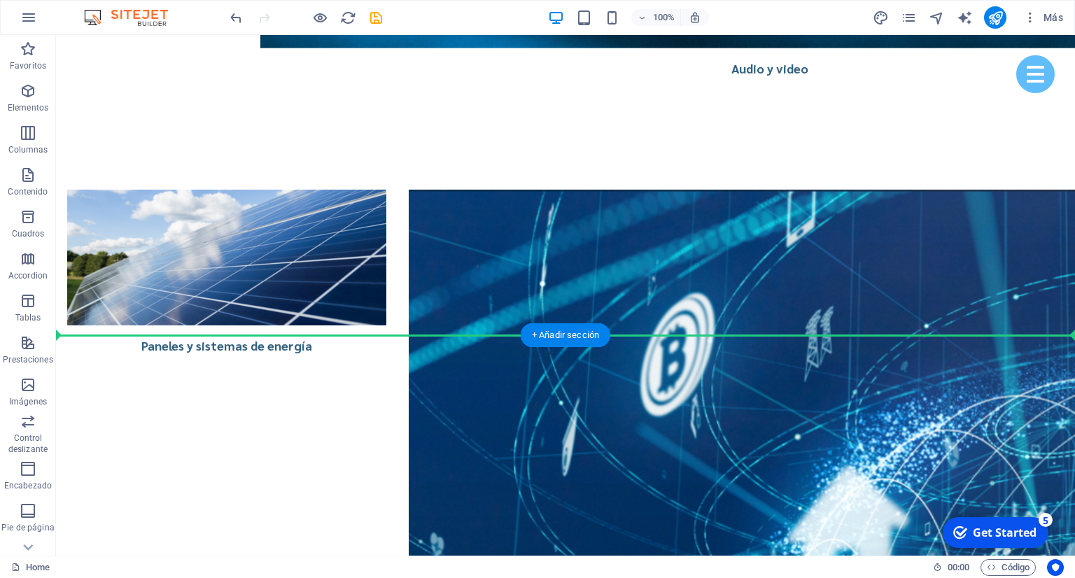
drag, startPoint x: 524, startPoint y: 145, endPoint x: 435, endPoint y: 296, distance: 175.8
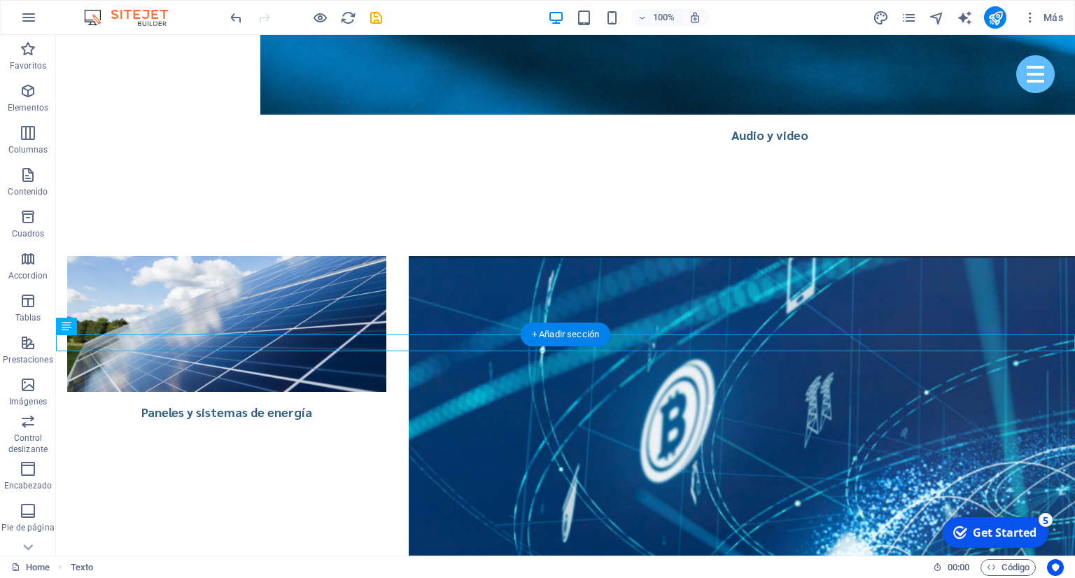
scroll to position [3506, 0]
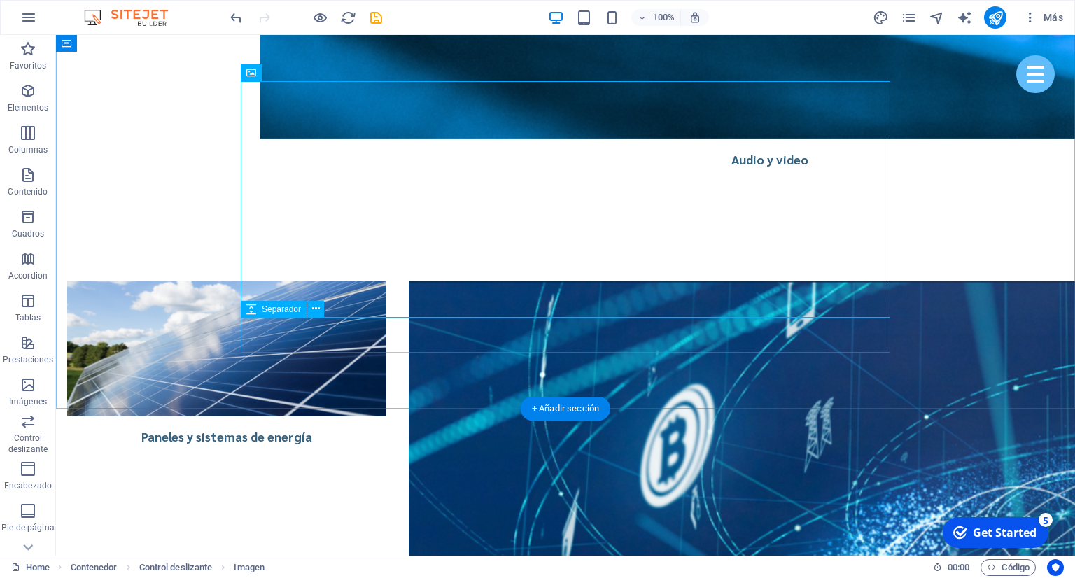
drag, startPoint x: 935, startPoint y: 295, endPoint x: 860, endPoint y: 351, distance: 94.0
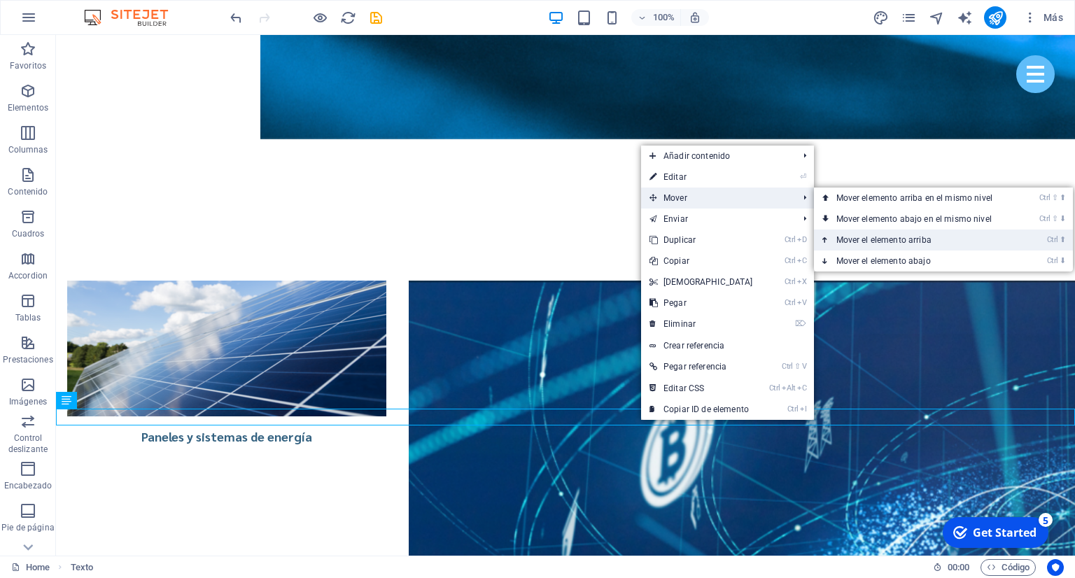
click at [884, 239] on link "Ctrl ⬆ Mover el elemento arriba" at bounding box center [917, 240] width 207 height 21
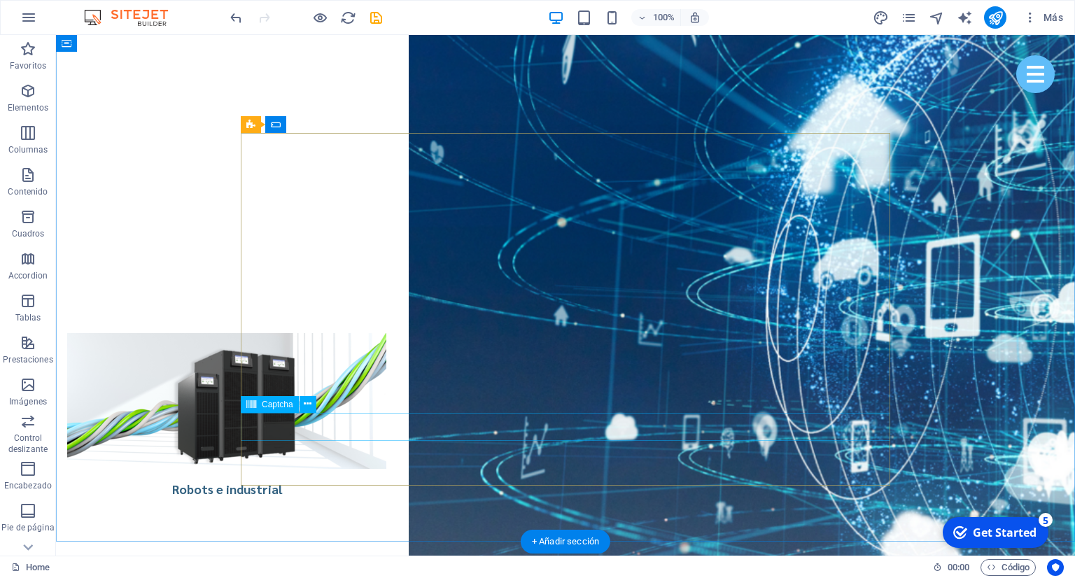
scroll to position [3921, 0]
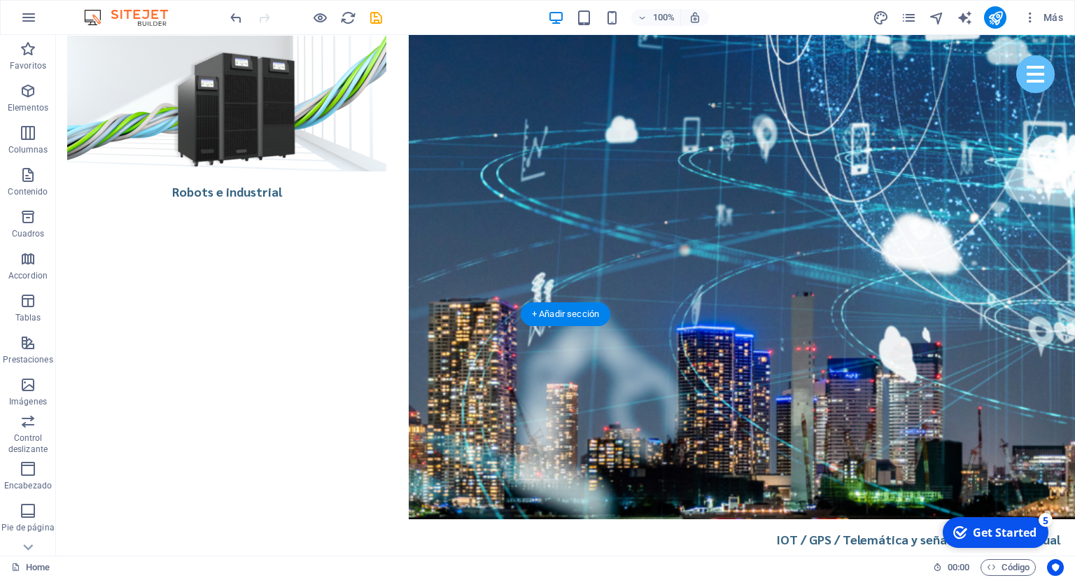
scroll to position [4291, 0]
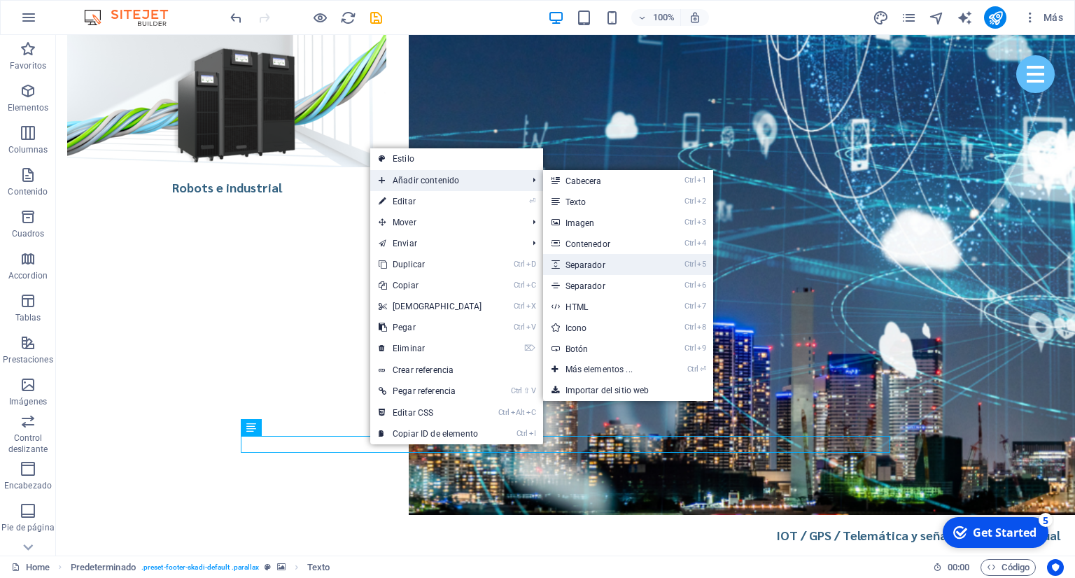
click at [590, 265] on link "Ctrl 5 Separador" at bounding box center [602, 264] width 118 height 21
select select "px"
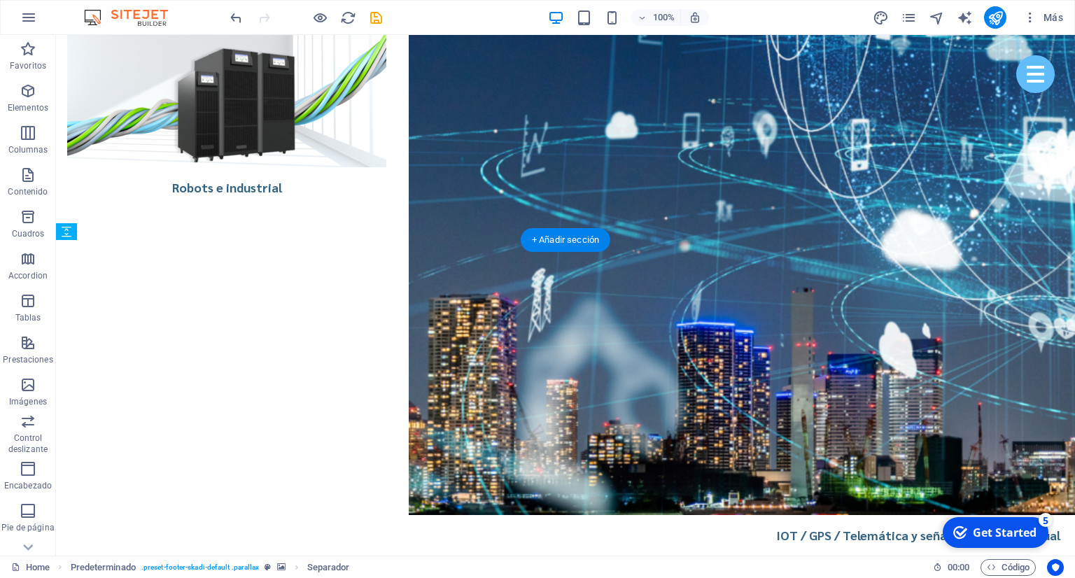
drag, startPoint x: 555, startPoint y: 473, endPoint x: 553, endPoint y: 443, distance: 29.5
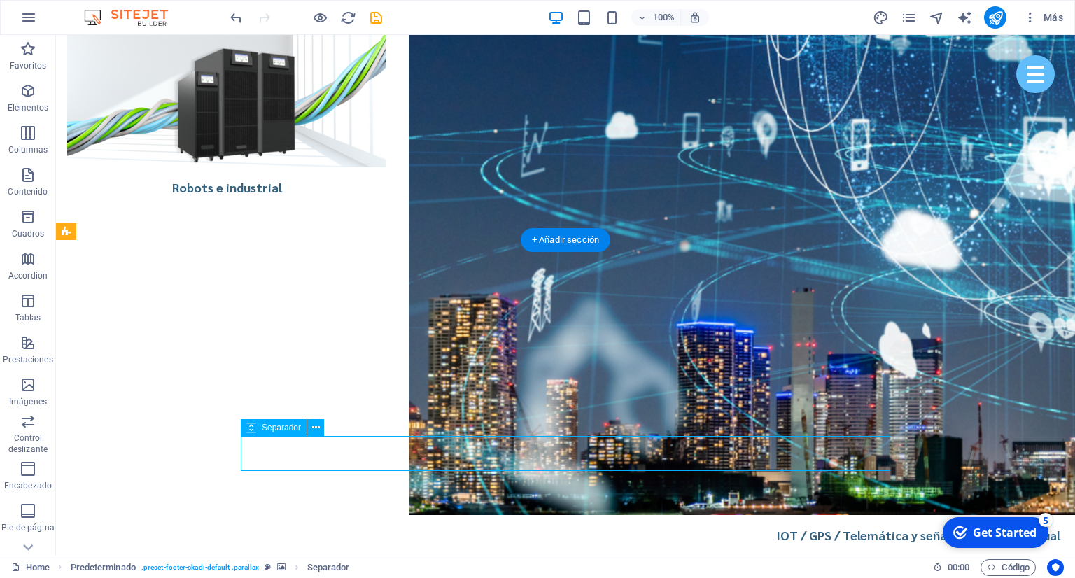
click at [282, 426] on span "Separador" at bounding box center [281, 428] width 39 height 8
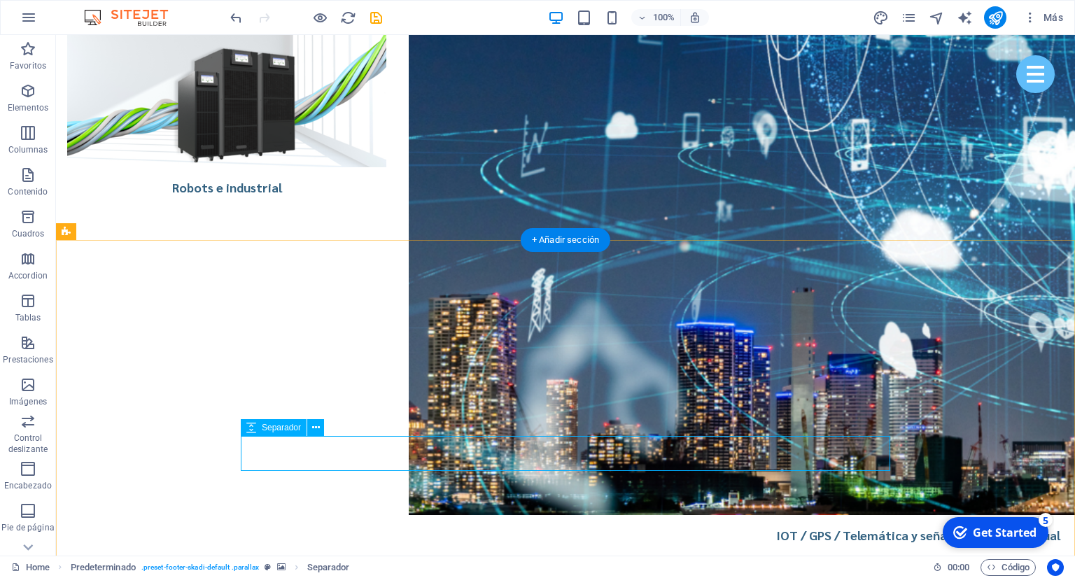
select select "px"
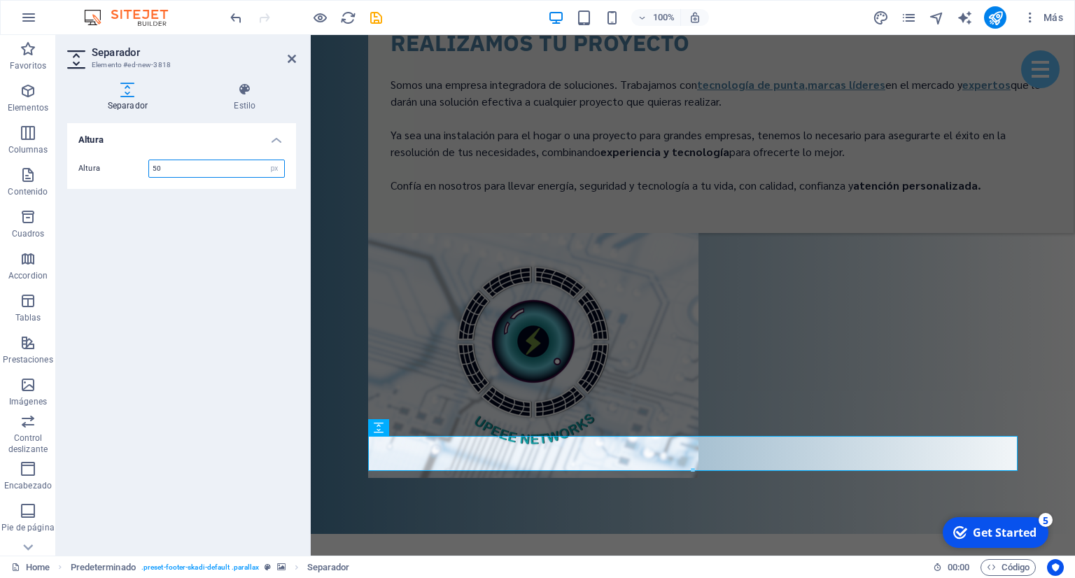
drag, startPoint x: 203, startPoint y: 165, endPoint x: 124, endPoint y: 174, distance: 79.7
click at [149, 173] on input "50" at bounding box center [216, 168] width 135 height 17
type input "20"
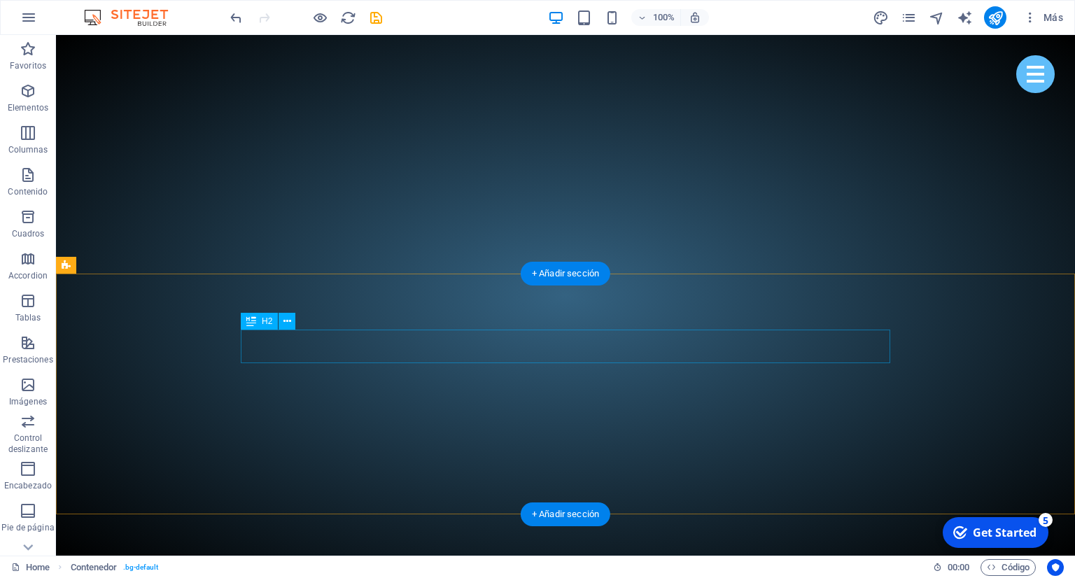
scroll to position [0, 0]
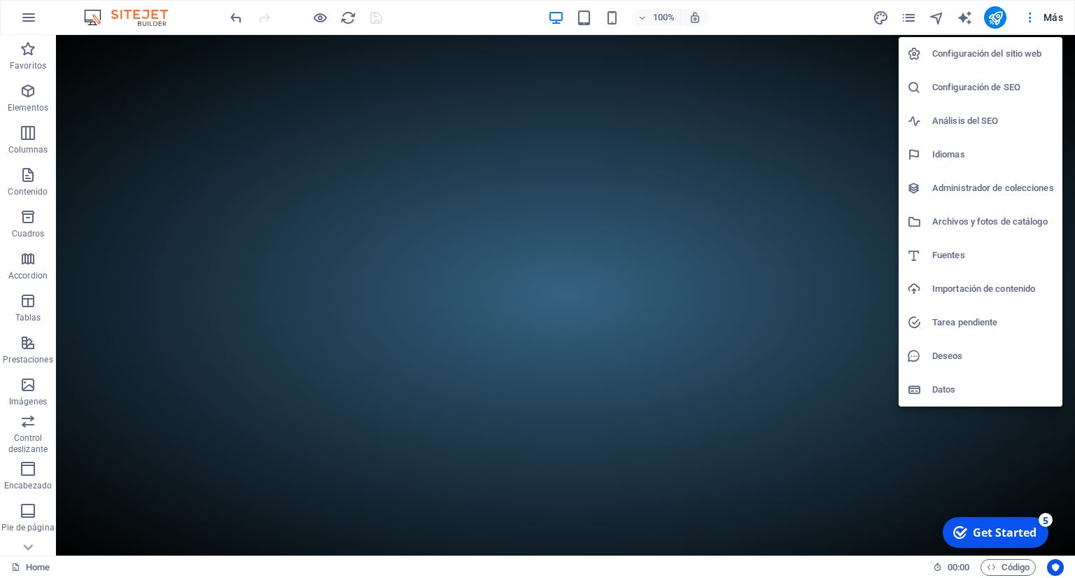
click at [612, 23] on div at bounding box center [537, 289] width 1075 height 578
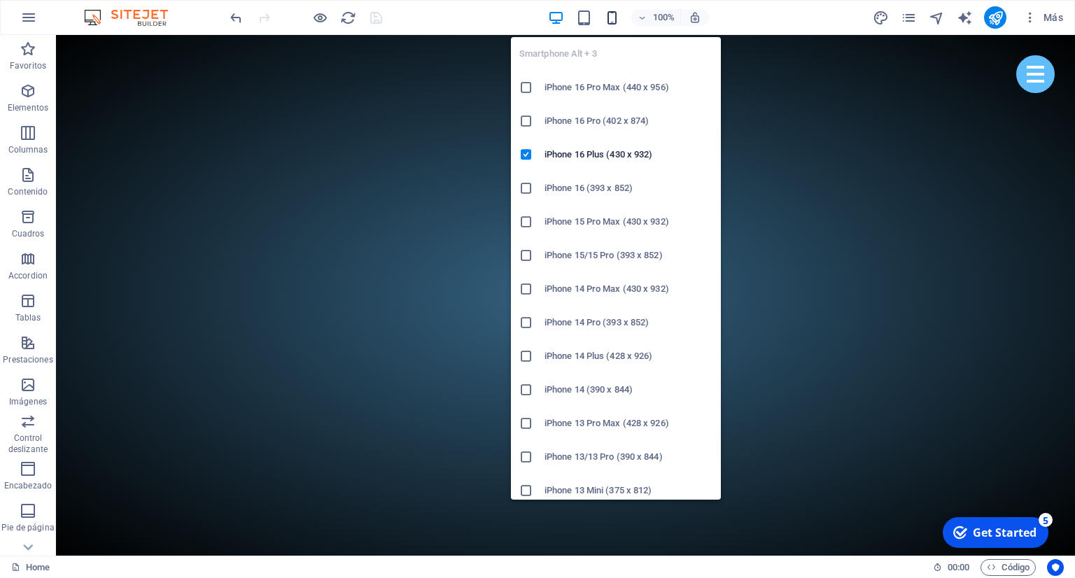
click at [612, 19] on icon "button" at bounding box center [612, 18] width 16 height 16
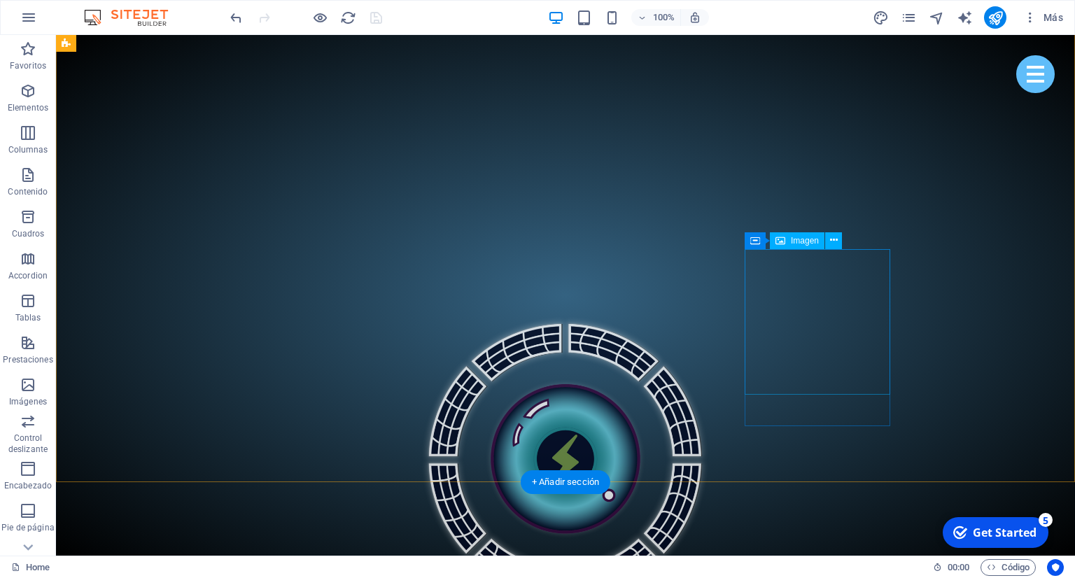
scroll to position [813, 0]
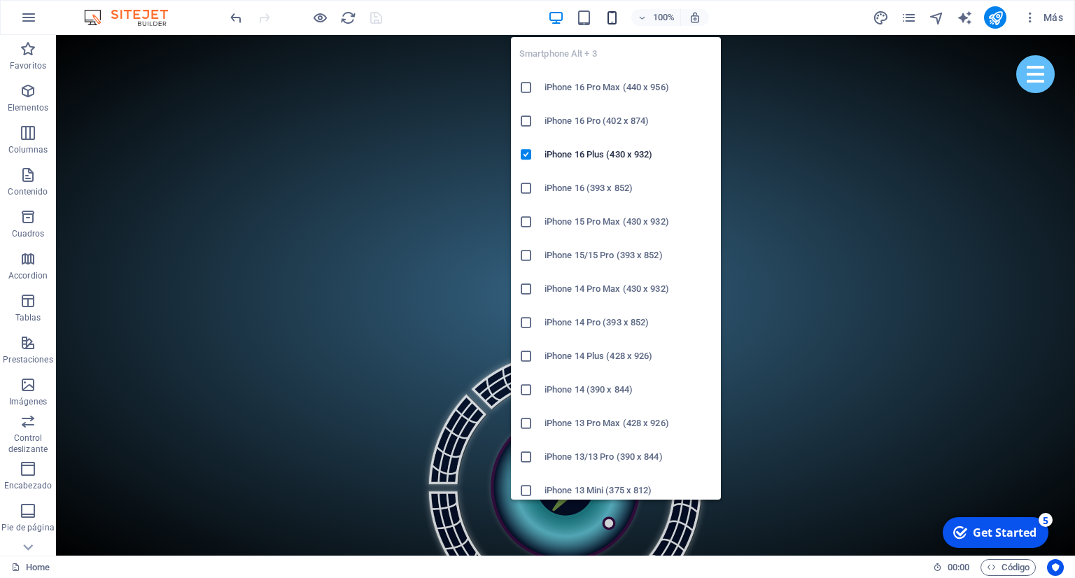
click at [613, 18] on icon "button" at bounding box center [612, 18] width 16 height 16
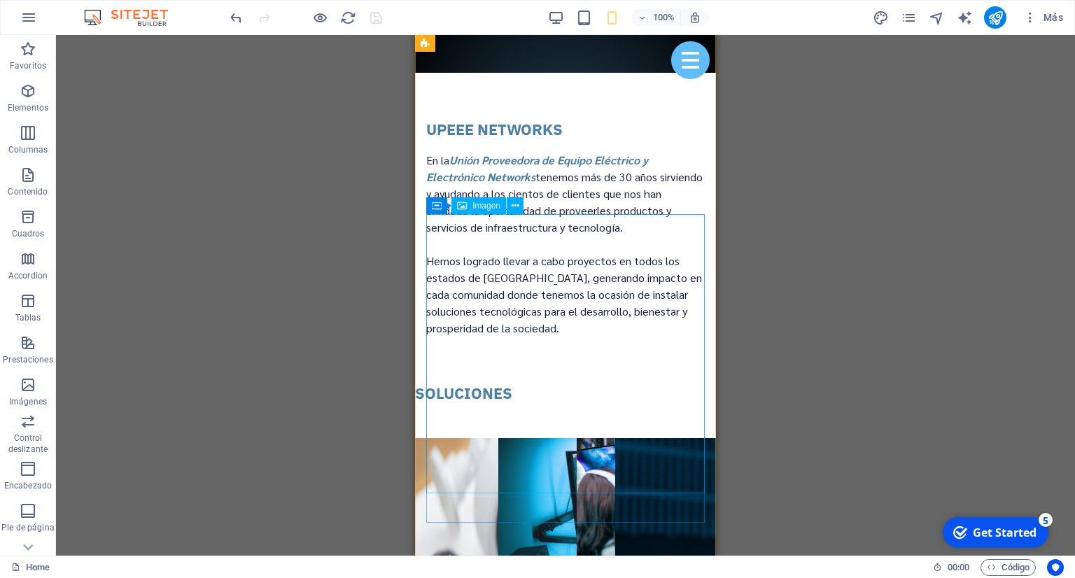
scroll to position [1370, 0]
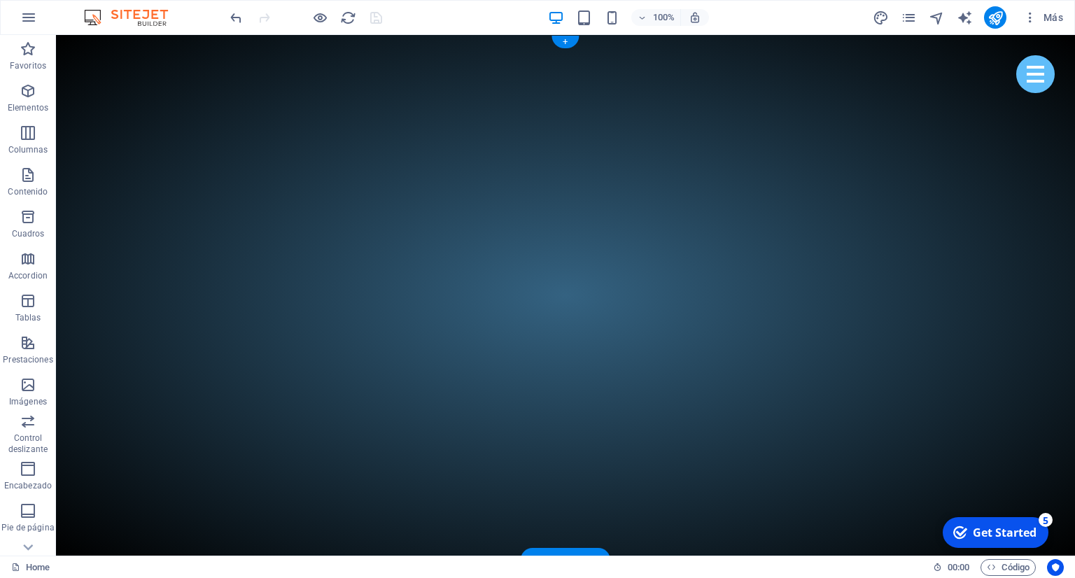
scroll to position [0, 0]
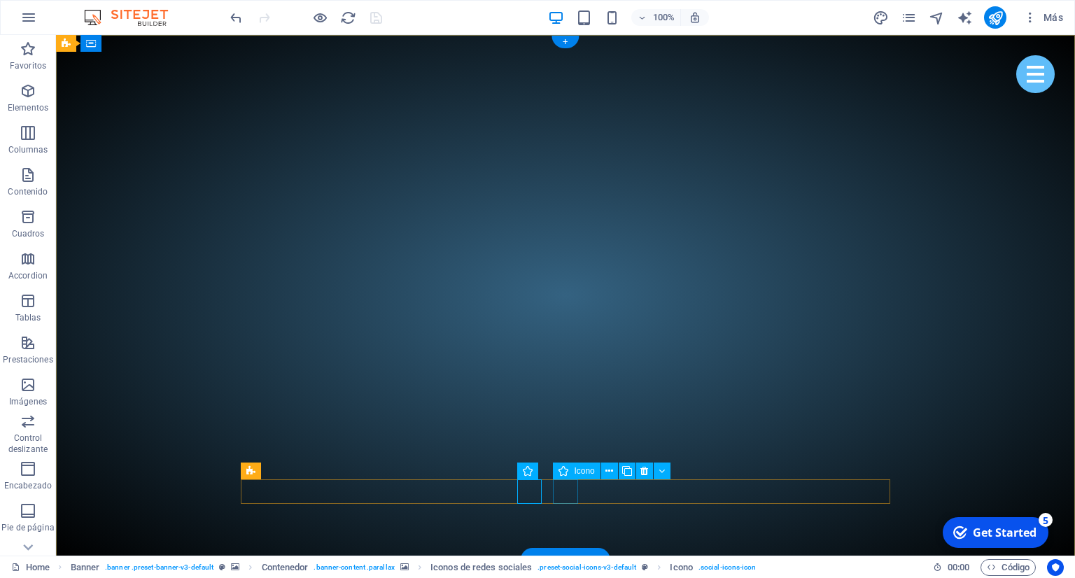
select select "xMidYMid"
select select "px"
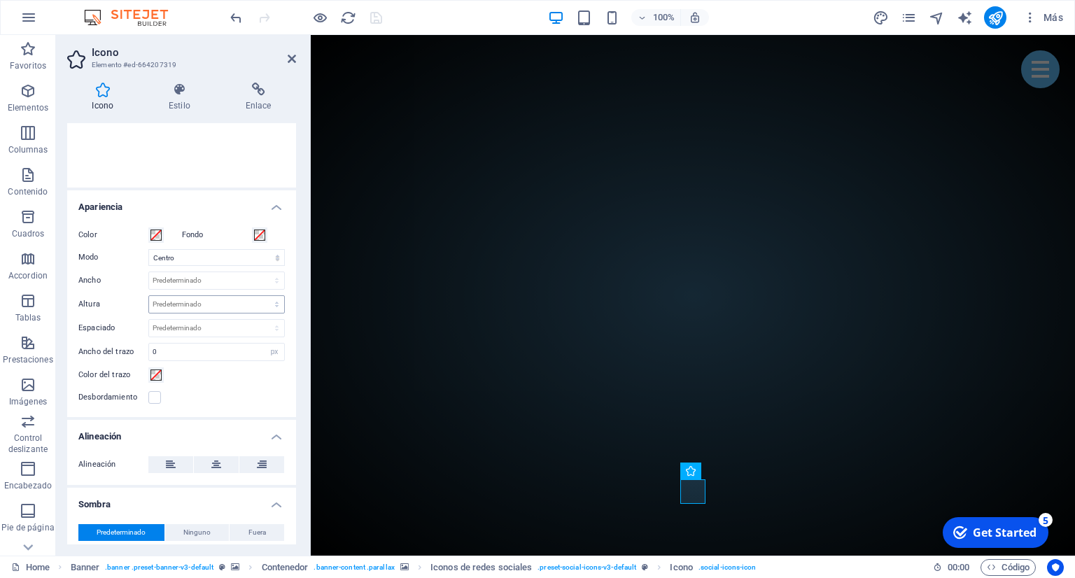
scroll to position [255, 0]
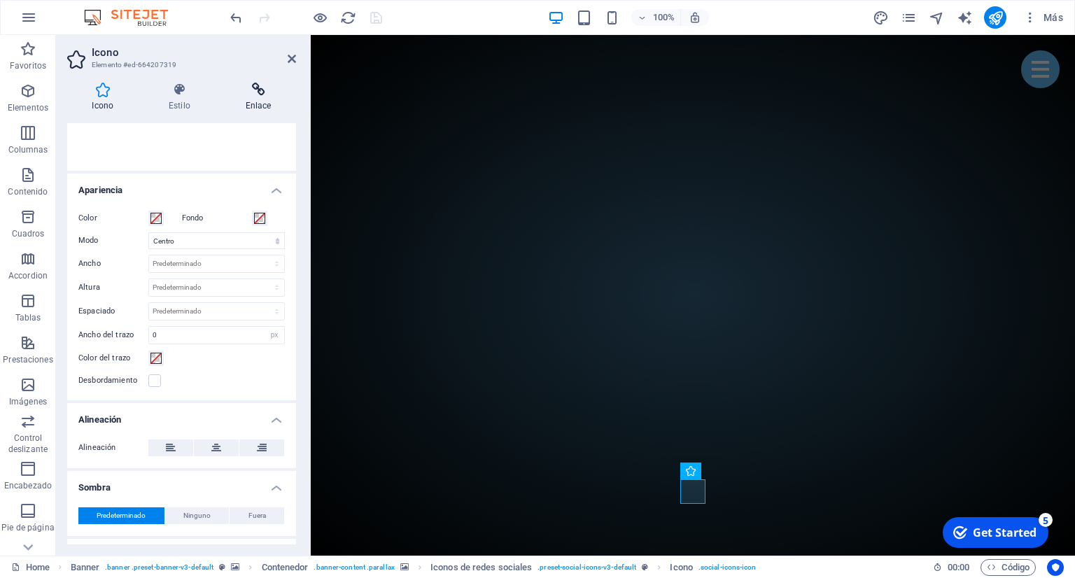
click at [253, 87] on icon at bounding box center [259, 90] width 76 height 14
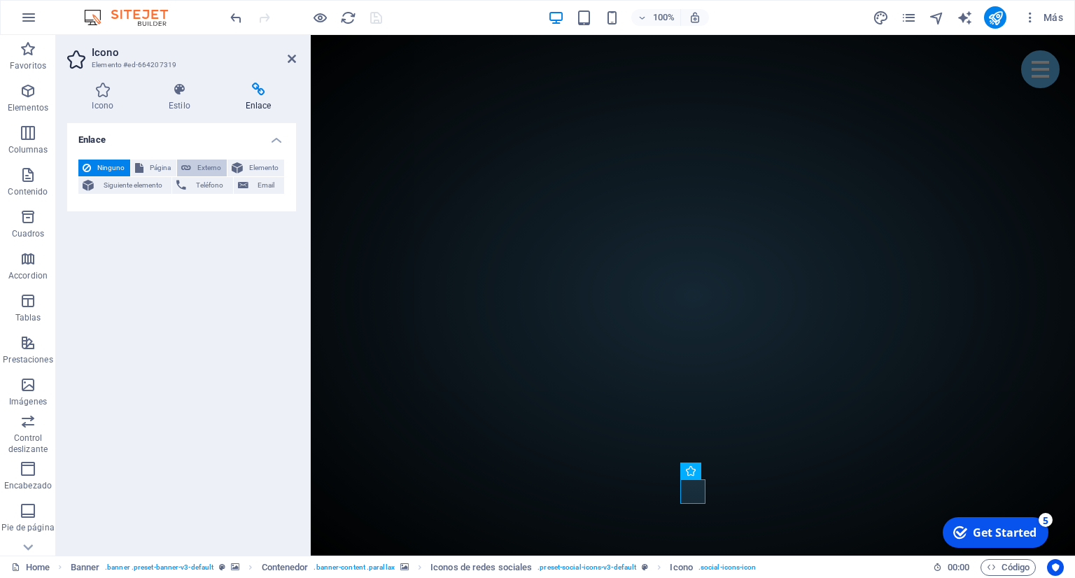
click at [195, 167] on button "Externo" at bounding box center [202, 168] width 50 height 17
select select "blank"
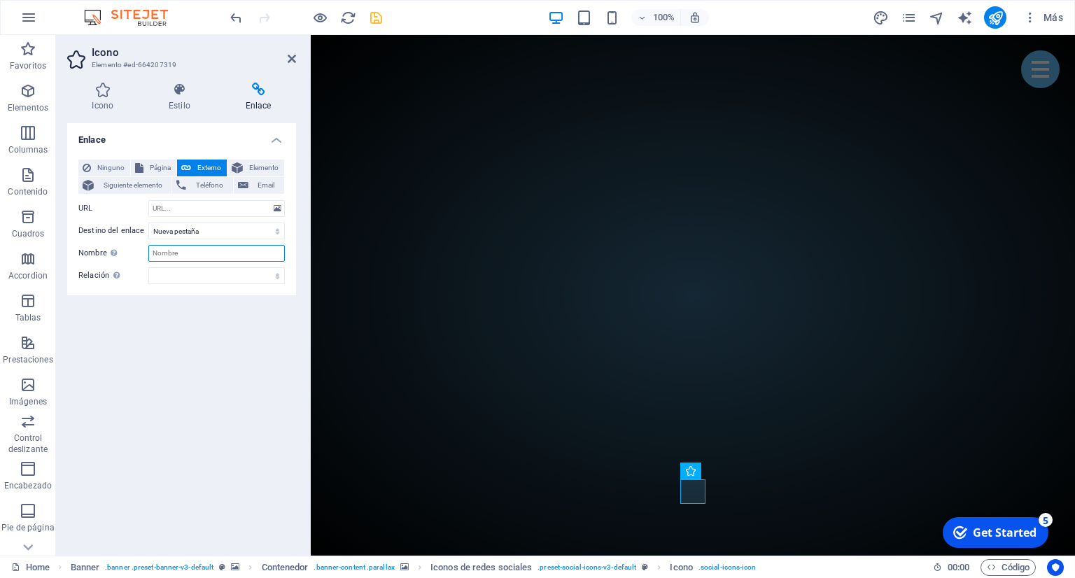
click at [214, 260] on input "Nombre Una descripción adicional del enlace no debería ser igual al texto del e…" at bounding box center [216, 253] width 137 height 17
type input "Instagram"
click at [195, 214] on input "URL" at bounding box center [216, 208] width 137 height 17
paste input "[URL][DOMAIN_NAME][DOMAIN_NAME]"
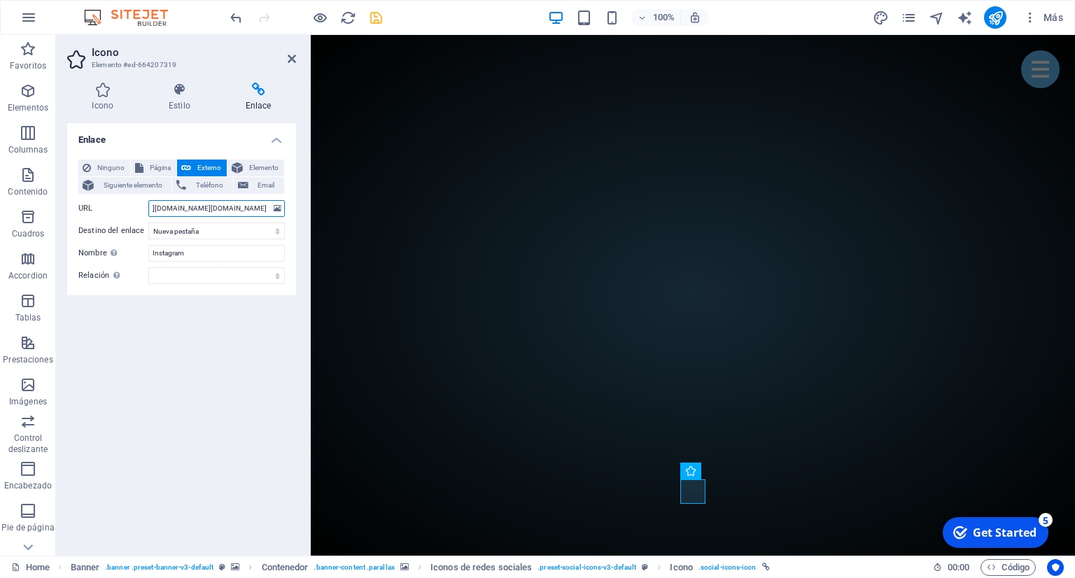
type input "[URL][DOMAIN_NAME][DOMAIN_NAME]"
click at [223, 407] on div "Enlace Ninguno Página Externo Elemento Siguiente elemento Teléfono Email Página…" at bounding box center [181, 333] width 229 height 421
click at [291, 57] on icon at bounding box center [292, 58] width 8 height 11
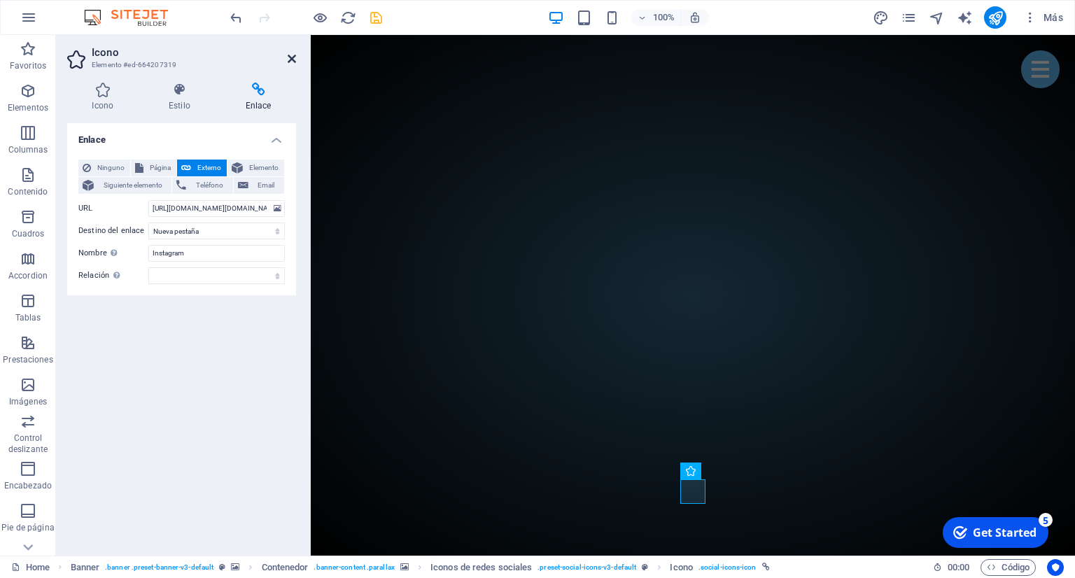
click at [292, 60] on icon at bounding box center [292, 58] width 8 height 11
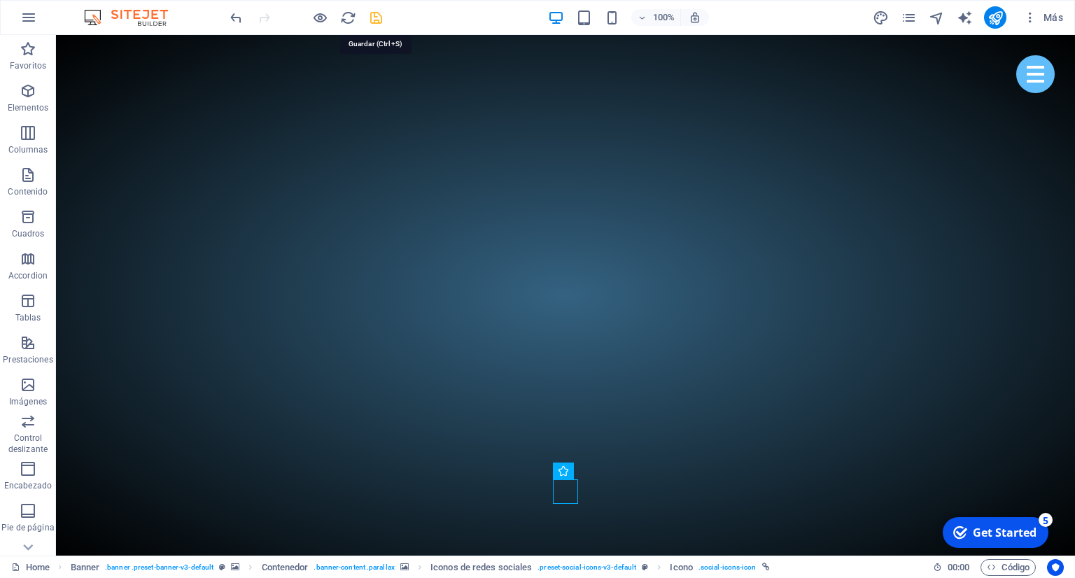
click at [375, 21] on icon "save" at bounding box center [376, 18] width 16 height 16
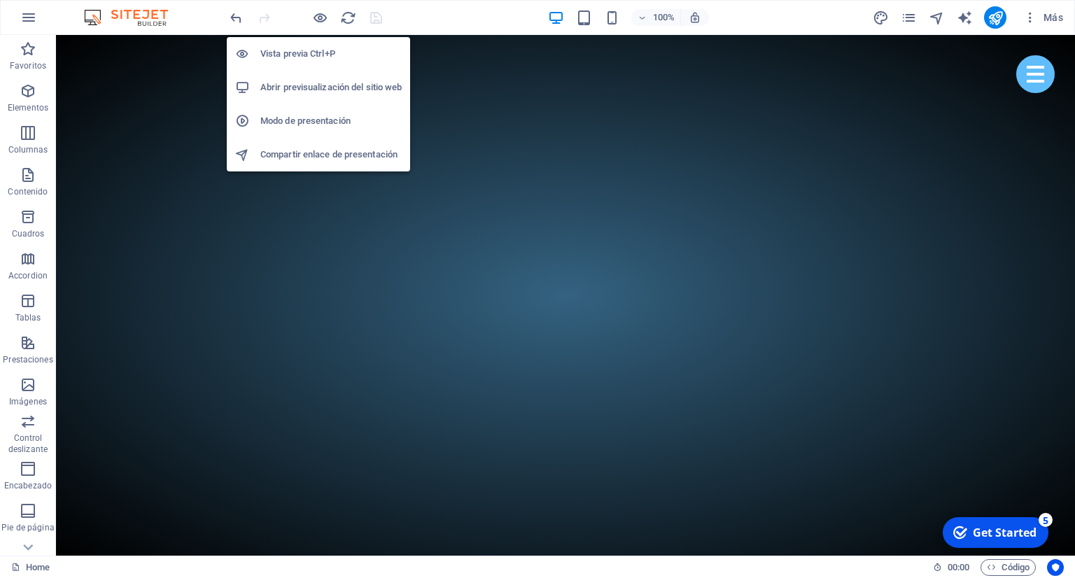
click at [324, 81] on h6 "Abrir previsualización del sitio web" at bounding box center [330, 87] width 141 height 17
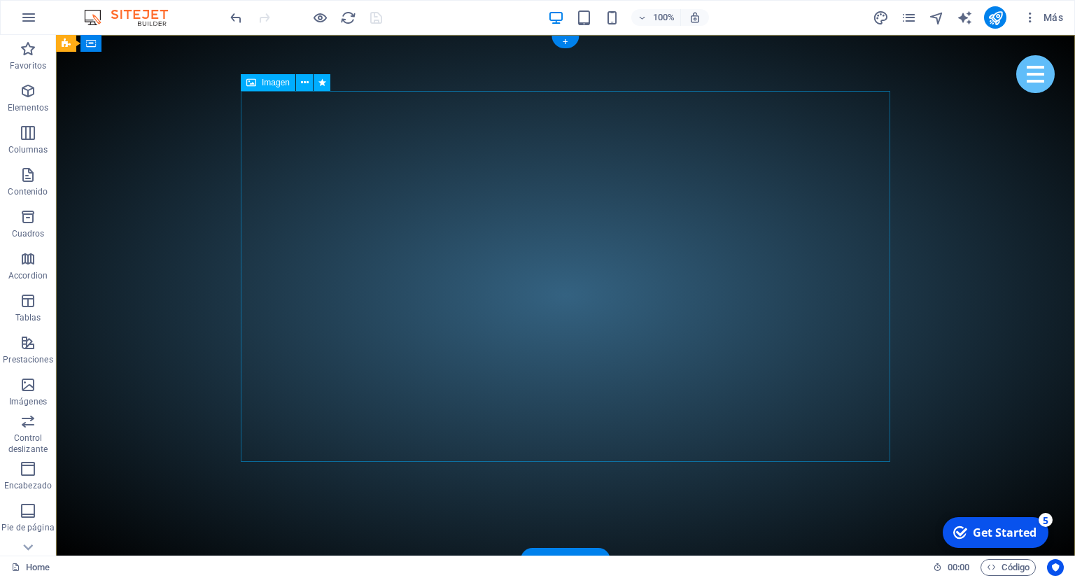
scroll to position [295, 0]
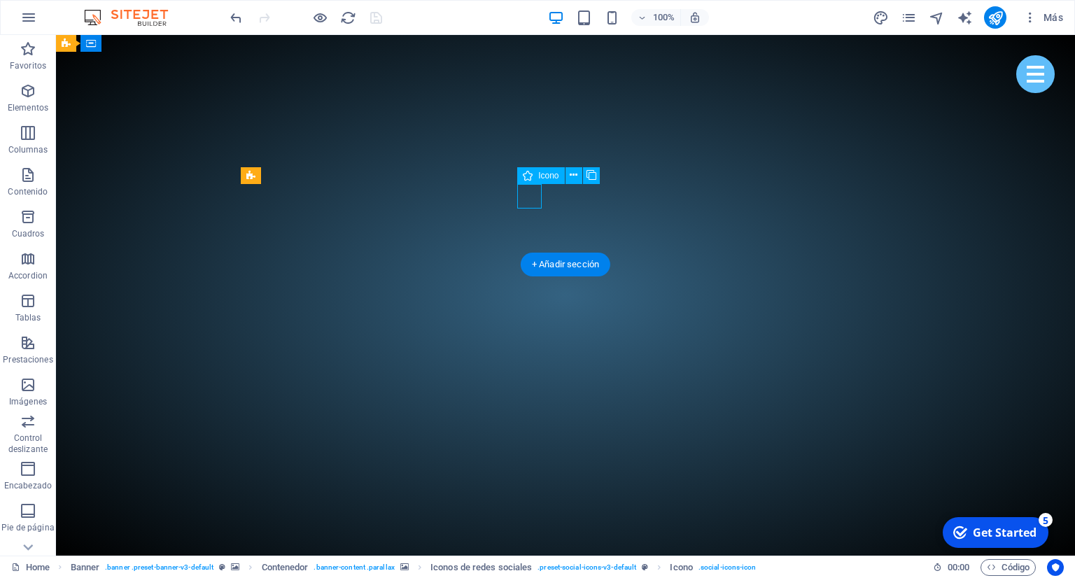
select select "xMidYMid"
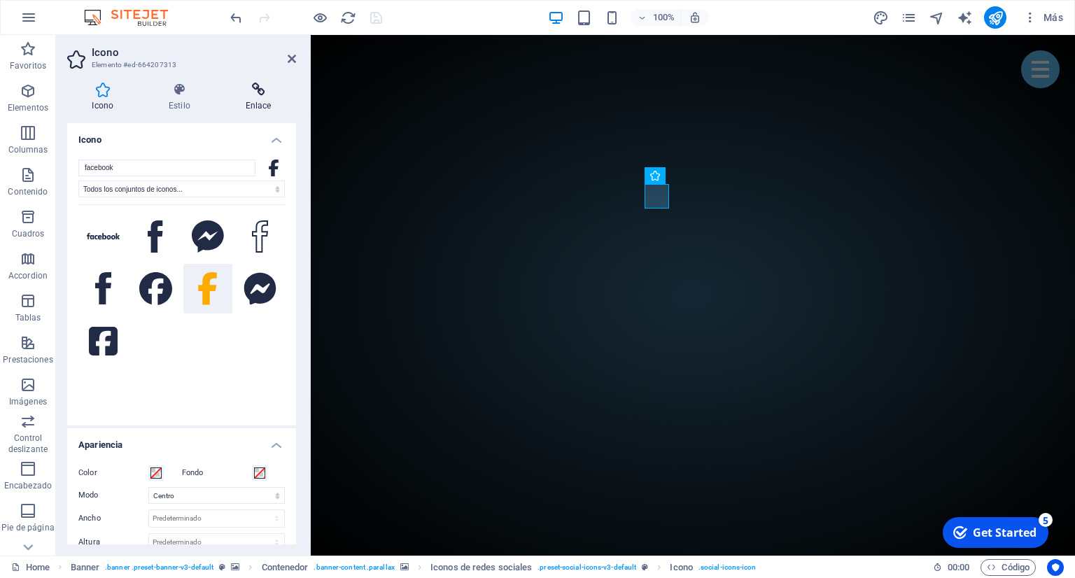
click at [267, 94] on icon at bounding box center [259, 90] width 76 height 14
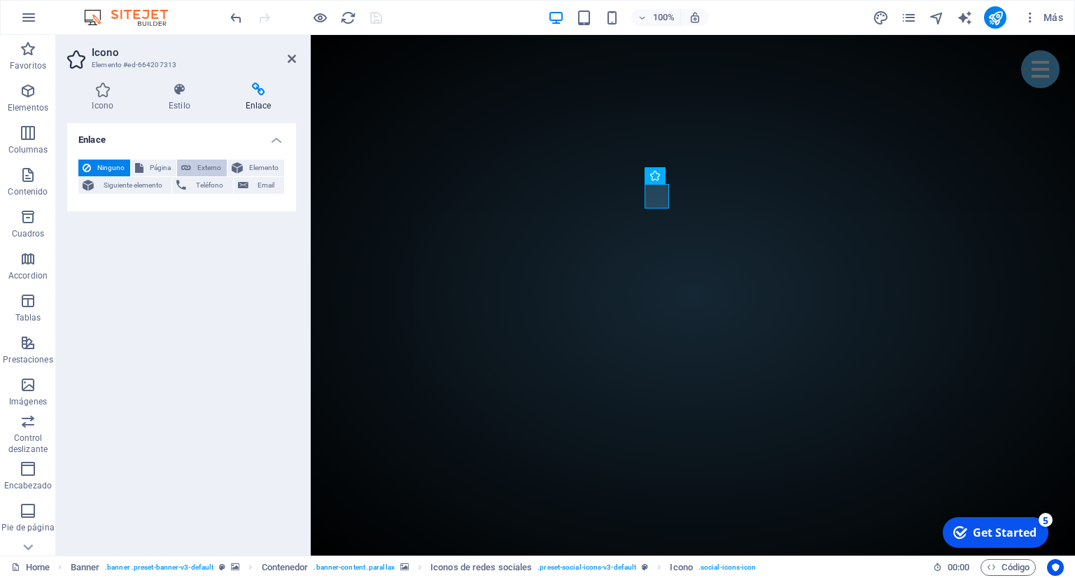
click at [187, 161] on icon at bounding box center [186, 168] width 10 height 17
select select "blank"
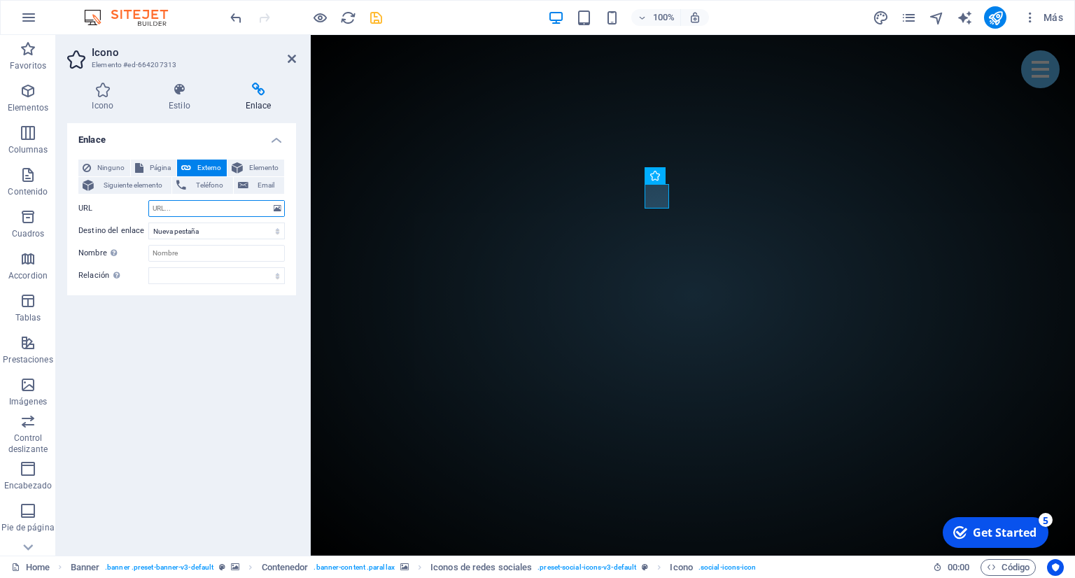
paste input "[URL][DOMAIN_NAME]"
type input "[URL][DOMAIN_NAME]"
click at [211, 255] on input "Nombre Una descripción adicional del enlace no debería ser igual al texto del e…" at bounding box center [216, 253] width 137 height 17
type input "Facebook"
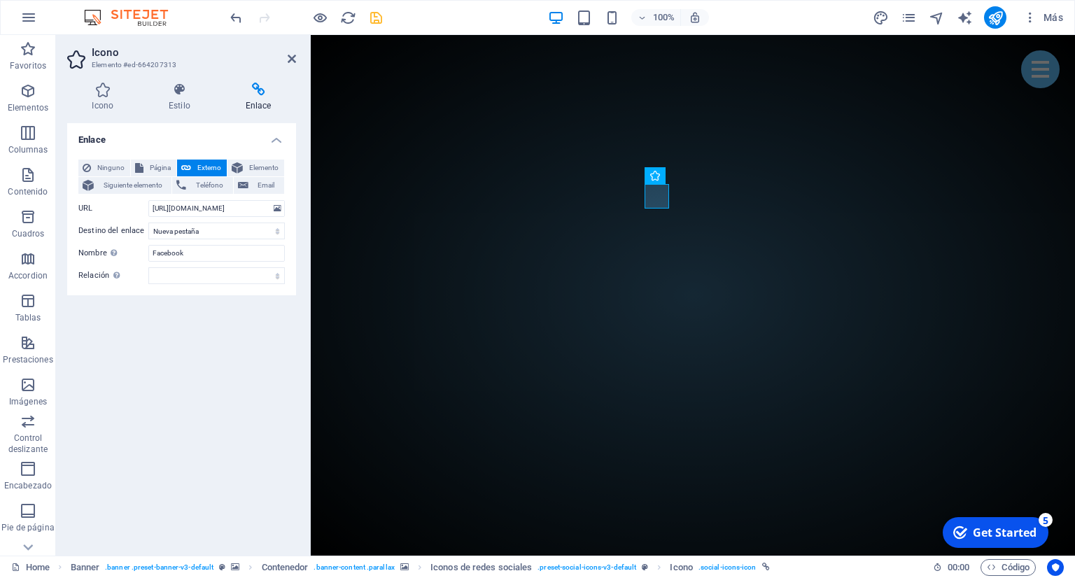
click at [253, 424] on div "Enlace Ninguno Página Externo Elemento Siguiente elemento Teléfono Email Página…" at bounding box center [181, 333] width 229 height 421
click at [292, 61] on icon at bounding box center [292, 58] width 8 height 11
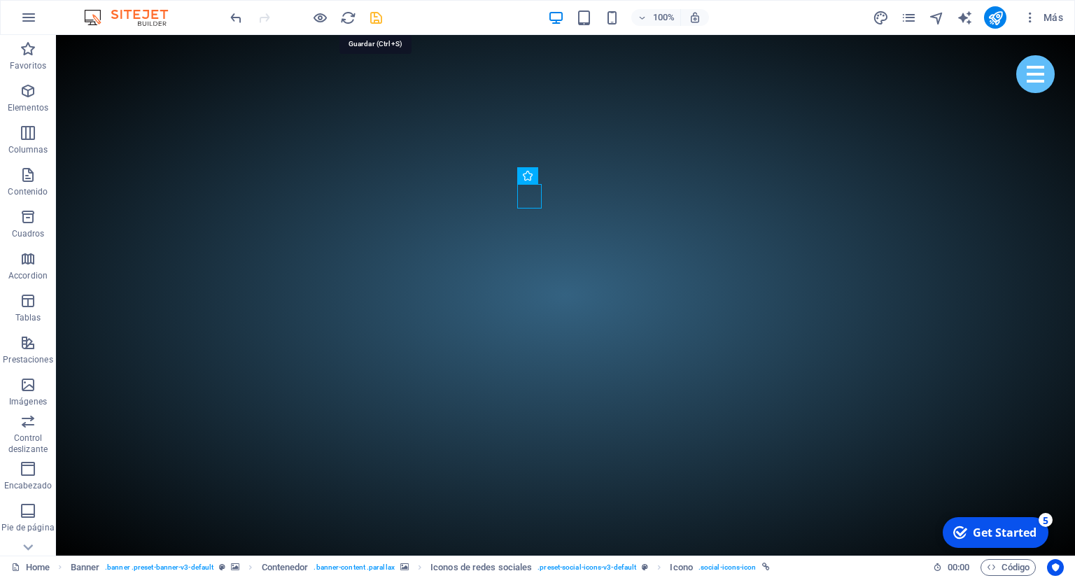
drag, startPoint x: 376, startPoint y: 21, endPoint x: 338, endPoint y: 8, distance: 40.1
click at [376, 21] on icon "save" at bounding box center [376, 18] width 16 height 16
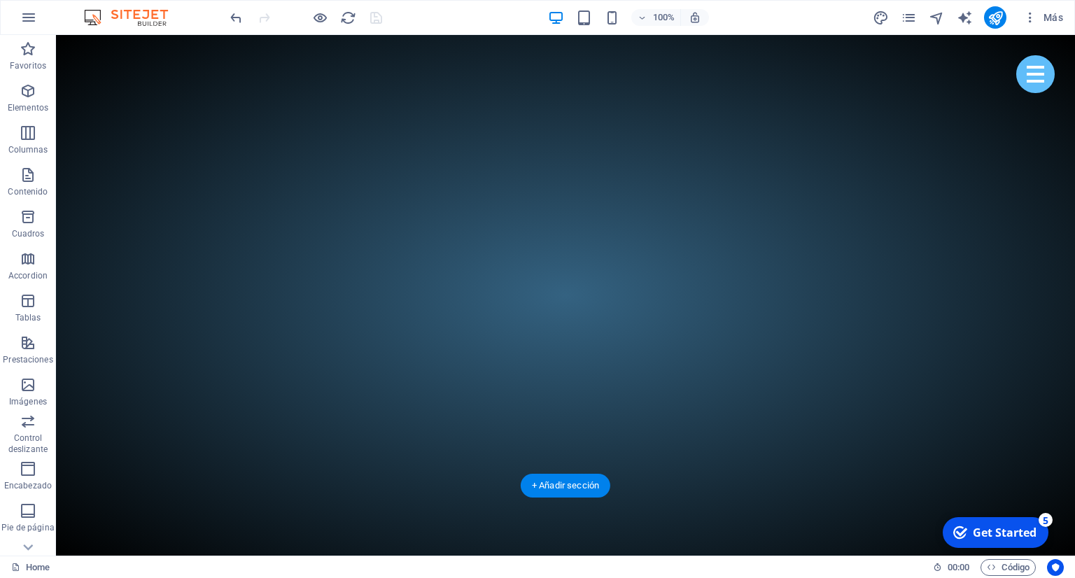
scroll to position [74, 0]
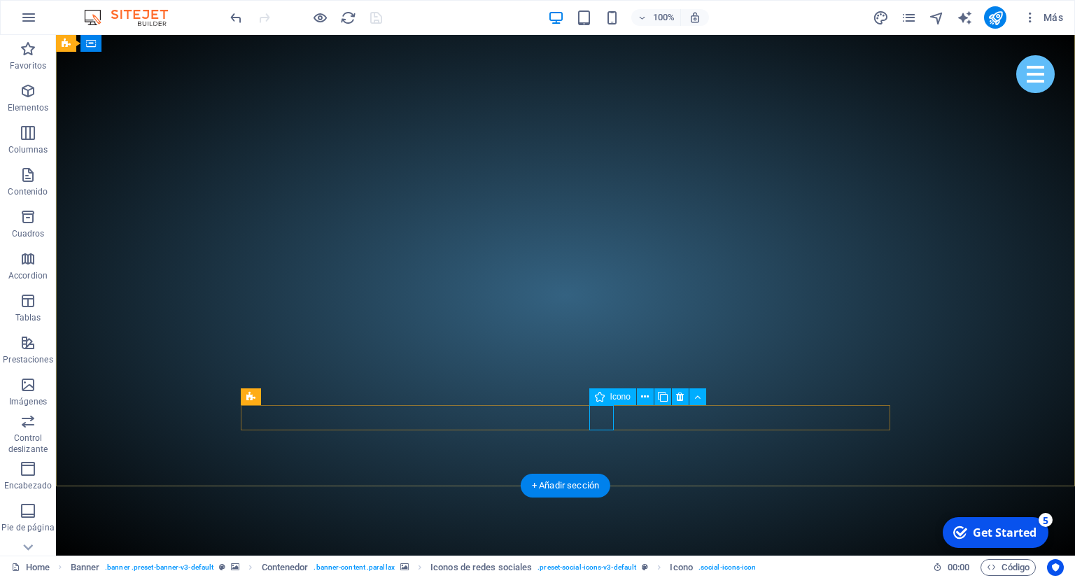
select select "xMidYMid"
select select "px"
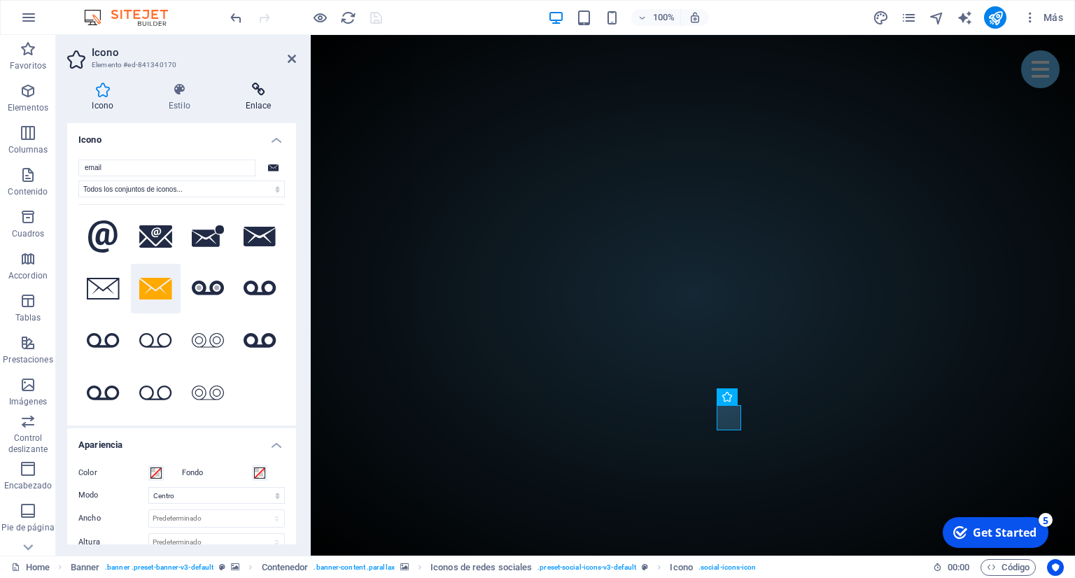
click at [262, 86] on icon at bounding box center [259, 90] width 76 height 14
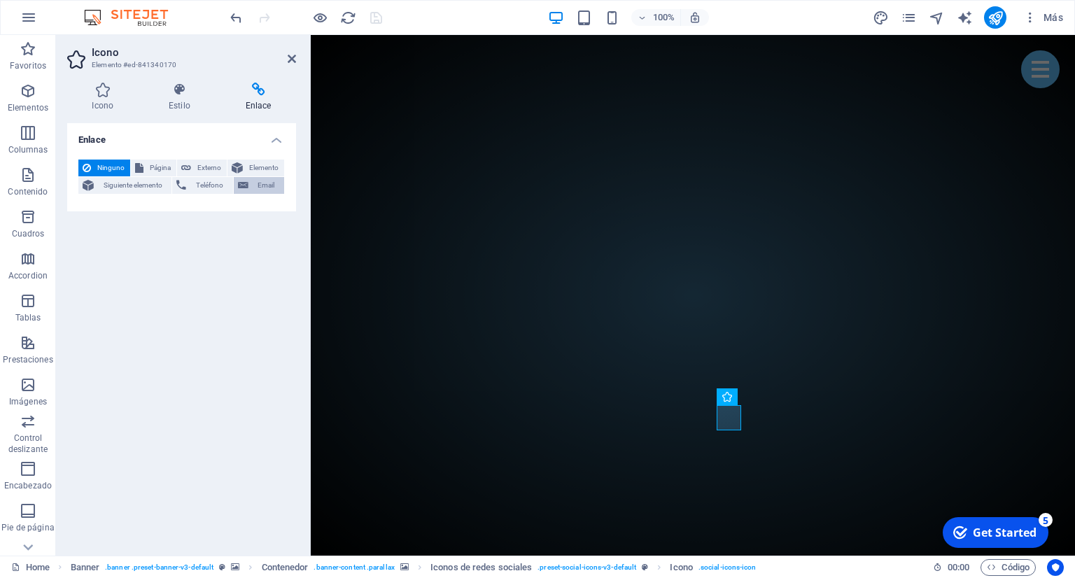
click at [256, 192] on span "Email" at bounding box center [266, 185] width 27 height 17
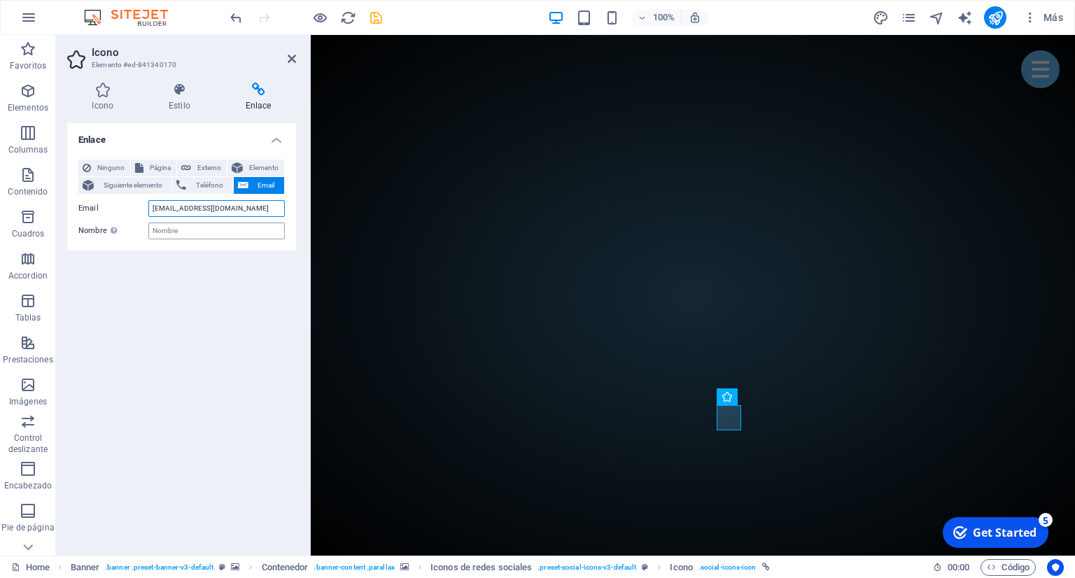
type input "[EMAIL_ADDRESS][DOMAIN_NAME]"
click at [186, 234] on input "Nombre Una descripción adicional del enlace no debería ser igual al texto del e…" at bounding box center [216, 231] width 137 height 17
type input "Email"
click at [288, 60] on icon at bounding box center [292, 58] width 8 height 11
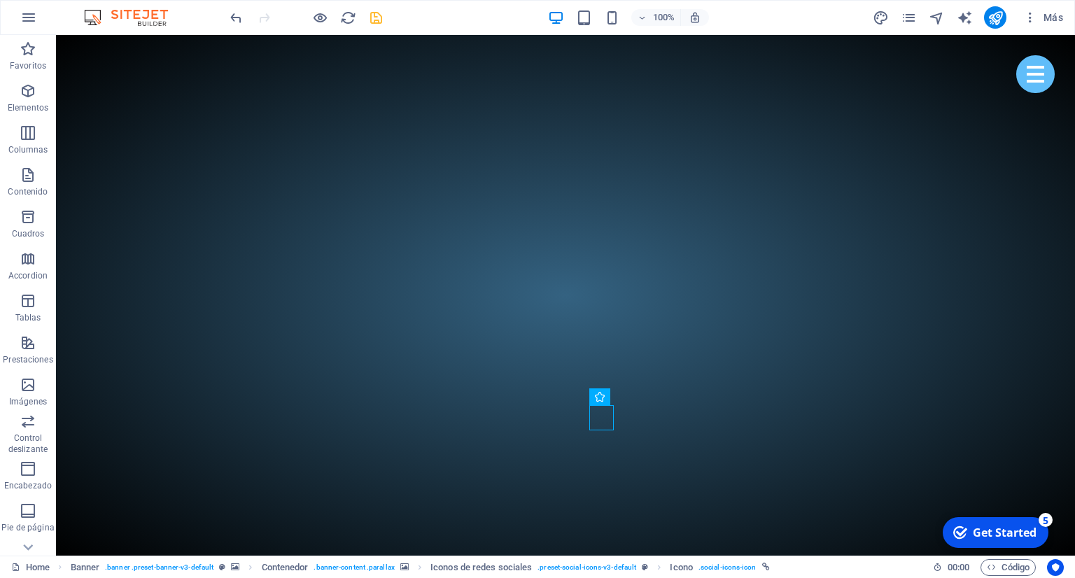
click at [369, 24] on icon "save" at bounding box center [376, 18] width 16 height 16
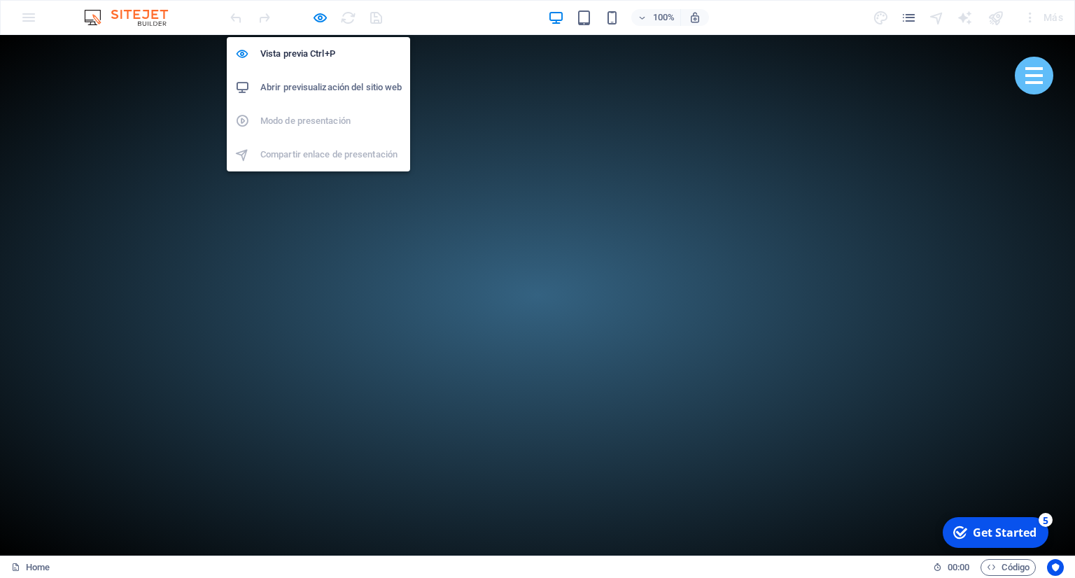
click at [309, 88] on h6 "Abrir previsualización del sitio web" at bounding box center [330, 87] width 141 height 17
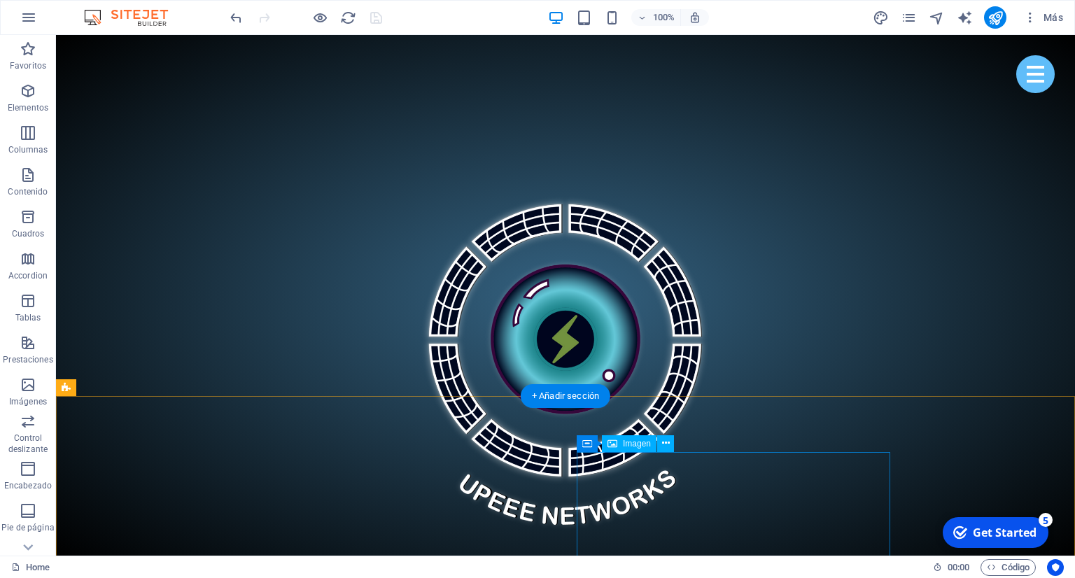
scroll to position [887, 0]
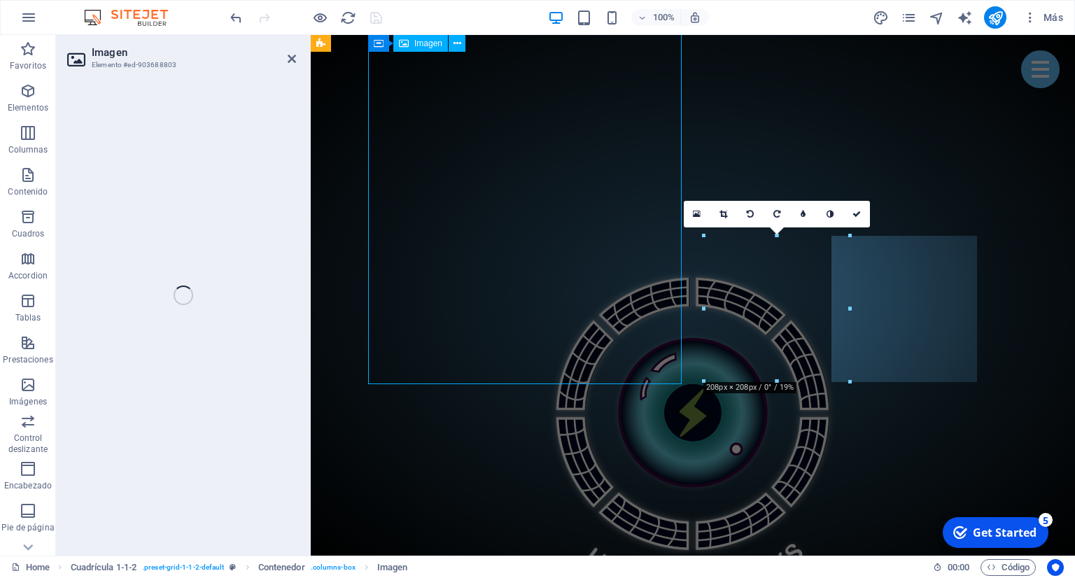
select select "px"
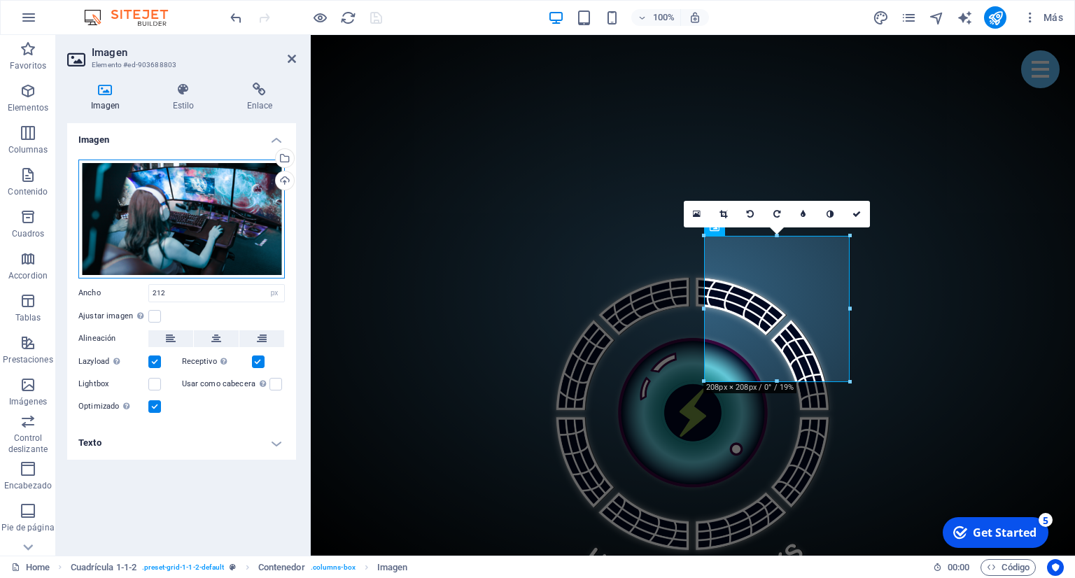
click at [258, 233] on div "Arrastra archivos aquí, haz clic para escoger archivos o selecciona archivos de…" at bounding box center [181, 219] width 207 height 119
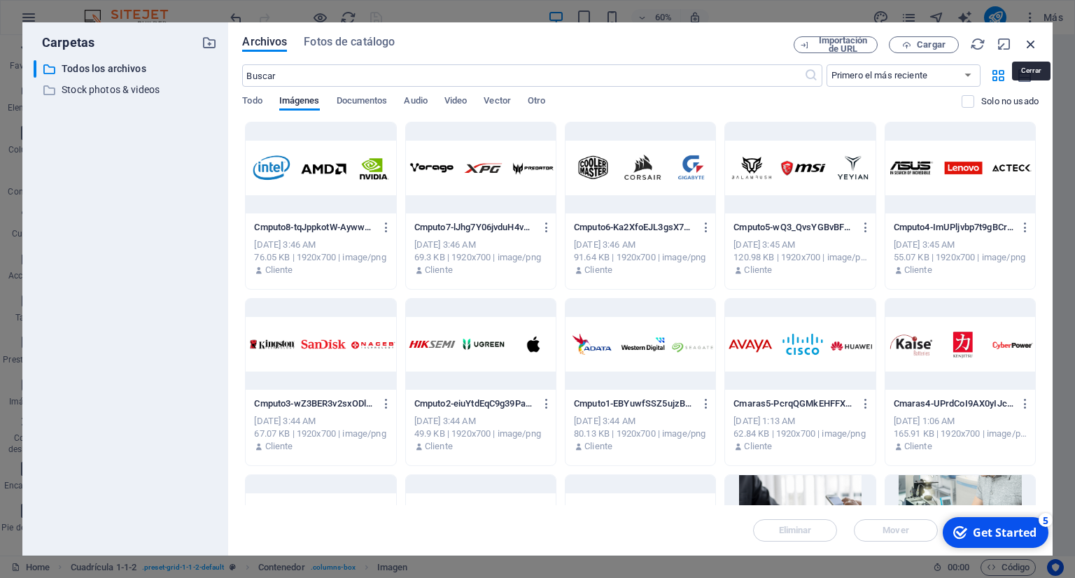
click at [1028, 41] on icon "button" at bounding box center [1031, 43] width 15 height 15
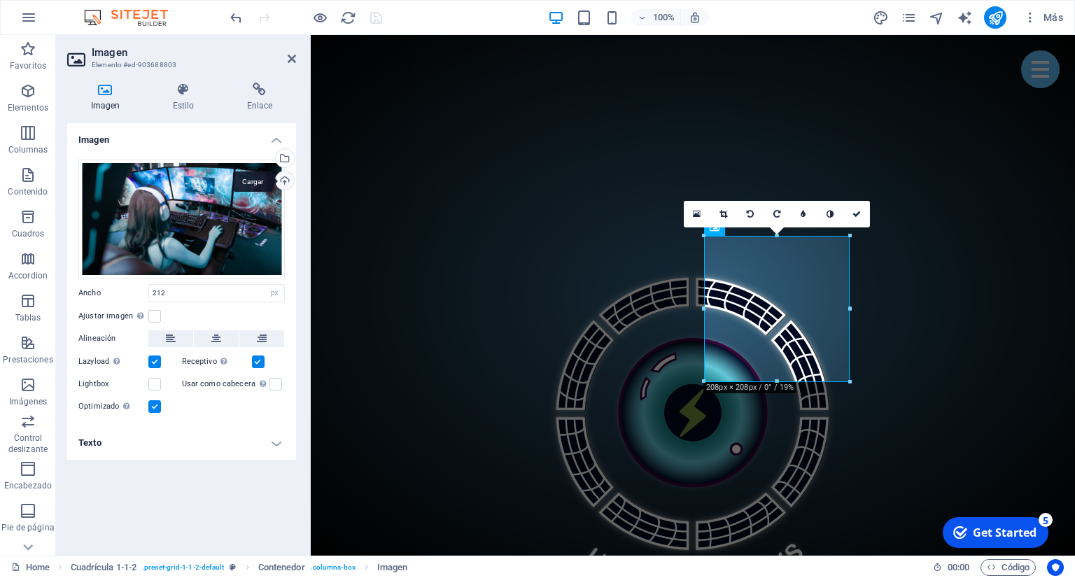
click at [288, 183] on div "Cargar" at bounding box center [283, 182] width 21 height 21
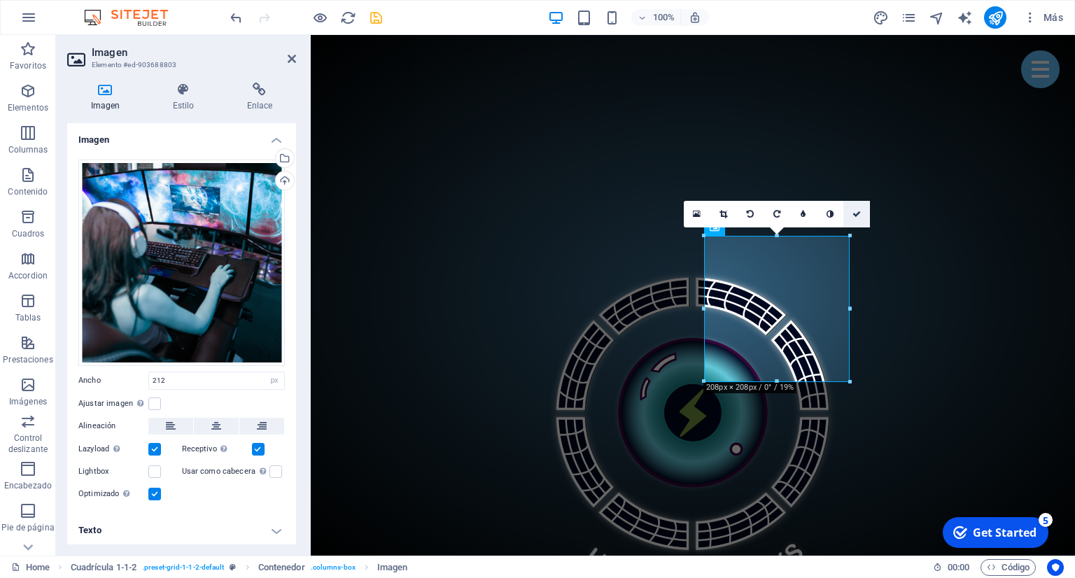
click at [850, 215] on link at bounding box center [857, 214] width 27 height 27
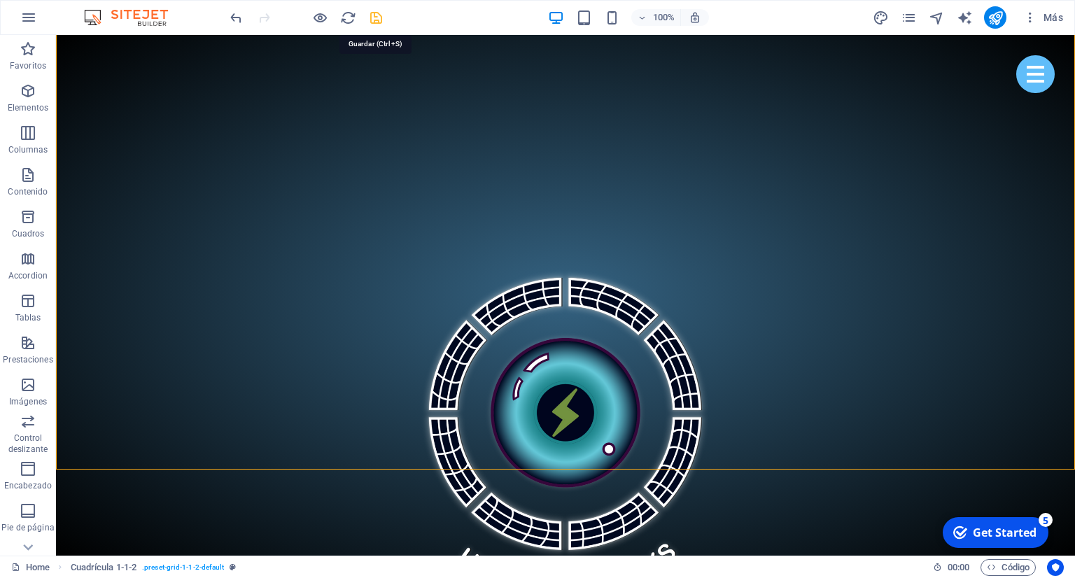
click at [374, 22] on icon "save" at bounding box center [376, 18] width 16 height 16
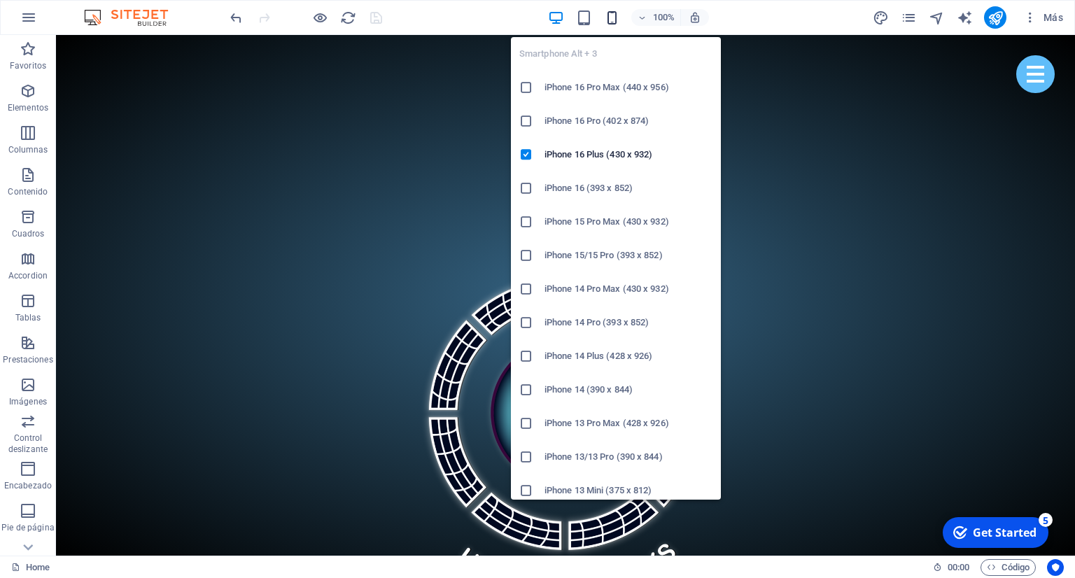
click at [616, 19] on icon "button" at bounding box center [612, 18] width 16 height 16
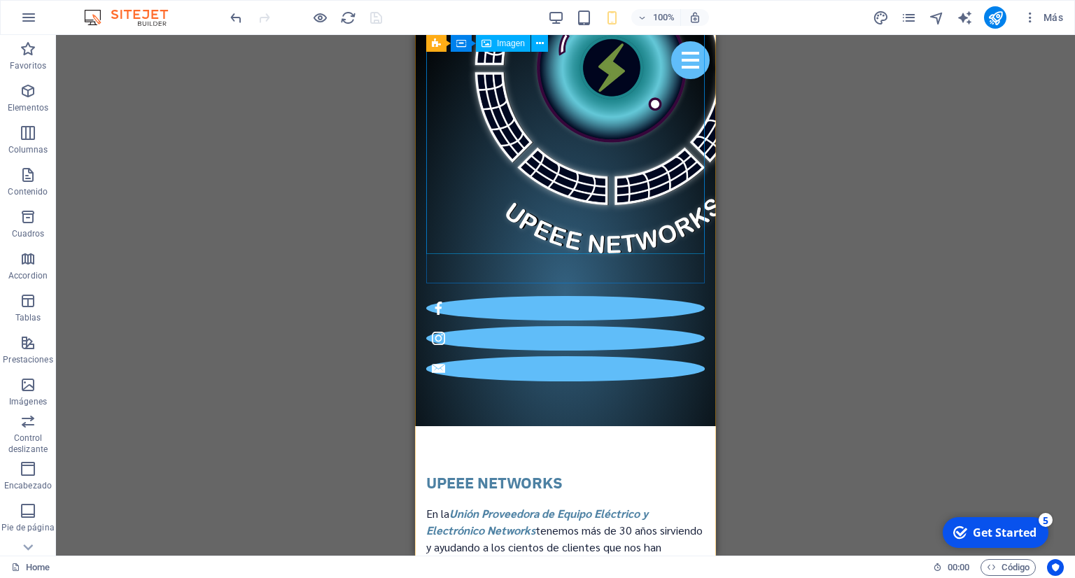
scroll to position [1109, 0]
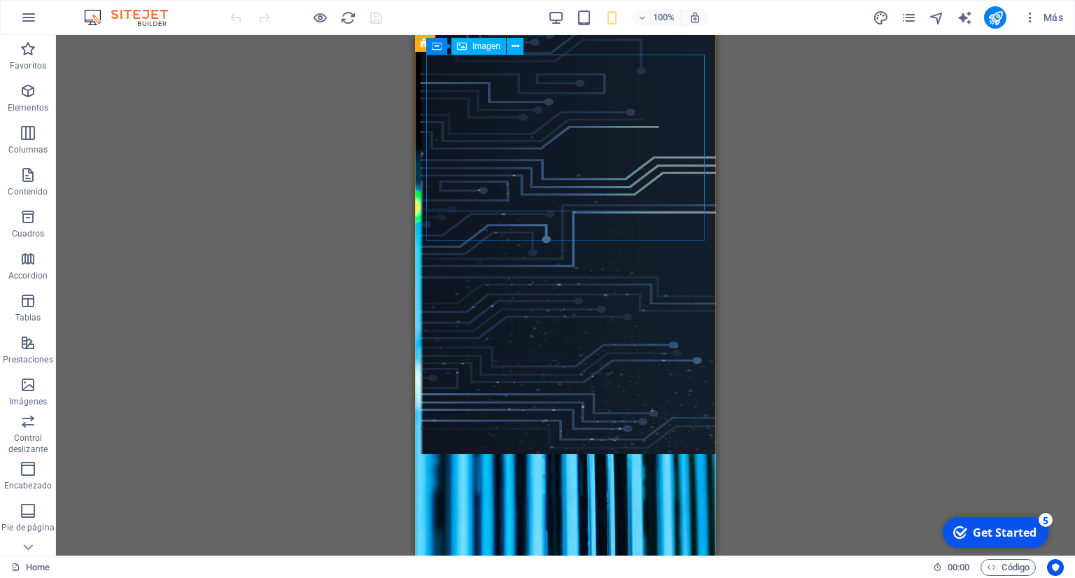
scroll to position [1183, 0]
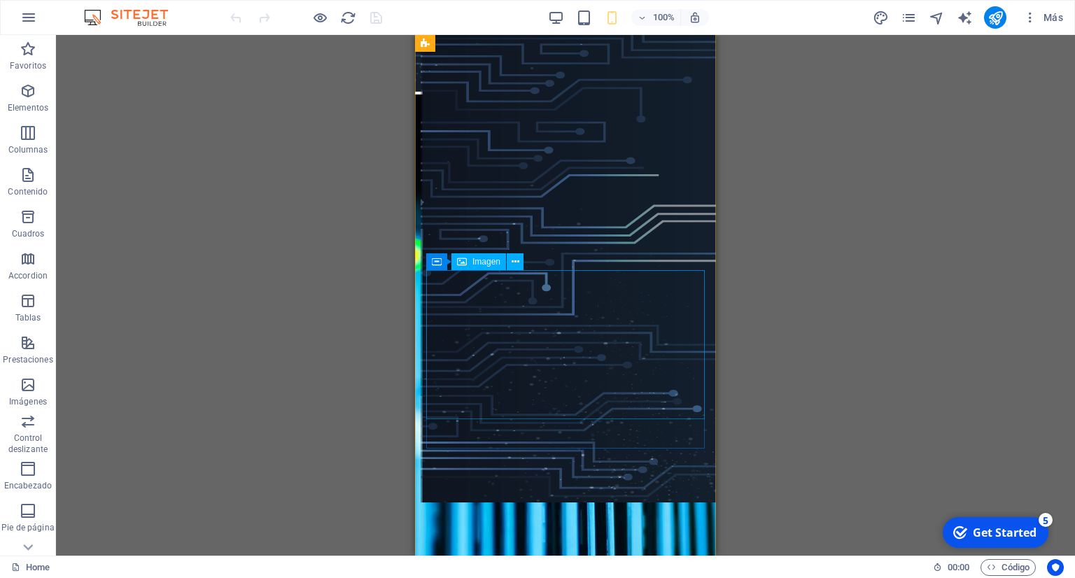
select select "px"
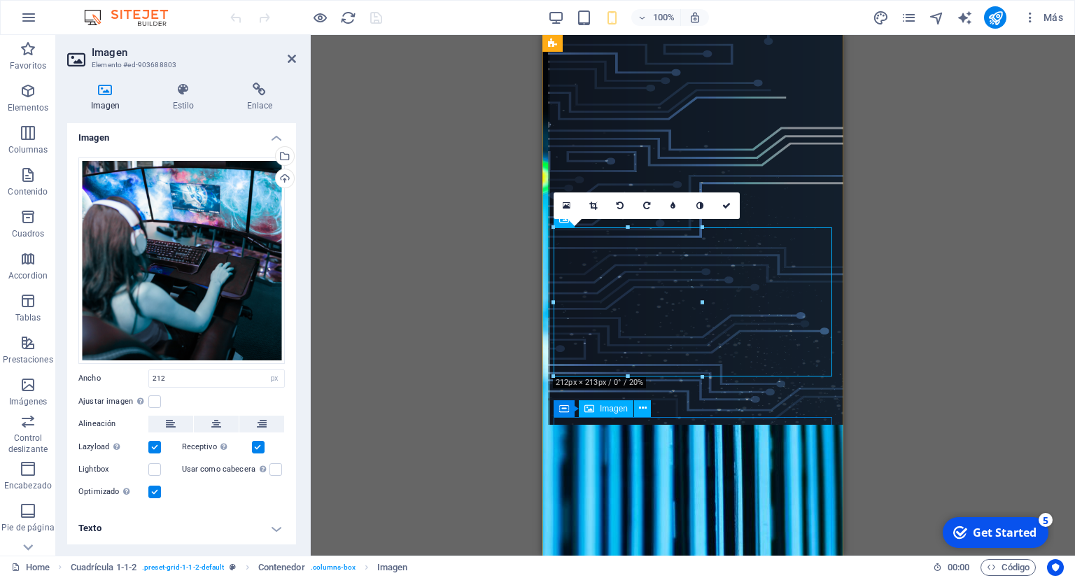
scroll to position [1330, 0]
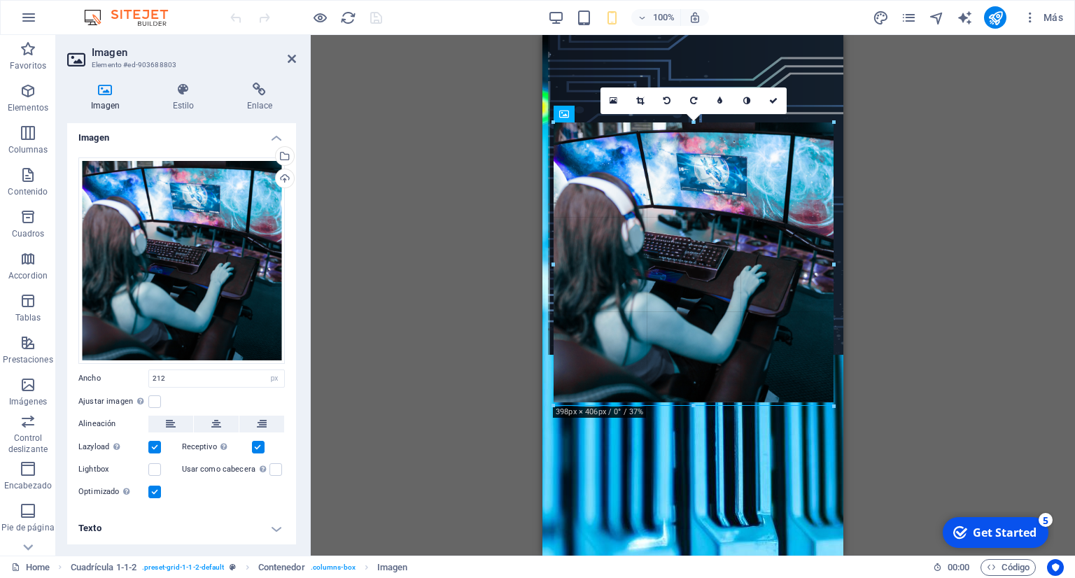
drag, startPoint x: 703, startPoint y: 199, endPoint x: 835, endPoint y: 232, distance: 136.4
type input "398"
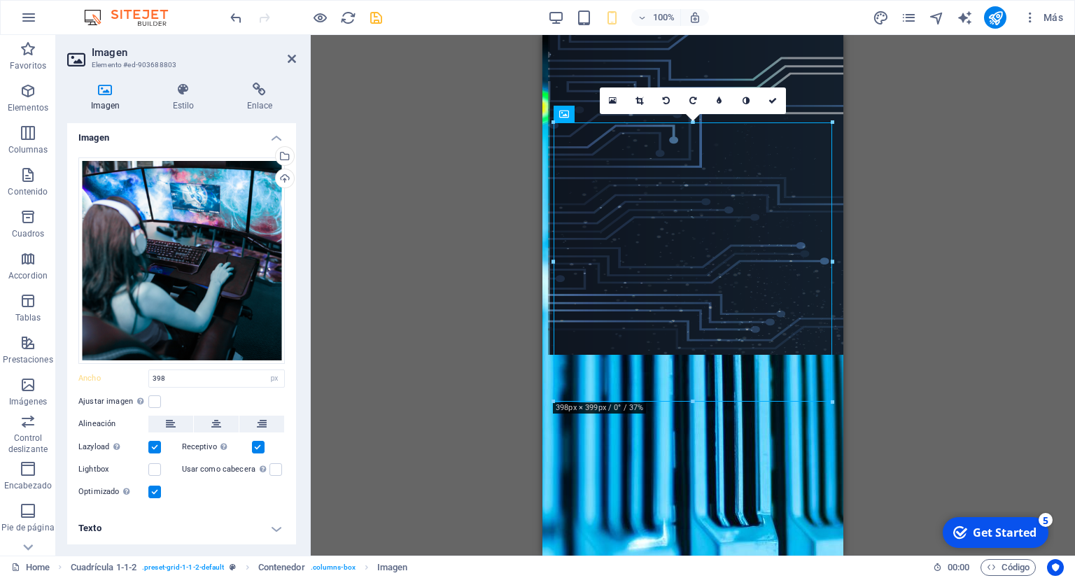
click at [923, 265] on div "Imagen Banner Contenedor Iconos de redes sociales Texto Separador Texto Contene…" at bounding box center [693, 295] width 765 height 521
click at [503, 184] on div "Imagen Banner Contenedor Iconos de redes sociales Texto Separador Texto Contene…" at bounding box center [693, 295] width 765 height 521
click at [292, 57] on icon at bounding box center [292, 58] width 8 height 11
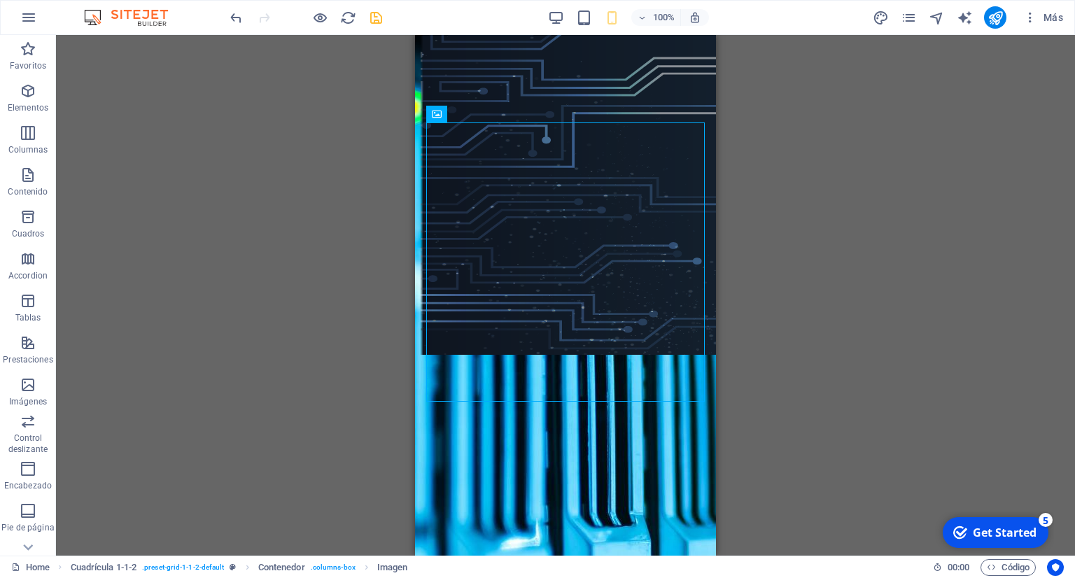
click at [779, 228] on div "Imagen Banner Contenedor Iconos de redes sociales Texto Separador Texto Contene…" at bounding box center [565, 295] width 1019 height 521
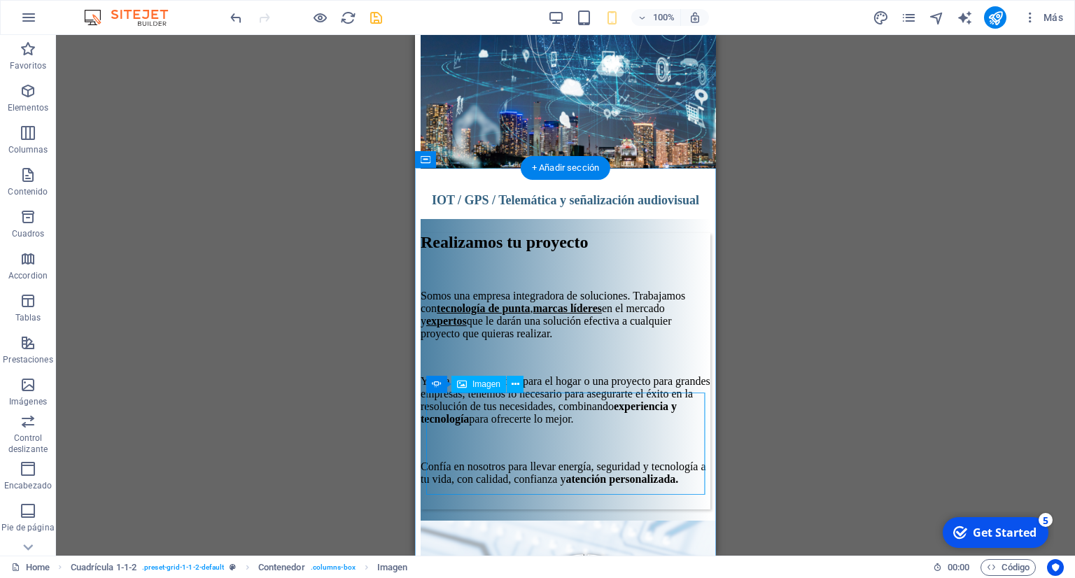
scroll to position [5027, 0]
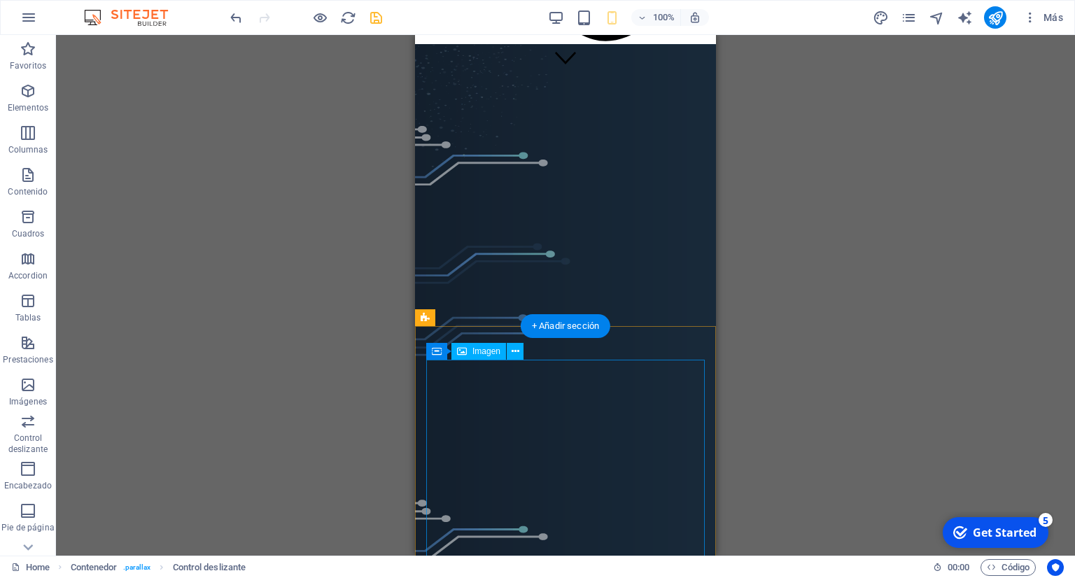
scroll to position [0, 0]
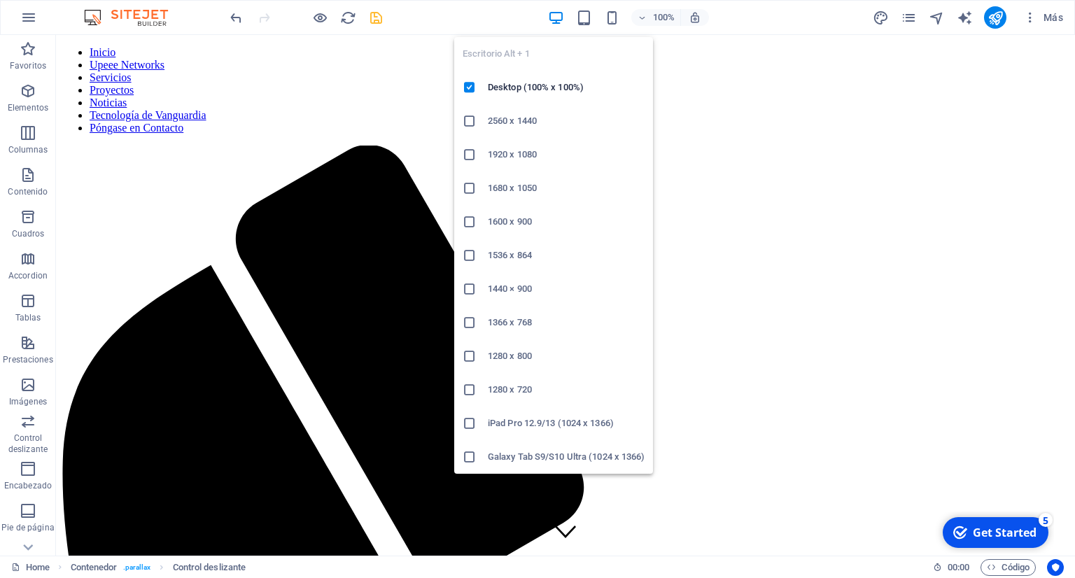
scroll to position [2934, 0]
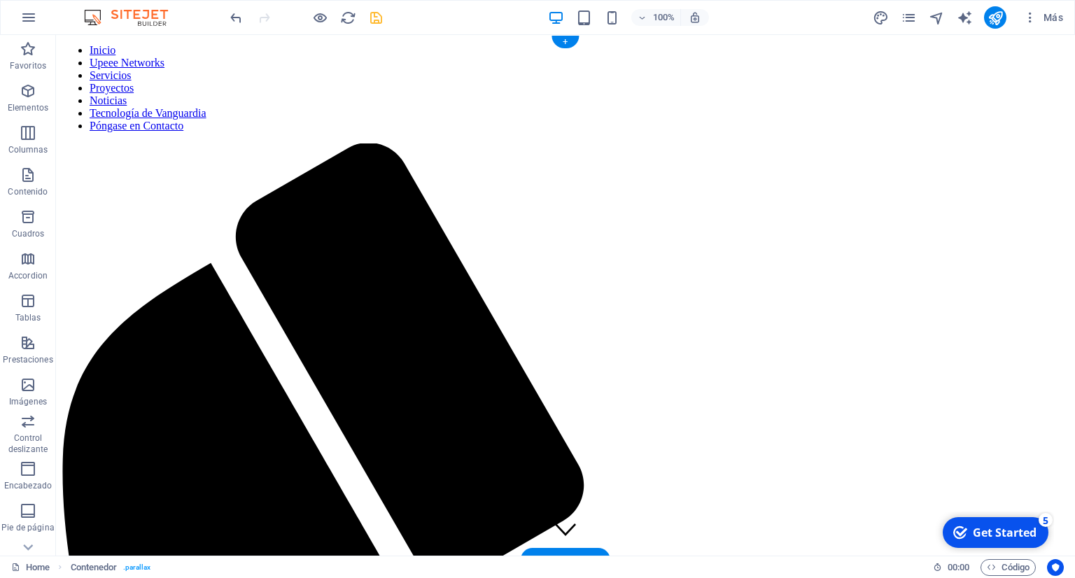
scroll to position [0, 0]
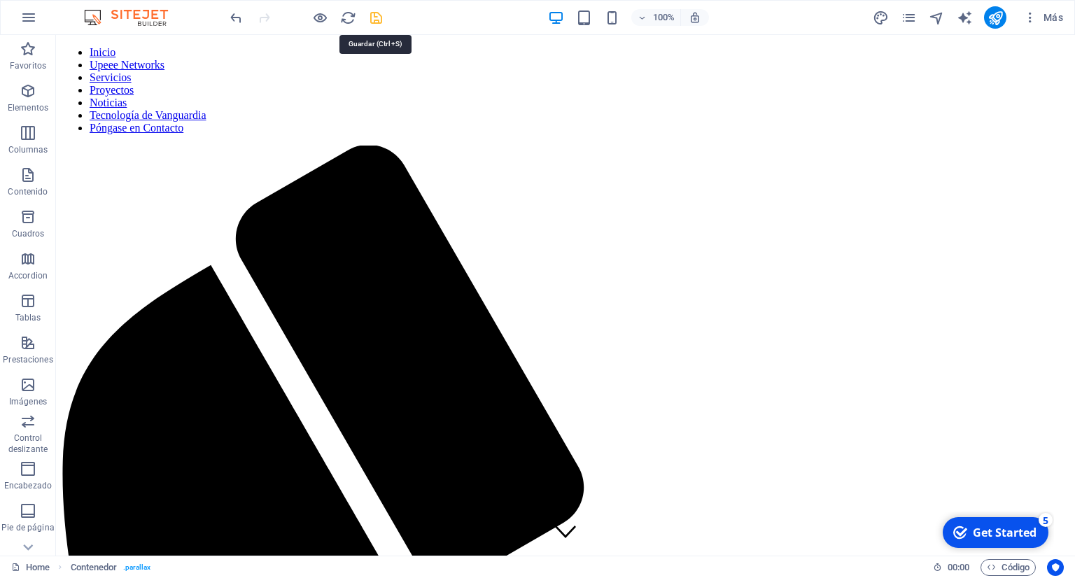
click at [374, 21] on icon "save" at bounding box center [376, 18] width 16 height 16
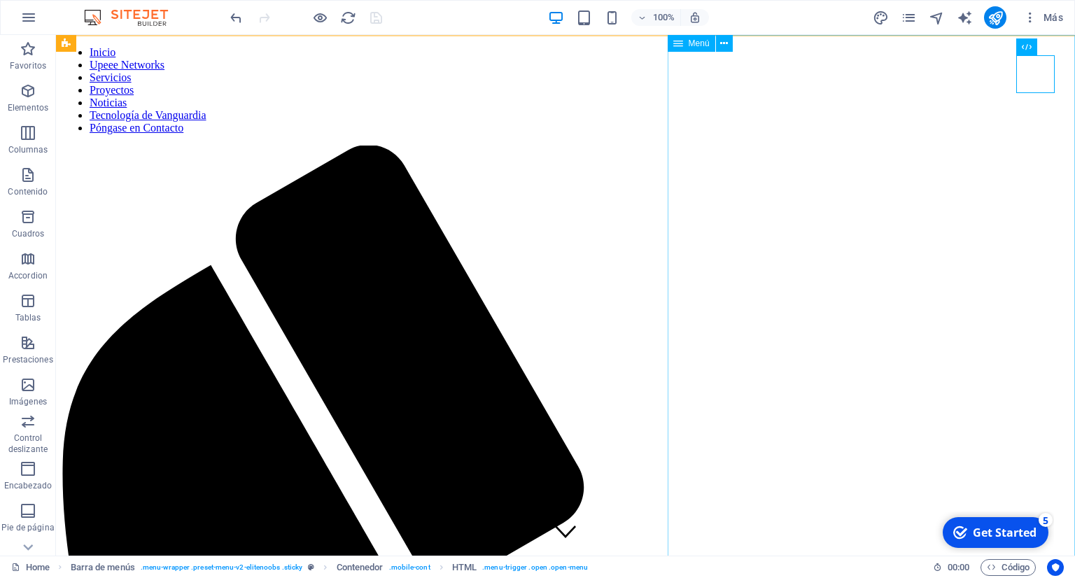
click at [864, 104] on nav "Inicio Upeee Networks Servicios Proyectos Noticias Tecnología de Vanguardia Pón…" at bounding box center [566, 90] width 1008 height 88
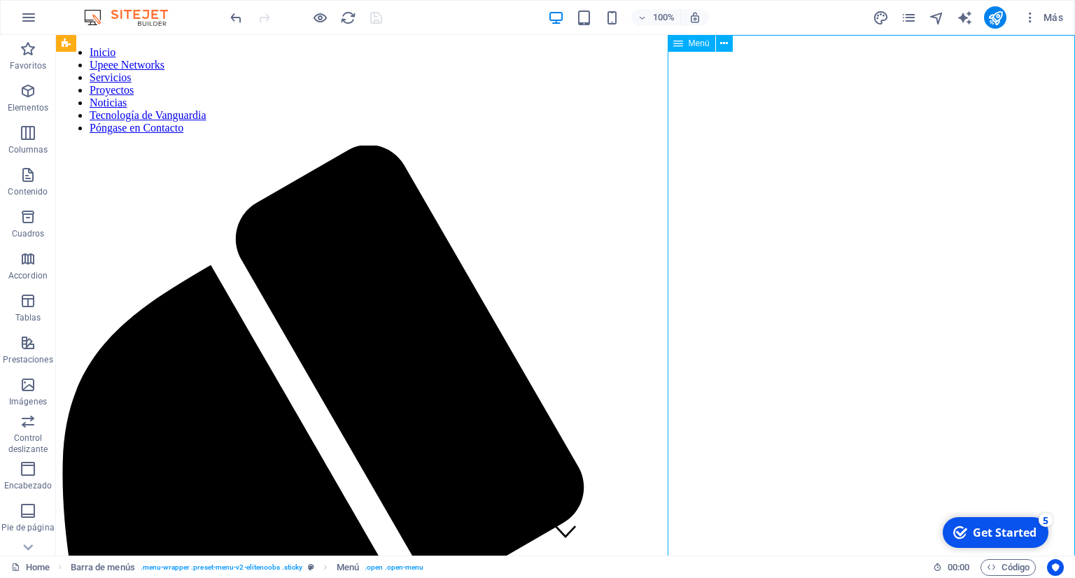
click at [885, 134] on nav "Inicio Upeee Networks Servicios Proyectos Noticias Tecnología de Vanguardia Pón…" at bounding box center [566, 90] width 1008 height 88
click at [886, 134] on nav "Inicio Upeee Networks Servicios Proyectos Noticias Tecnología de Vanguardia Pón…" at bounding box center [566, 90] width 1008 height 88
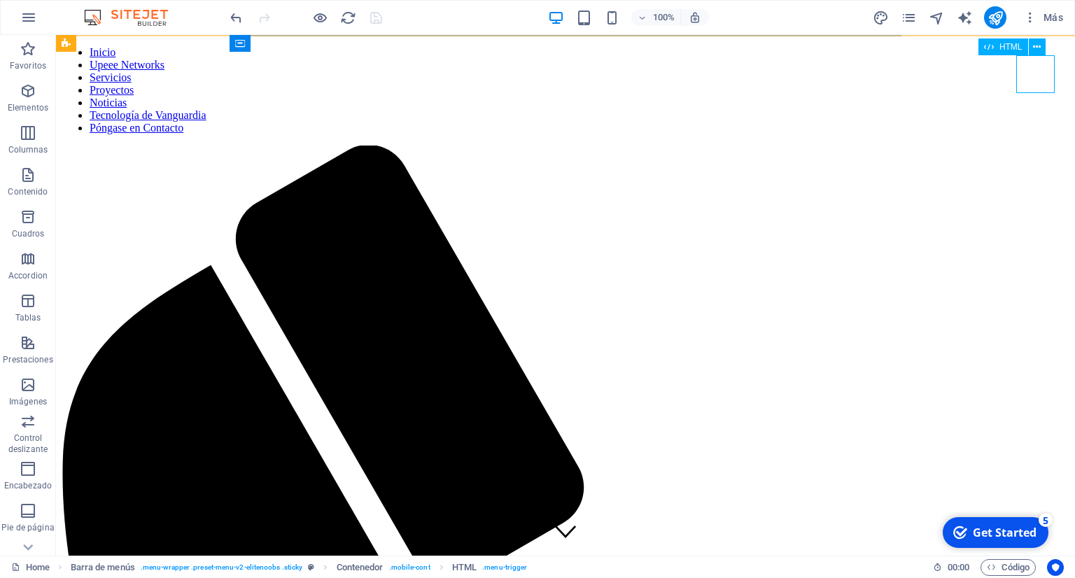
click at [1008, 46] on span "HTML" at bounding box center [1011, 47] width 23 height 8
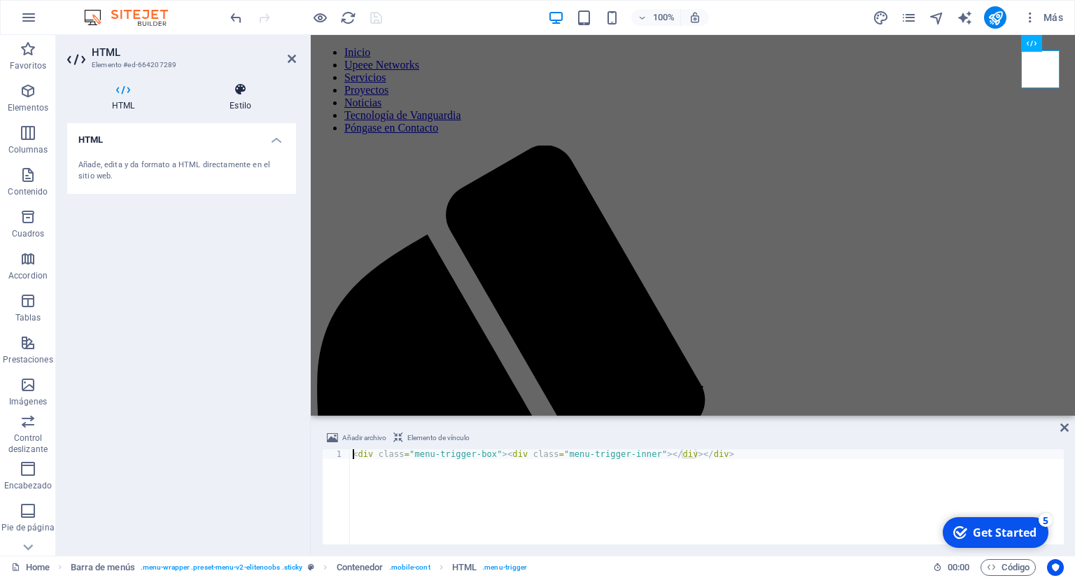
click at [234, 90] on icon at bounding box center [240, 90] width 111 height 14
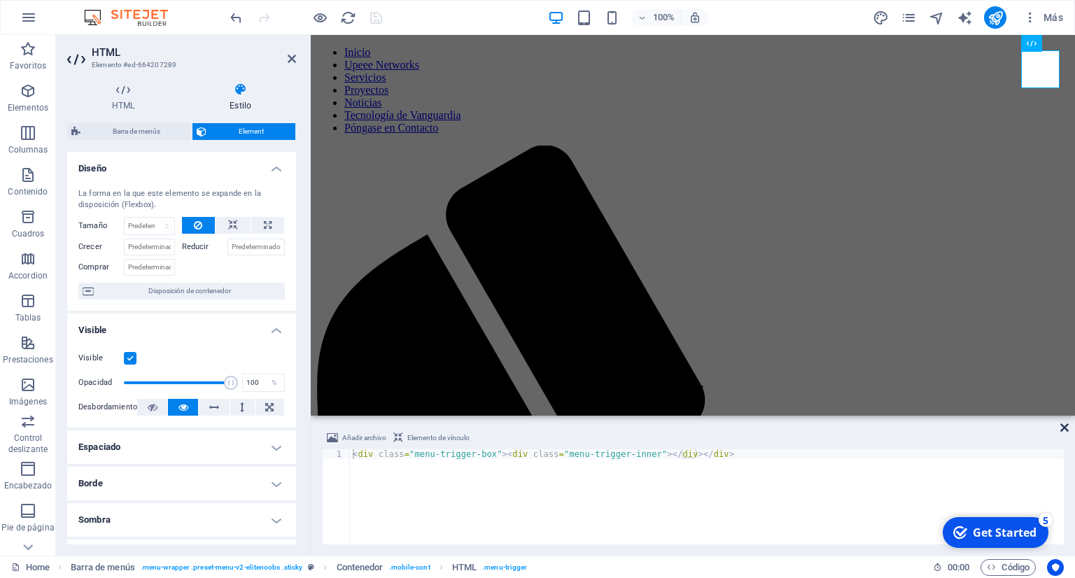
click at [1066, 433] on icon at bounding box center [1065, 427] width 8 height 11
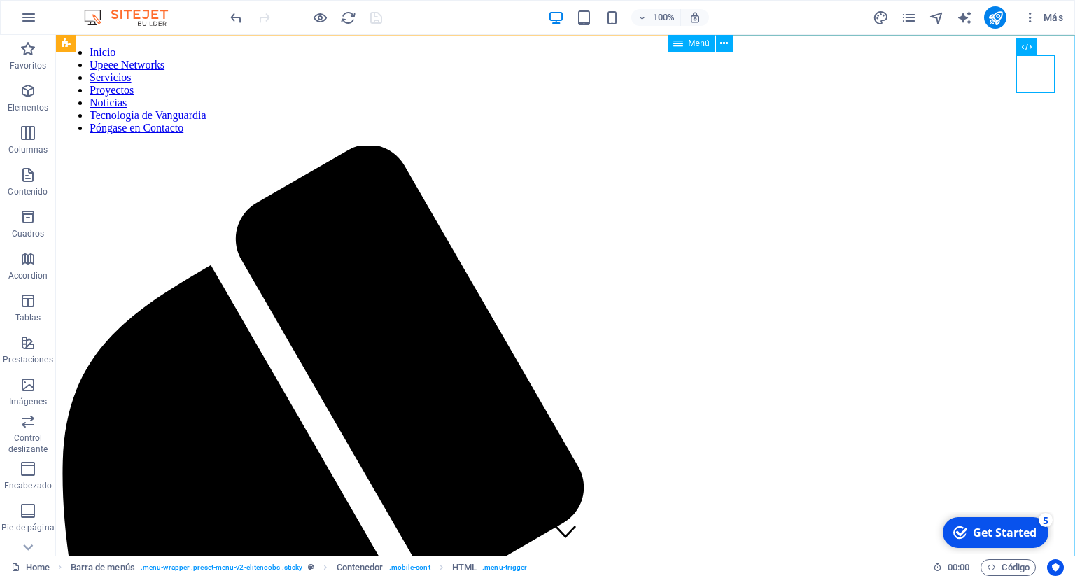
click at [877, 134] on nav "Inicio Upeee Networks Servicios Proyectos Noticias Tecnología de Vanguardia Pón…" at bounding box center [566, 90] width 1008 height 88
select select
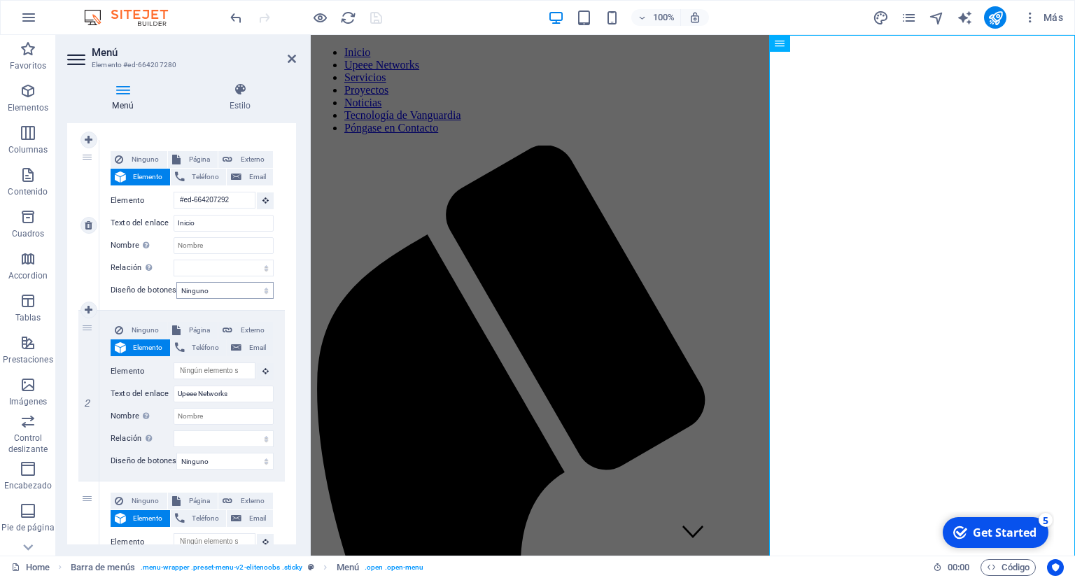
scroll to position [64, 0]
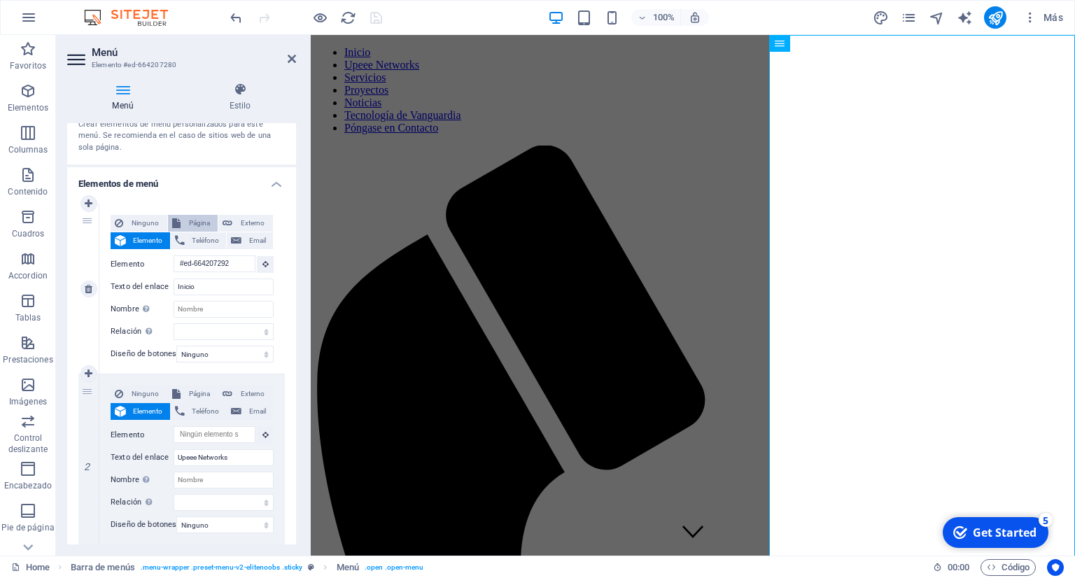
click at [202, 227] on span "Página" at bounding box center [199, 223] width 29 height 17
select select
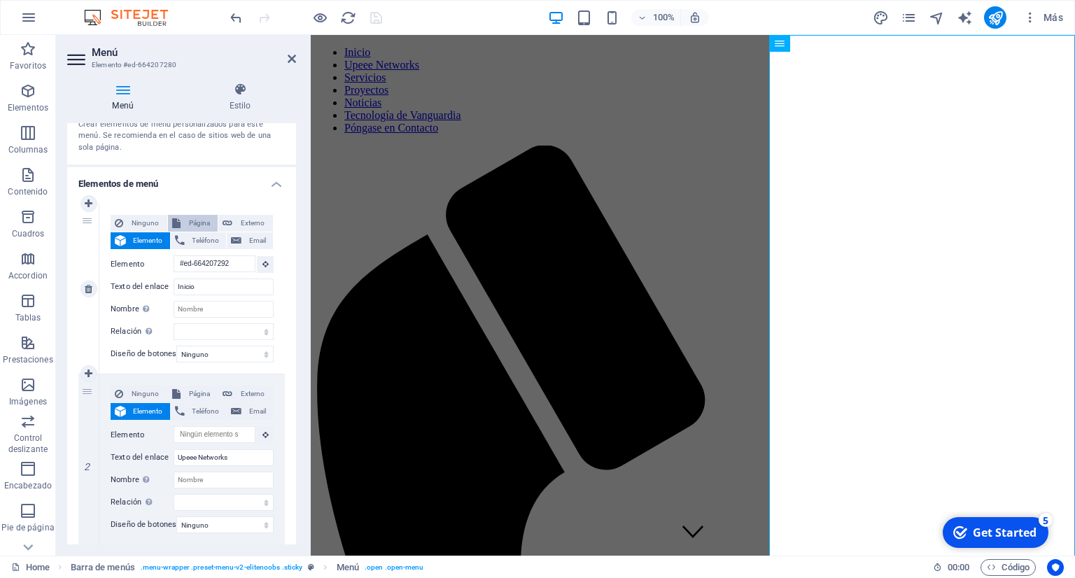
select select
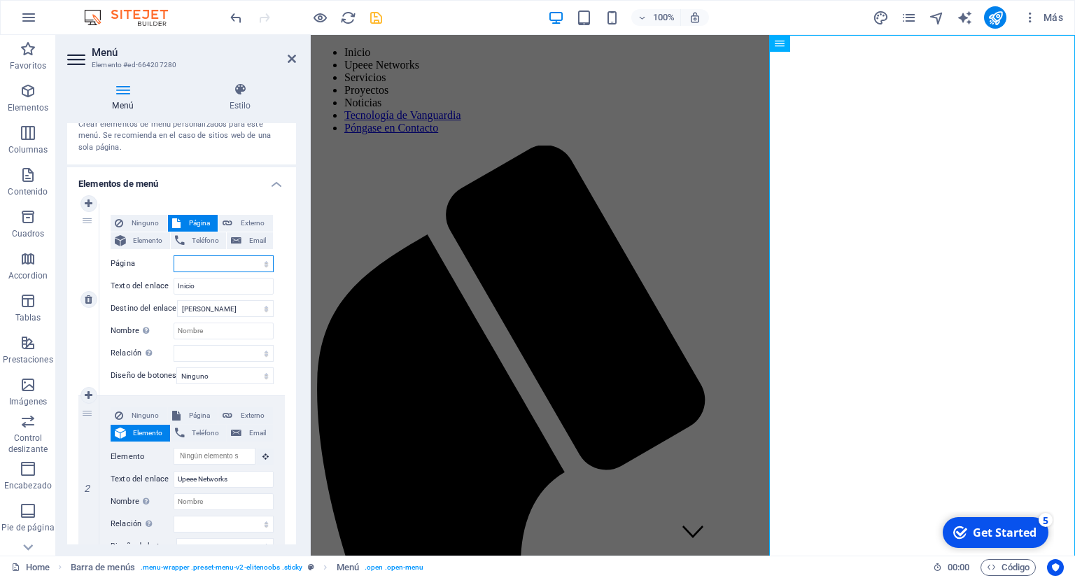
select select "0"
click option "Home" at bounding box center [0, 0] width 0 height 0
select select
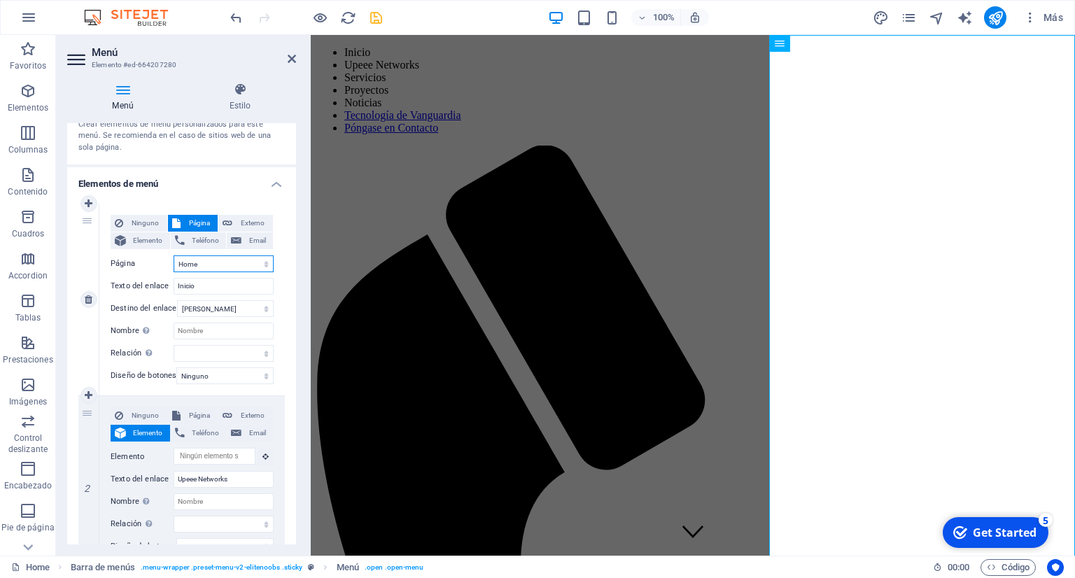
select select
click at [203, 227] on span "Página" at bounding box center [199, 223] width 29 height 17
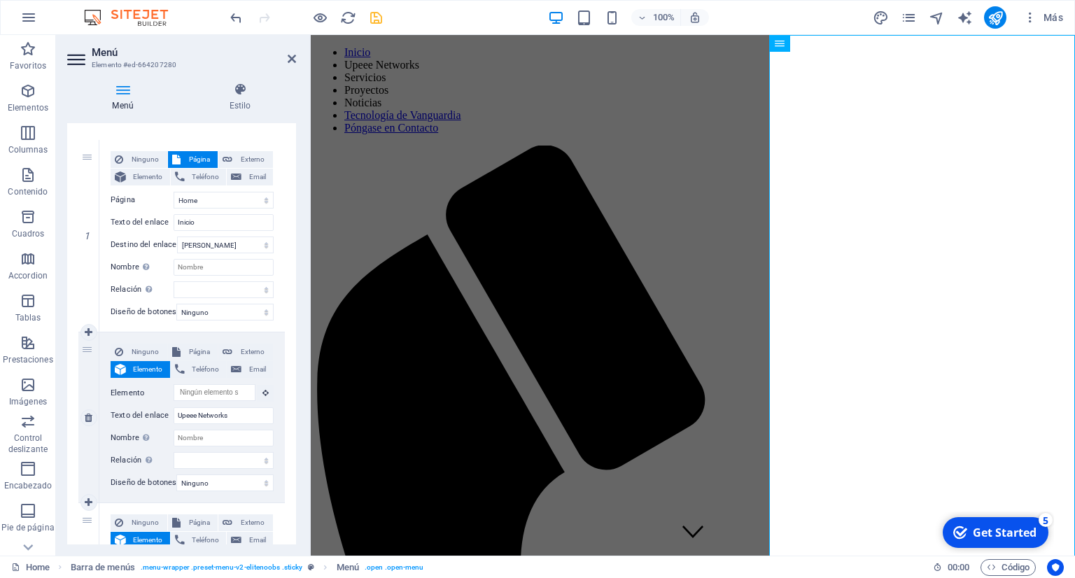
scroll to position [255, 0]
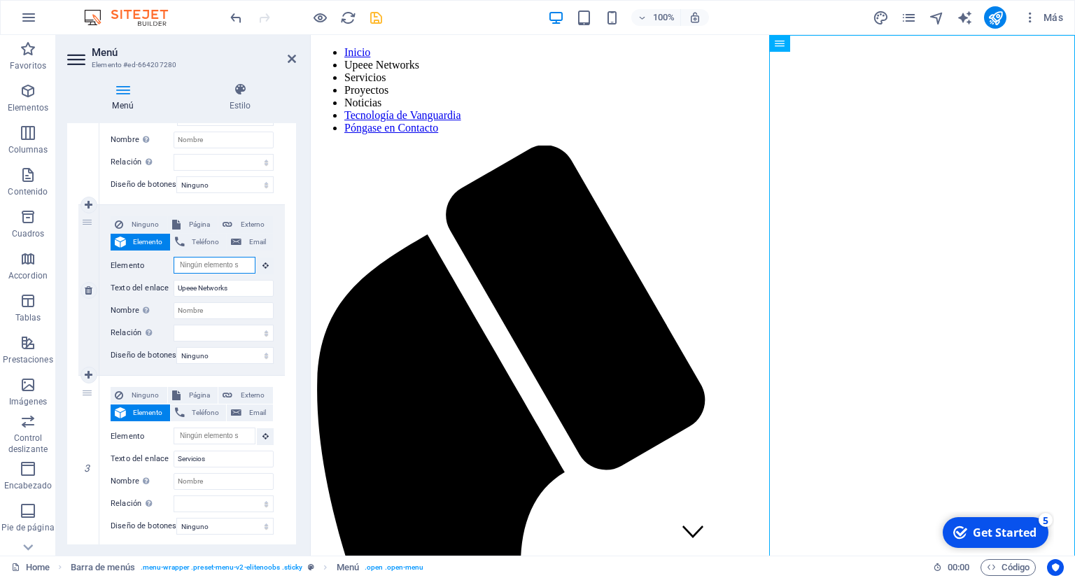
click at [211, 270] on input "Elemento" at bounding box center [215, 265] width 82 height 17
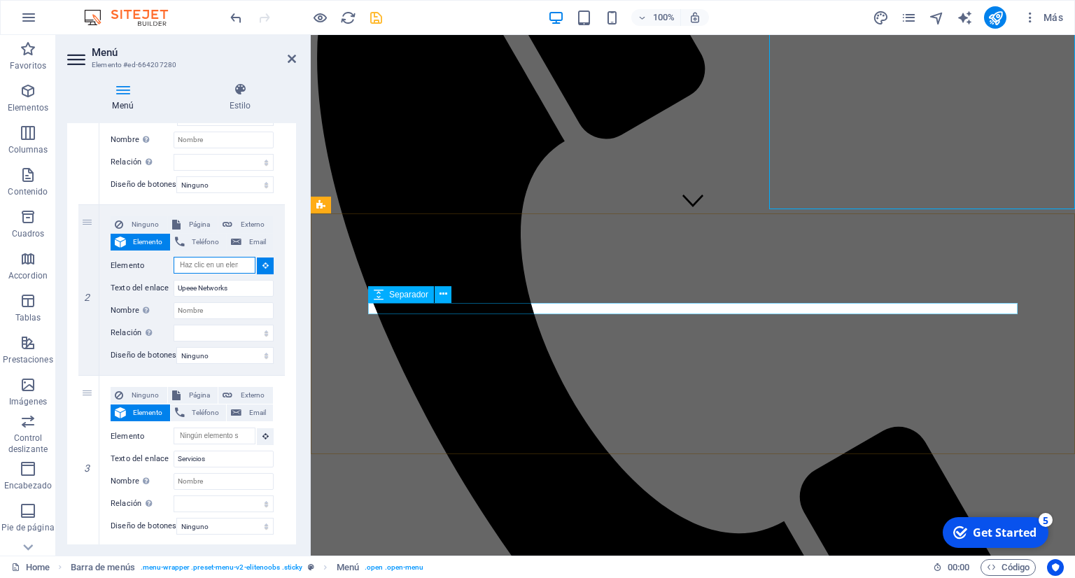
scroll to position [359, 0]
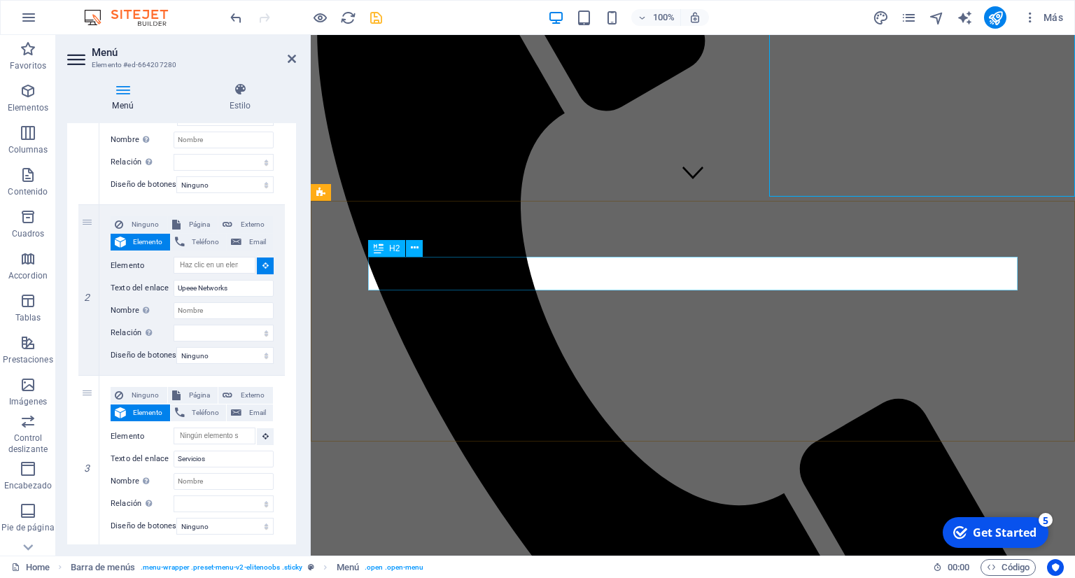
select select
type input "#ed-883356516"
select select
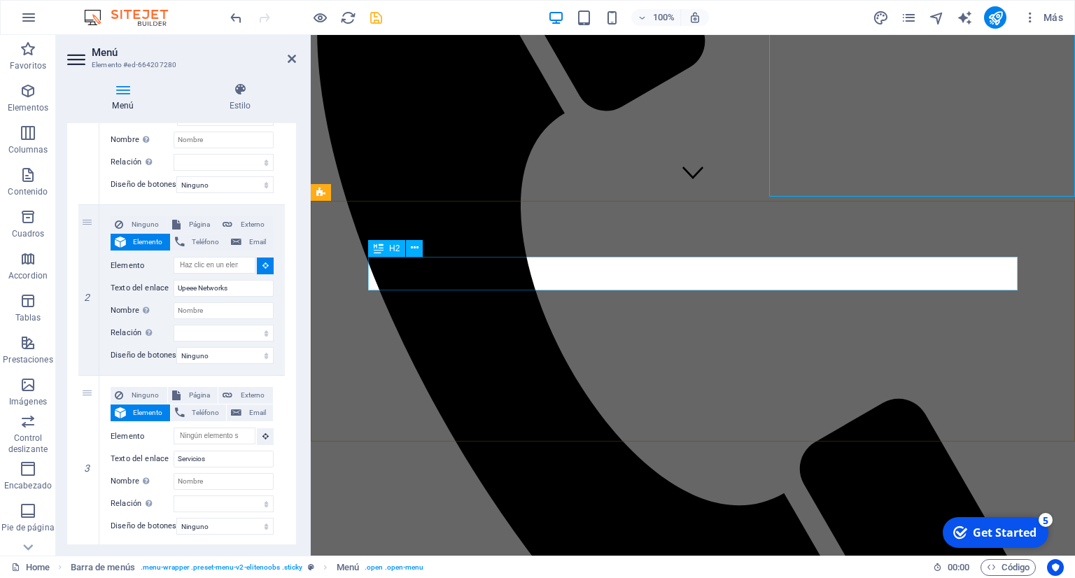
select select
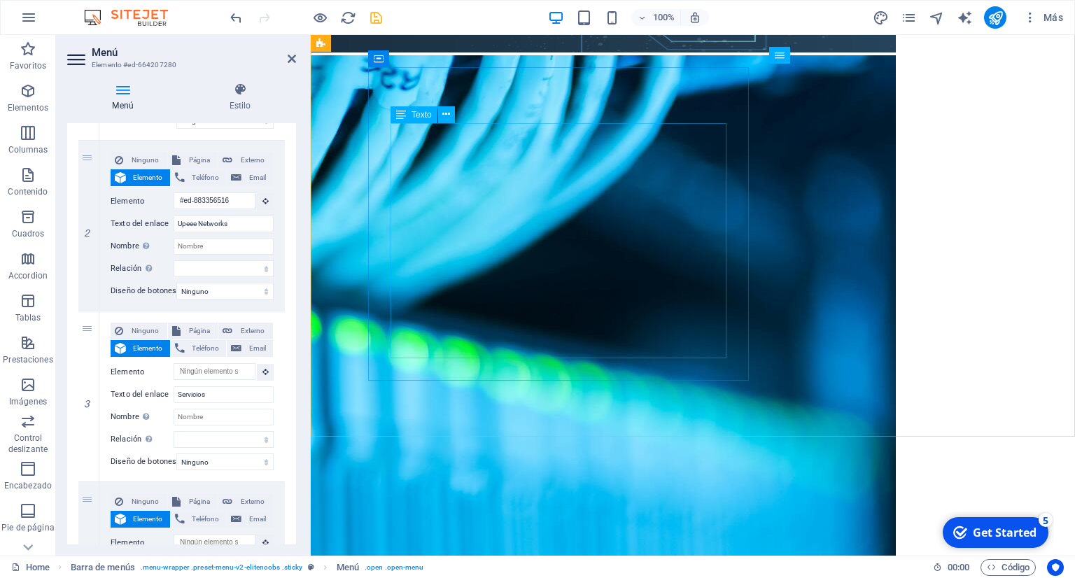
scroll to position [1763, 0]
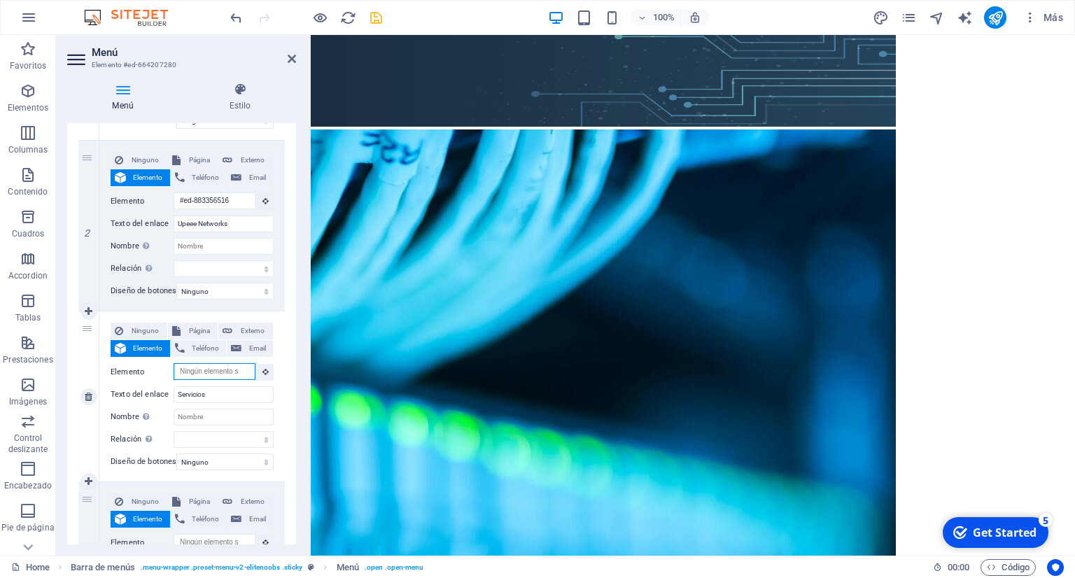
click at [204, 372] on input "Elemento" at bounding box center [215, 371] width 82 height 17
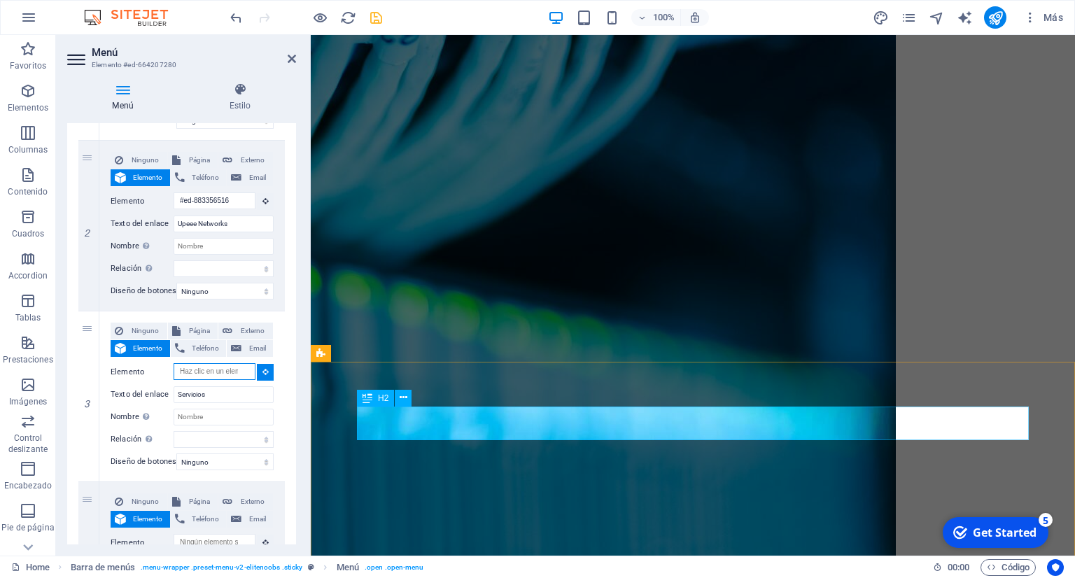
scroll to position [1911, 0]
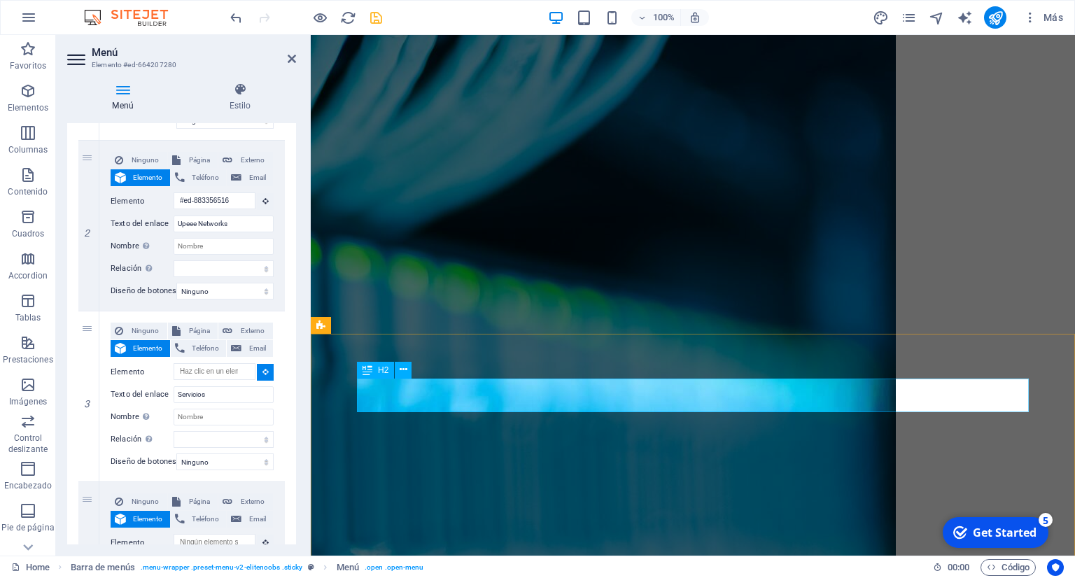
select select
type input "#ed-889727701"
select select
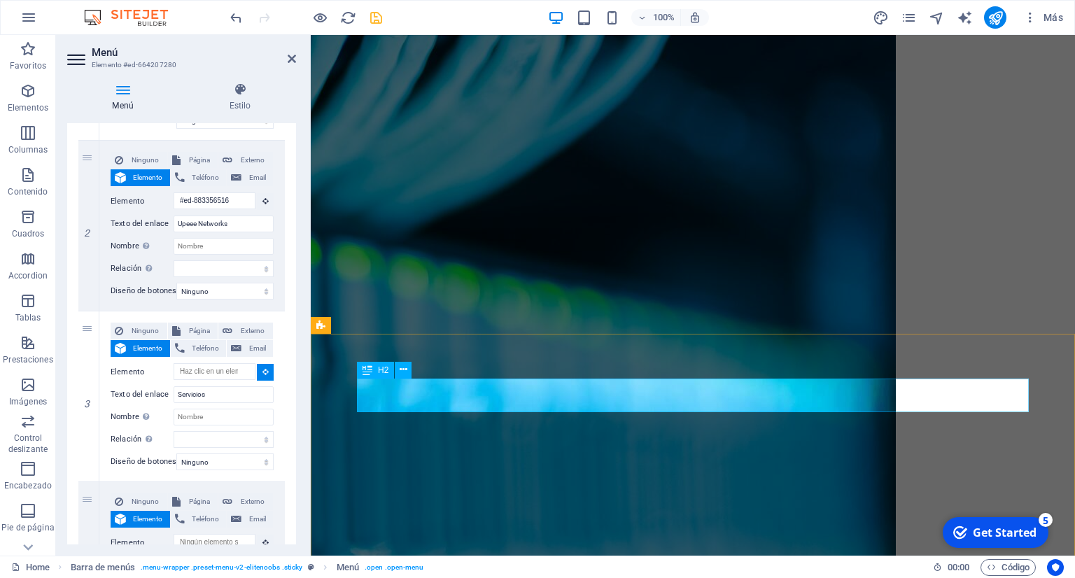
select select
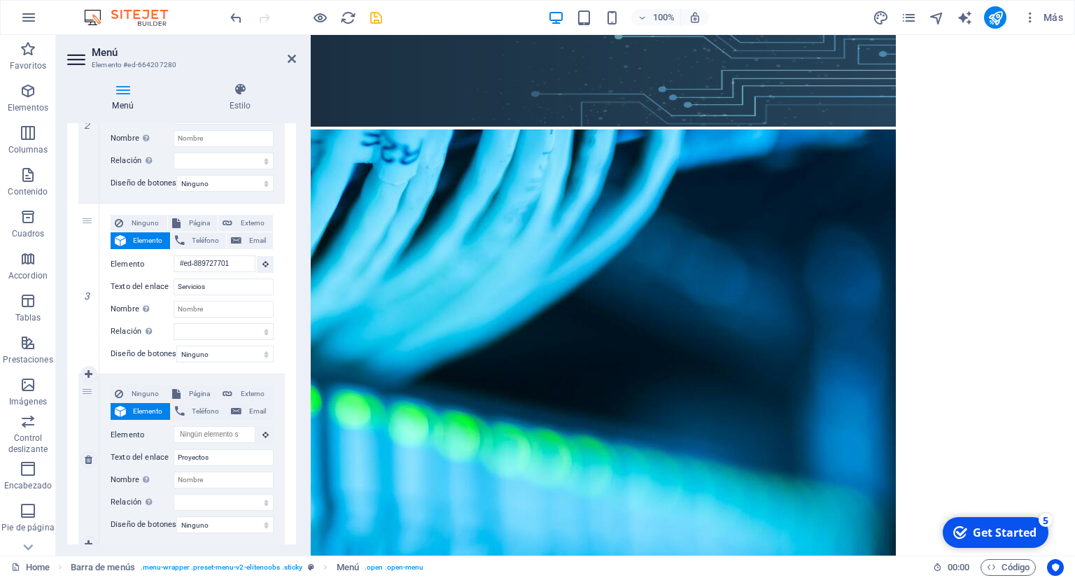
scroll to position [447, 0]
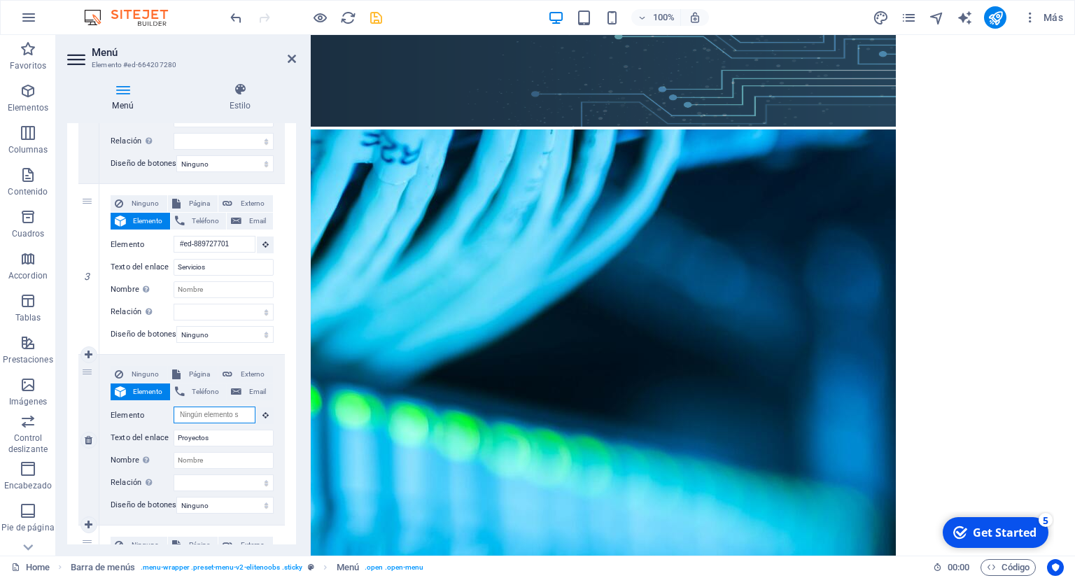
click at [214, 416] on input "Elemento" at bounding box center [215, 415] width 82 height 17
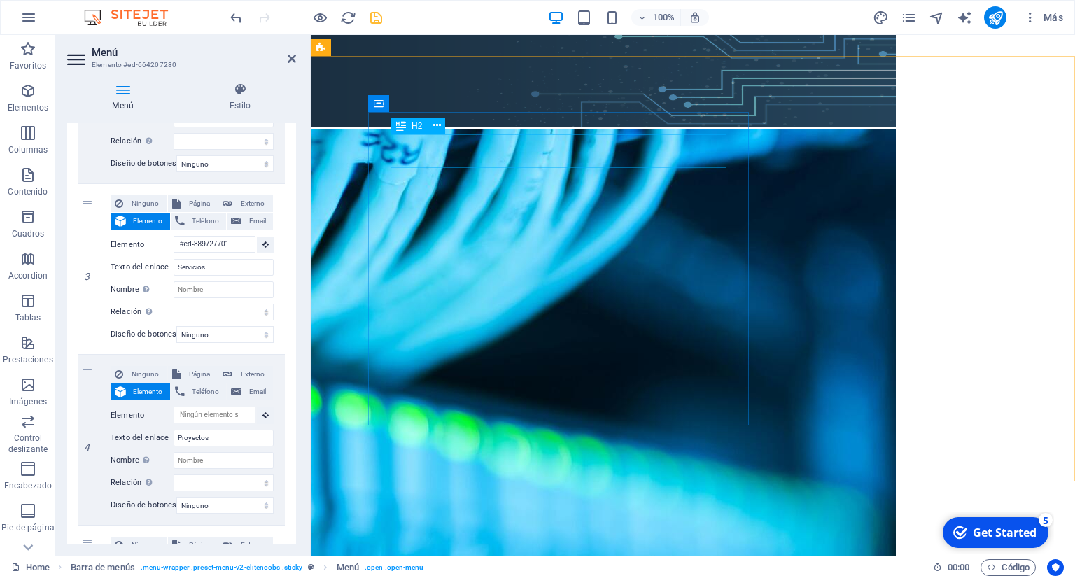
select select
type input "#ed-889442646"
select select
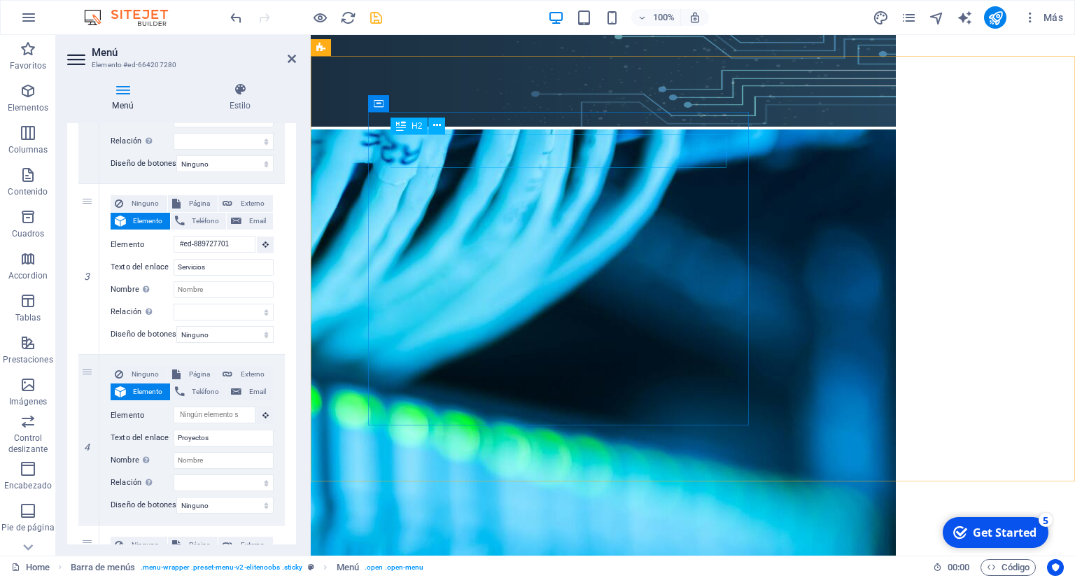
select select
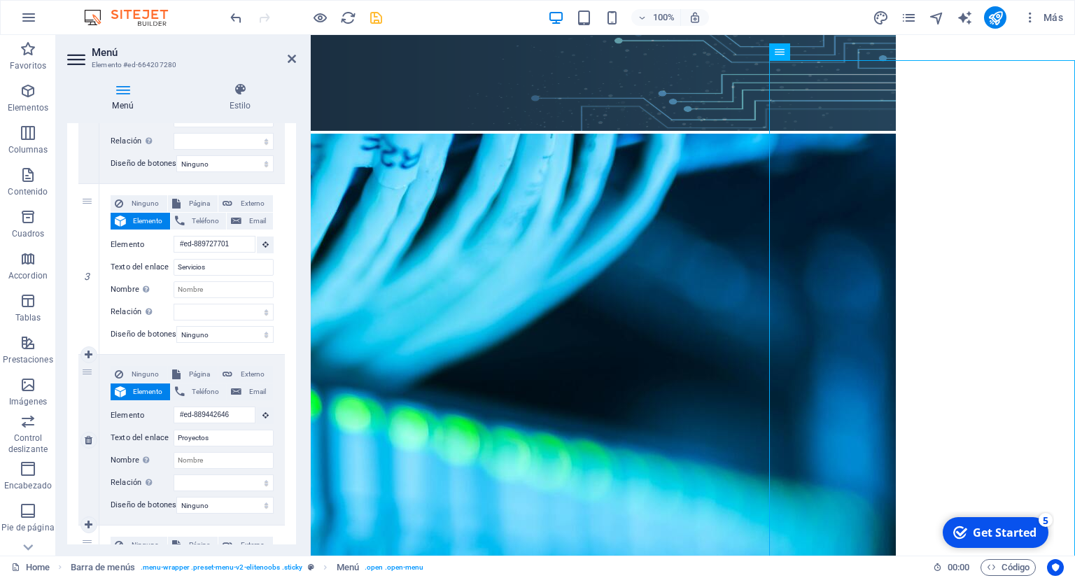
scroll to position [1763, 0]
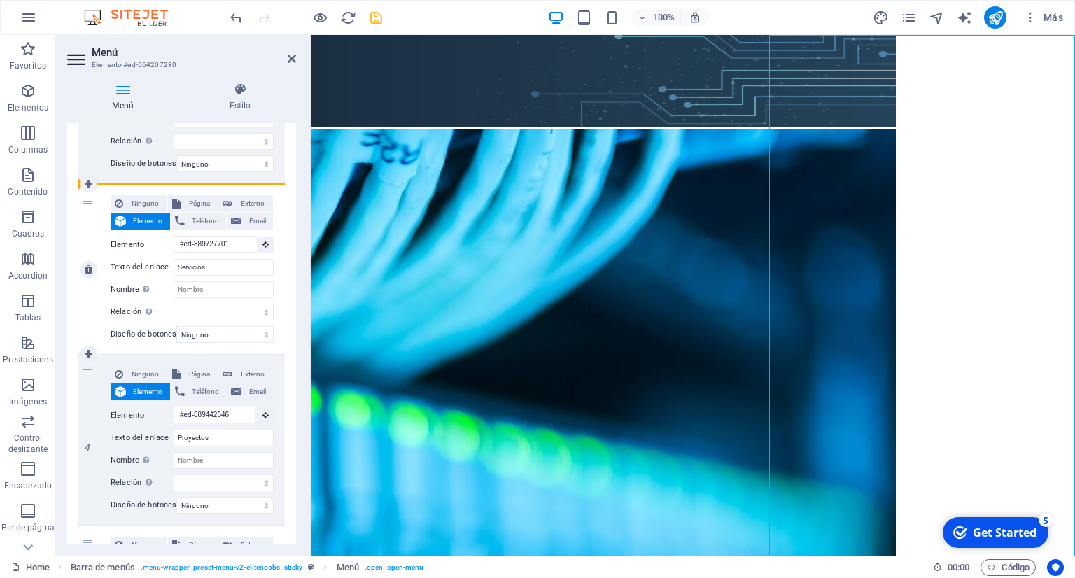
drag, startPoint x: 85, startPoint y: 375, endPoint x: 79, endPoint y: 195, distance: 180.8
click at [79, 195] on div "1 Ninguno Página Externo Elemento Teléfono Email Página Home Subpage Legal Noti…" at bounding box center [181, 440] width 207 height 1239
select select
type input "#ed-889442646"
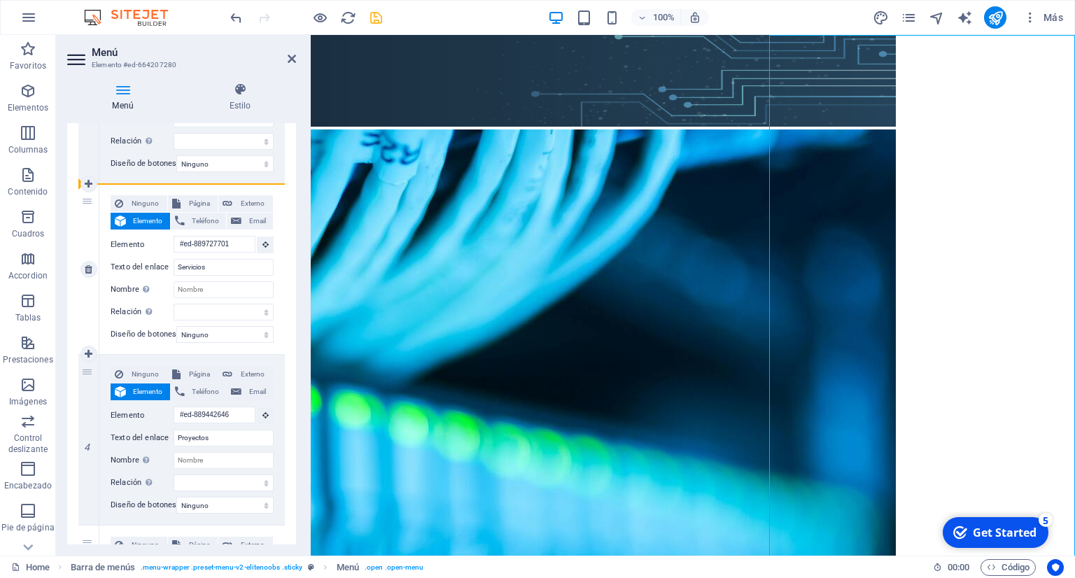
type input "Proyectos"
select select
type input "#ed-889727701"
type input "Servicios"
select select
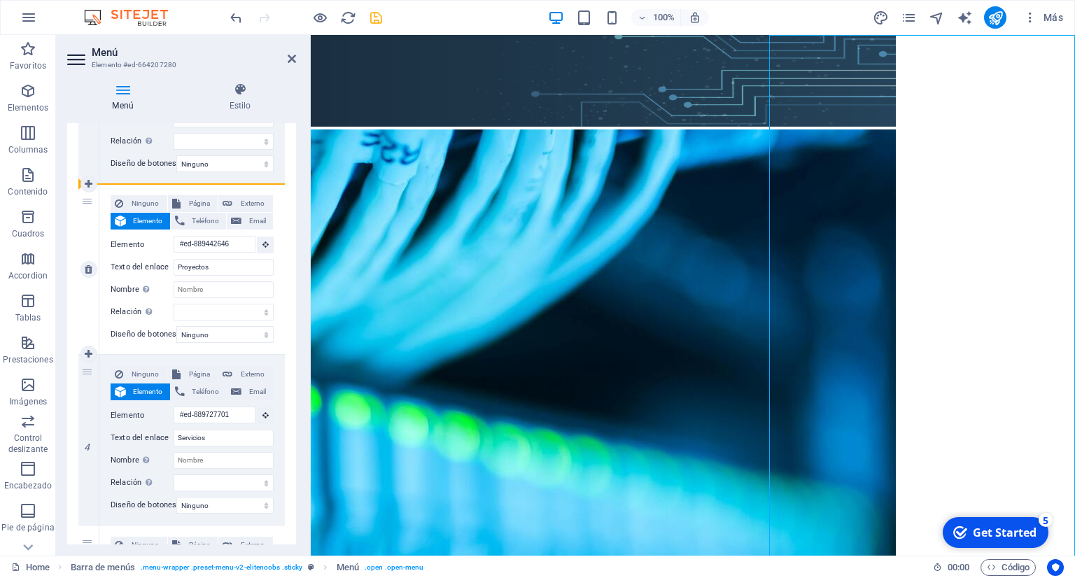
select select
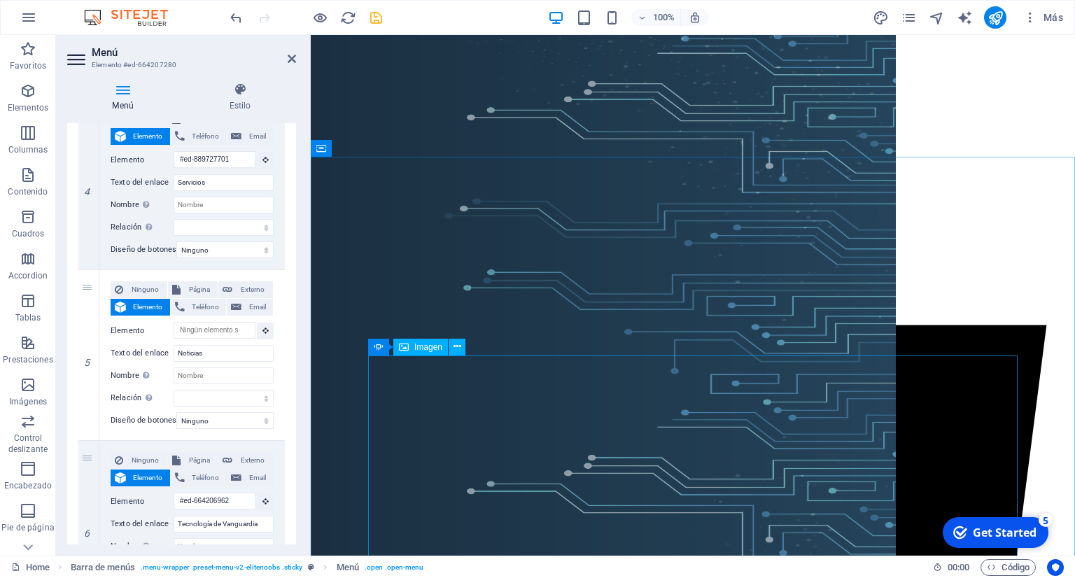
scroll to position [2872, 0]
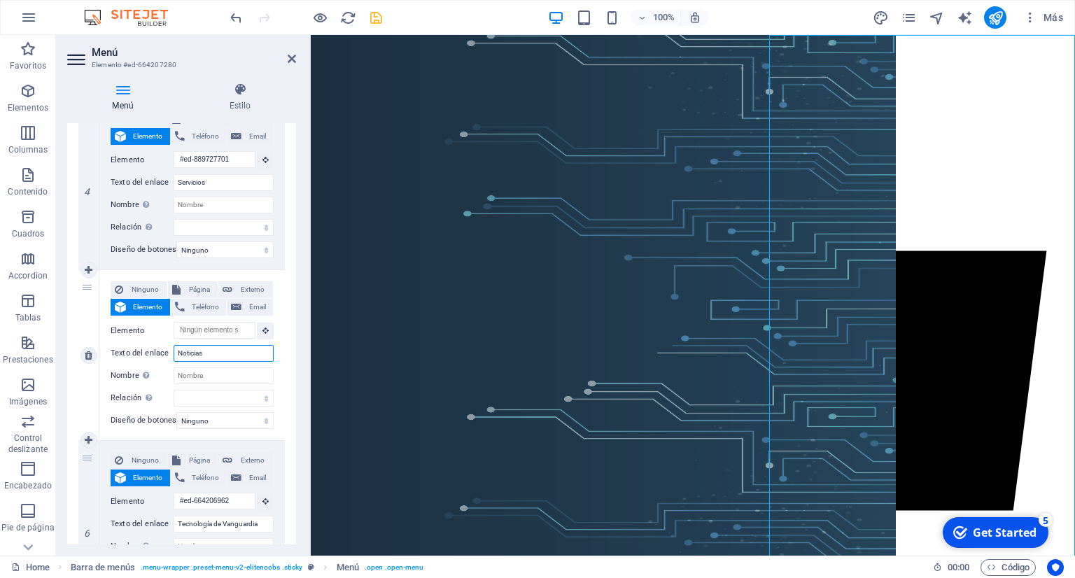
drag, startPoint x: 221, startPoint y: 354, endPoint x: 169, endPoint y: 354, distance: 51.1
click at [174, 354] on input "Noticias" at bounding box center [224, 353] width 100 height 17
type input "Ma"
select select
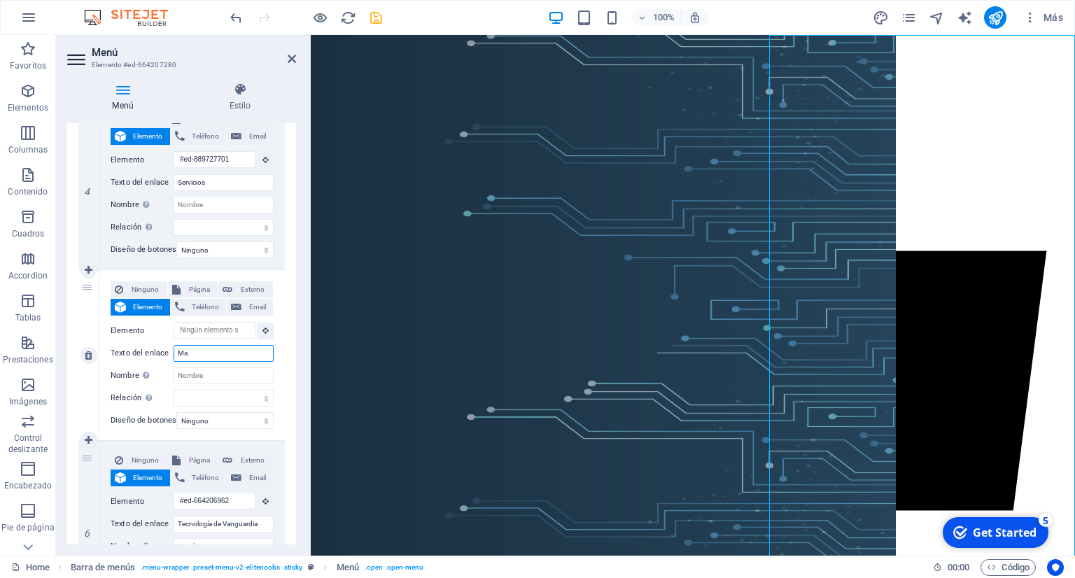
select select
type input "Mar"
select select
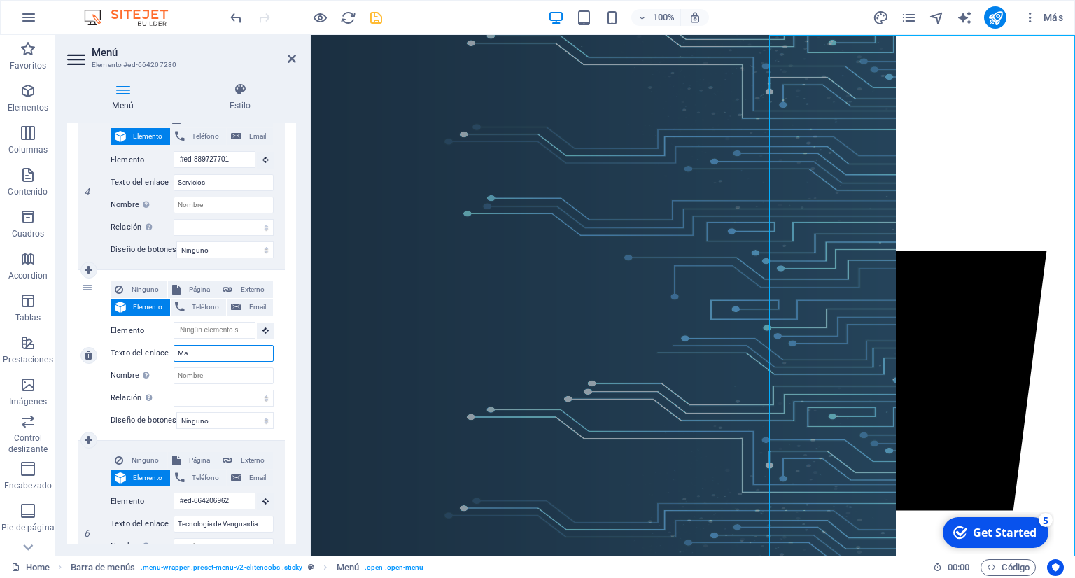
select select
type input "Marcas"
select select
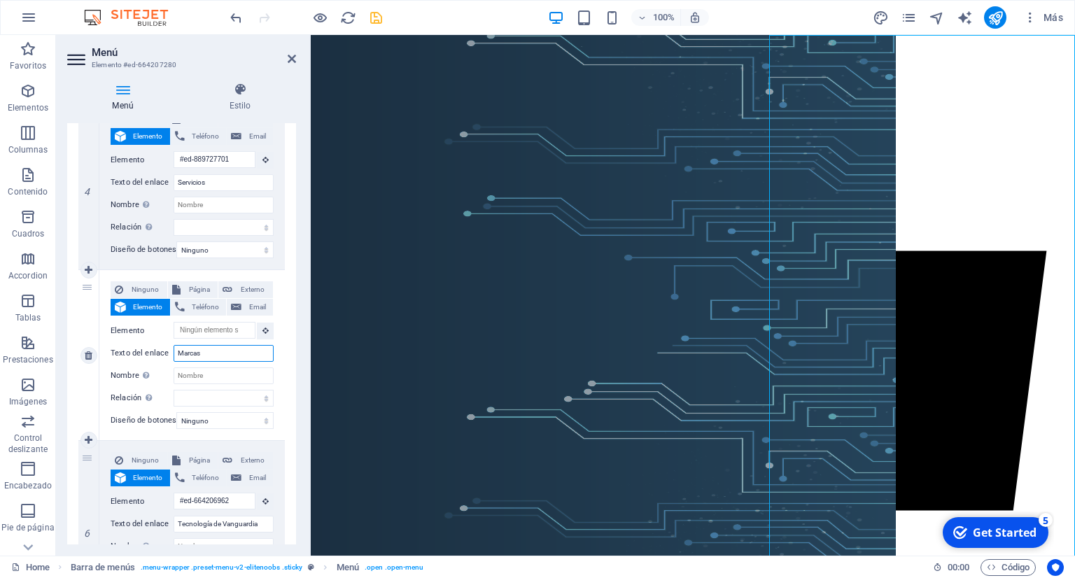
select select
type input "NueMarcas"
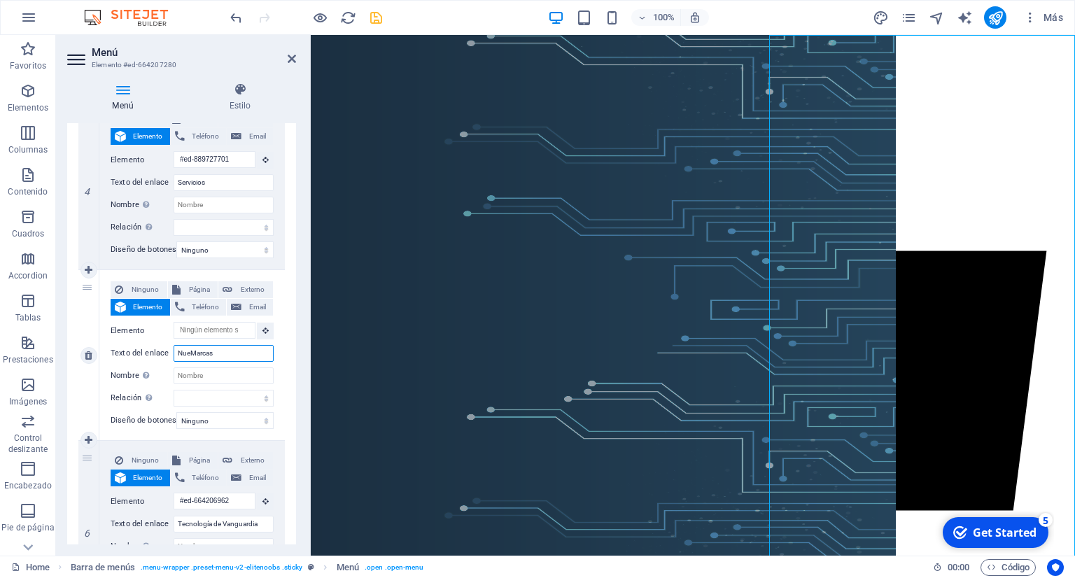
select select
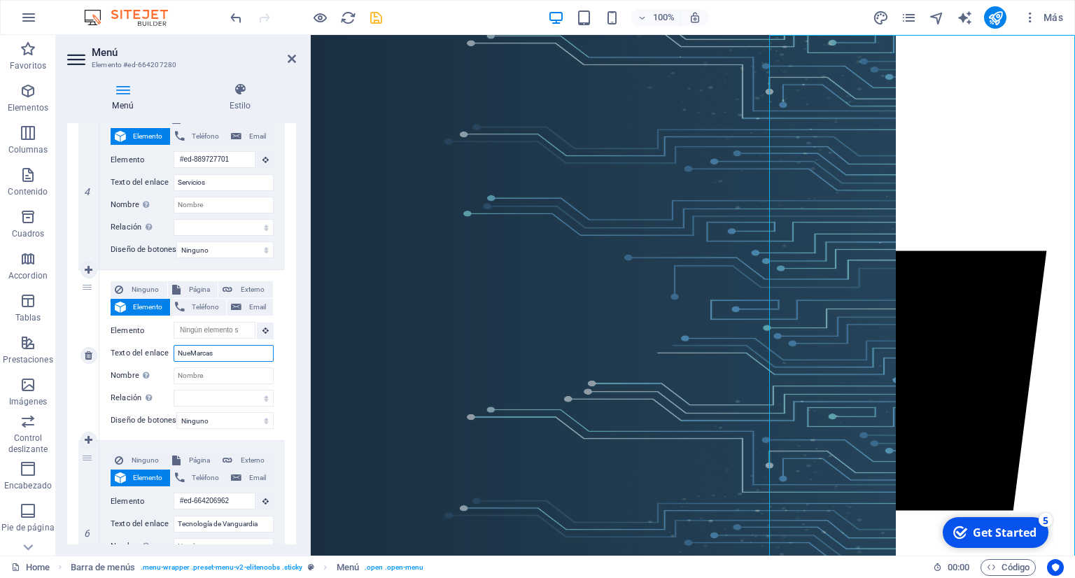
select select
type input "Nuestras Marcas"
select select
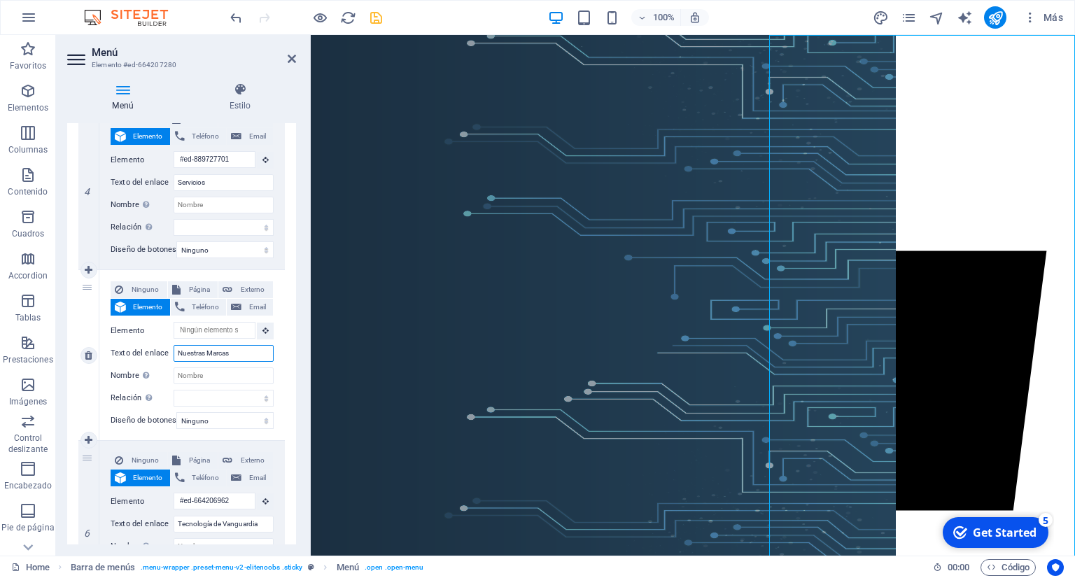
select select
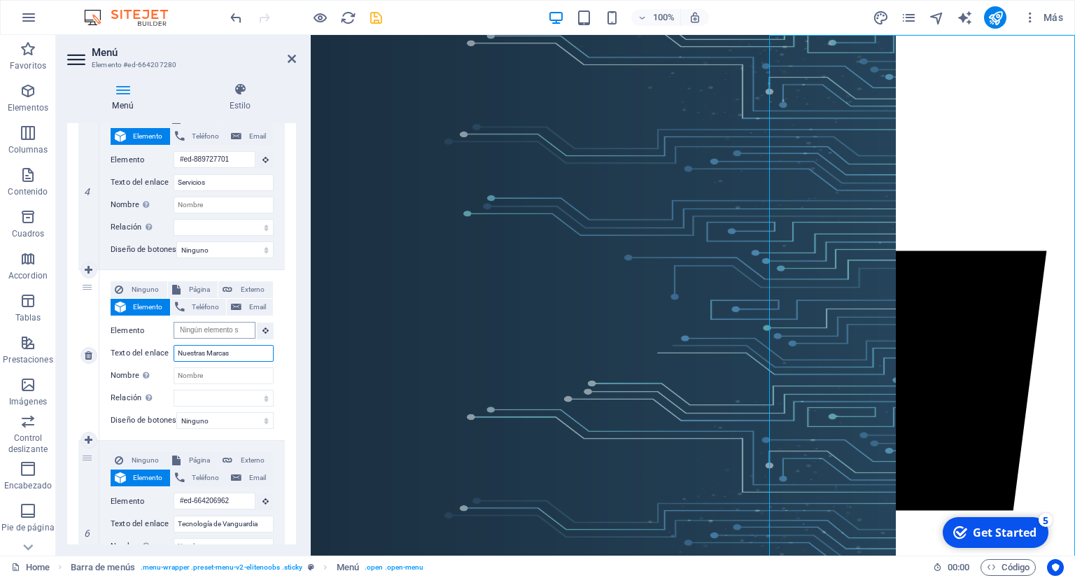
type input "Nuestras Marcas"
click at [223, 330] on input "Elemento" at bounding box center [215, 330] width 82 height 17
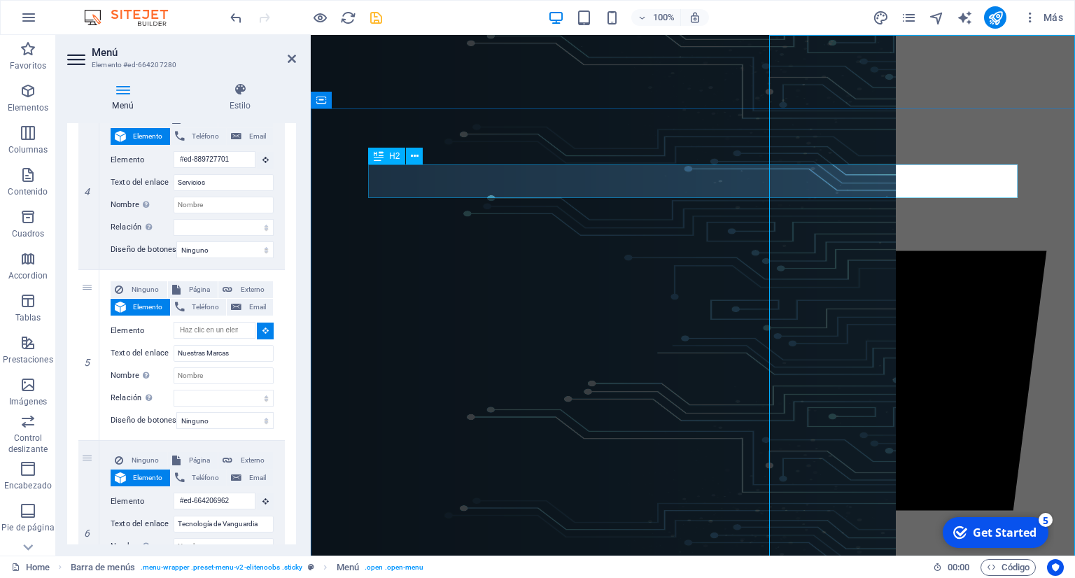
select select
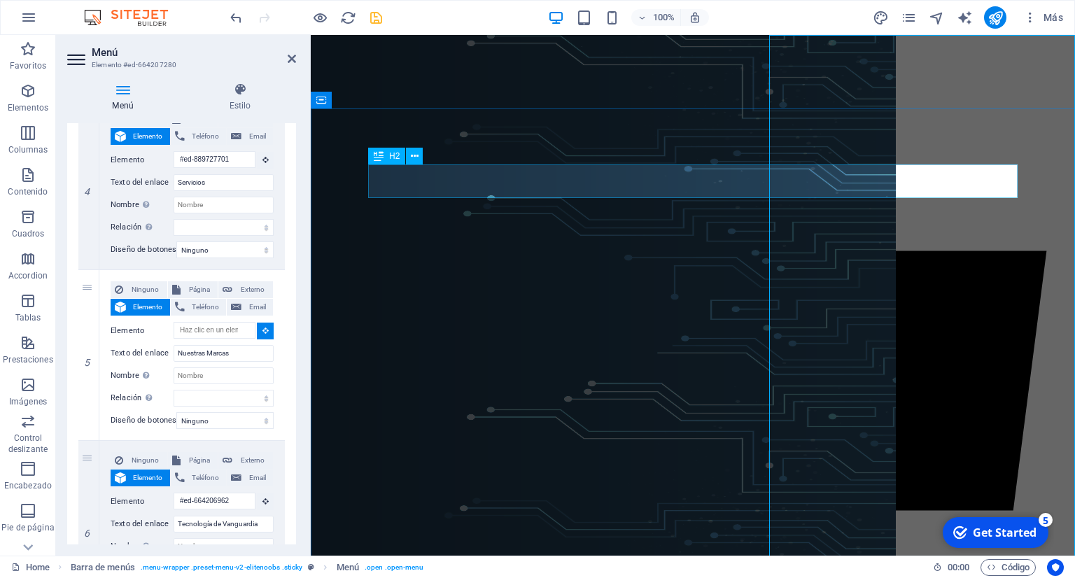
type input "#ed-904079032"
select select
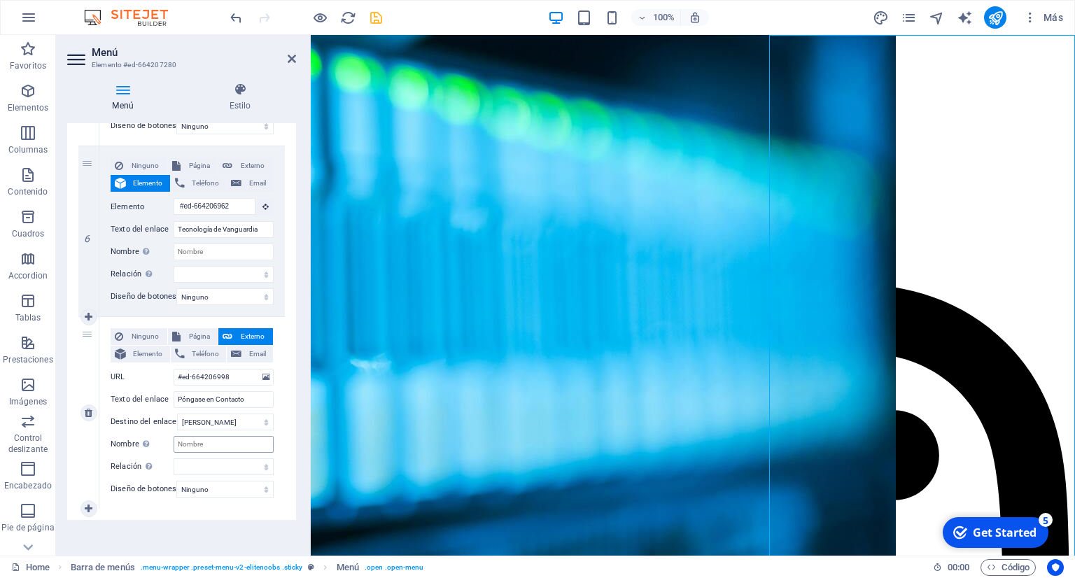
scroll to position [1008, 0]
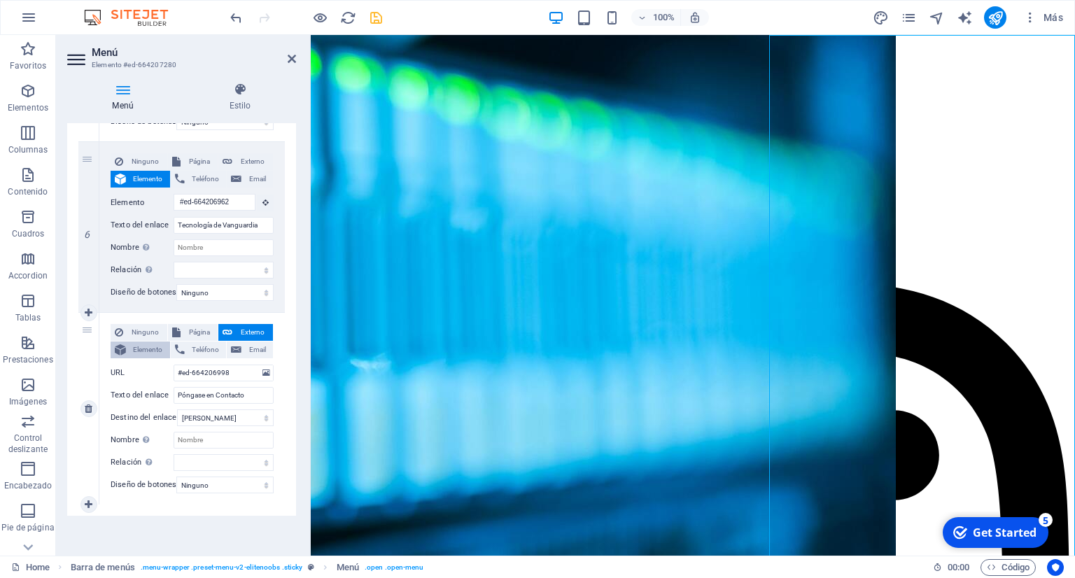
click at [139, 342] on span "Elemento" at bounding box center [148, 350] width 36 height 17
select select
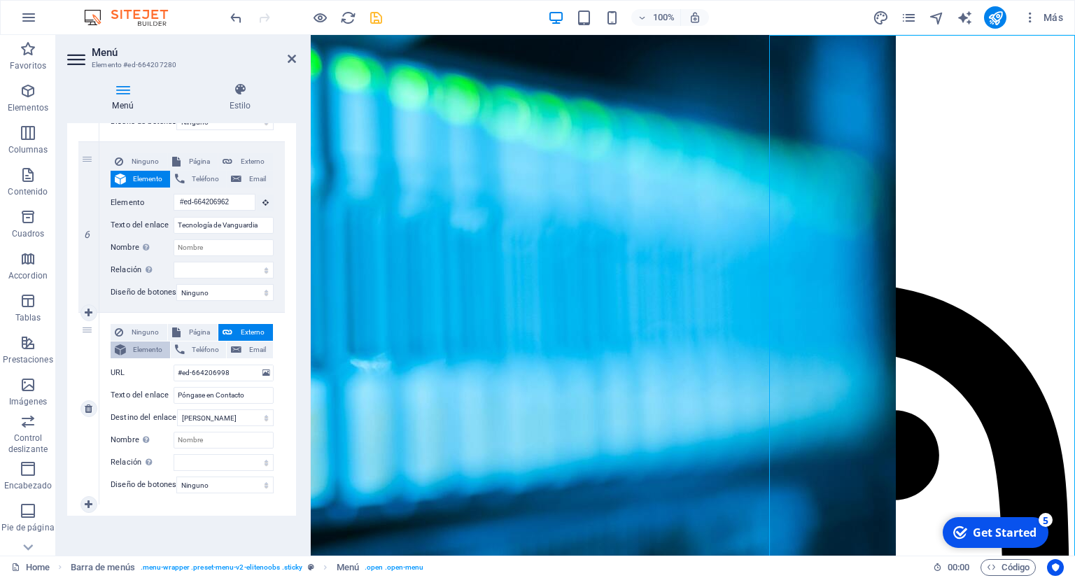
select select
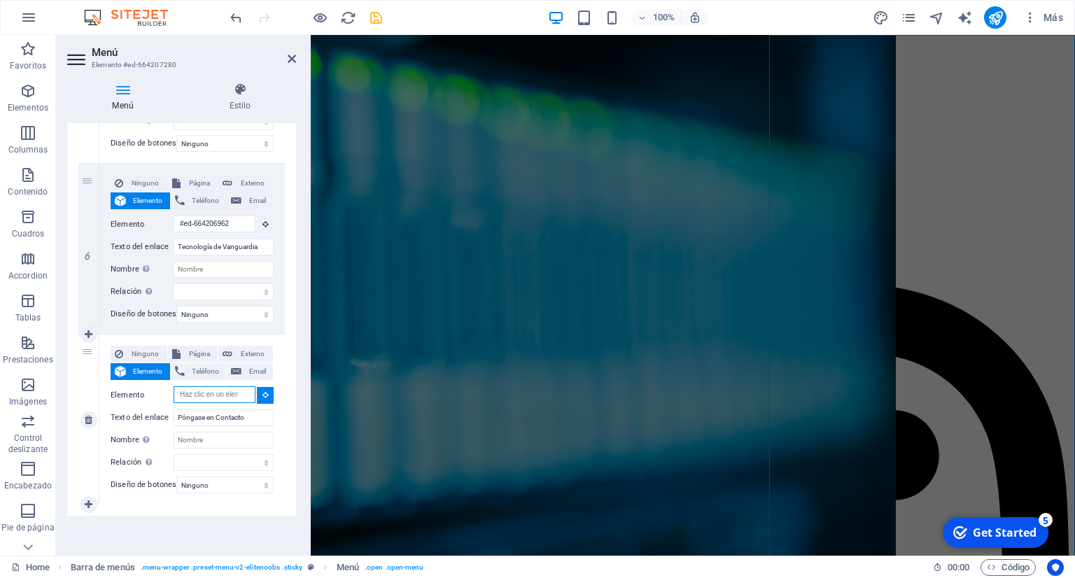
scroll to position [987, 0]
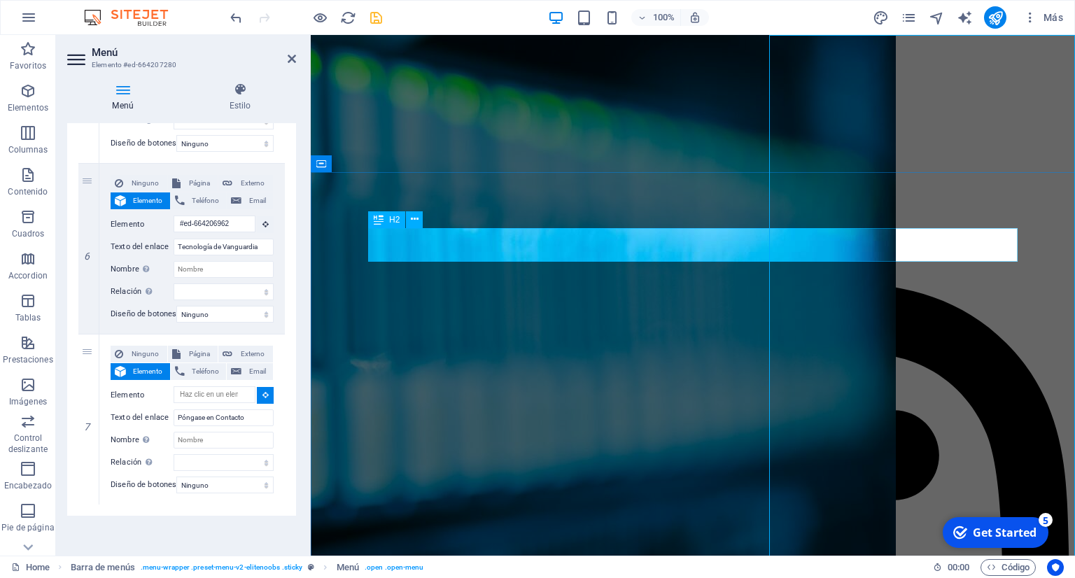
select select
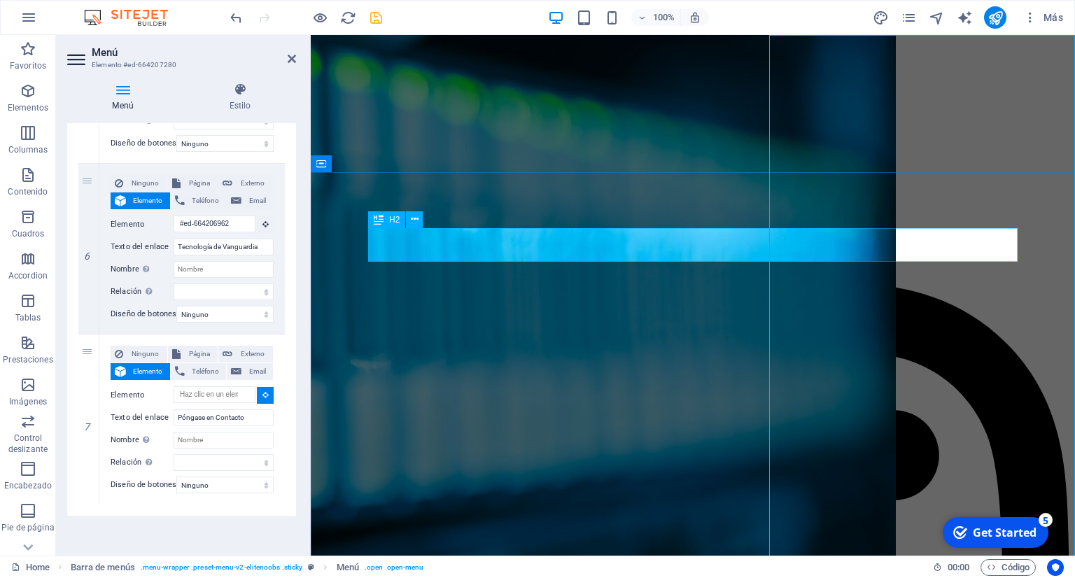
select select
type input "#ed-664207001"
select select
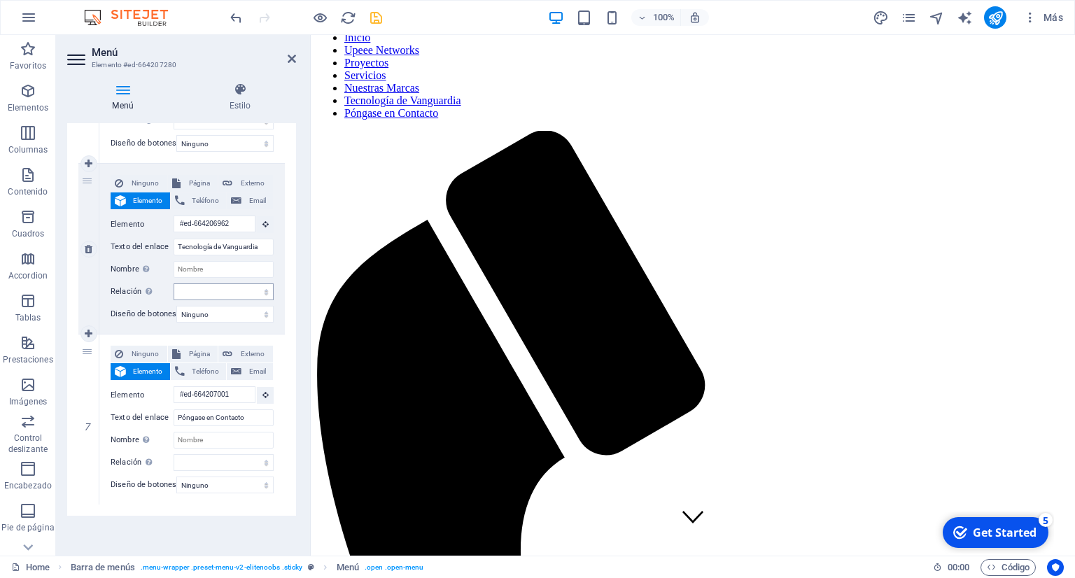
scroll to position [0, 0]
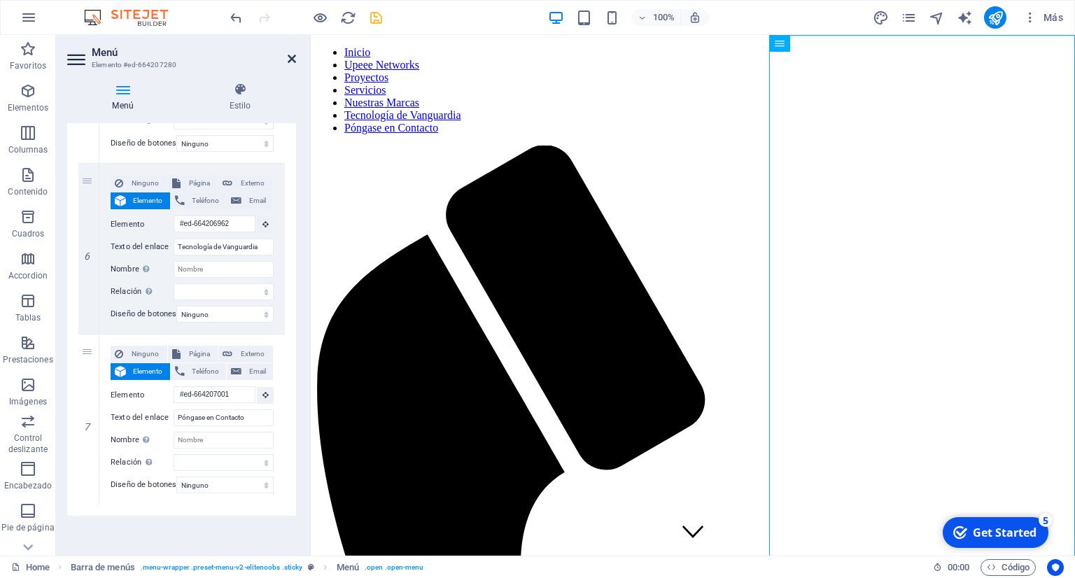
click at [289, 55] on icon at bounding box center [292, 58] width 8 height 11
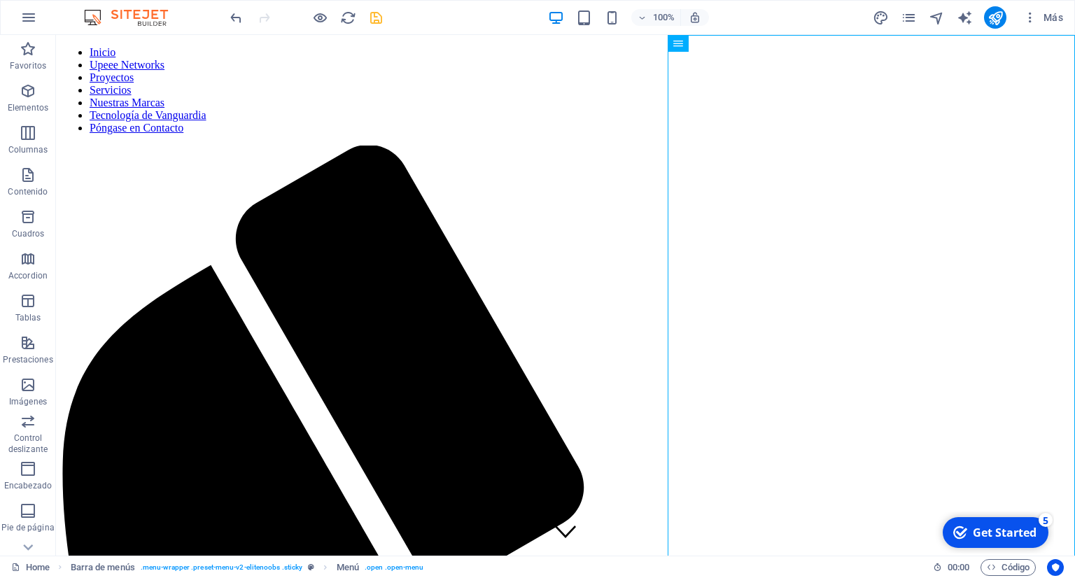
click at [374, 18] on icon "save" at bounding box center [376, 18] width 16 height 16
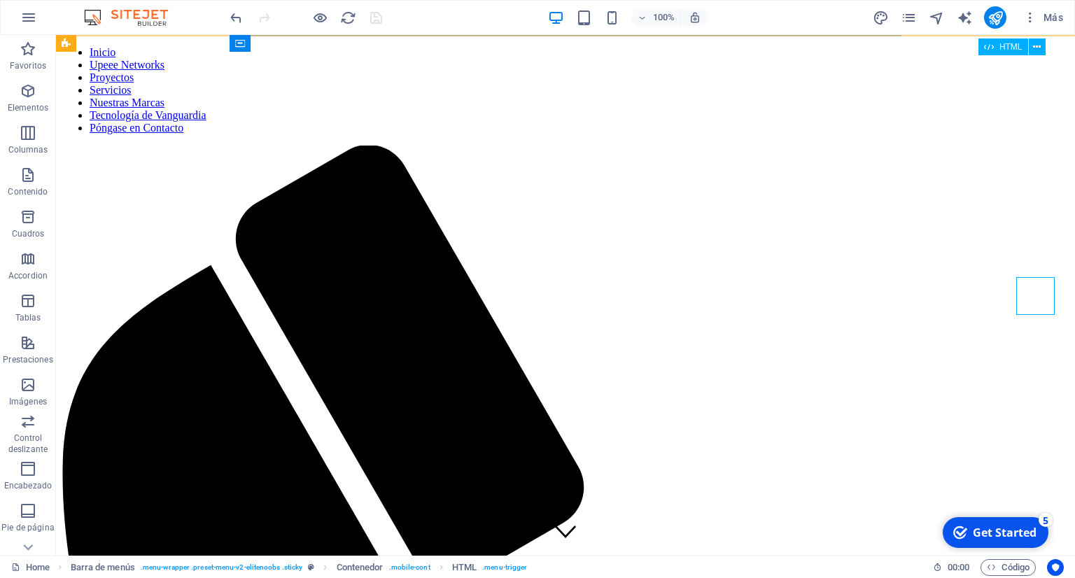
click at [868, 134] on nav "Inicio Upeee Networks Proyectos Servicios Nuestras Marcas Tecnología de Vanguar…" at bounding box center [566, 90] width 1008 height 88
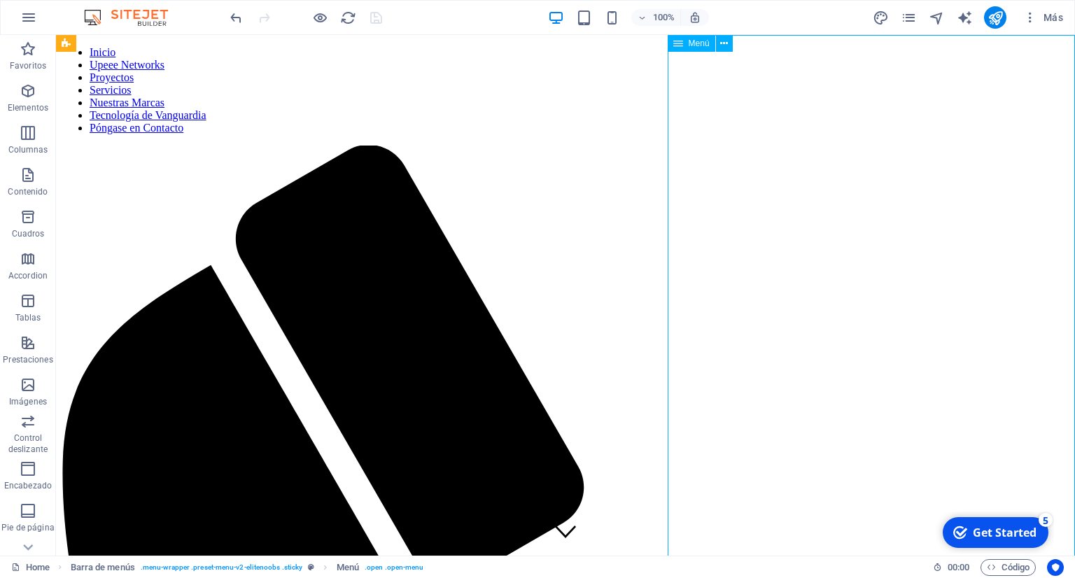
drag, startPoint x: 872, startPoint y: 233, endPoint x: 937, endPoint y: 161, distance: 96.7
click at [873, 134] on nav "Inicio Upeee Networks Proyectos Servicios Nuestras Marcas Tecnología de Vanguar…" at bounding box center [566, 90] width 1008 height 88
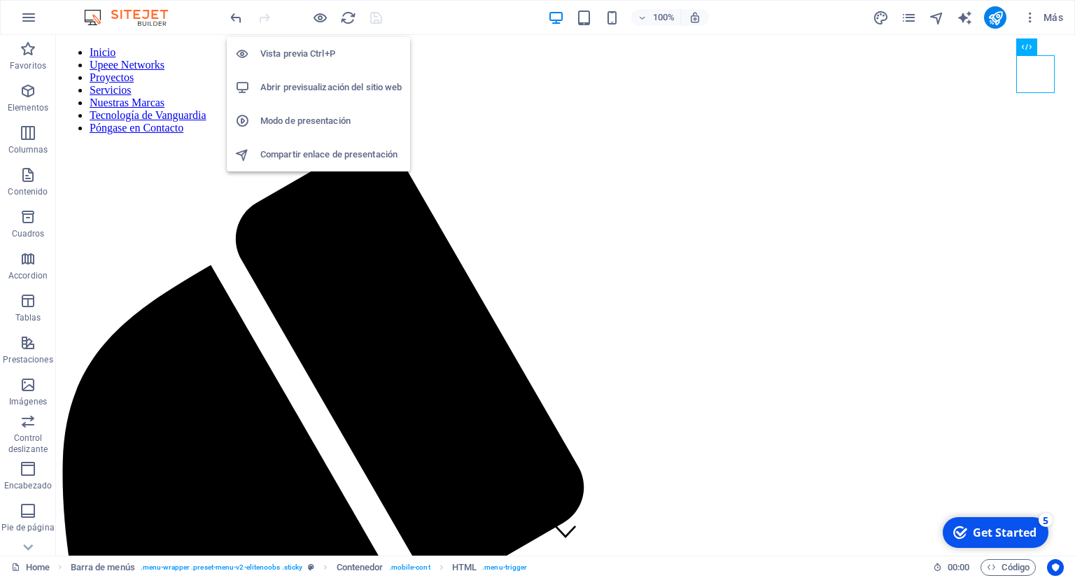
click at [328, 88] on h6 "Abrir previsualización del sitio web" at bounding box center [330, 87] width 141 height 17
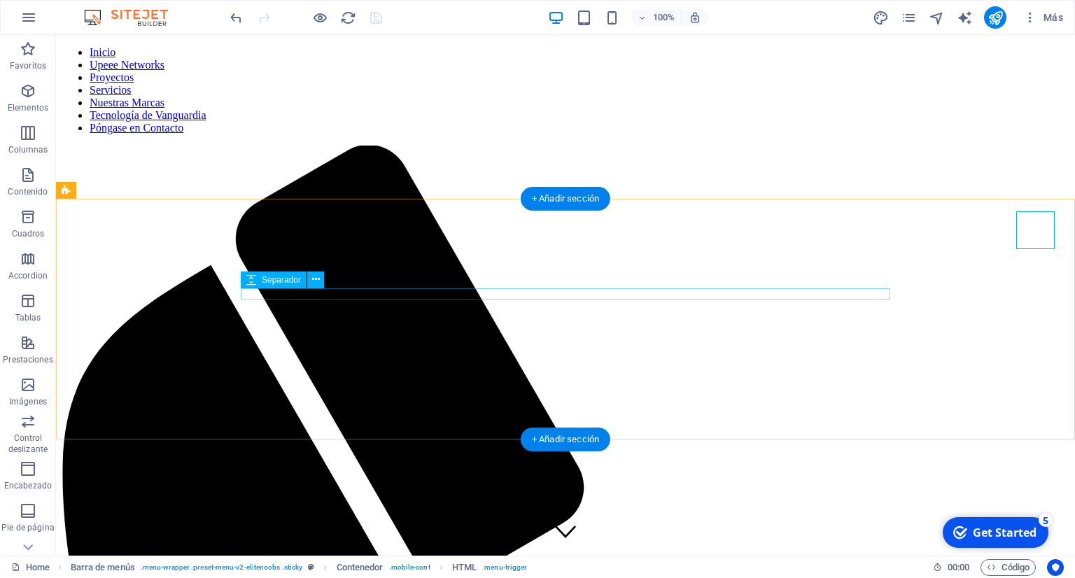
scroll to position [517, 0]
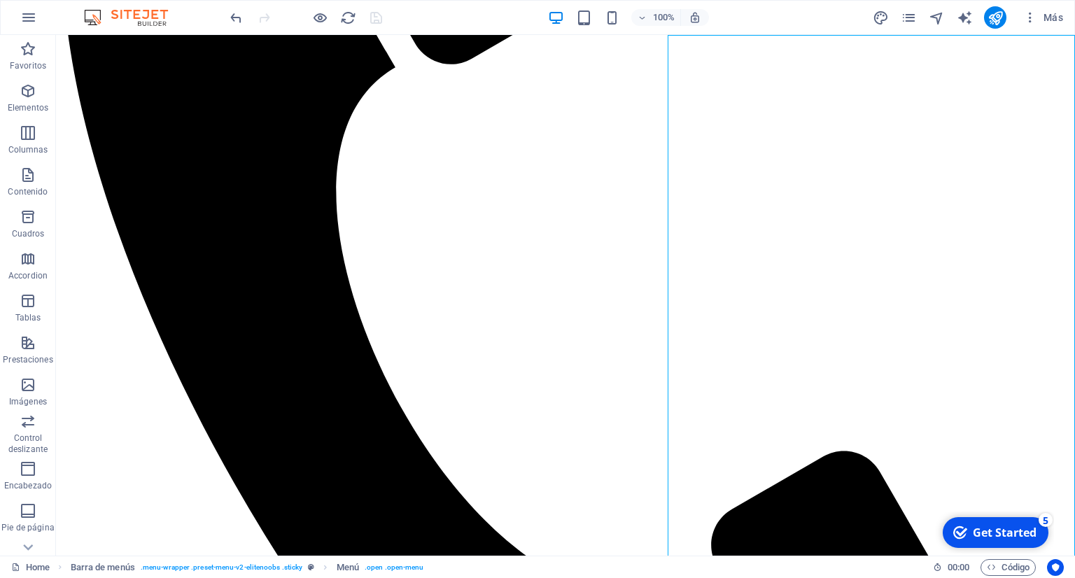
drag, startPoint x: 874, startPoint y: 291, endPoint x: 790, endPoint y: 288, distance: 83.4
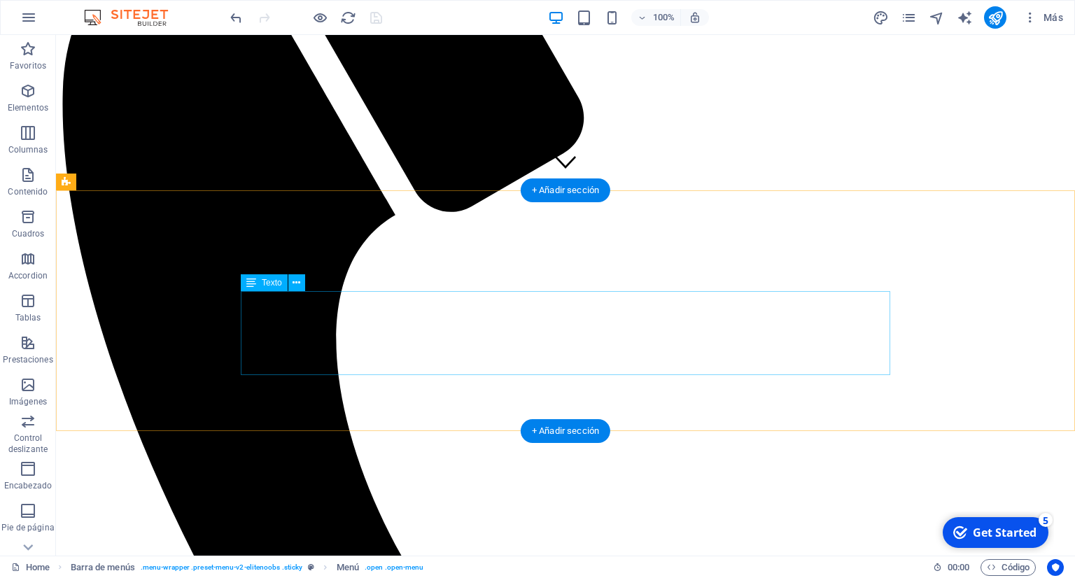
scroll to position [0, 0]
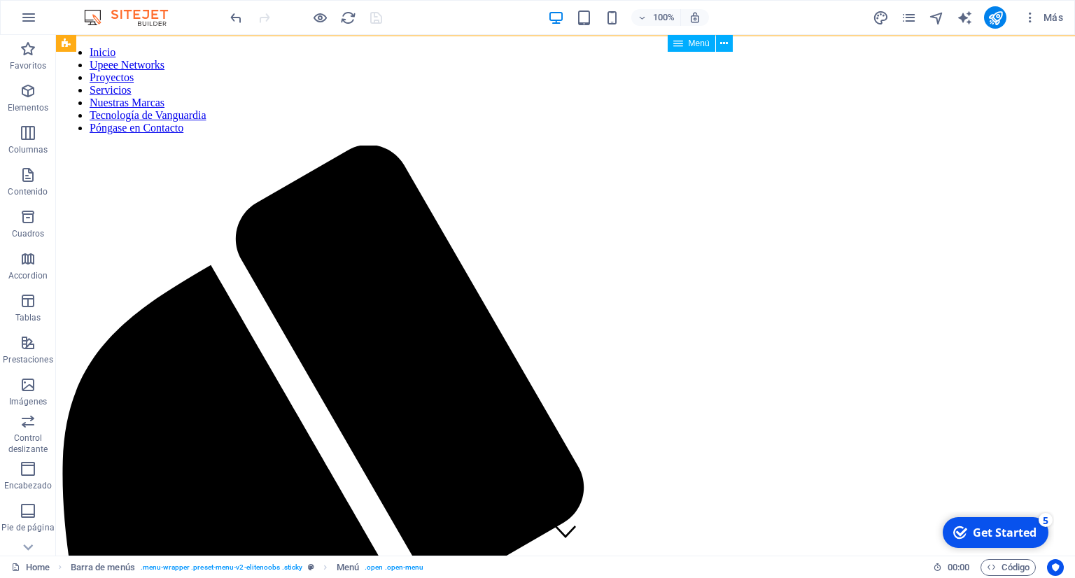
click at [873, 134] on nav "Inicio Upeee Networks Proyectos Servicios Nuestras Marcas Tecnología de Vanguar…" at bounding box center [566, 90] width 1008 height 88
select select
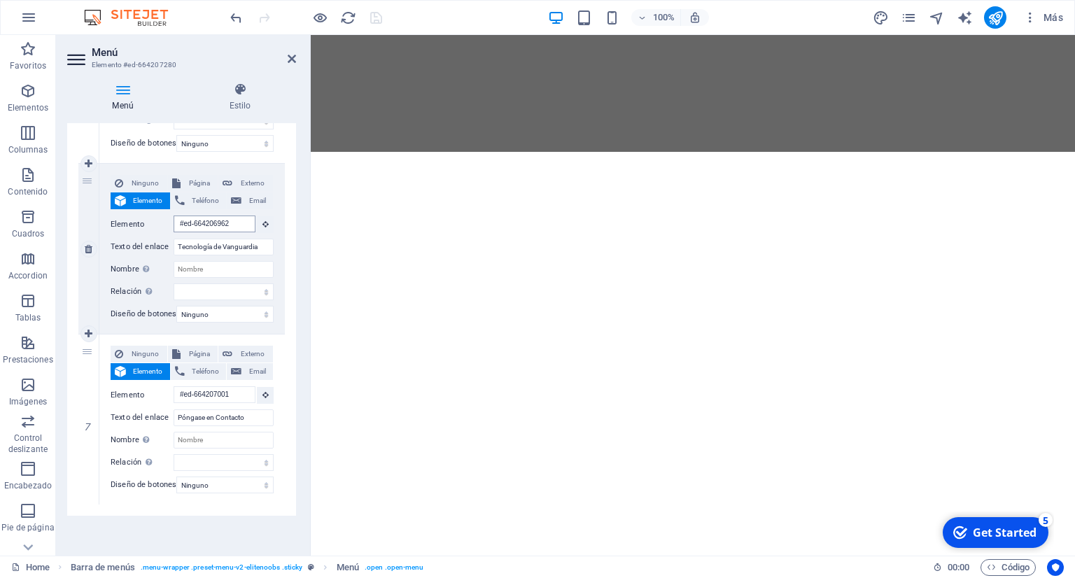
scroll to position [2939, 0]
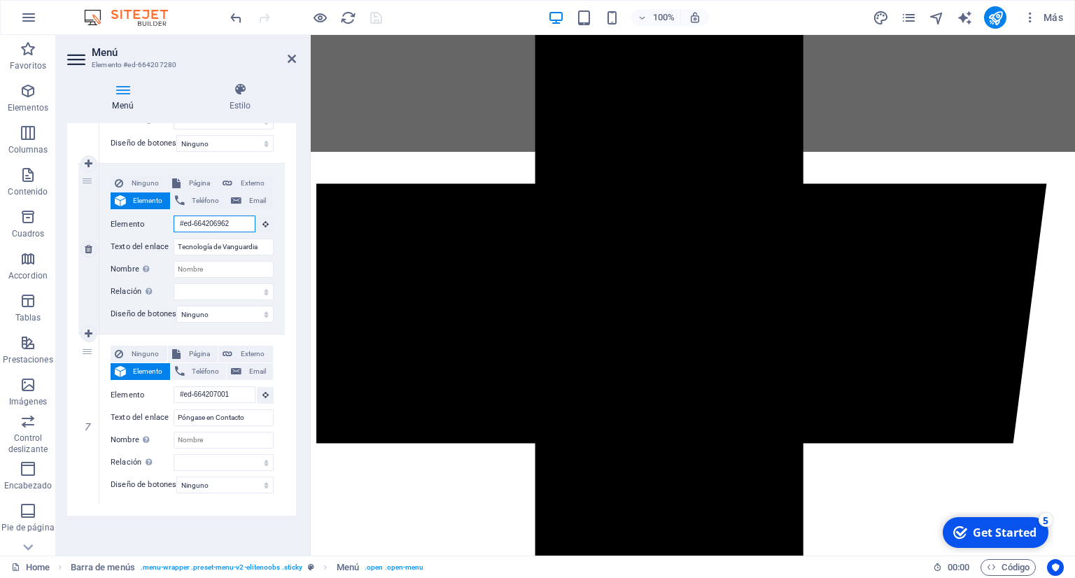
click at [214, 217] on input "#ed-664206962" at bounding box center [215, 224] width 82 height 17
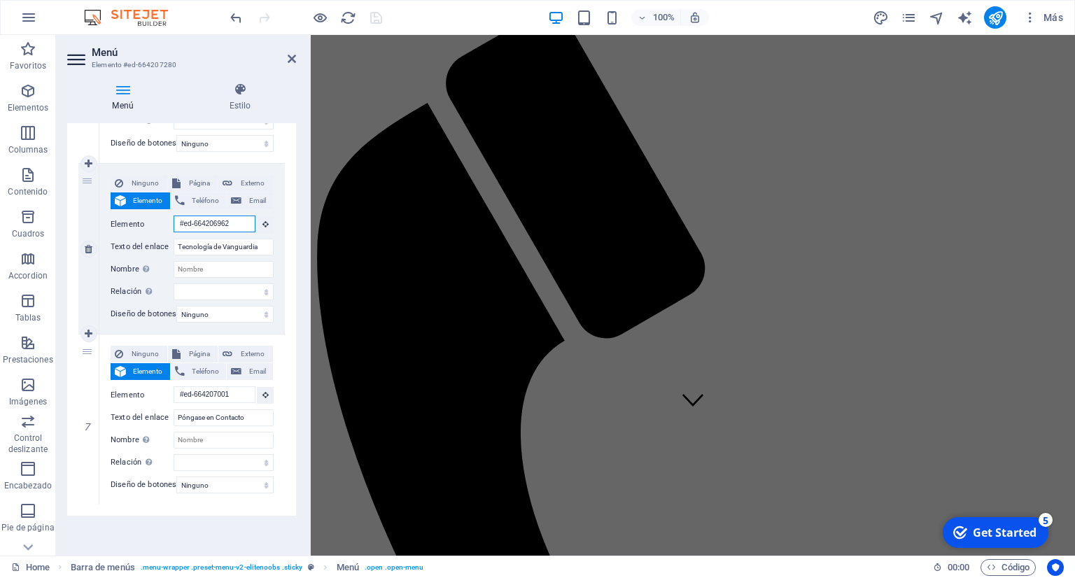
scroll to position [0, 0]
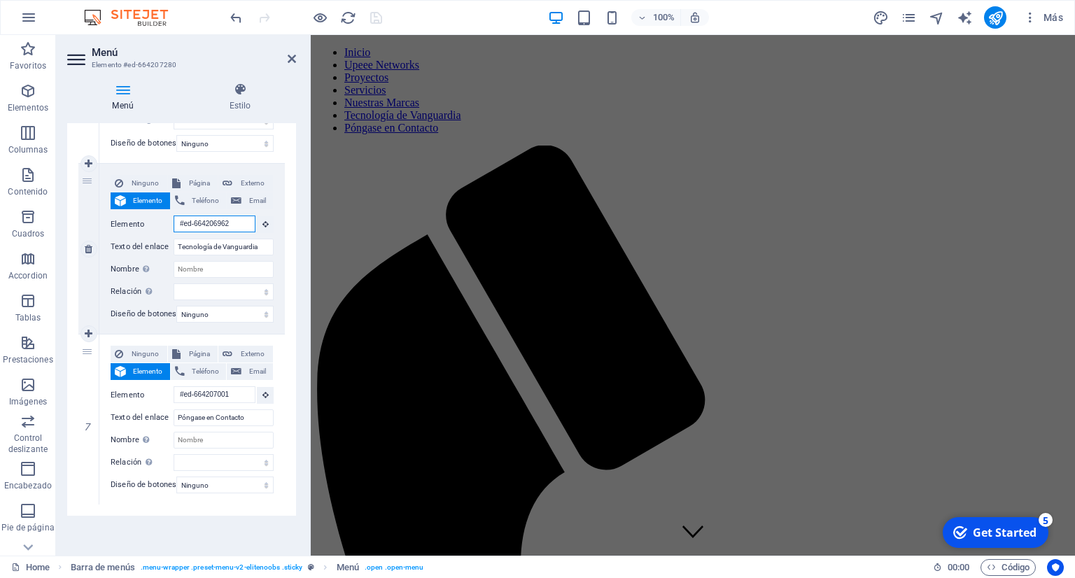
drag, startPoint x: 246, startPoint y: 214, endPoint x: 149, endPoint y: 208, distance: 96.8
click at [149, 216] on div "Elemento #ed-664206962" at bounding box center [192, 225] width 163 height 18
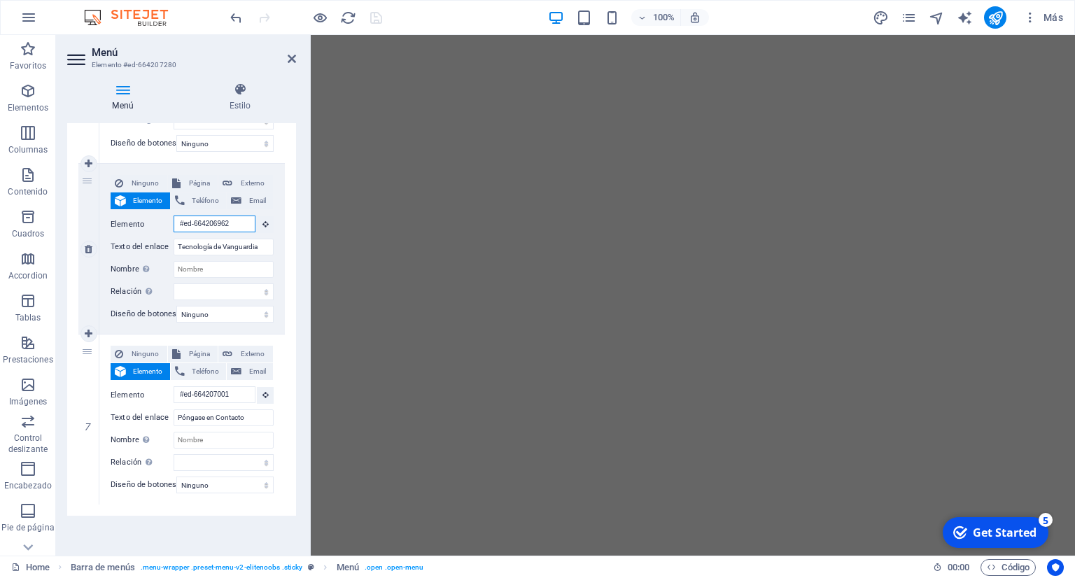
type input "#ed-66420696"
select select
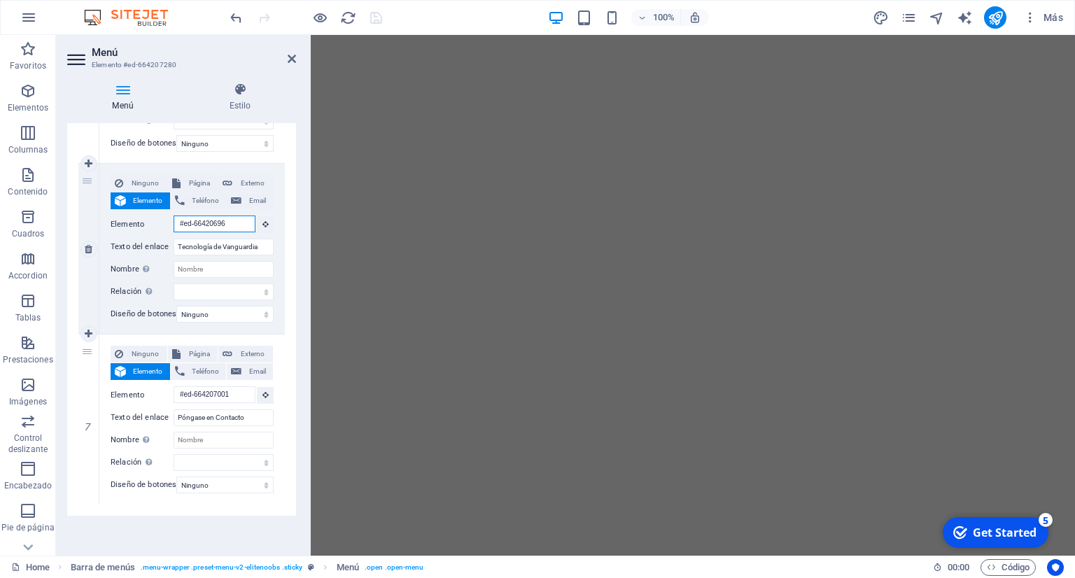
select select
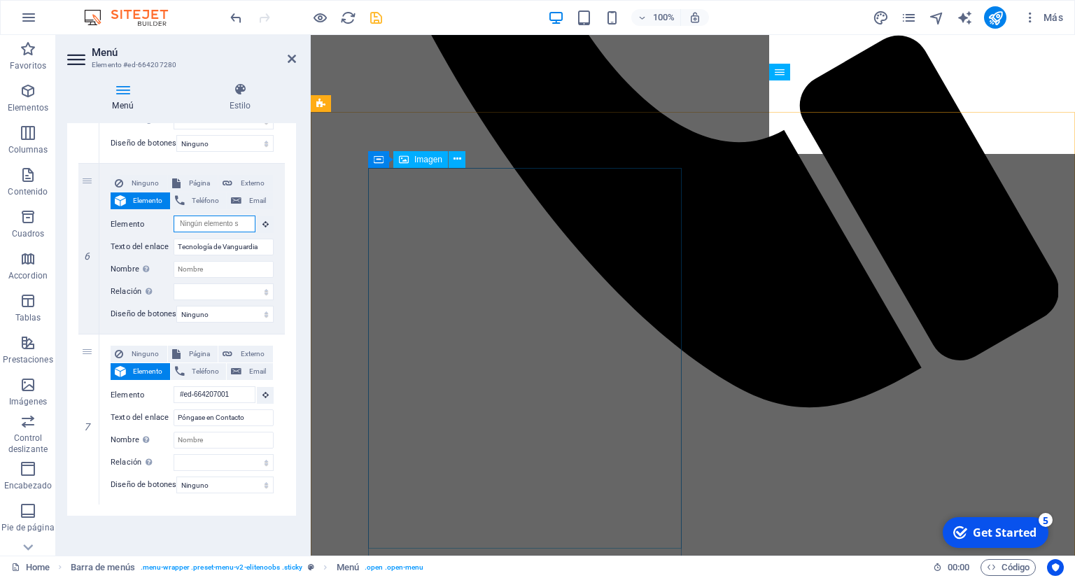
scroll to position [695, 0]
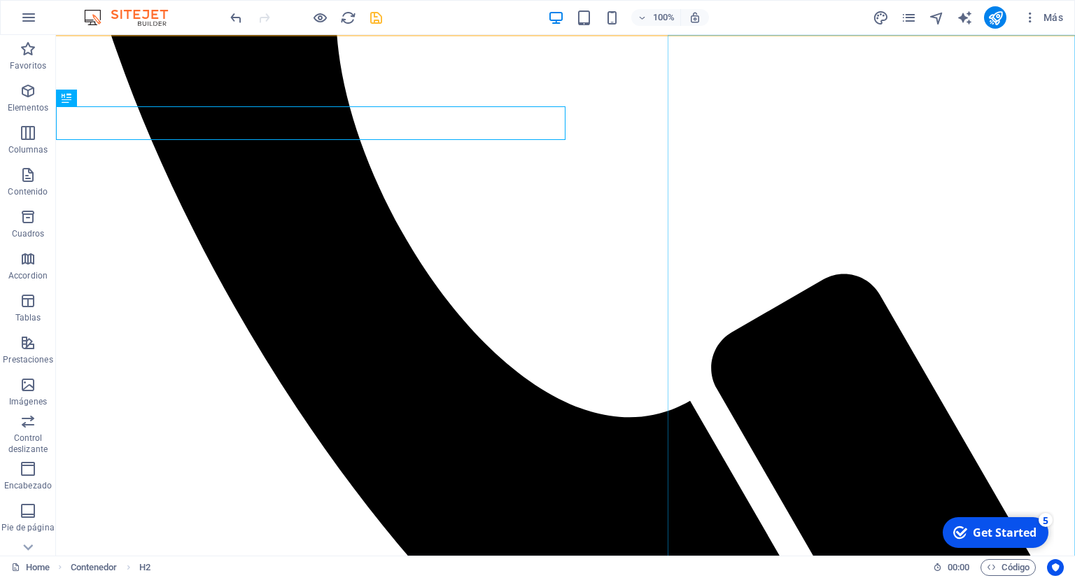
select select
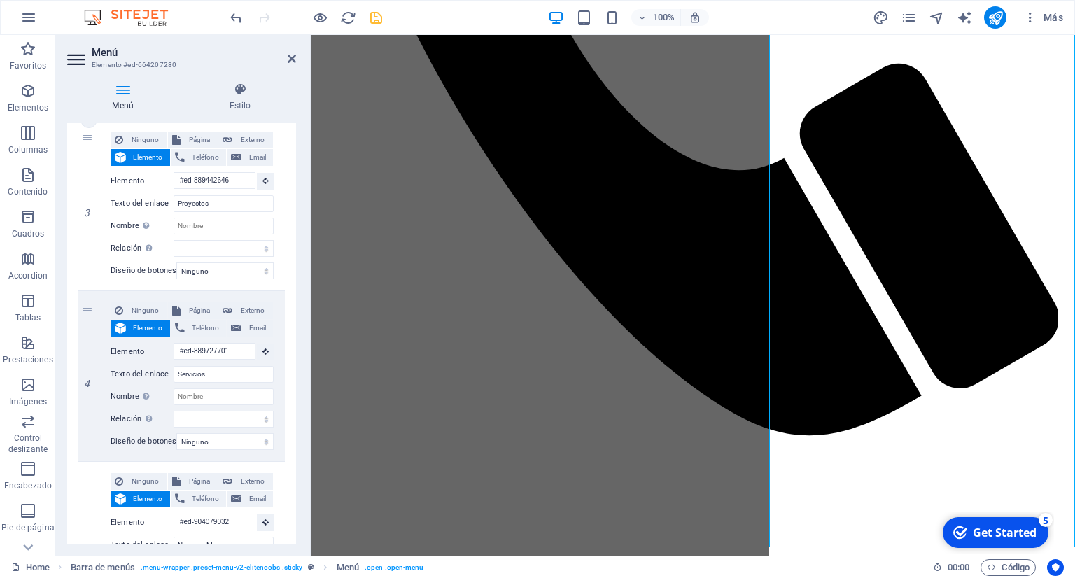
scroll to position [0, 0]
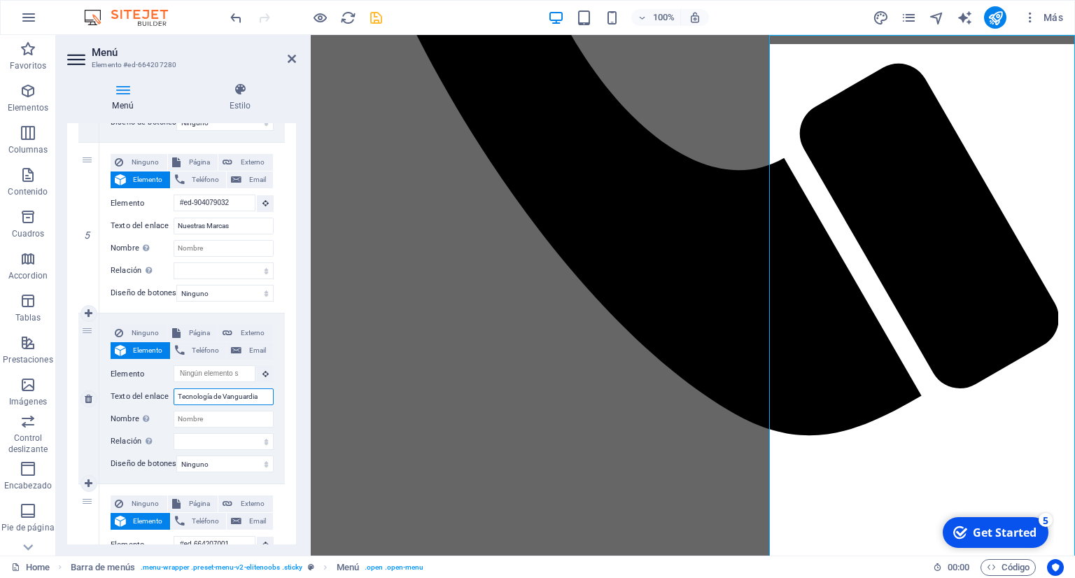
drag, startPoint x: 267, startPoint y: 395, endPoint x: 177, endPoint y: 397, distance: 89.6
click at [177, 397] on input "Tecnología de Vanguardia" at bounding box center [224, 397] width 100 height 17
type input "¿"
select select
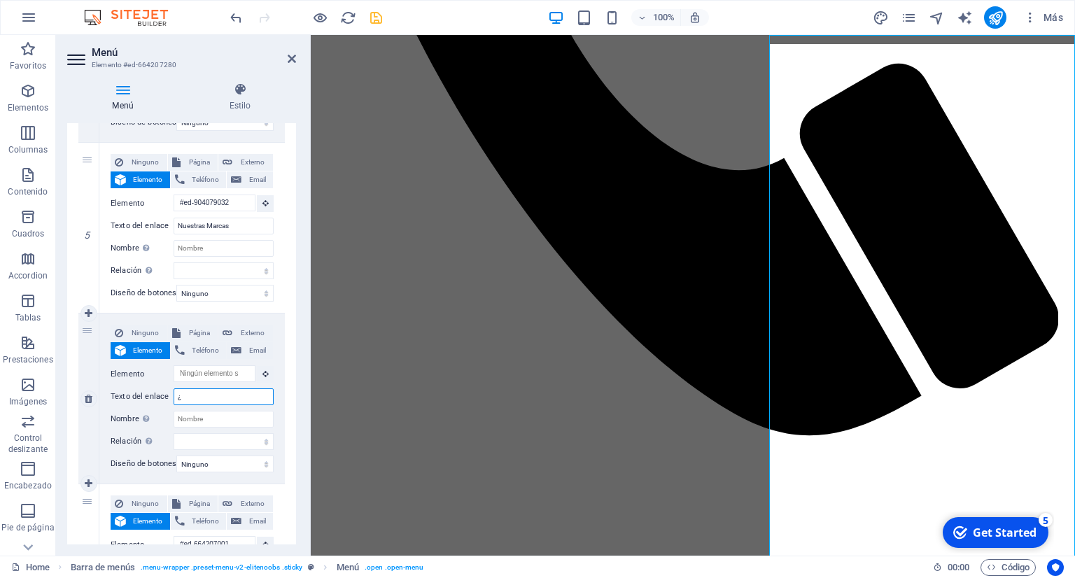
select select
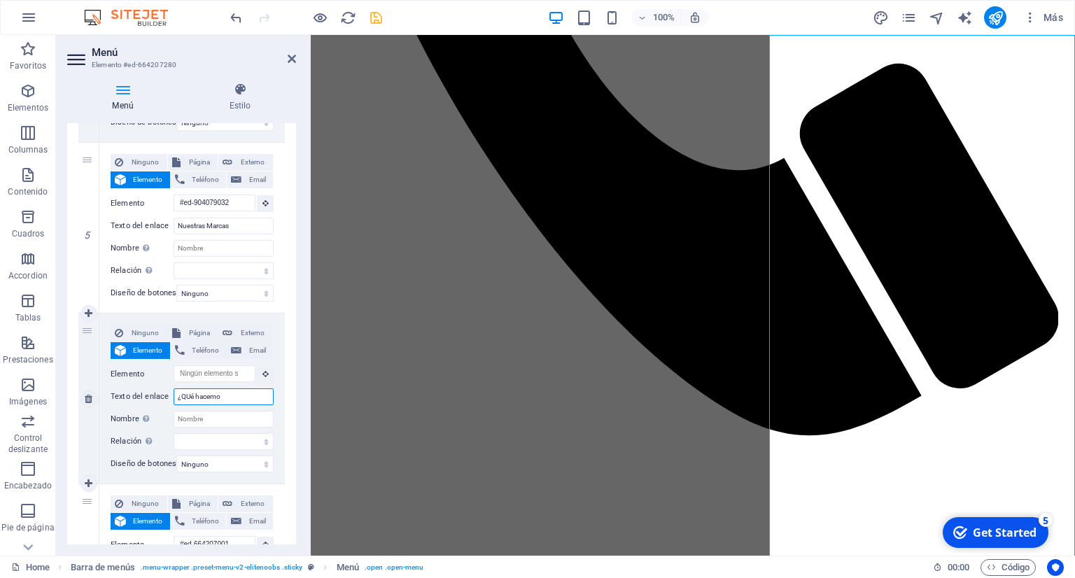
type input "¿QUé hacemos"
select select
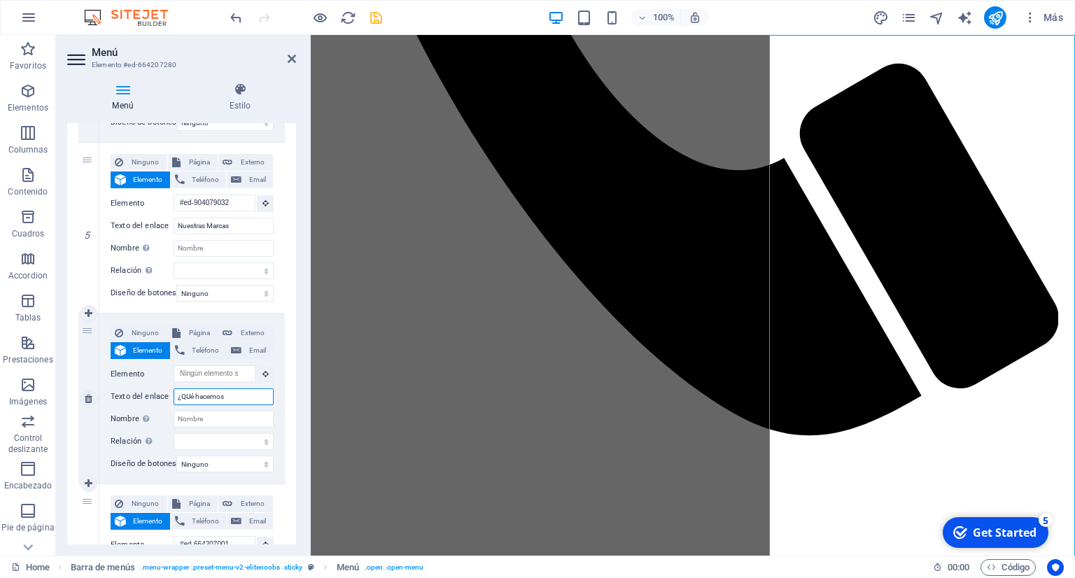
select select
type input "¿QUé hacemos?"
select select
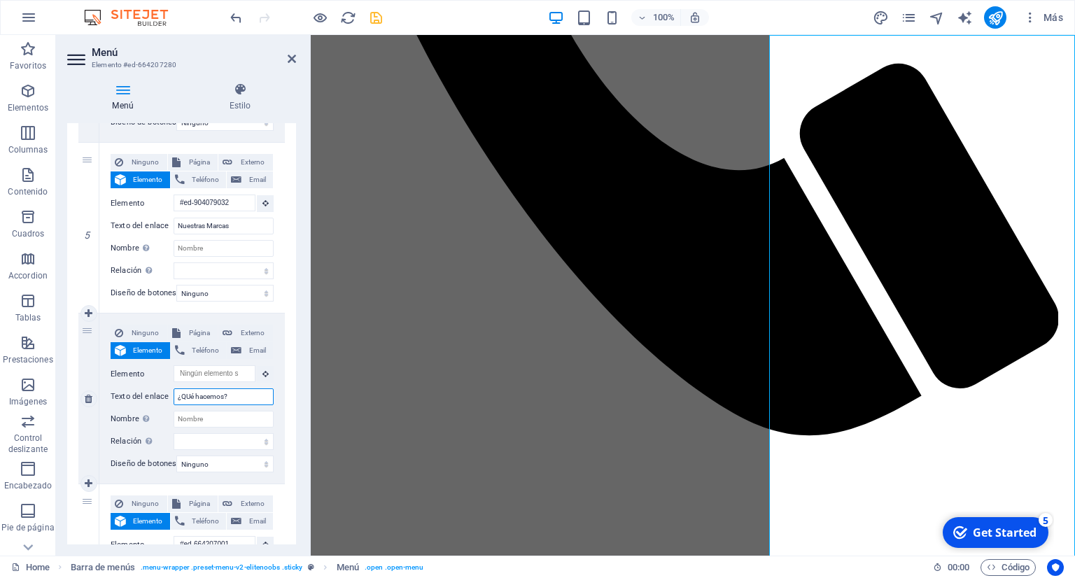
select select
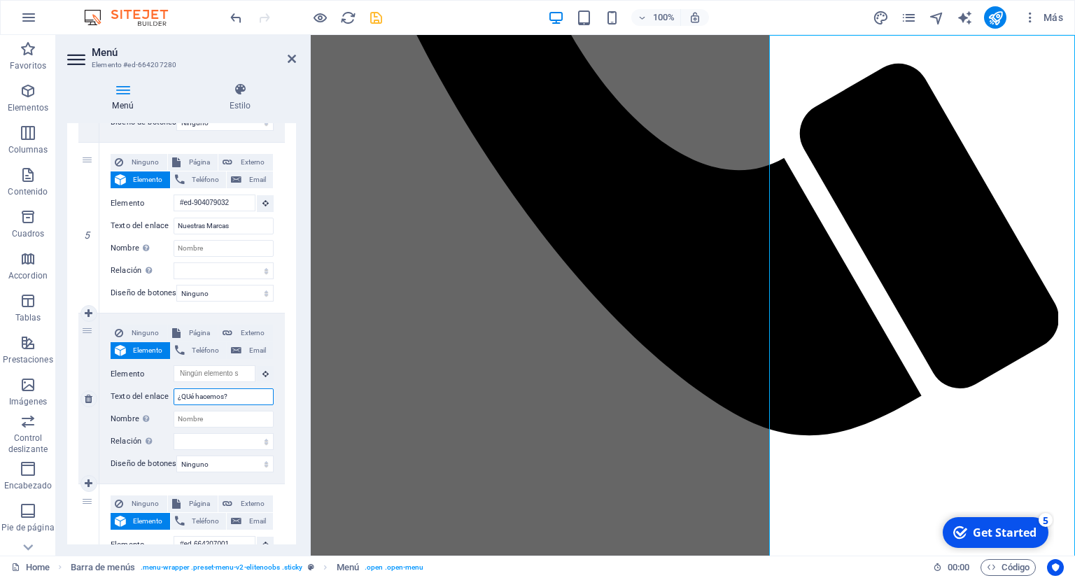
select select
type input "¿Qué hacemos?"
select select
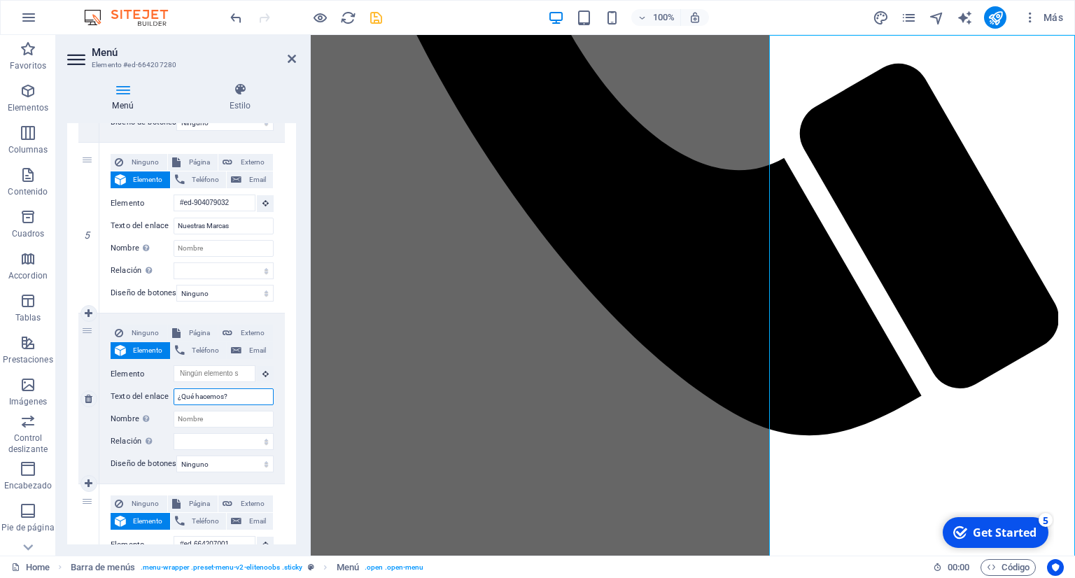
select select
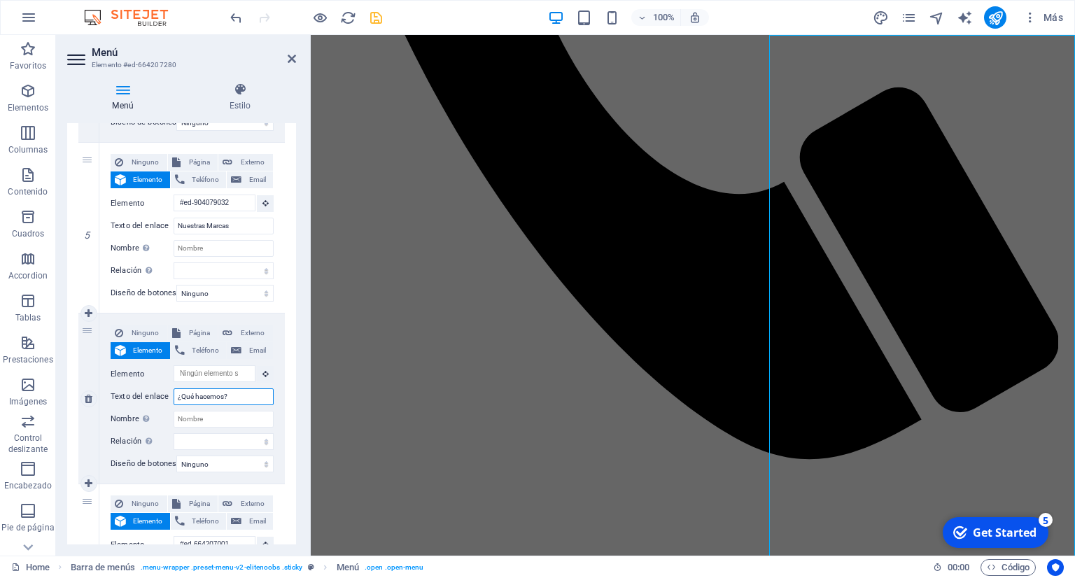
scroll to position [695, 0]
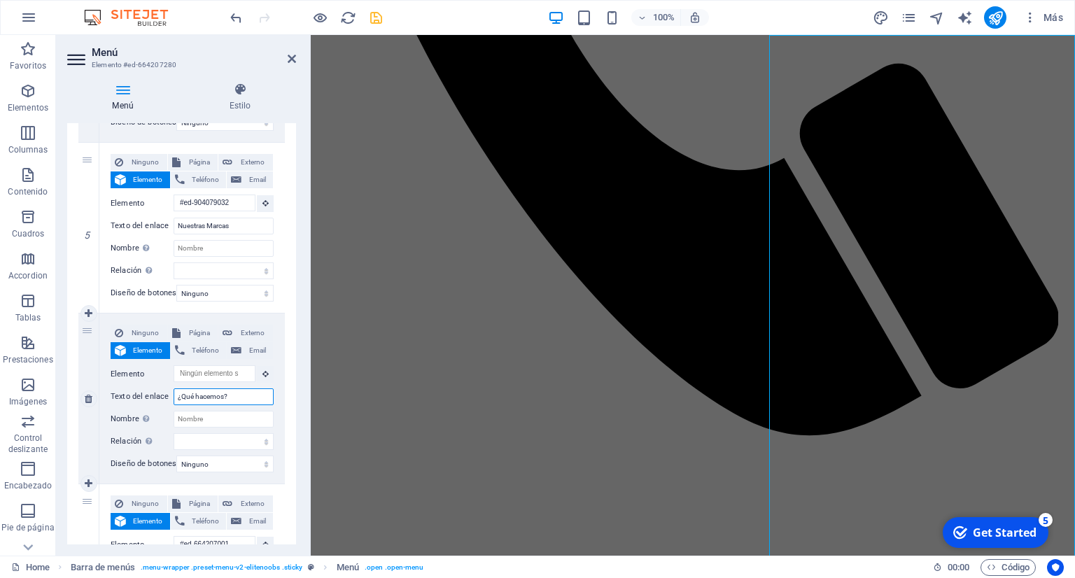
type input "¿Qué hacemos?"
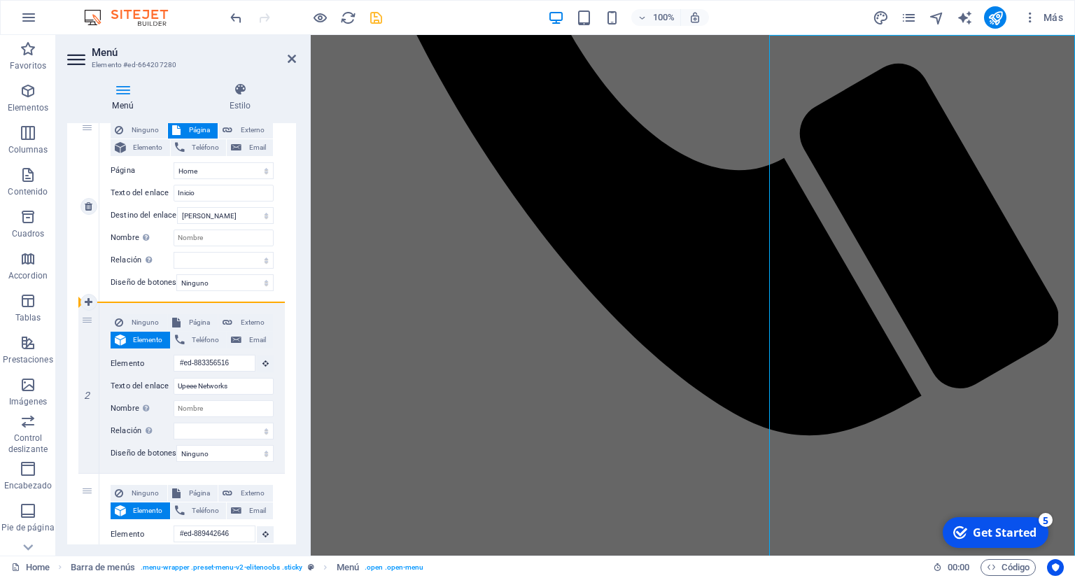
scroll to position [255, 0]
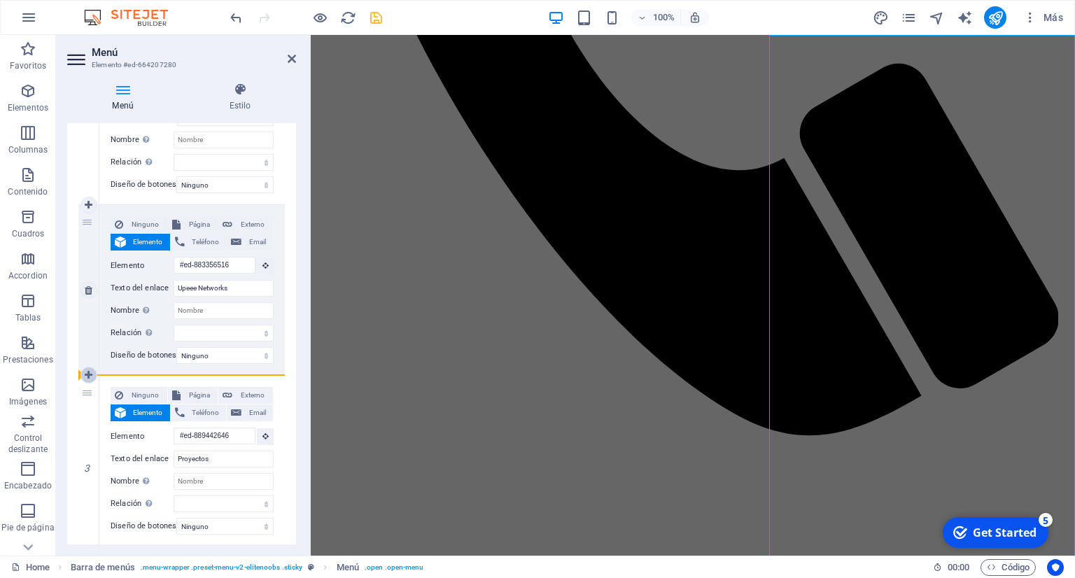
drag, startPoint x: 89, startPoint y: 335, endPoint x: 95, endPoint y: 373, distance: 38.9
select select
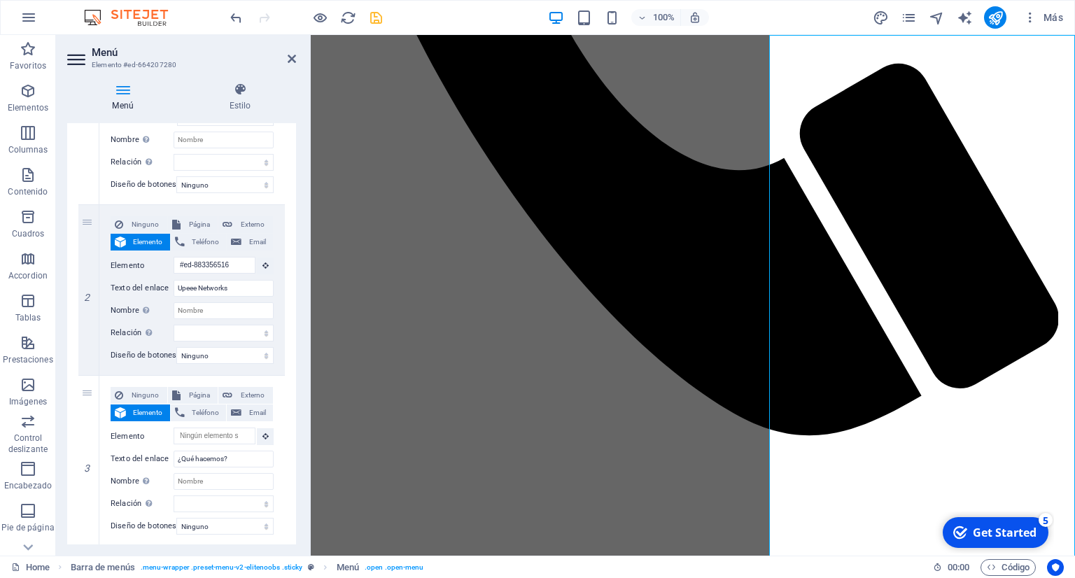
click at [291, 51] on h2 "Menú" at bounding box center [194, 52] width 204 height 13
click at [291, 57] on icon at bounding box center [292, 58] width 8 height 11
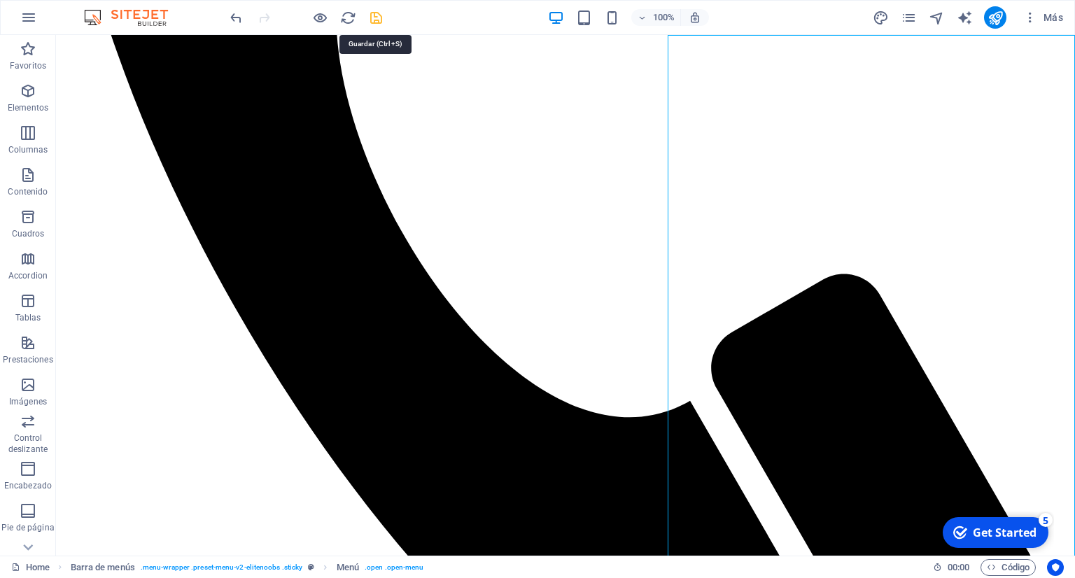
click at [379, 20] on icon "save" at bounding box center [376, 18] width 16 height 16
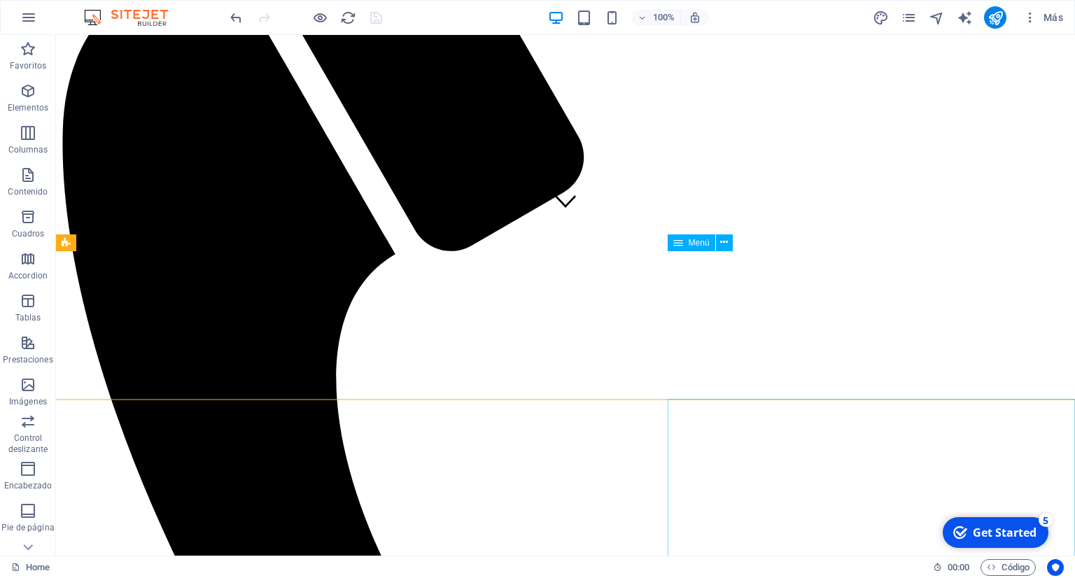
scroll to position [176, 0]
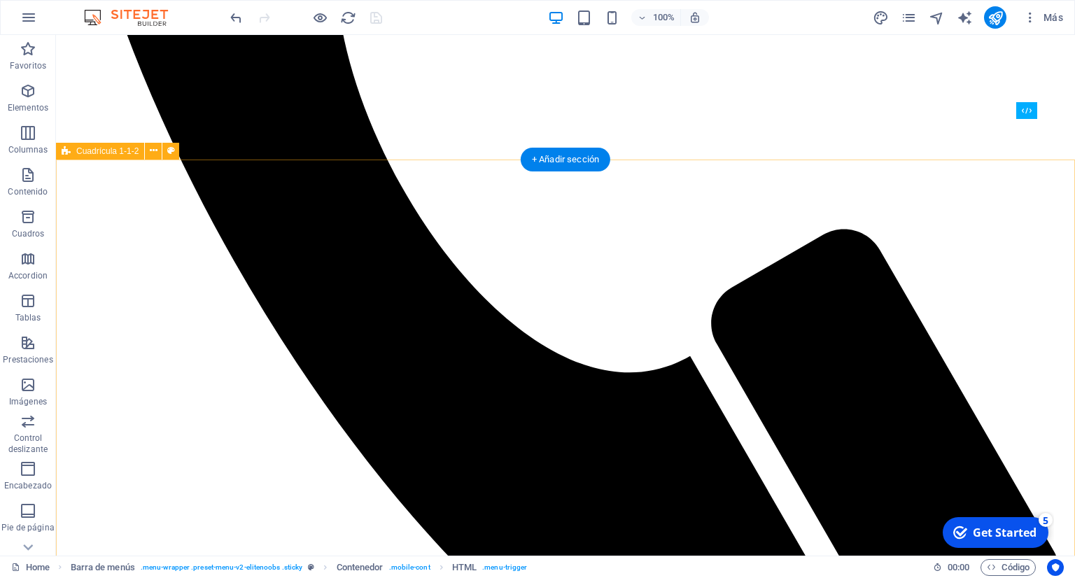
scroll to position [591, 0]
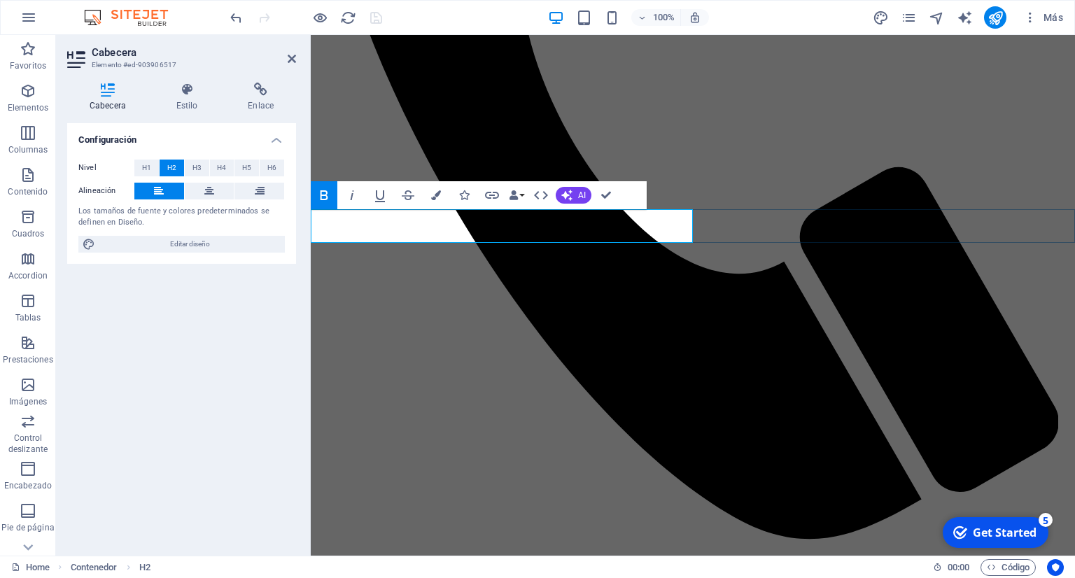
click at [255, 191] on icon at bounding box center [260, 191] width 10 height 17
click at [194, 103] on h4 "Estilo" at bounding box center [190, 97] width 72 height 29
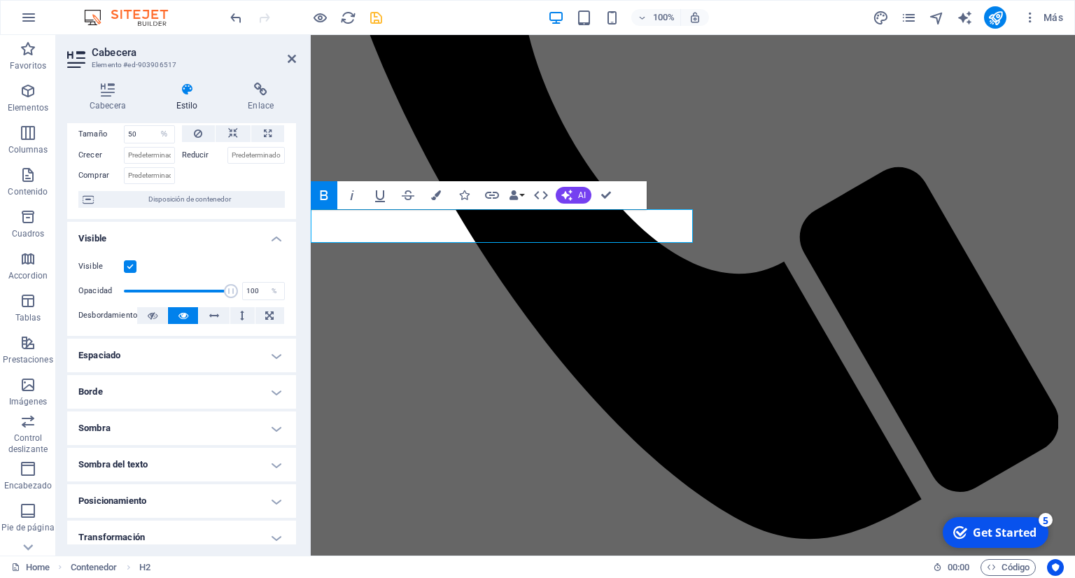
scroll to position [0, 0]
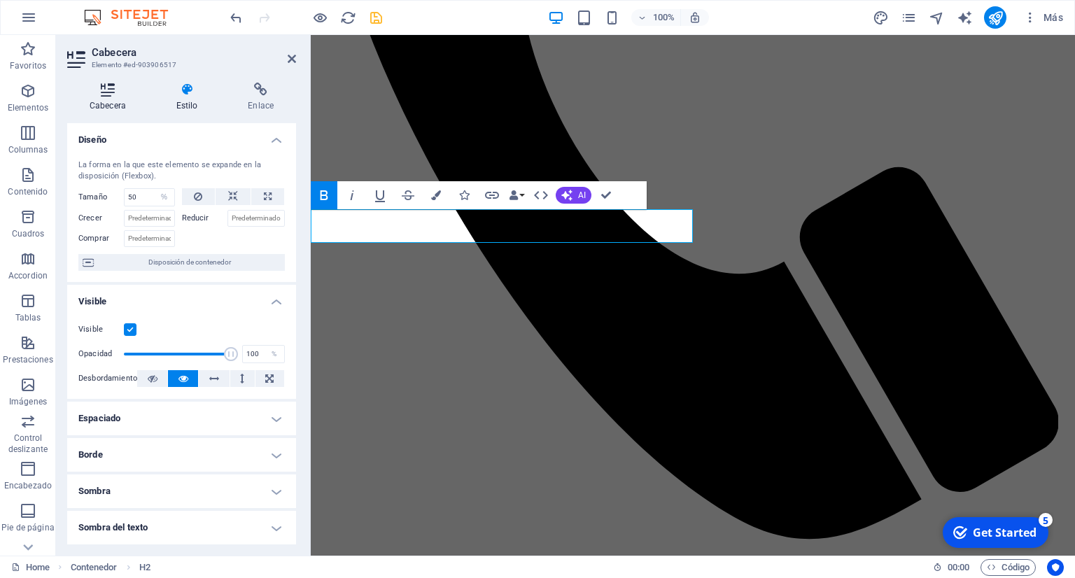
click at [113, 102] on h4 "Cabecera" at bounding box center [110, 97] width 87 height 29
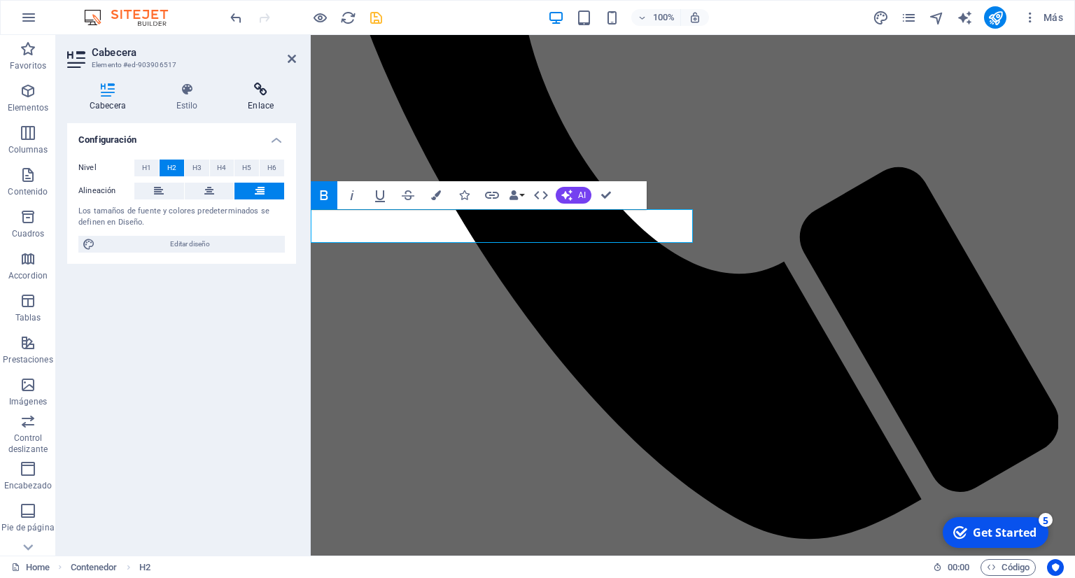
click at [270, 102] on h4 "Enlace" at bounding box center [260, 97] width 71 height 29
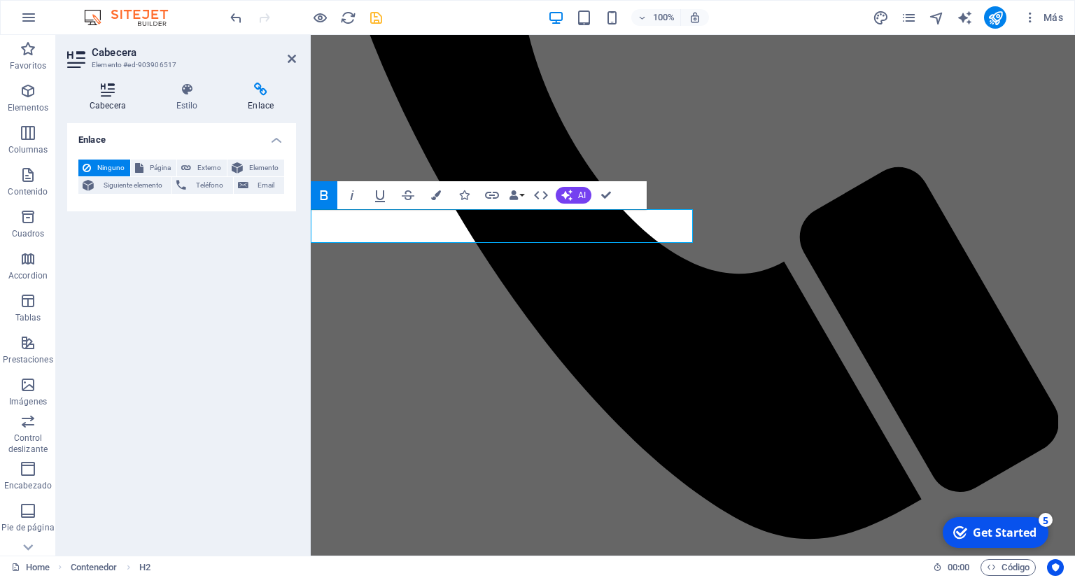
click at [90, 97] on icon at bounding box center [107, 90] width 81 height 14
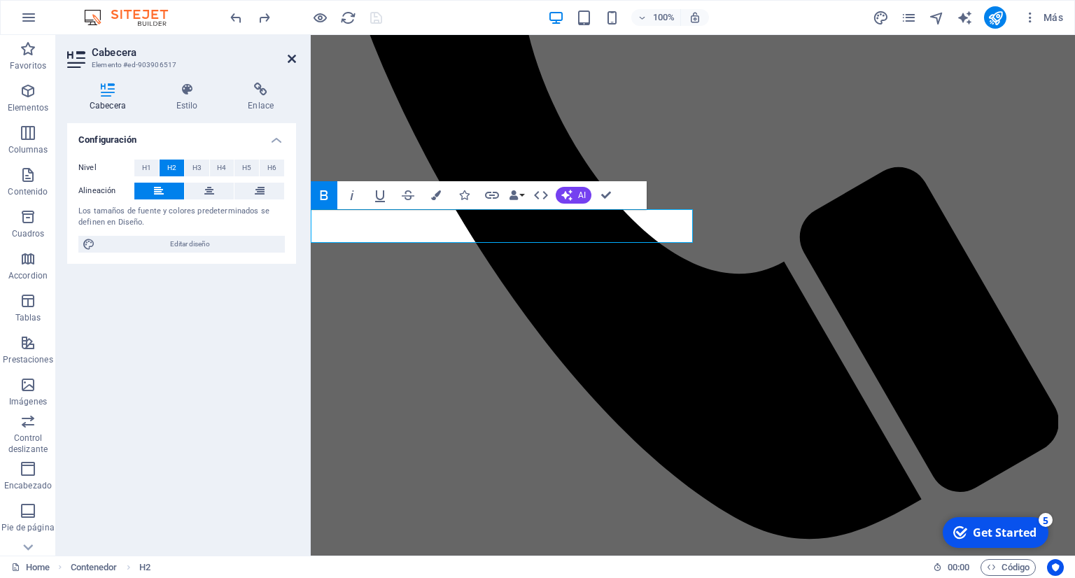
click at [288, 57] on icon at bounding box center [292, 58] width 8 height 11
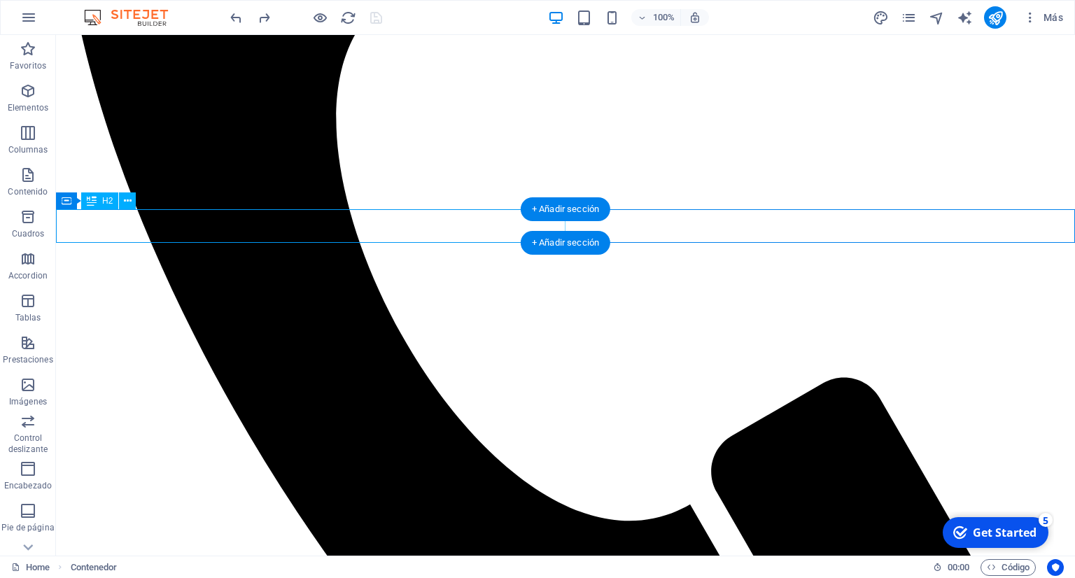
click at [123, 203] on button at bounding box center [127, 201] width 17 height 17
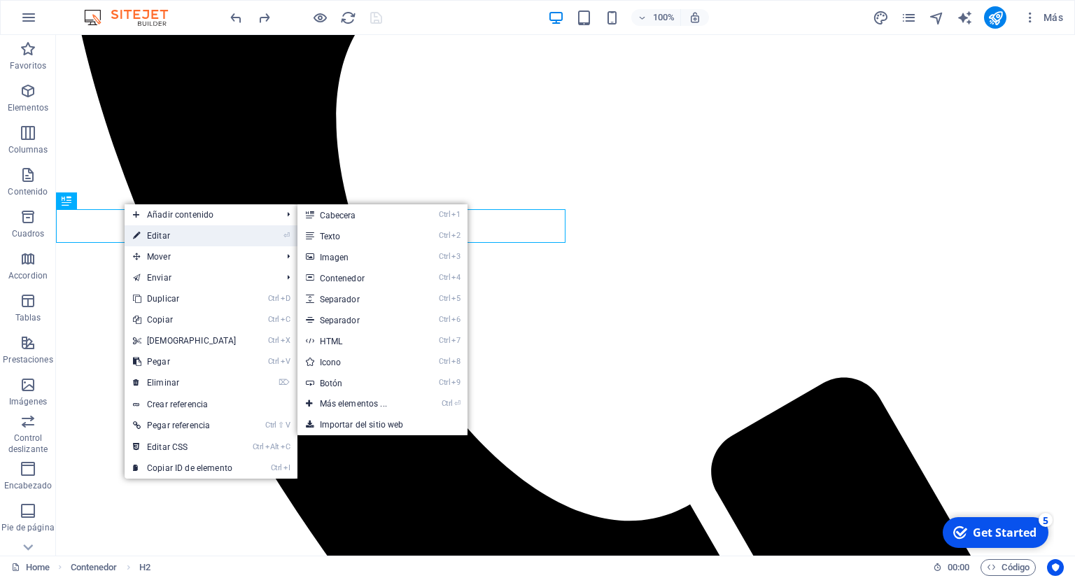
click at [143, 232] on link "⏎ Editar" at bounding box center [185, 235] width 120 height 21
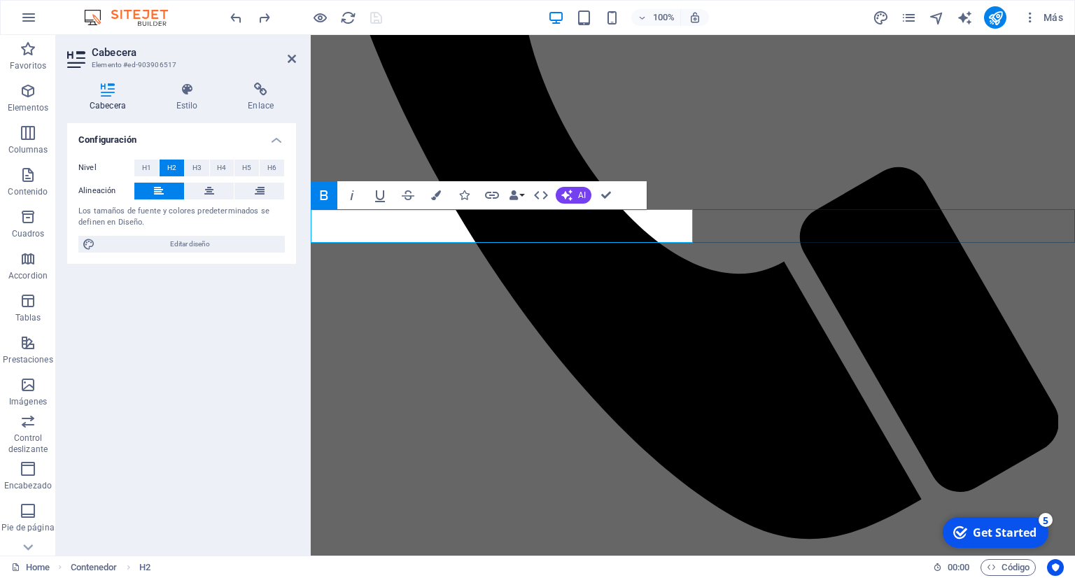
drag, startPoint x: 522, startPoint y: 228, endPoint x: 518, endPoint y: 216, distance: 13.3
click at [524, 195] on button "Data Bindings" at bounding box center [517, 195] width 20 height 28
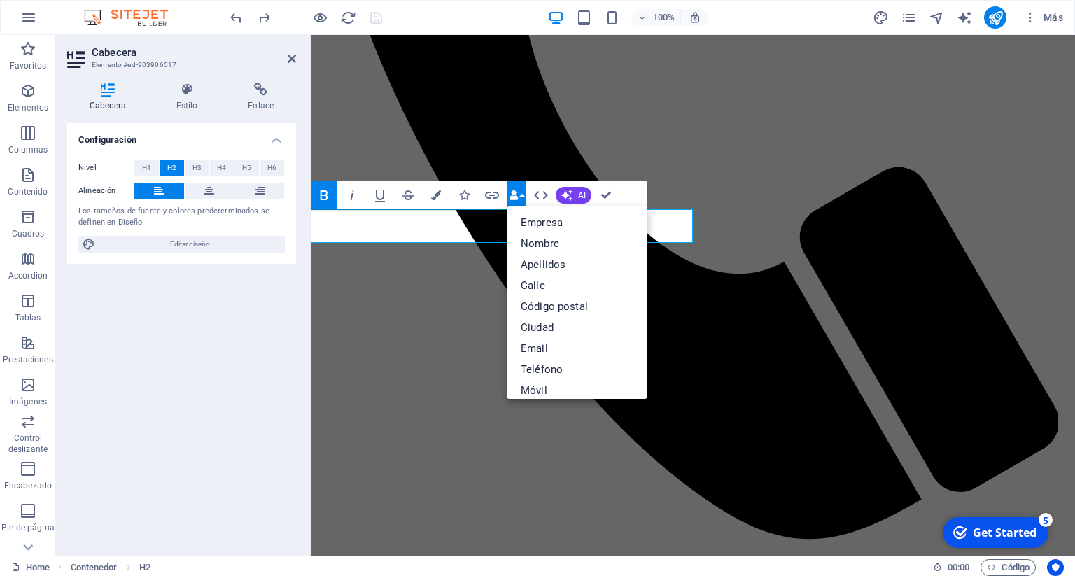
click at [524, 195] on button "Data Bindings" at bounding box center [517, 195] width 20 height 28
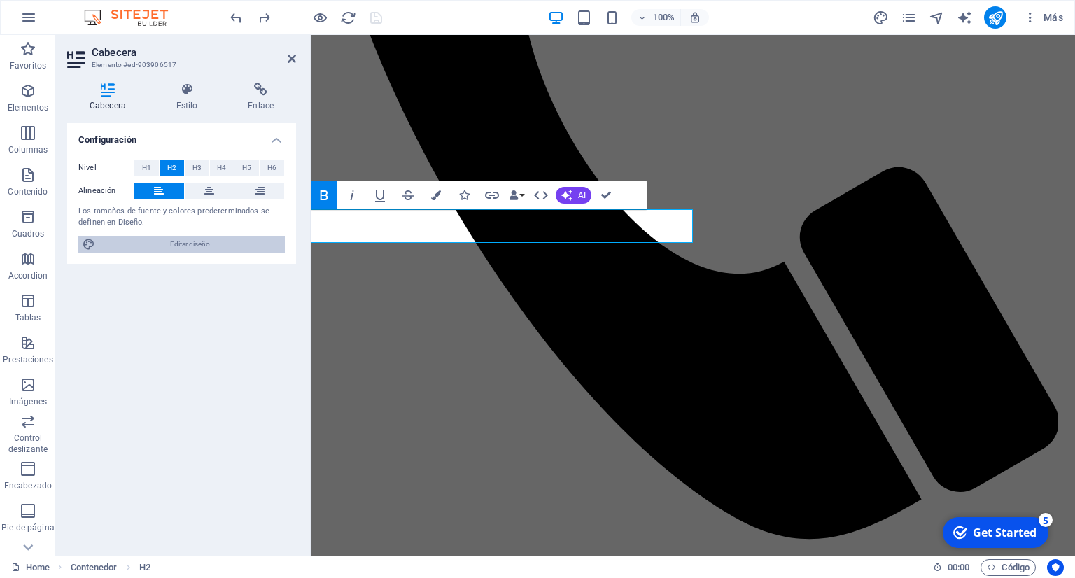
click at [248, 246] on span "Editar diseño" at bounding box center [189, 244] width 181 height 17
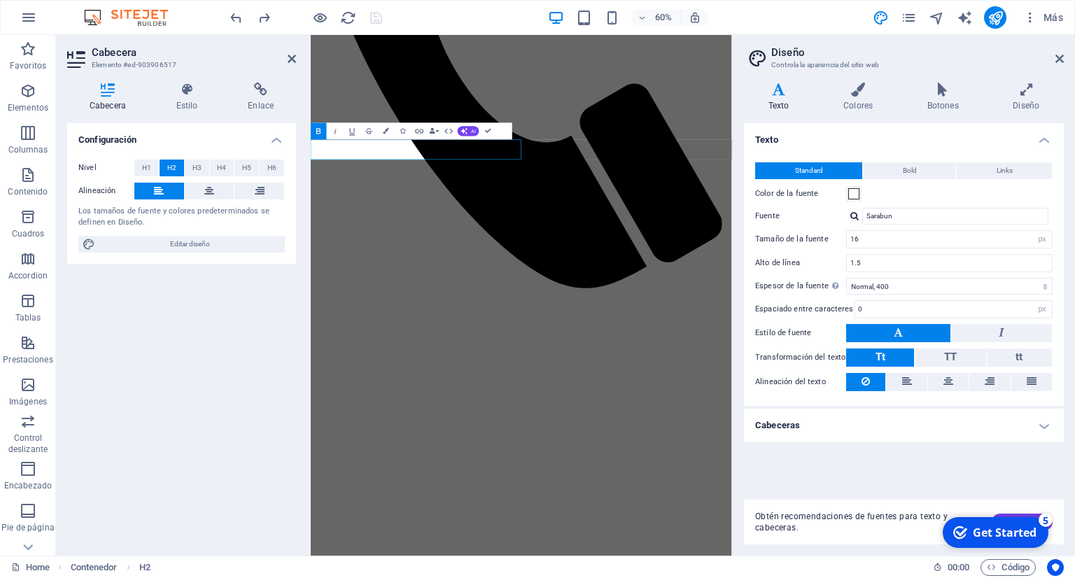
click at [1036, 421] on h4 "Cabeceras" at bounding box center [904, 426] width 320 height 34
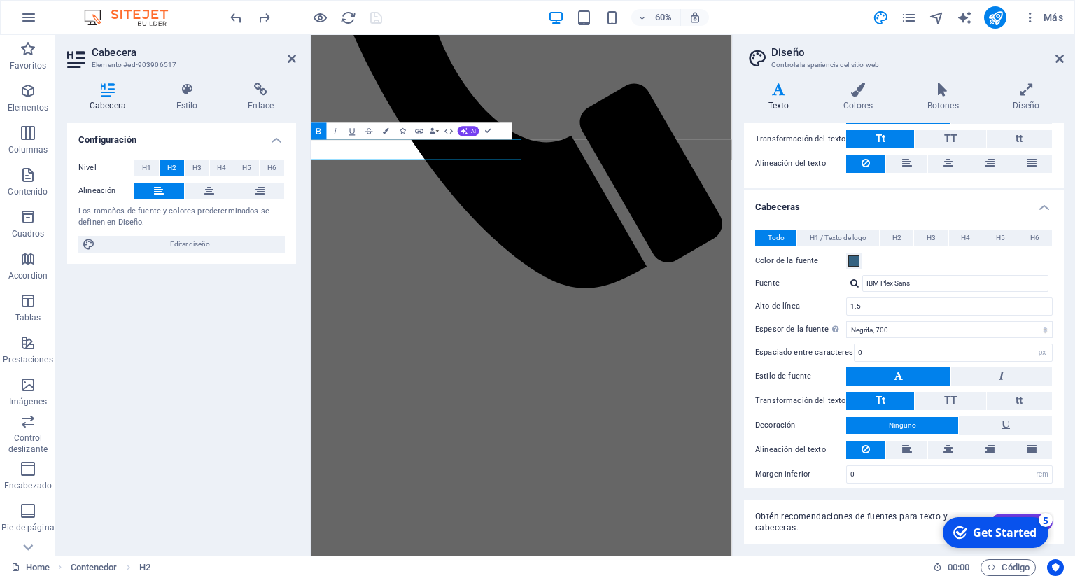
scroll to position [221, 0]
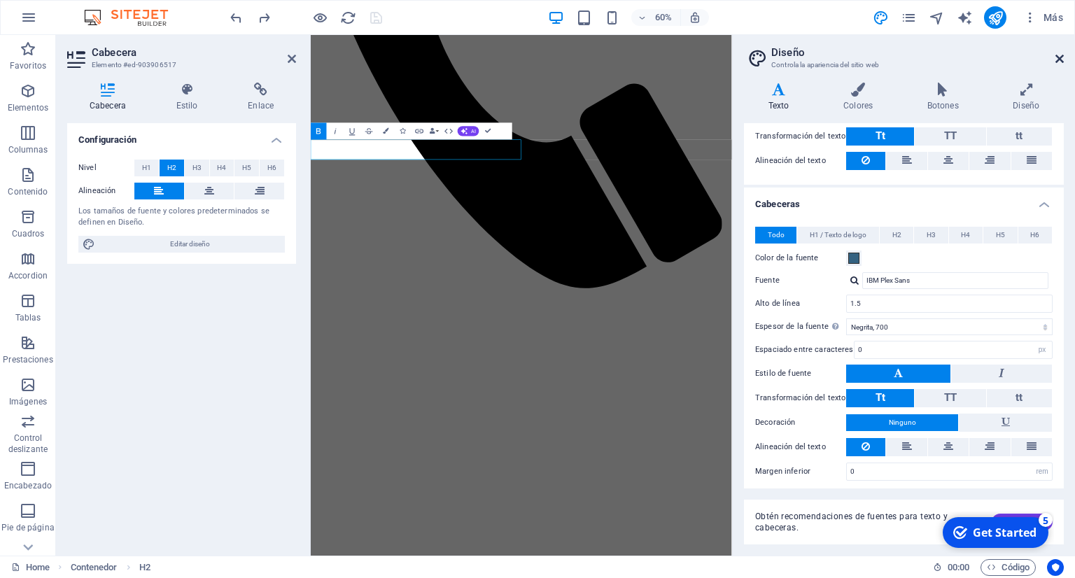
click at [1058, 63] on icon at bounding box center [1060, 58] width 8 height 11
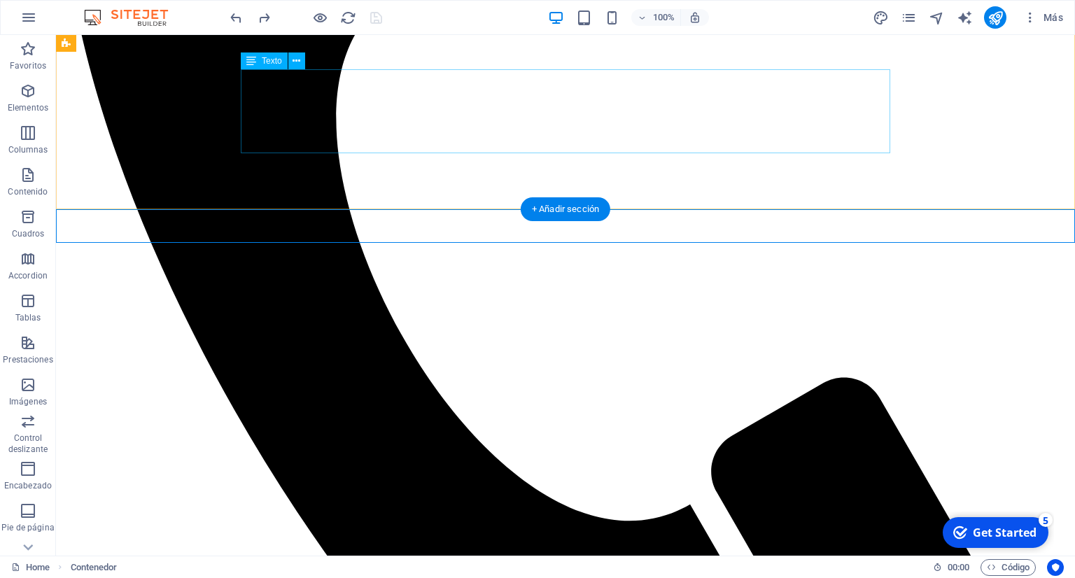
scroll to position [517, 0]
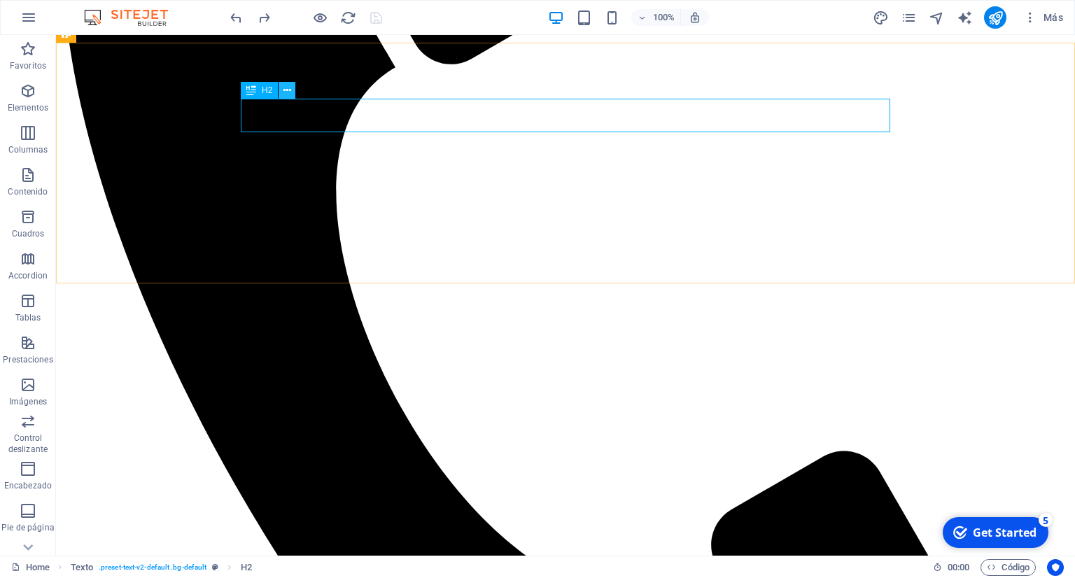
click at [289, 91] on icon at bounding box center [288, 90] width 8 height 15
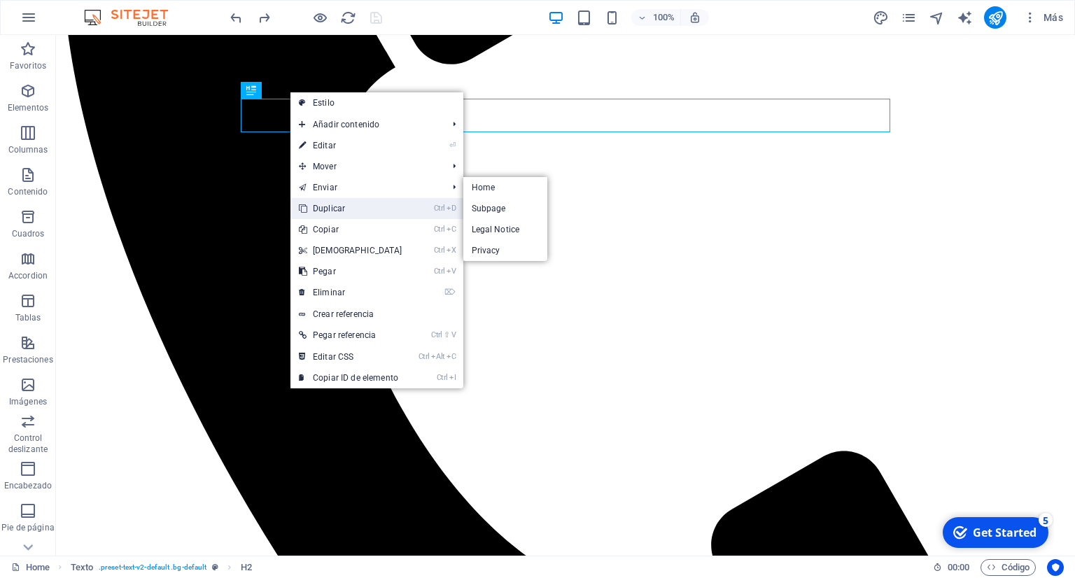
click at [348, 207] on link "Ctrl D Duplicar" at bounding box center [351, 208] width 120 height 21
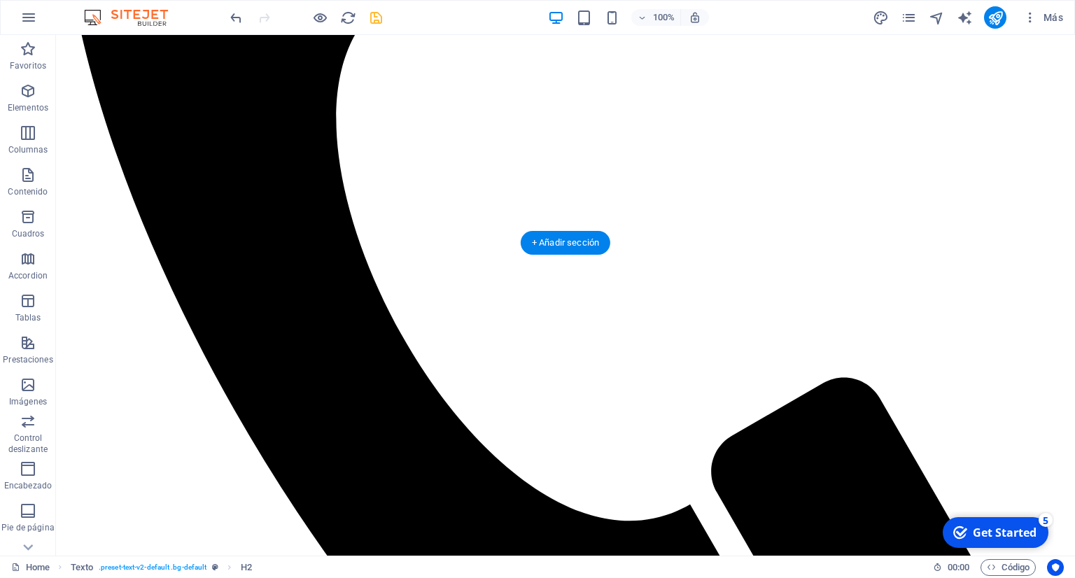
scroll to position [589, 0]
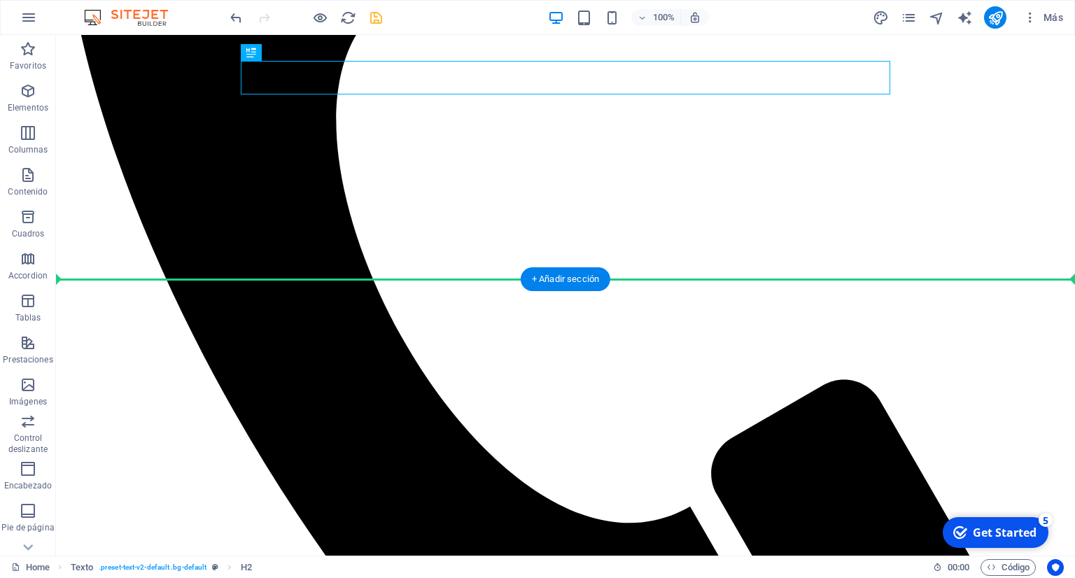
drag, startPoint x: 338, startPoint y: 83, endPoint x: 343, endPoint y: 281, distance: 197.5
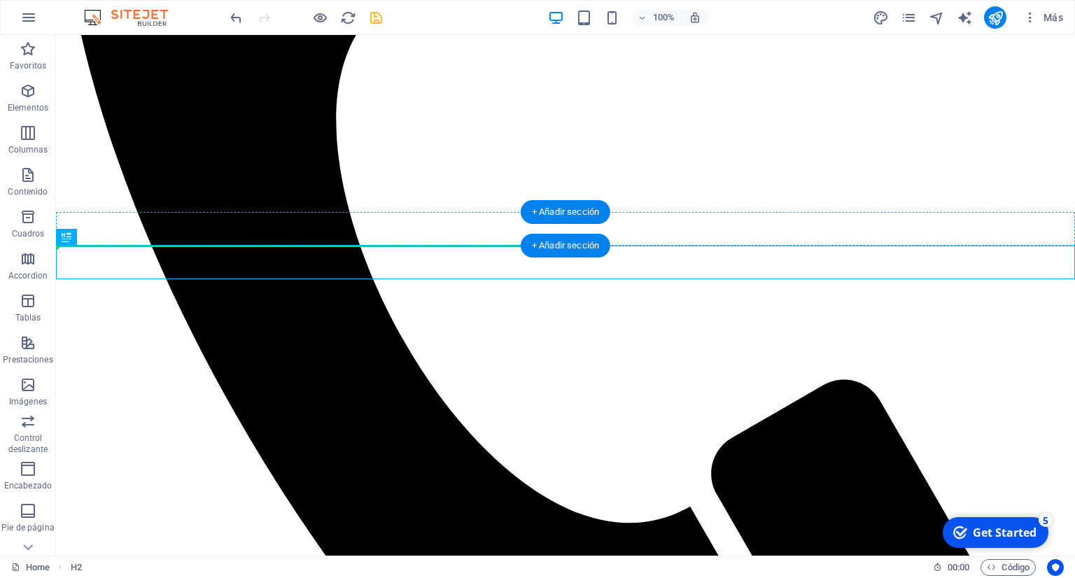
drag, startPoint x: 164, startPoint y: 268, endPoint x: 192, endPoint y: 233, distance: 44.8
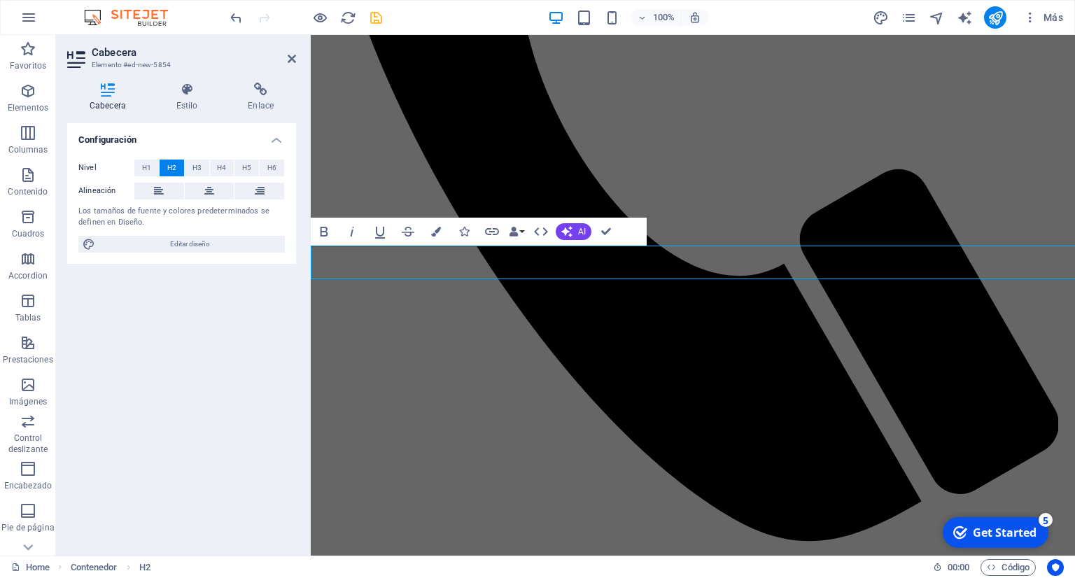
click at [77, 263] on div "Configuración Nivel H1 H2 H3 H4 H5 H6 Alineación Los tamaños de fuente y colore…" at bounding box center [181, 333] width 229 height 421
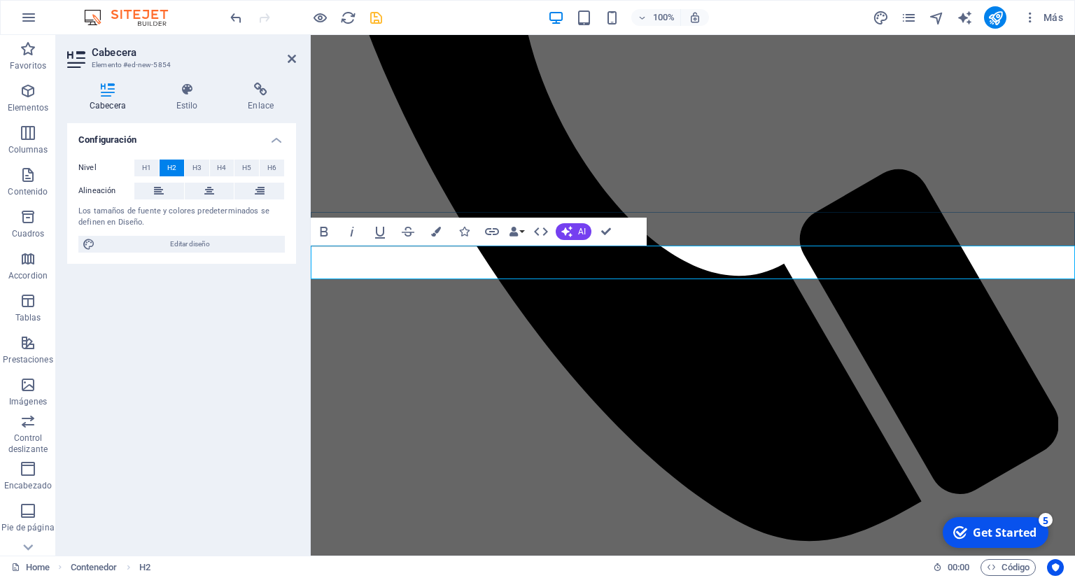
click at [206, 191] on icon at bounding box center [209, 191] width 10 height 17
click at [291, 60] on icon at bounding box center [292, 58] width 8 height 11
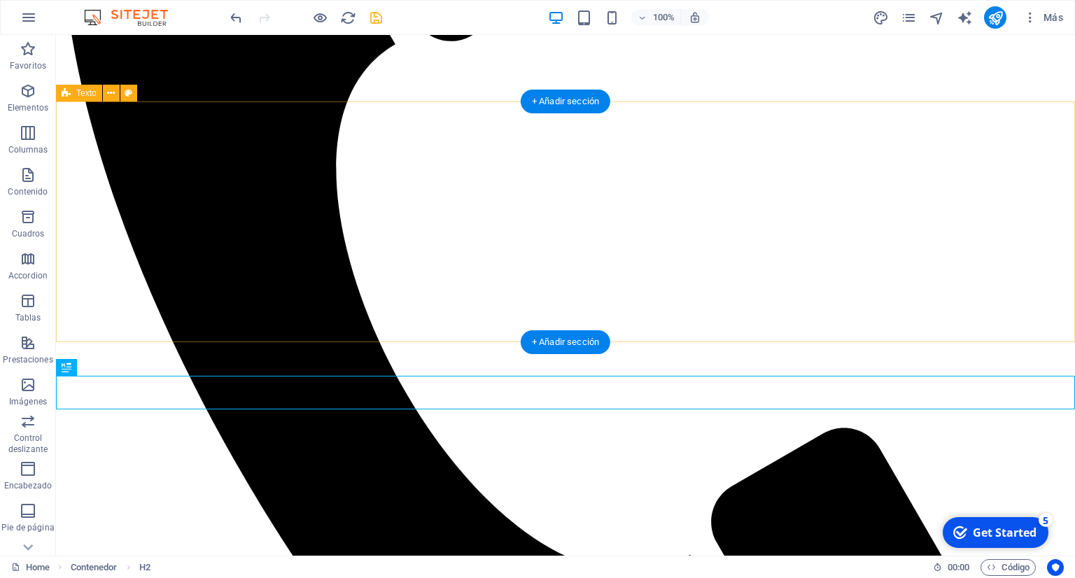
scroll to position [441, 0]
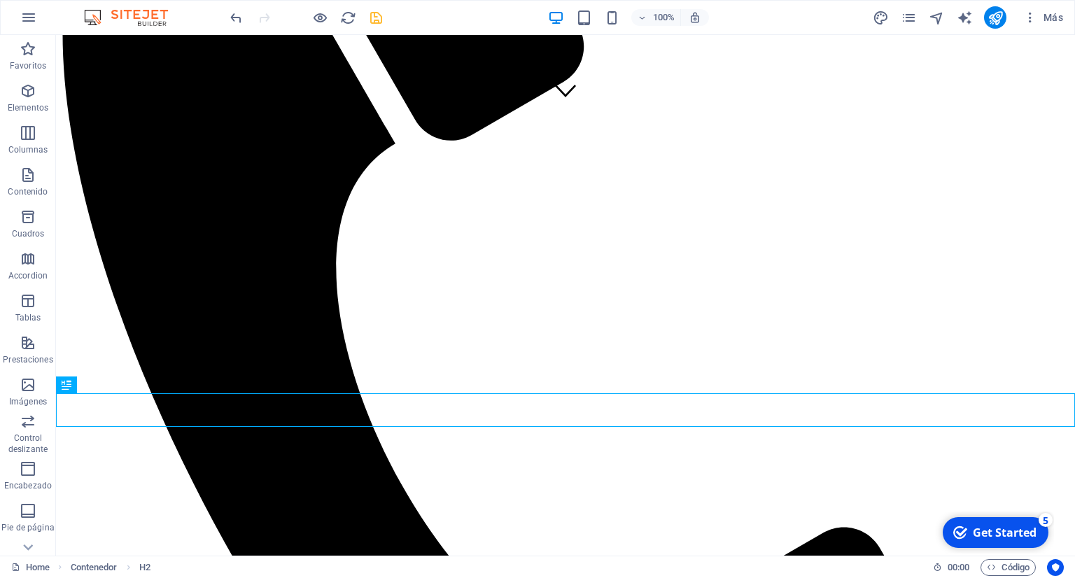
drag, startPoint x: 55, startPoint y: 412, endPoint x: 111, endPoint y: 412, distance: 56.0
click at [56, 412] on div "Favoritos Elementos Columnas Contenido Cuadros Accordion Tablas Prestaciones Im…" at bounding box center [28, 295] width 56 height 521
click at [99, 386] on icon at bounding box center [103, 384] width 8 height 15
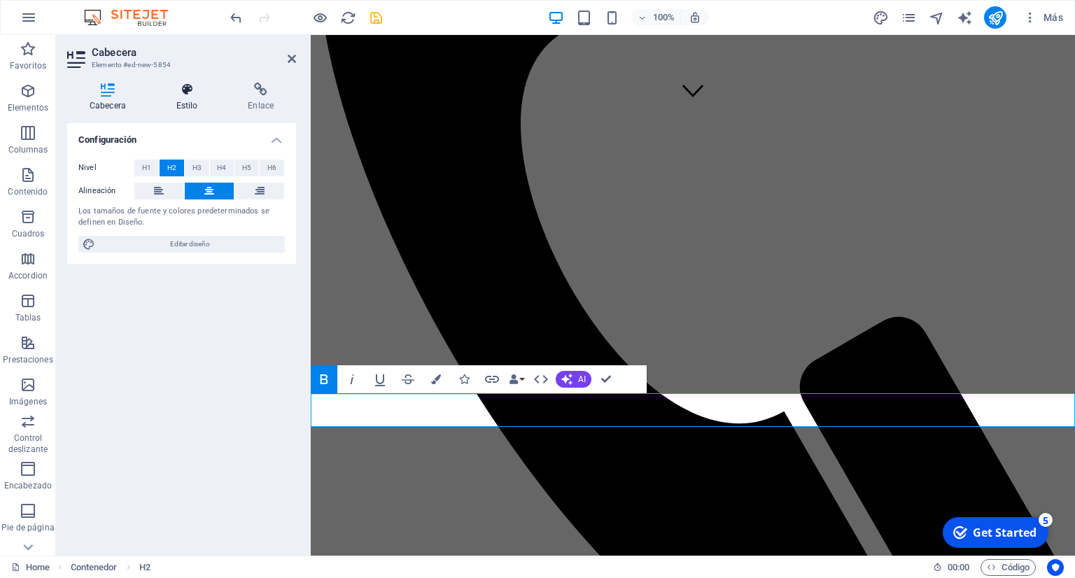
click at [207, 106] on h4 "Estilo" at bounding box center [190, 97] width 72 height 29
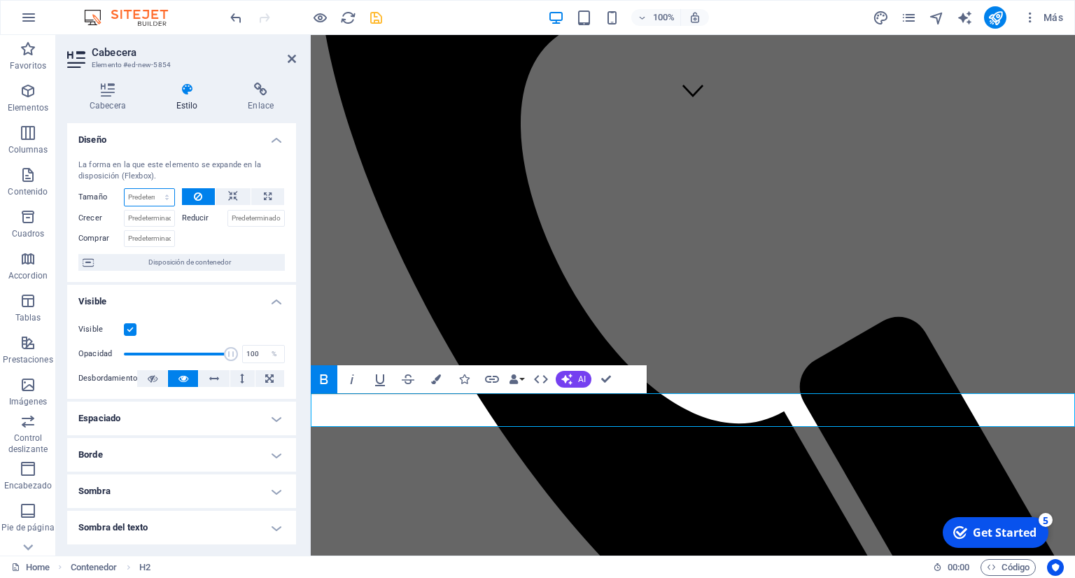
click at [125, 189] on select "Predeterminado automático px % 1/1 1/2 1/3 1/4 1/5 1/6 1/7 1/8 1/9 1/10" at bounding box center [150, 197] width 50 height 17
click option "1/4" at bounding box center [0, 0] width 0 height 0
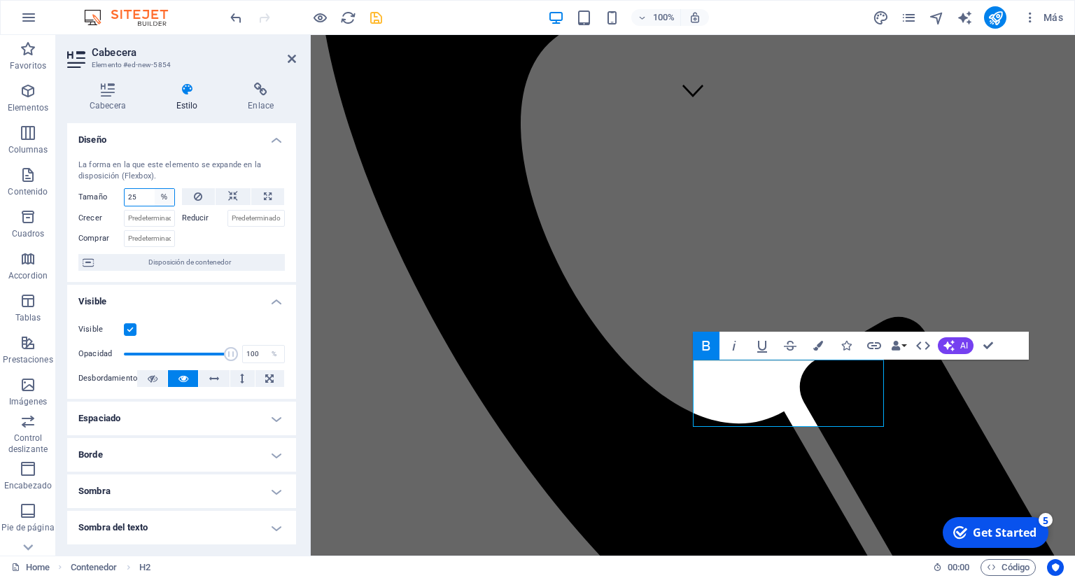
click at [155, 189] on select "Predeterminado automático px % 1/1 1/2 1/3 1/4 1/5 1/6 1/7 1/8 1/9 1/10" at bounding box center [165, 197] width 20 height 17
click option "1/3" at bounding box center [0, 0] width 0 height 0
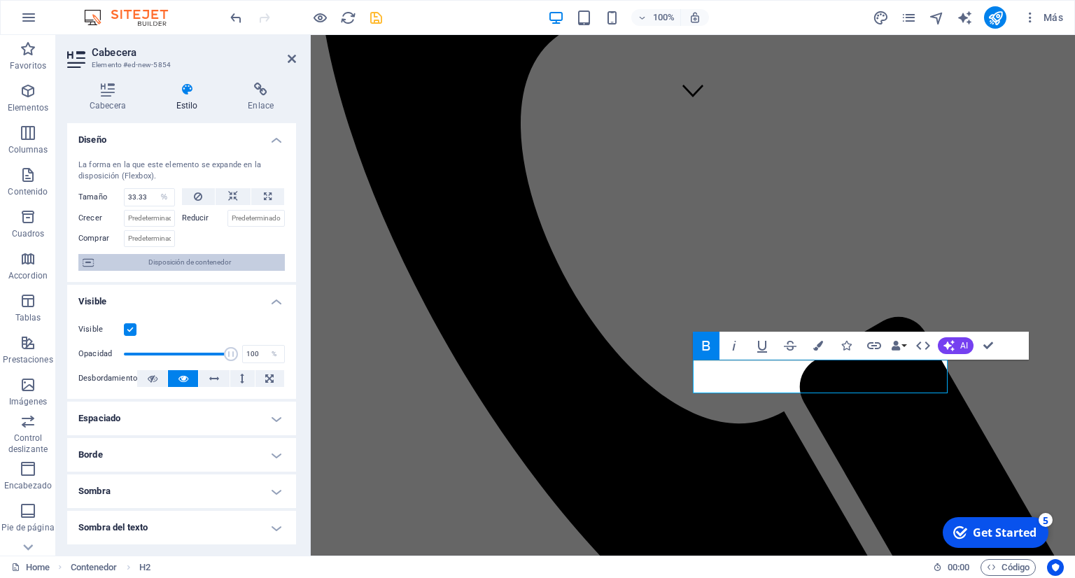
click at [246, 262] on span "Disposición de contenedor" at bounding box center [189, 262] width 183 height 17
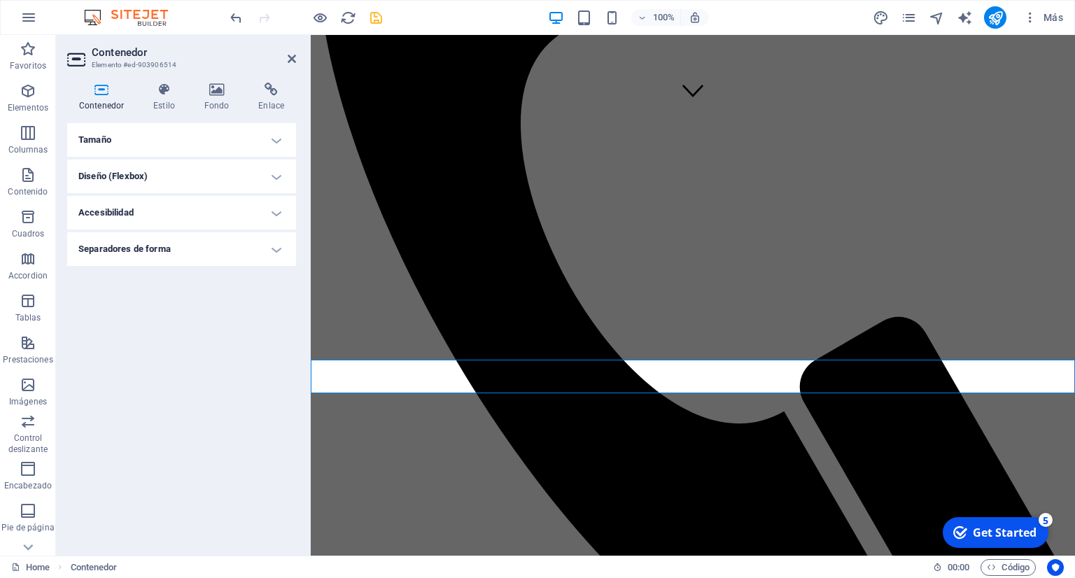
click at [188, 144] on h4 "Tamaño" at bounding box center [181, 140] width 229 height 34
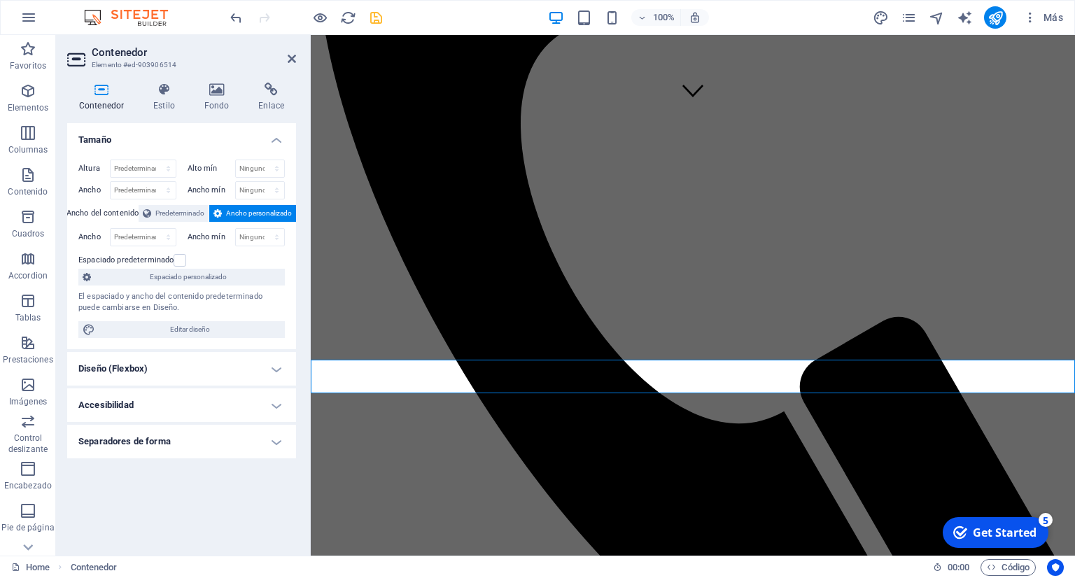
click at [188, 144] on h4 "Tamaño" at bounding box center [181, 135] width 229 height 25
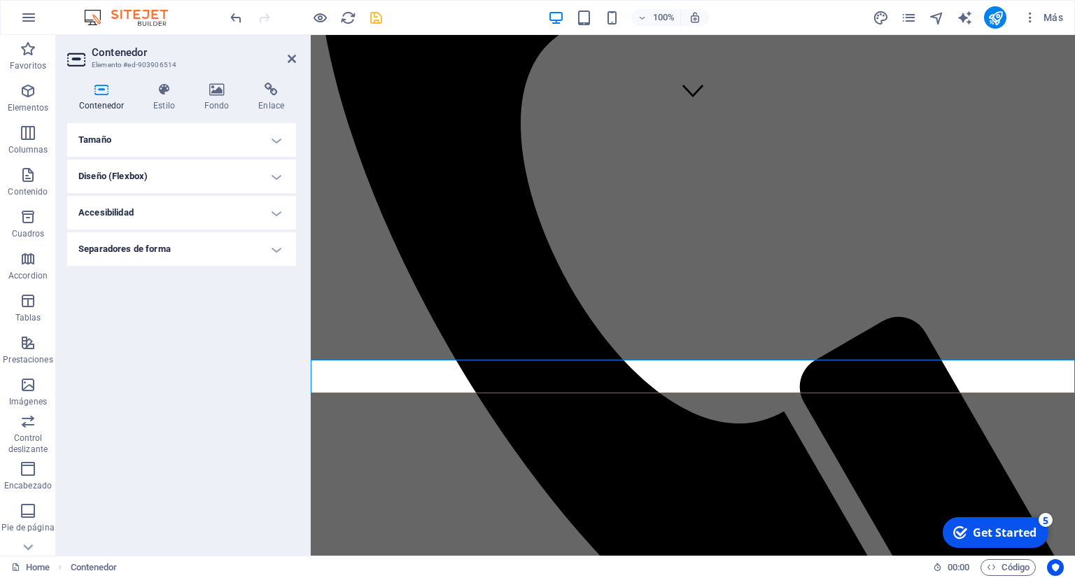
click at [237, 241] on h4 "Separadores de forma" at bounding box center [181, 249] width 229 height 34
click at [237, 241] on h4 "Separadores de forma" at bounding box center [181, 244] width 229 height 25
click at [209, 91] on icon at bounding box center [217, 90] width 49 height 14
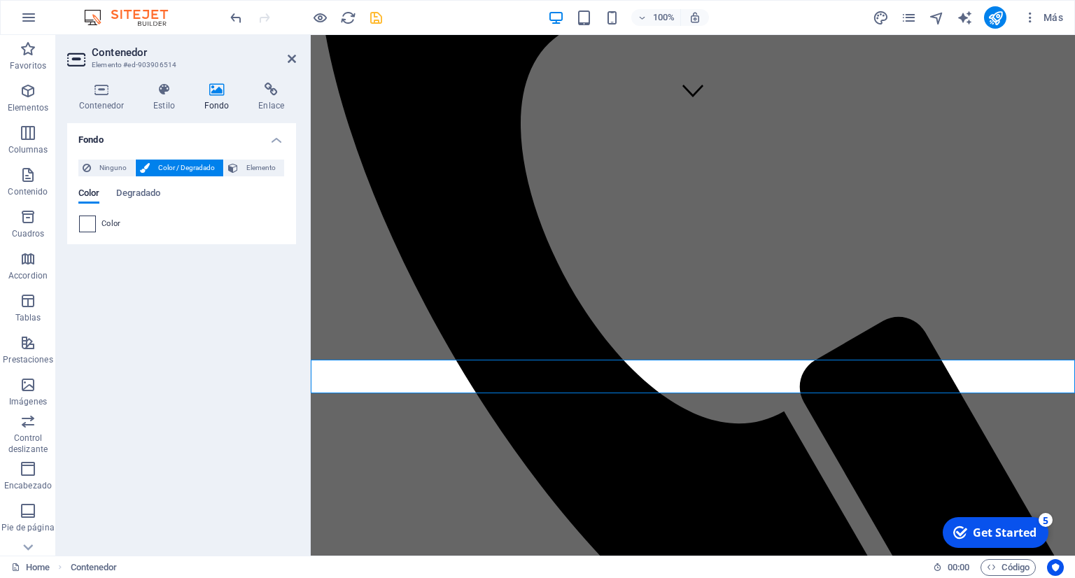
click at [91, 228] on span at bounding box center [87, 223] width 15 height 15
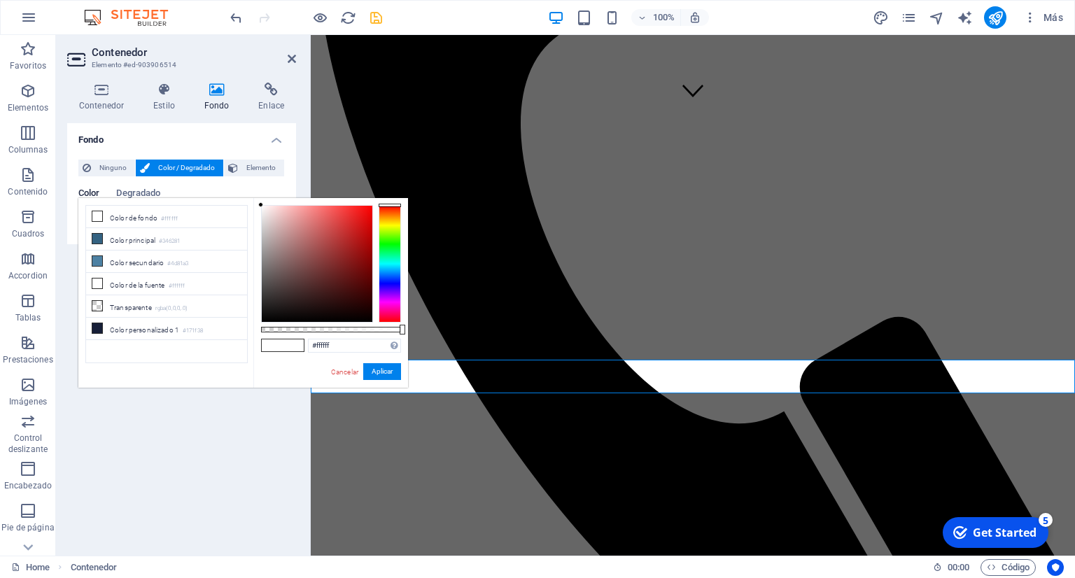
drag, startPoint x: 106, startPoint y: 437, endPoint x: 123, endPoint y: 416, distance: 26.9
click at [111, 436] on div "Fondo Ninguno Color / Degradado Elemento Estirar fondo a ancho completo Superpo…" at bounding box center [181, 333] width 229 height 421
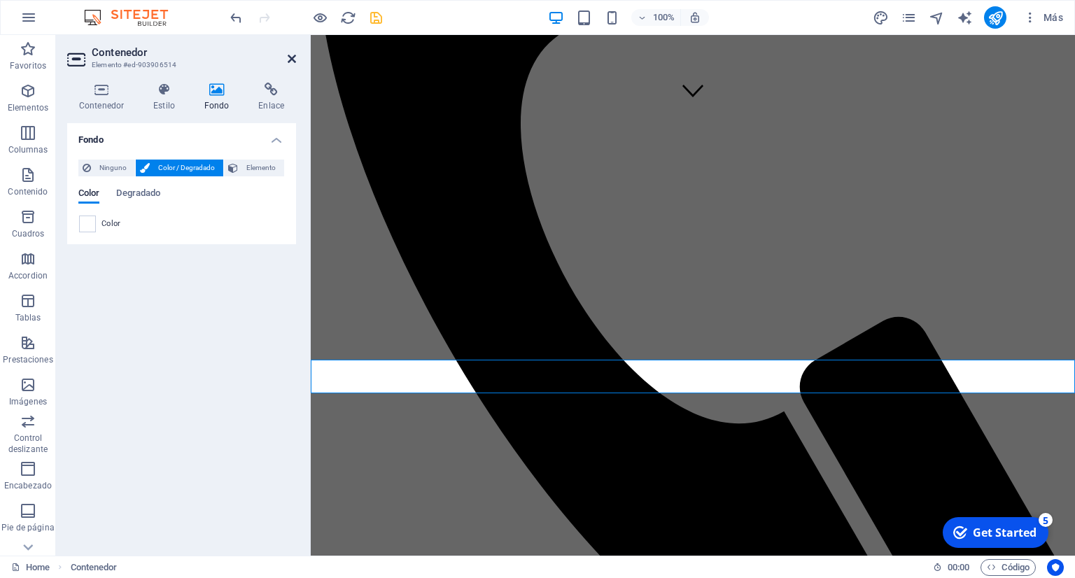
click at [293, 62] on icon at bounding box center [292, 58] width 8 height 11
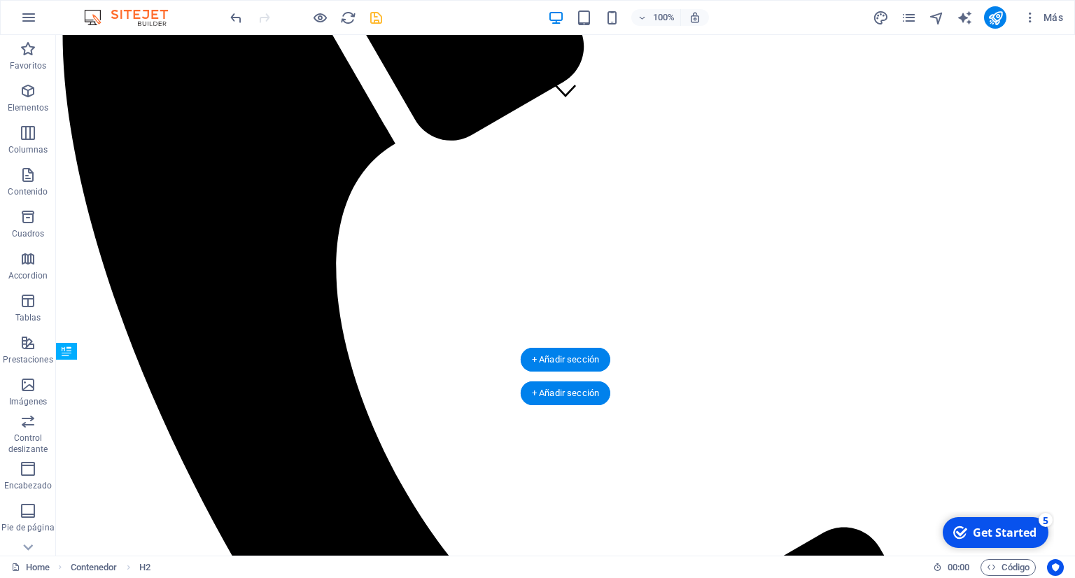
drag, startPoint x: 707, startPoint y: 380, endPoint x: 441, endPoint y: 387, distance: 266.2
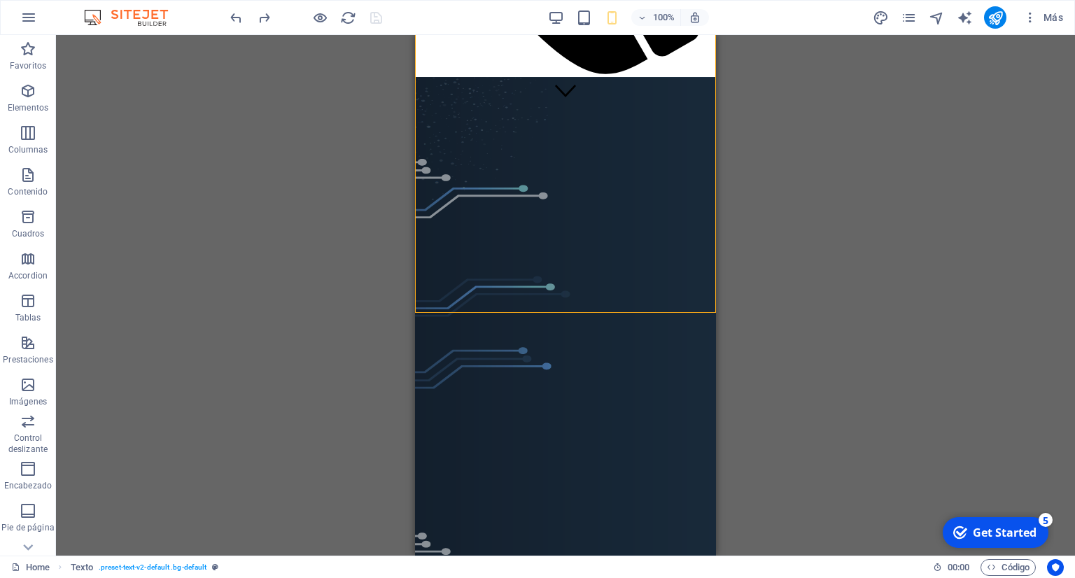
click at [325, 253] on div "Imagen Banner Banner Contenedor Iconos de redes sociales Texto Separador Texto …" at bounding box center [565, 295] width 1019 height 521
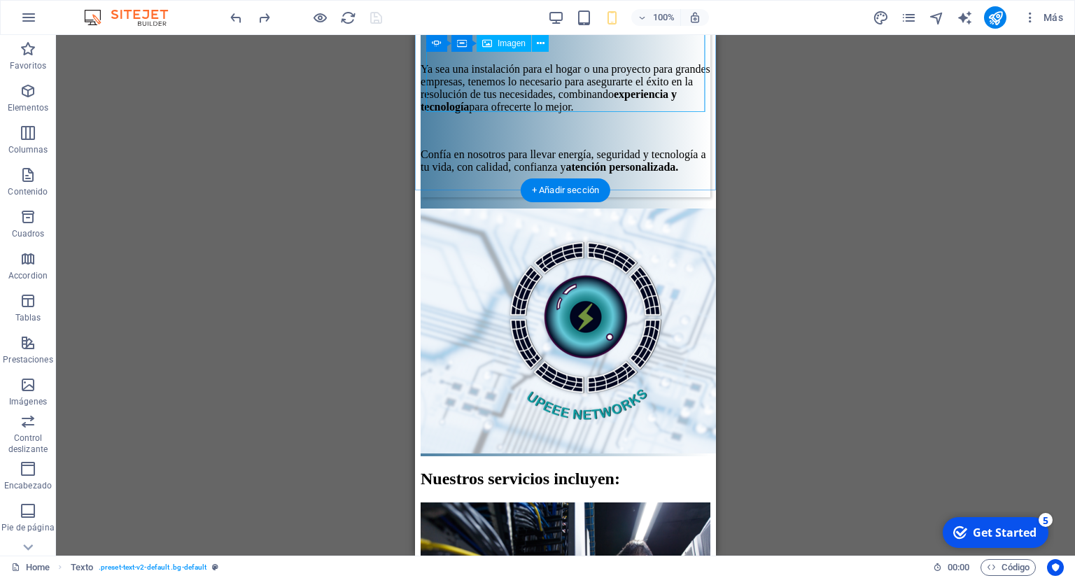
scroll to position [4952, 0]
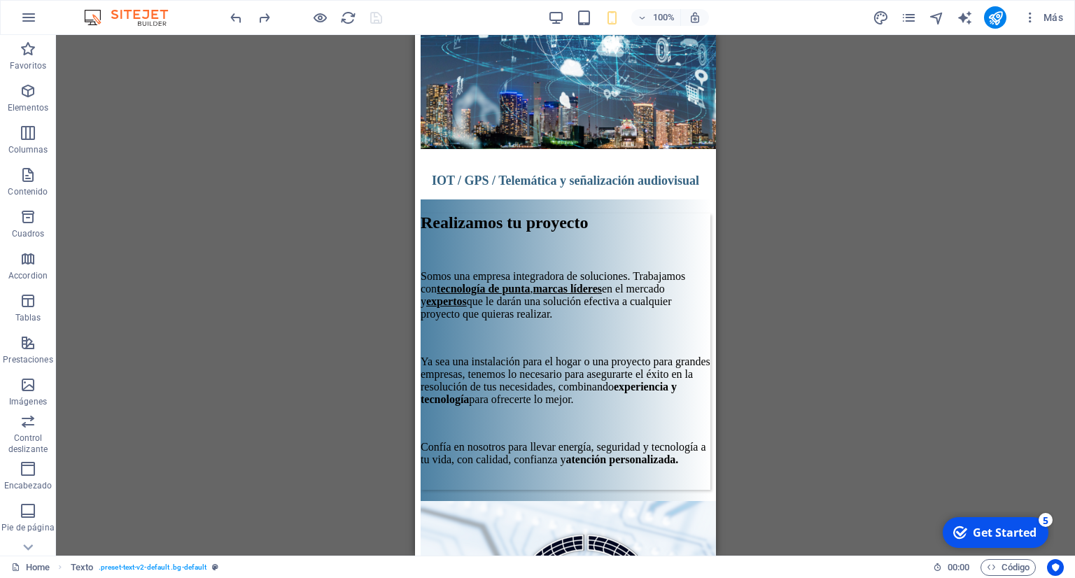
click at [187, 248] on div "100%" at bounding box center [104, 254] width 165 height 12
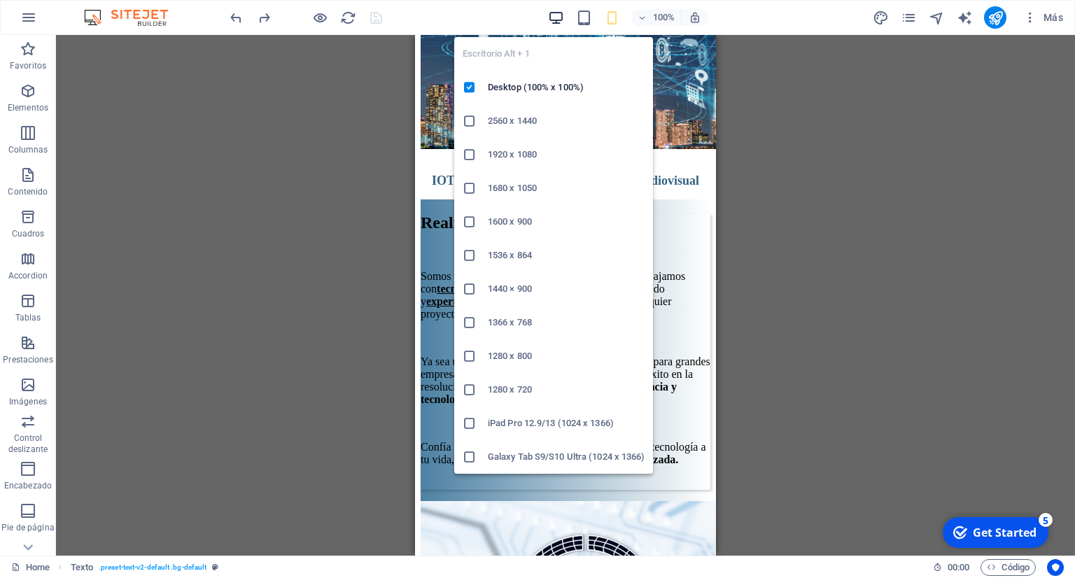
click at [118, 248] on icon "button" at bounding box center [116, 254] width 3 height 12
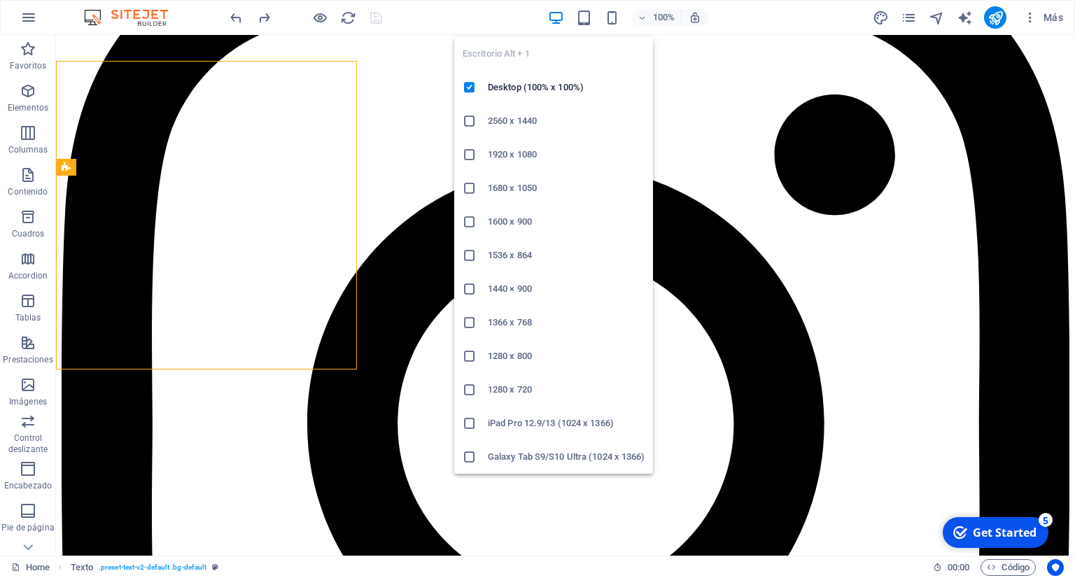
scroll to position [384, 0]
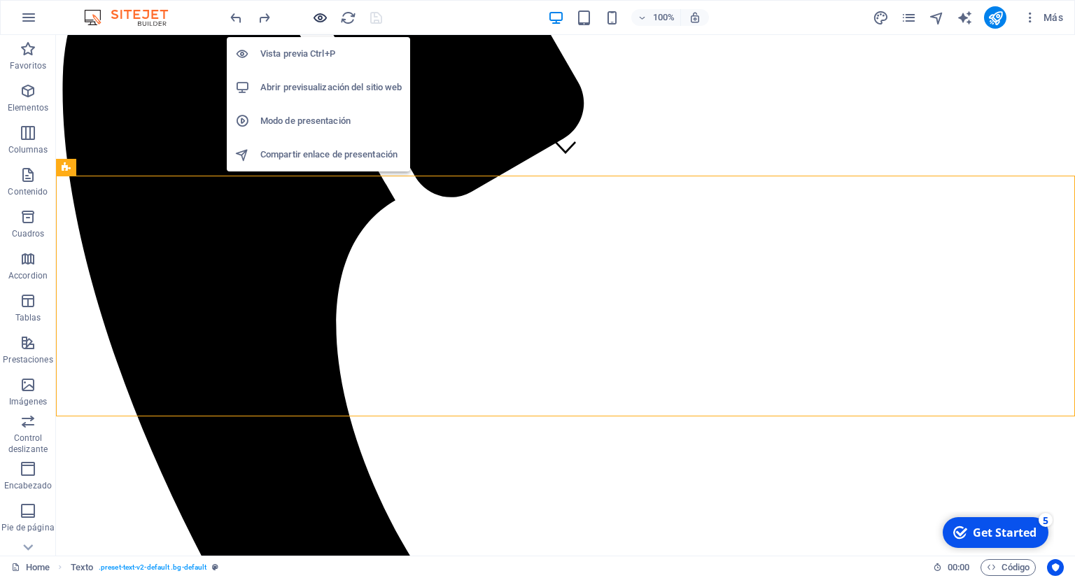
click at [317, 23] on icon "button" at bounding box center [320, 18] width 16 height 16
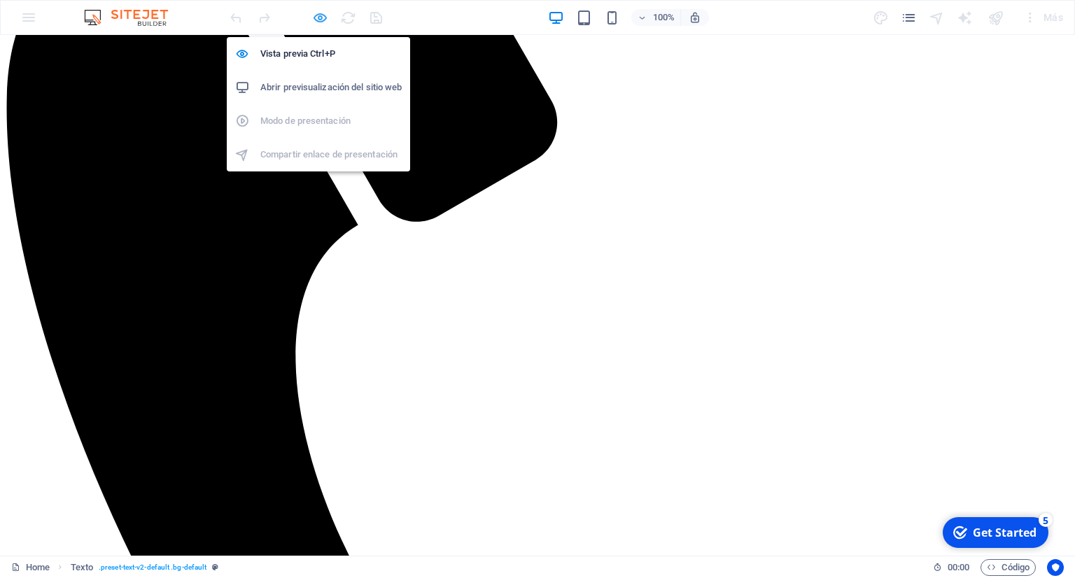
click at [322, 13] on icon "button" at bounding box center [320, 18] width 16 height 16
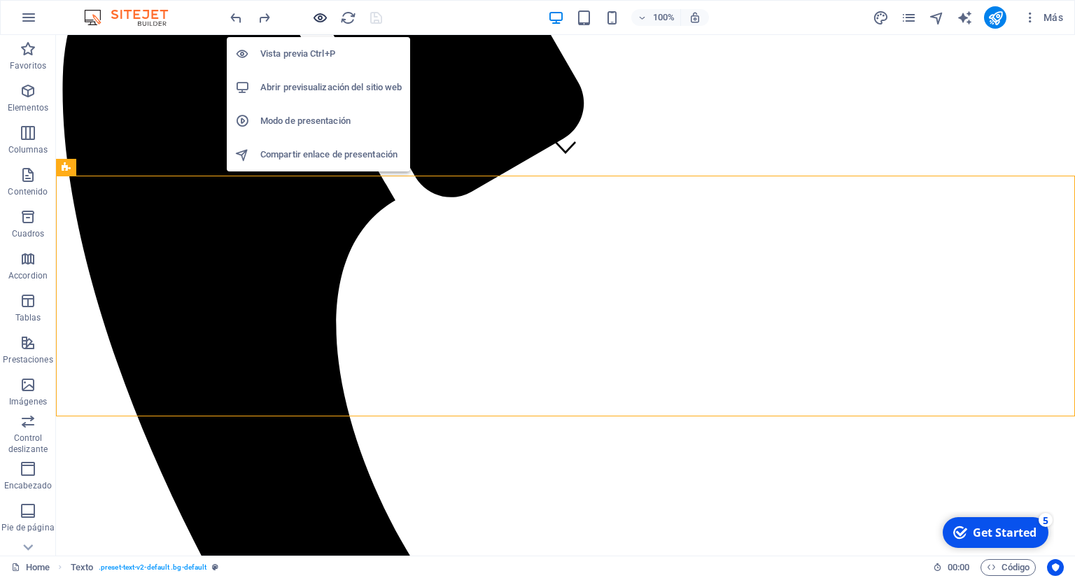
click at [322, 13] on icon "button" at bounding box center [320, 18] width 16 height 16
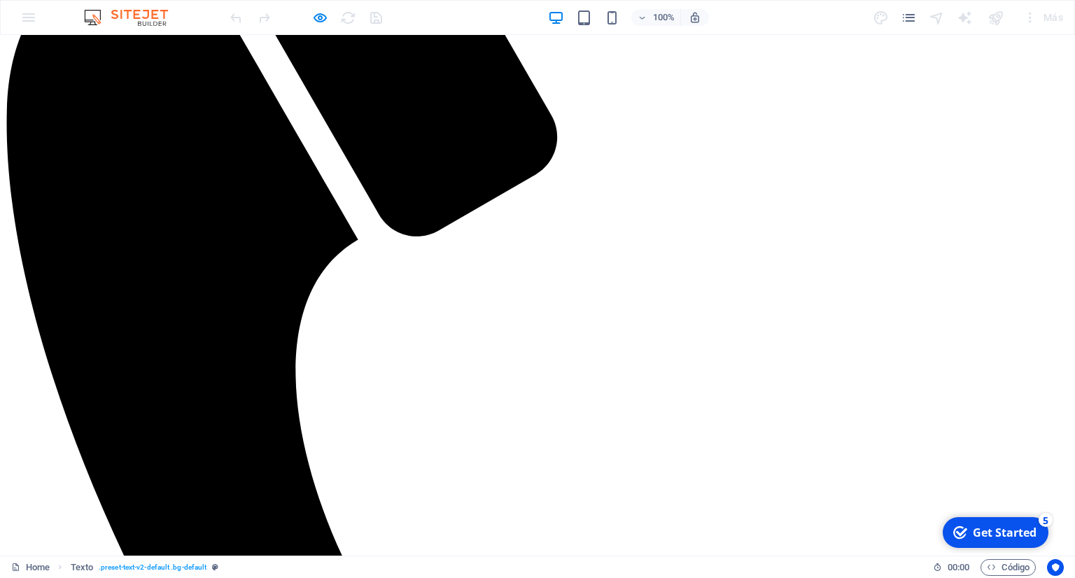
scroll to position [591, 0]
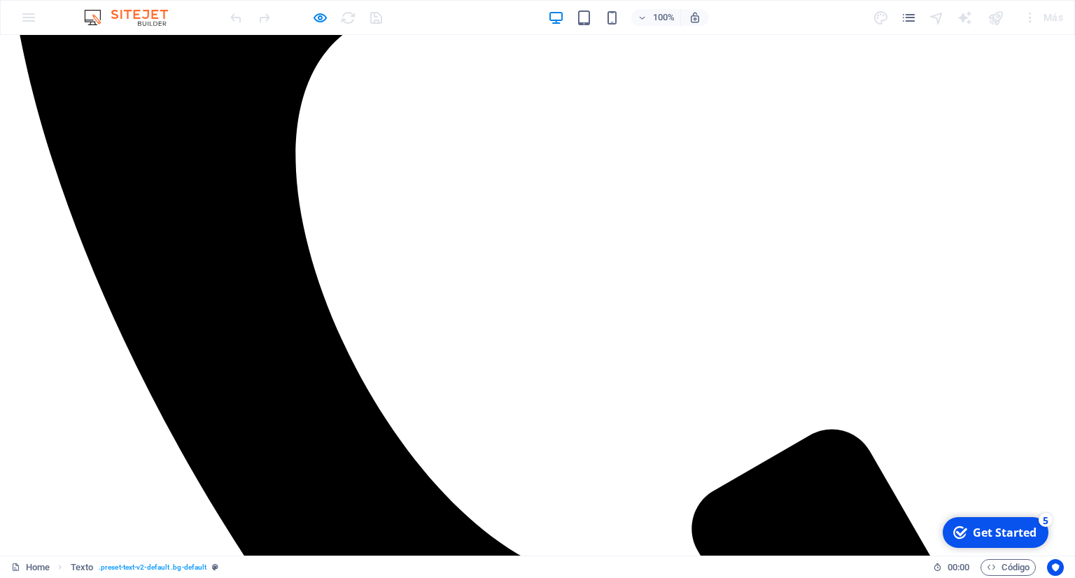
scroll to position [581, 0]
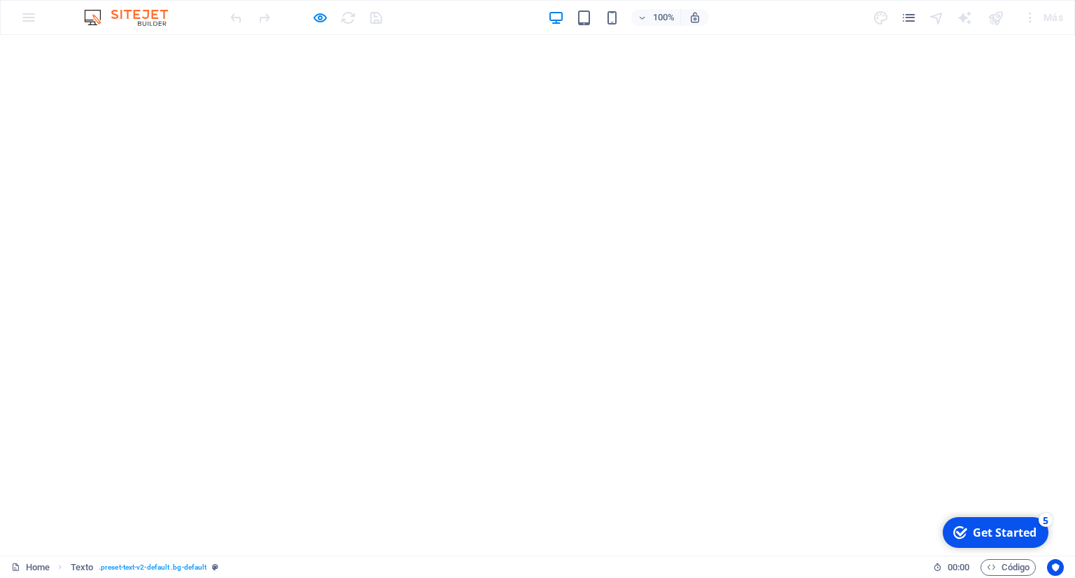
scroll to position [1862, 0]
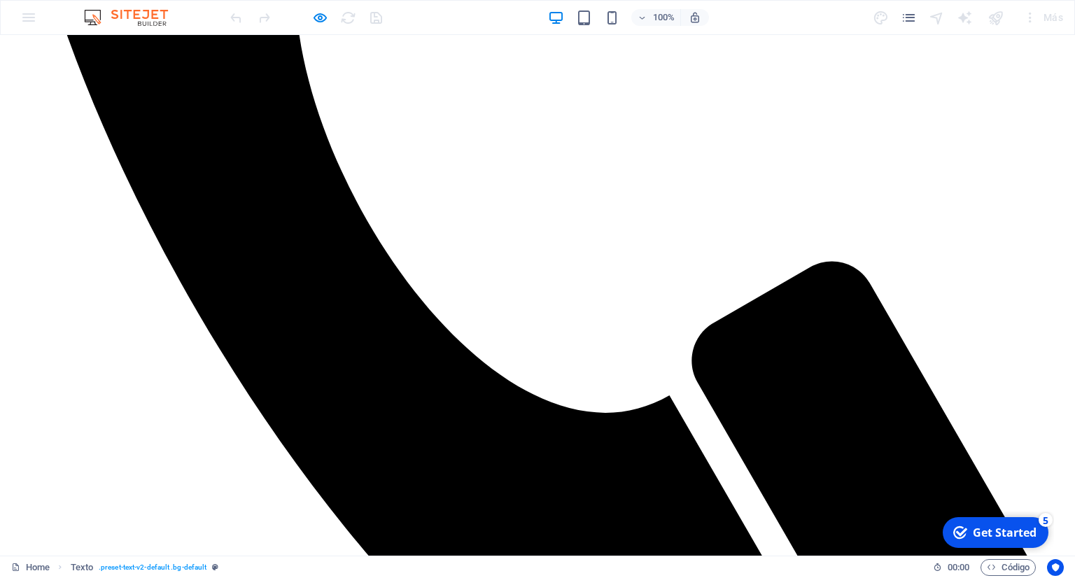
scroll to position [384, 0]
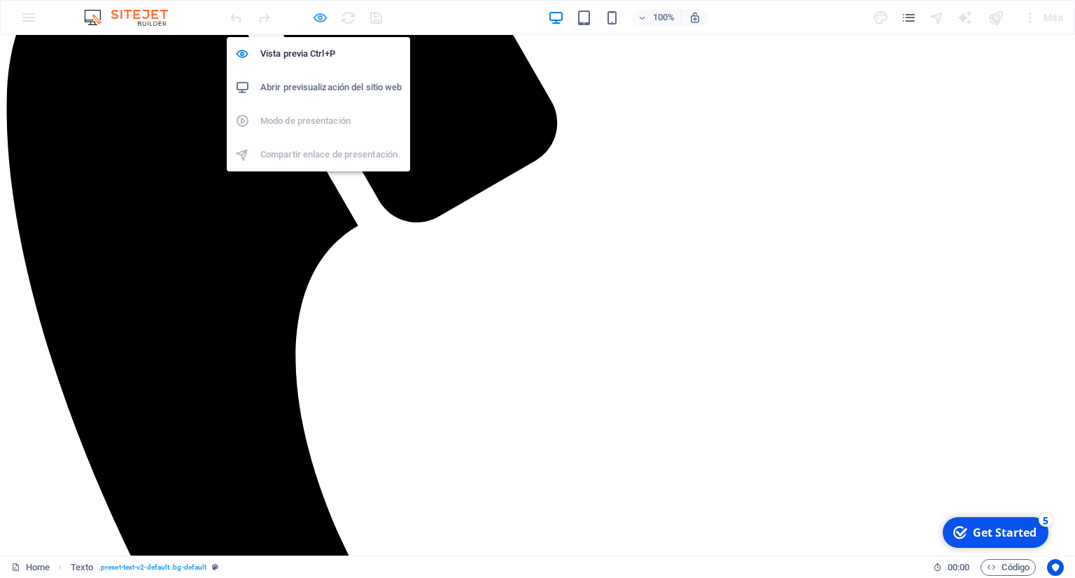
click at [323, 18] on icon "button" at bounding box center [320, 18] width 16 height 16
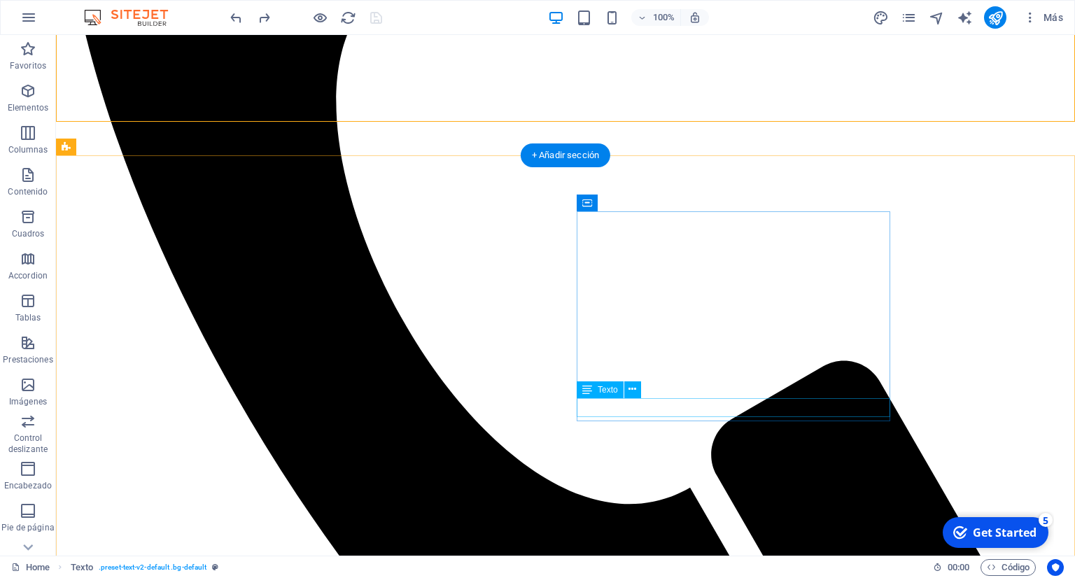
scroll to position [605, 0]
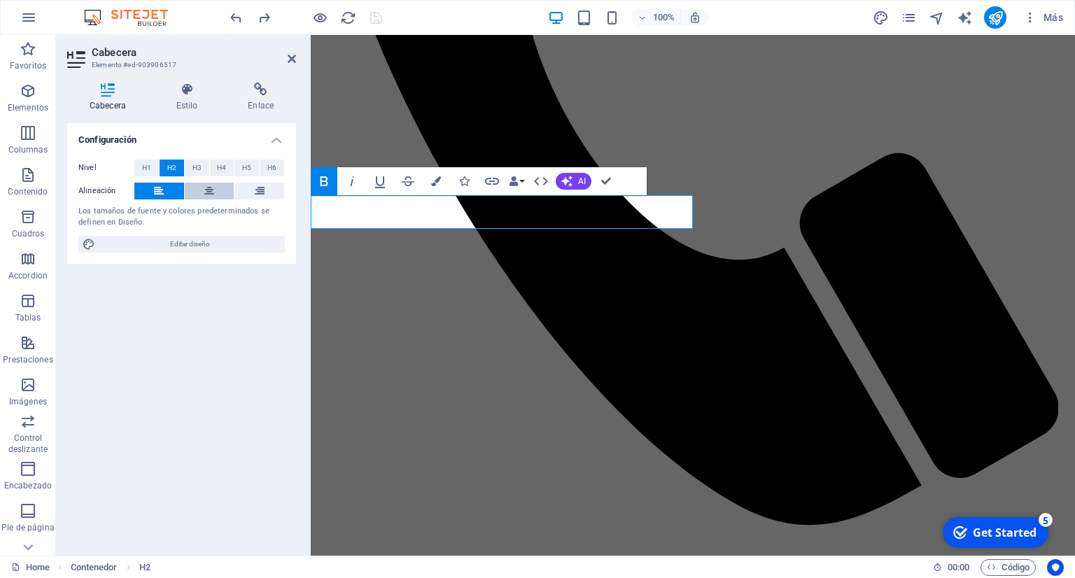
click at [201, 186] on button at bounding box center [210, 191] width 50 height 17
click at [189, 98] on h4 "Estilo" at bounding box center [190, 97] width 72 height 29
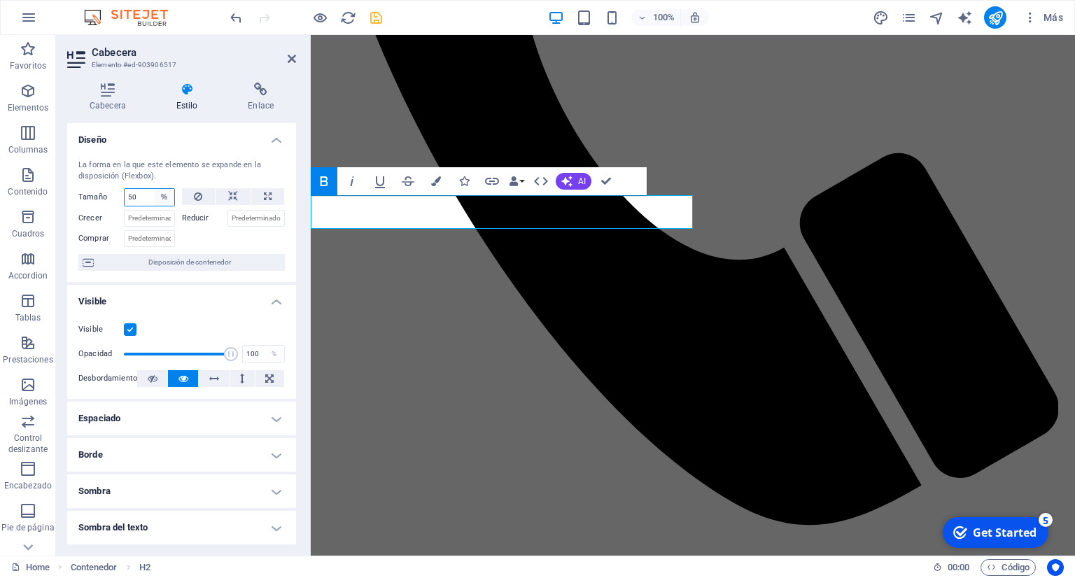
click at [155, 189] on select "Predeterminado automático px % 1/1 1/2 1/3 1/4 1/5 1/6 1/7 1/8 1/9 1/10" at bounding box center [165, 197] width 20 height 17
click option "Predeterminado" at bounding box center [0, 0] width 0 height 0
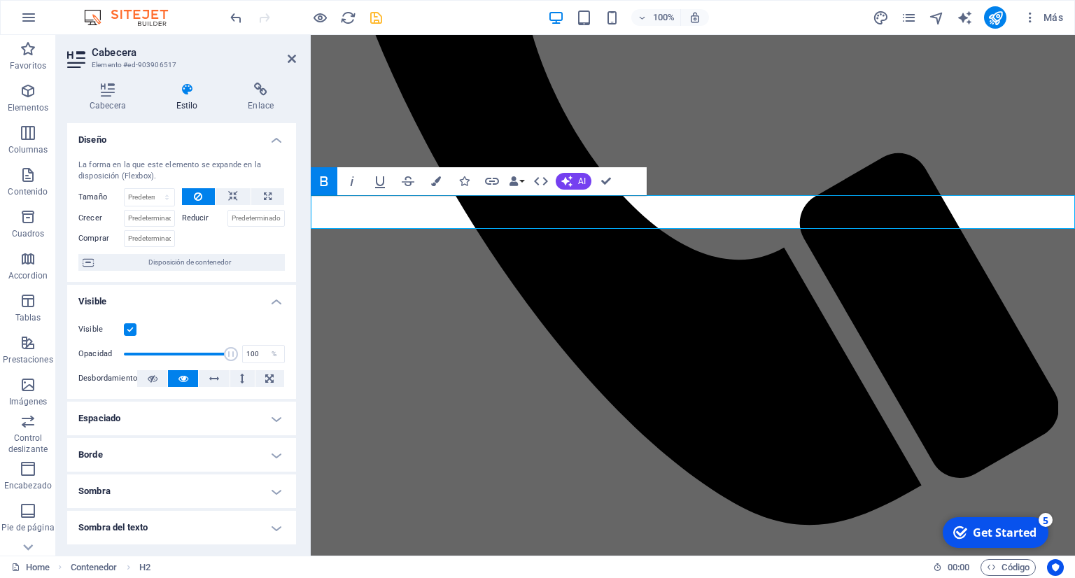
drag, startPoint x: 710, startPoint y: 208, endPoint x: 430, endPoint y: 212, distance: 280.1
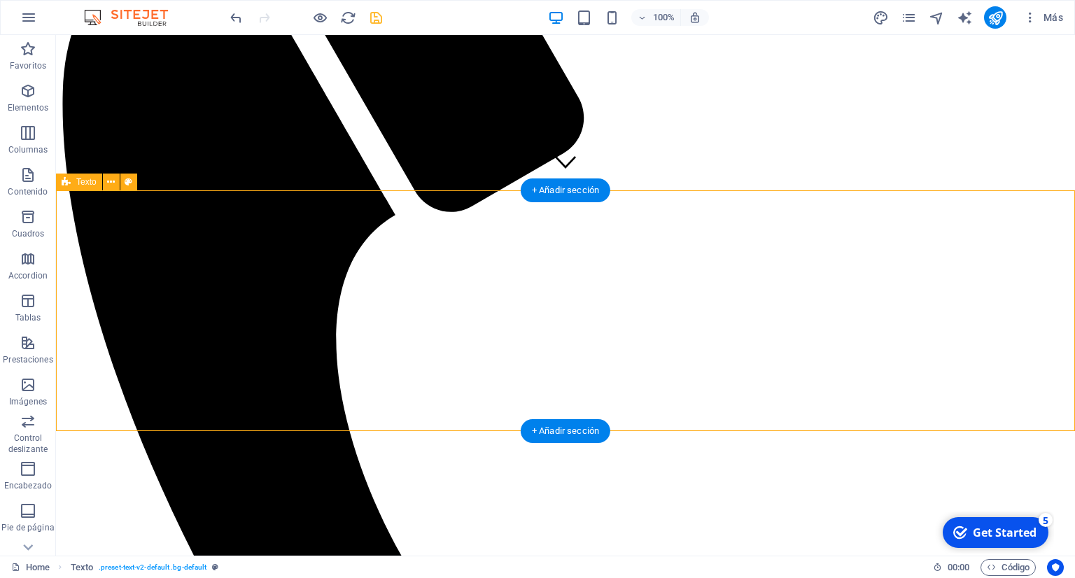
scroll to position [591, 0]
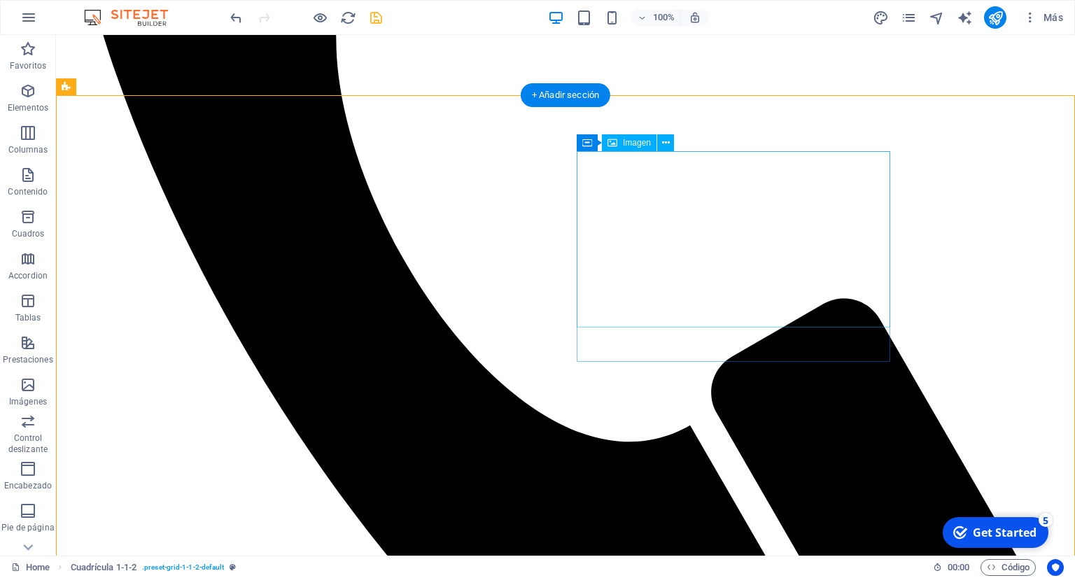
scroll to position [739, 0]
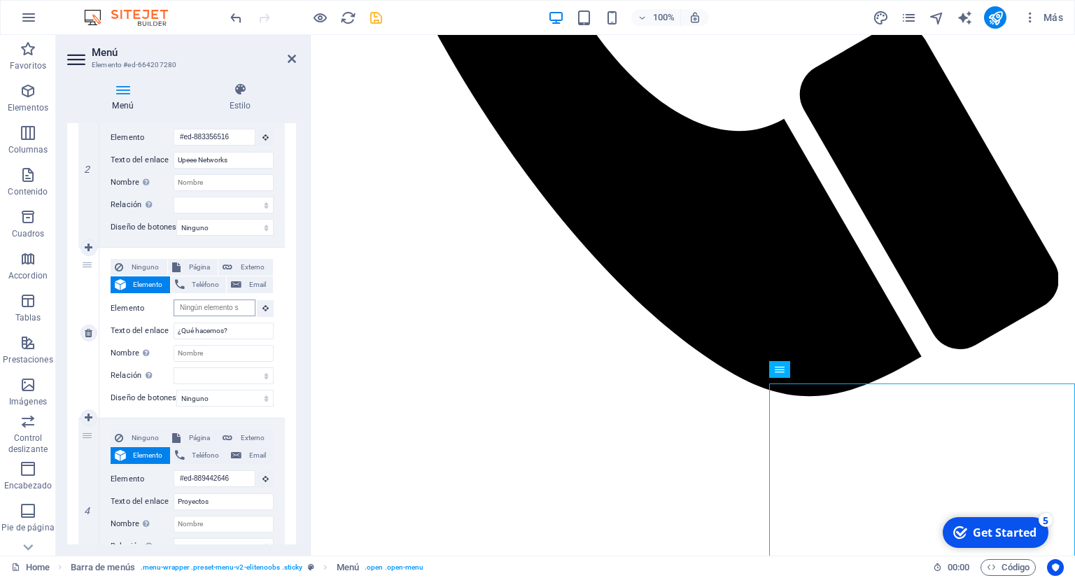
scroll to position [0, 0]
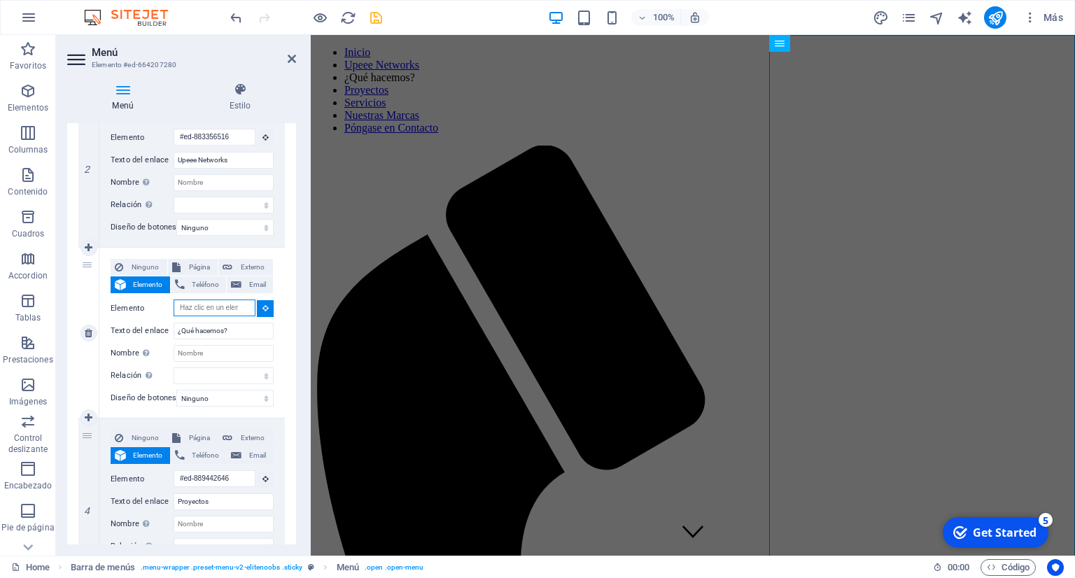
click at [228, 312] on input "Elemento" at bounding box center [215, 308] width 82 height 17
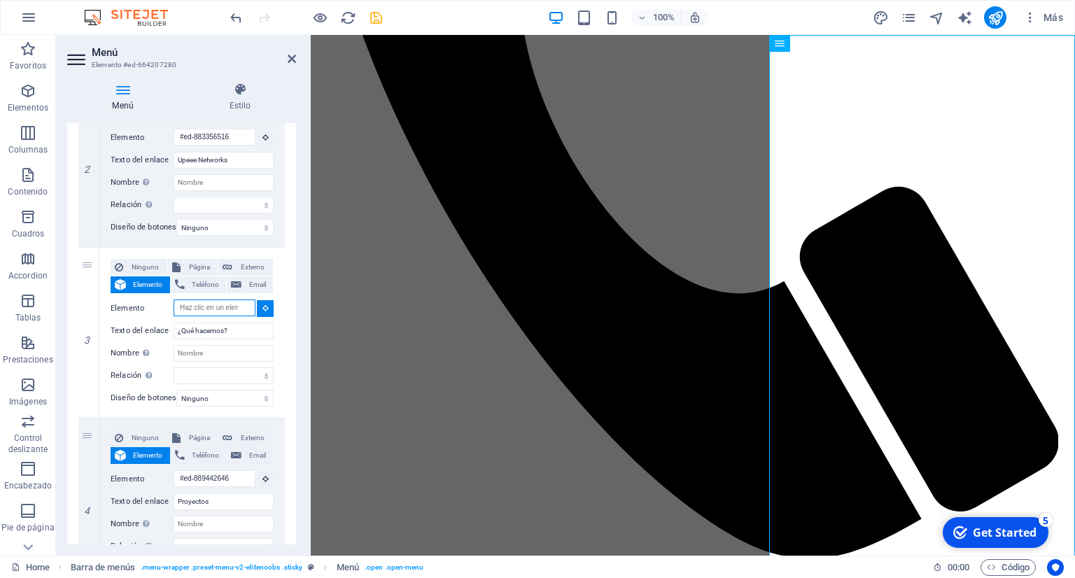
scroll to position [734, 0]
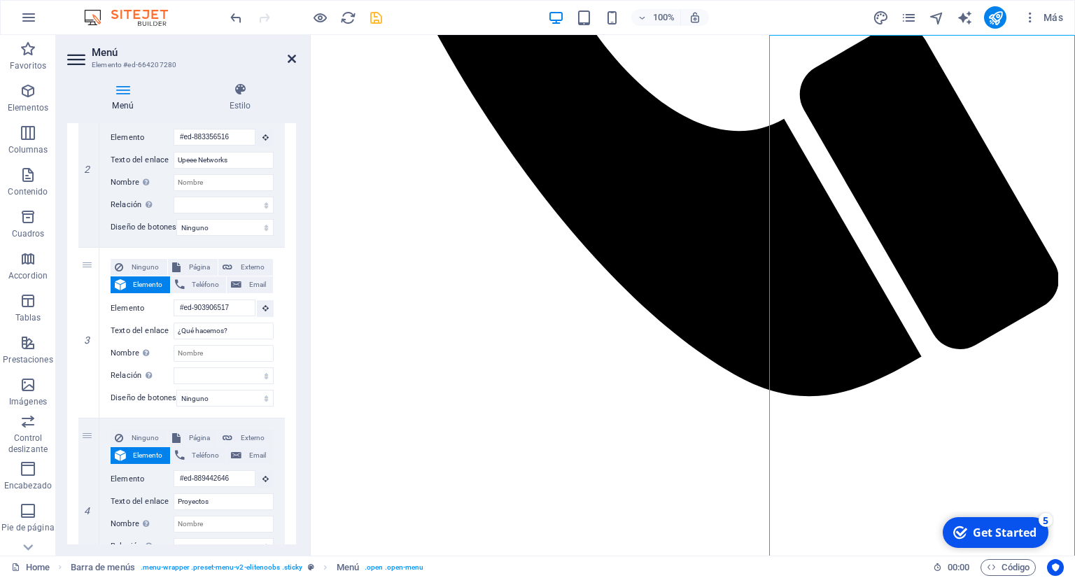
drag, startPoint x: 292, startPoint y: 57, endPoint x: 247, endPoint y: 16, distance: 60.9
click at [292, 57] on icon at bounding box center [292, 58] width 8 height 11
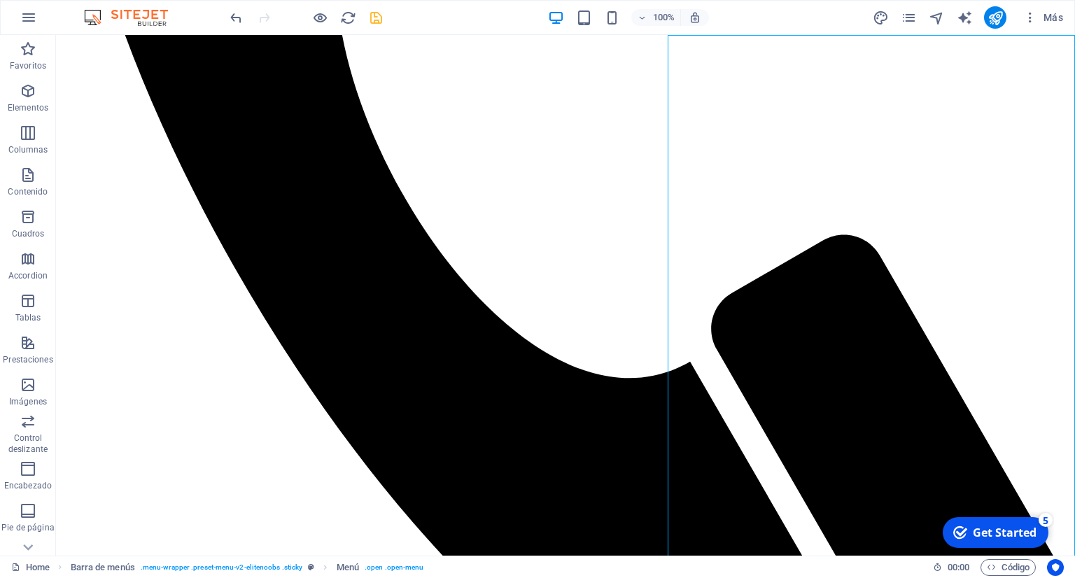
click at [374, 18] on icon "save" at bounding box center [376, 18] width 16 height 16
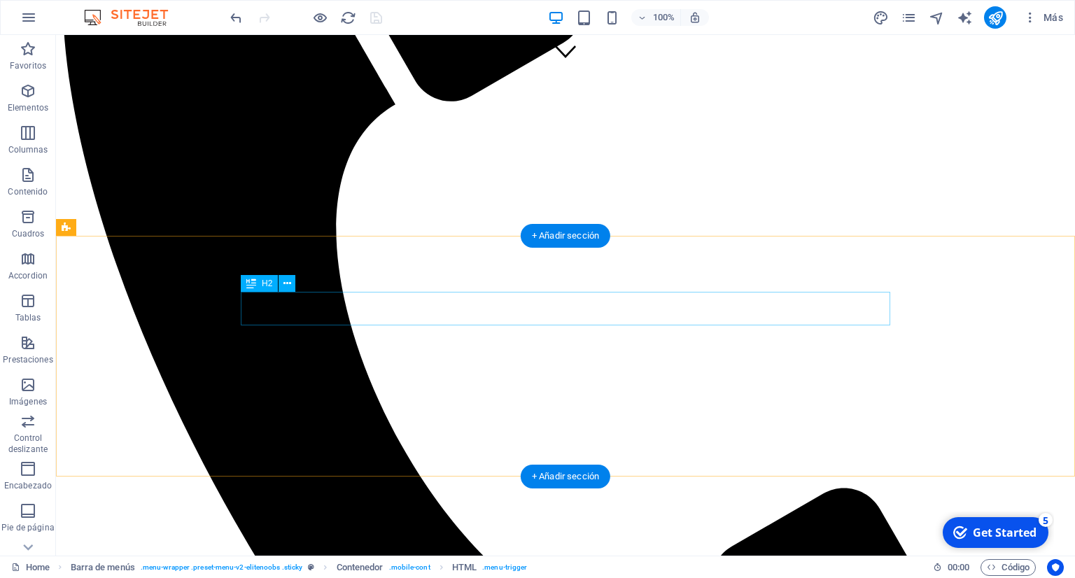
scroll to position [517, 0]
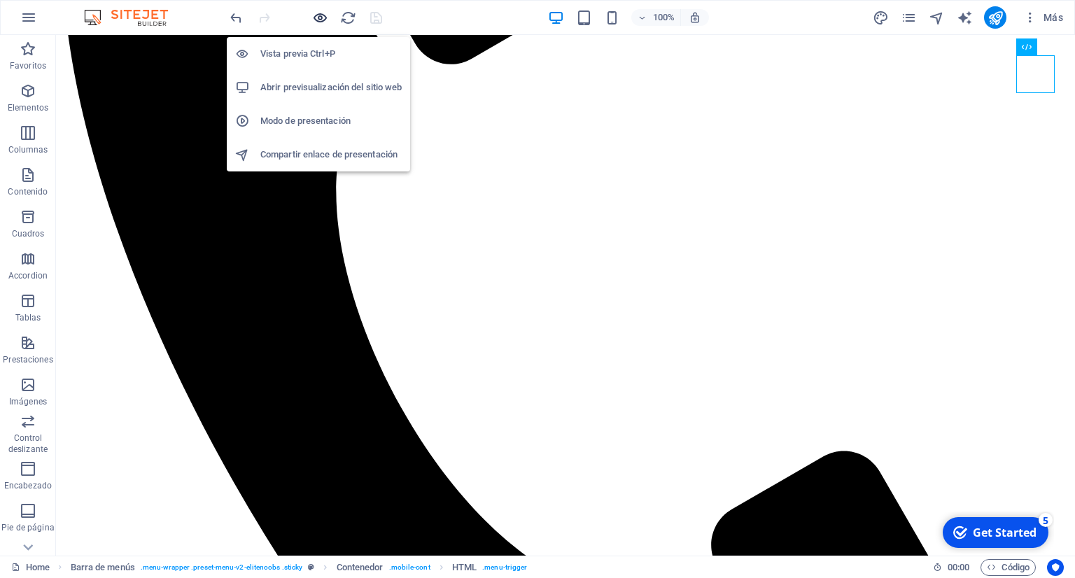
click at [312, 20] on icon "button" at bounding box center [320, 18] width 16 height 16
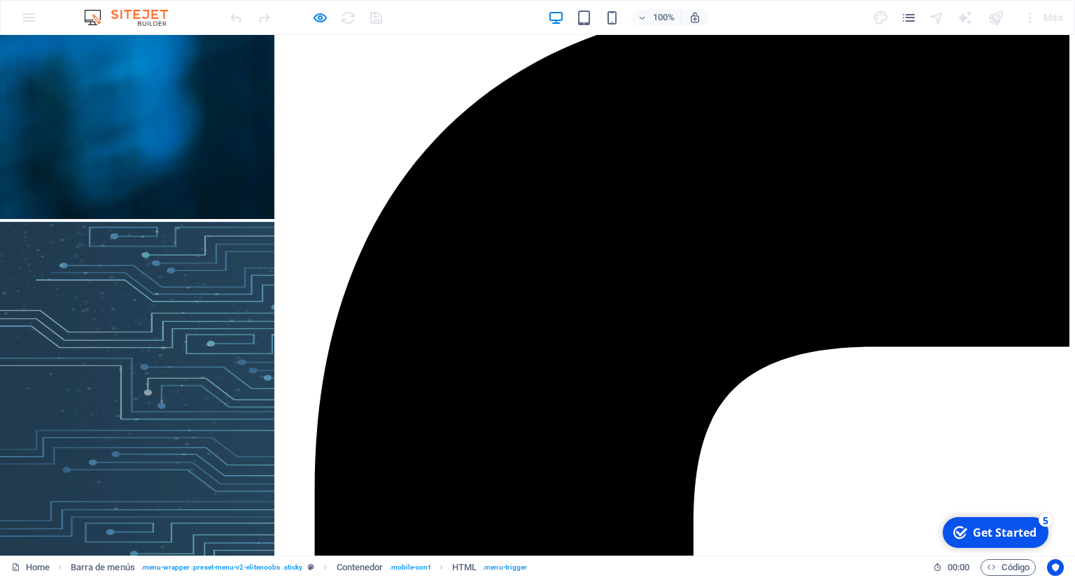
scroll to position [2957, 0]
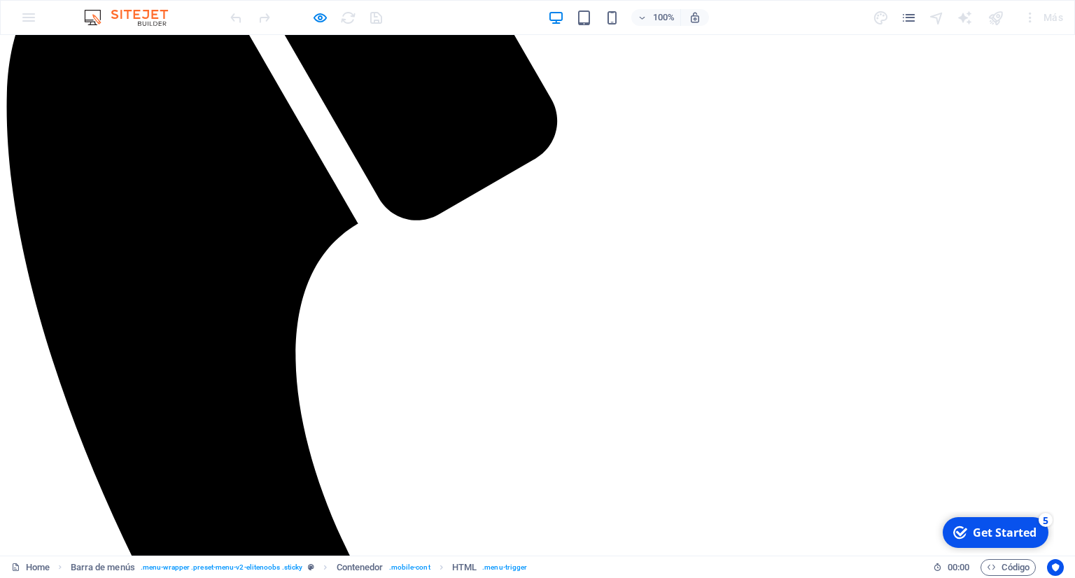
scroll to position [0, 0]
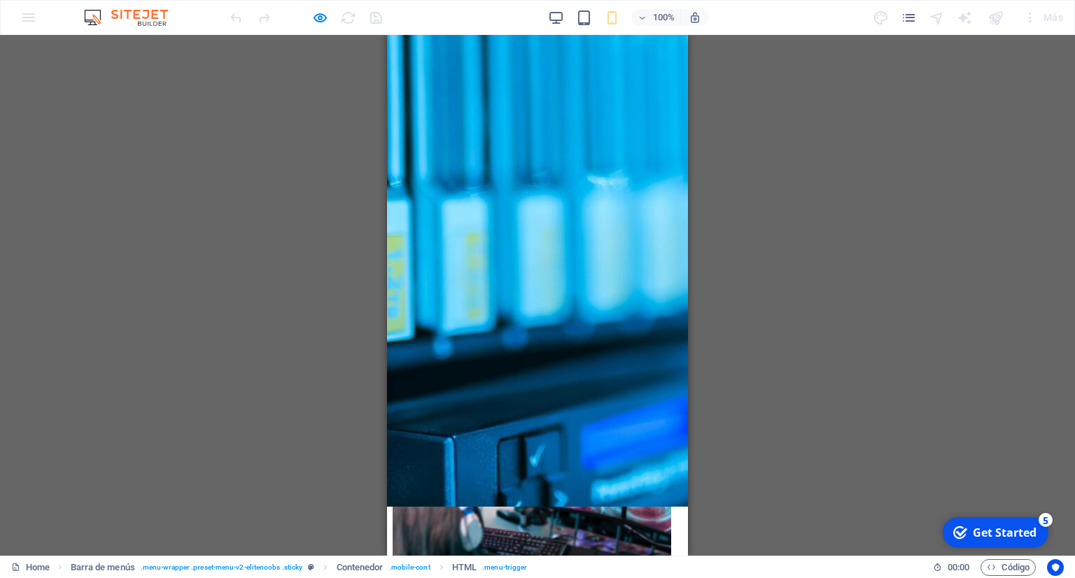
scroll to position [2809, 0]
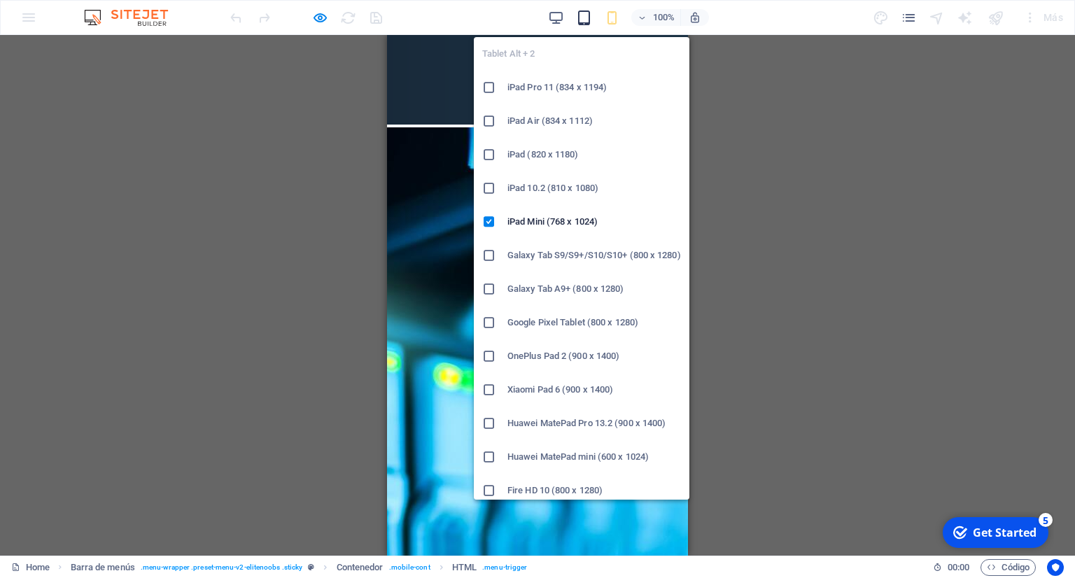
click at [586, 18] on icon "button" at bounding box center [584, 18] width 16 height 16
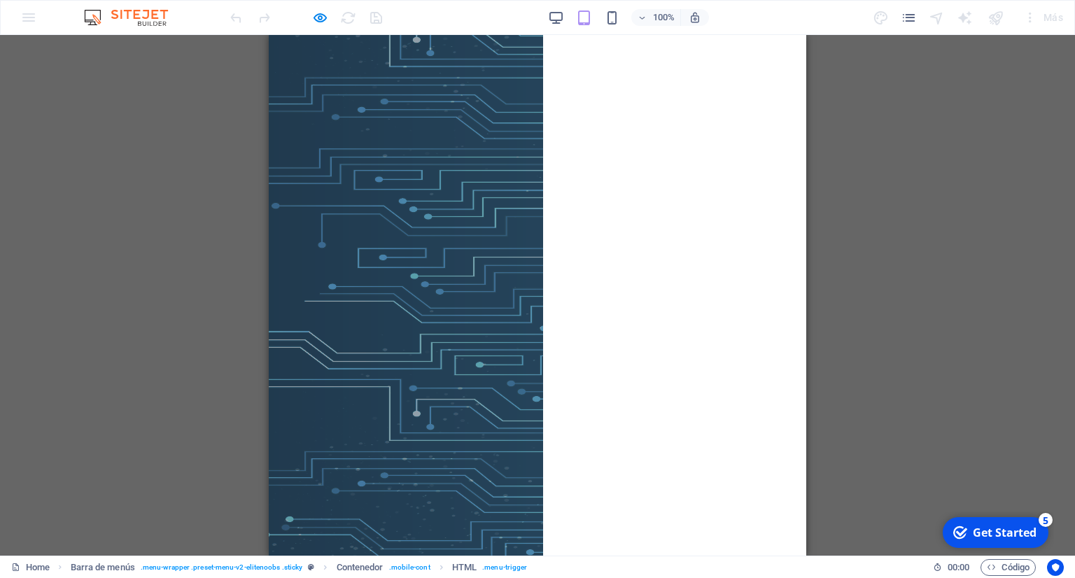
scroll to position [887, 0]
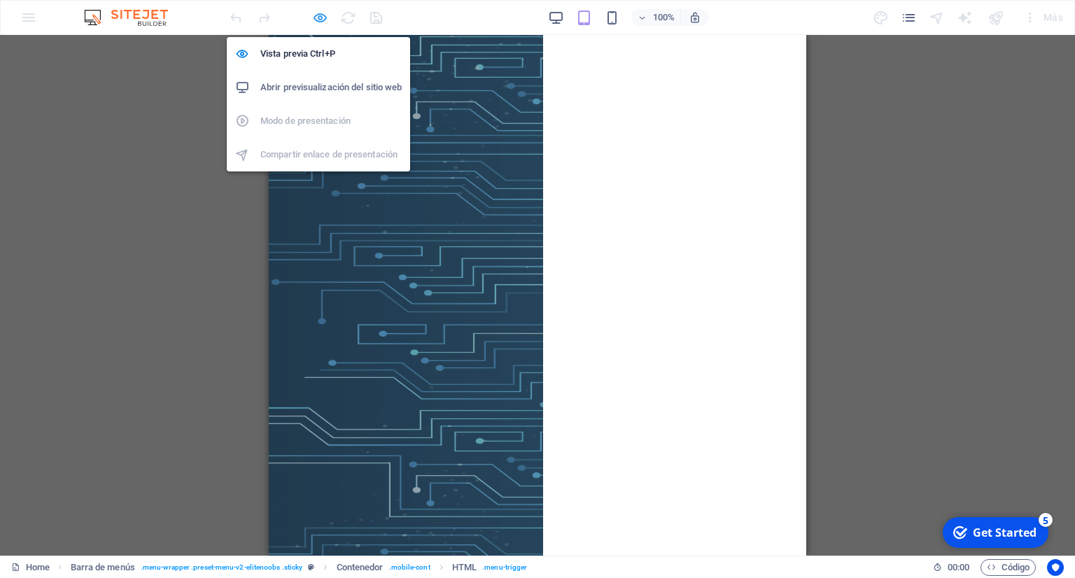
click at [326, 19] on icon "button" at bounding box center [320, 18] width 16 height 16
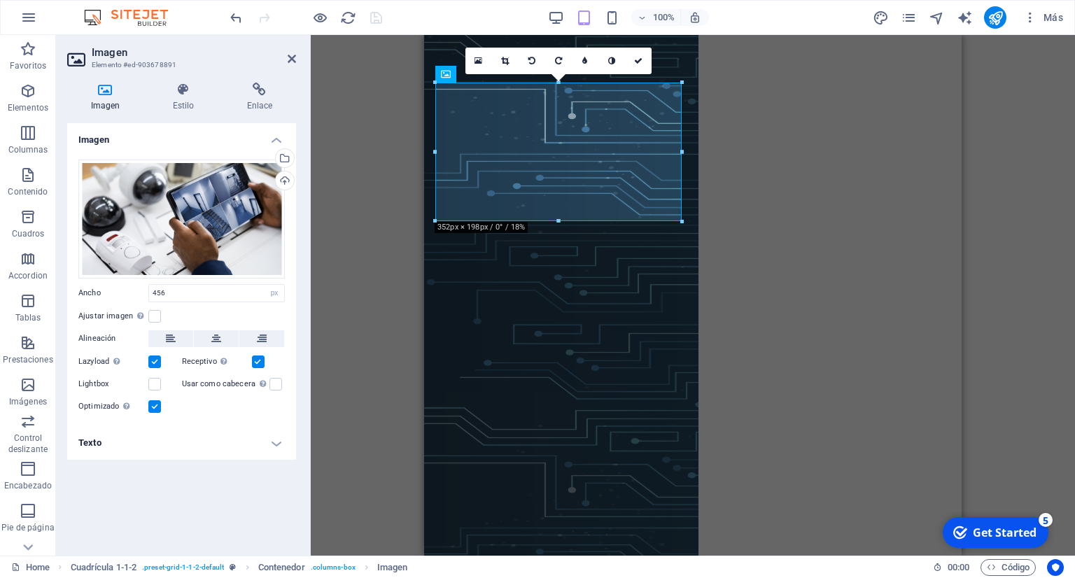
click at [388, 322] on div "Imagen Banner Banner Contenedor Iconos de redes sociales Texto Separador Texto …" at bounding box center [693, 295] width 765 height 521
click at [291, 60] on icon at bounding box center [292, 58] width 8 height 11
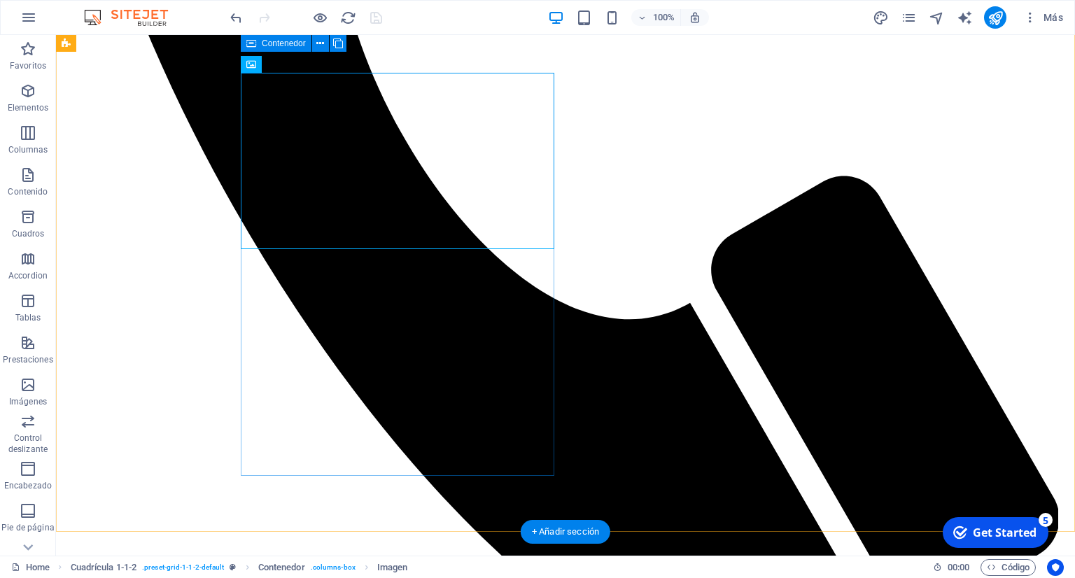
scroll to position [739, 0]
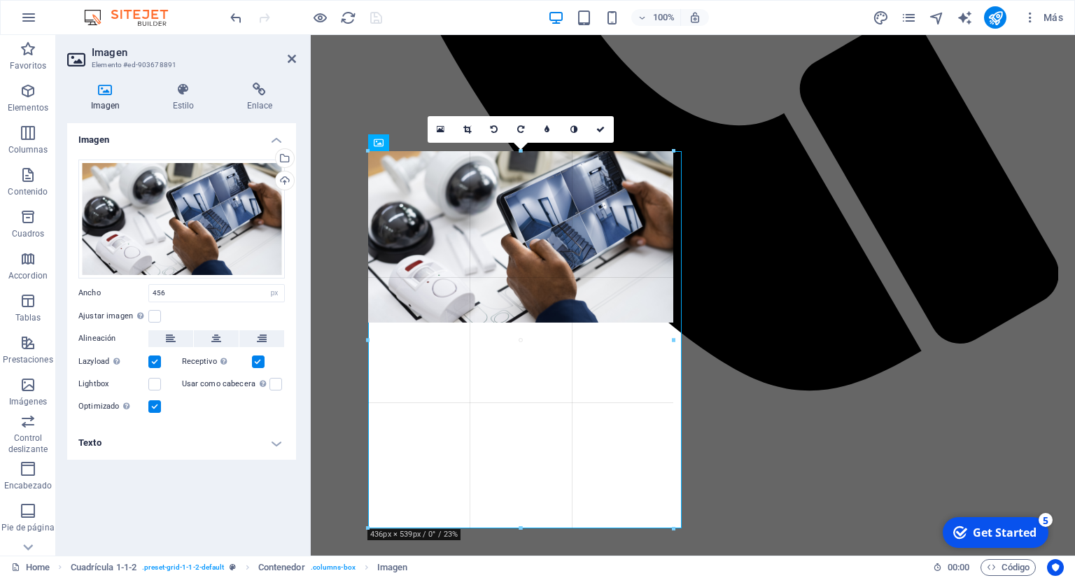
drag, startPoint x: 523, startPoint y: 326, endPoint x: 578, endPoint y: 527, distance: 208.2
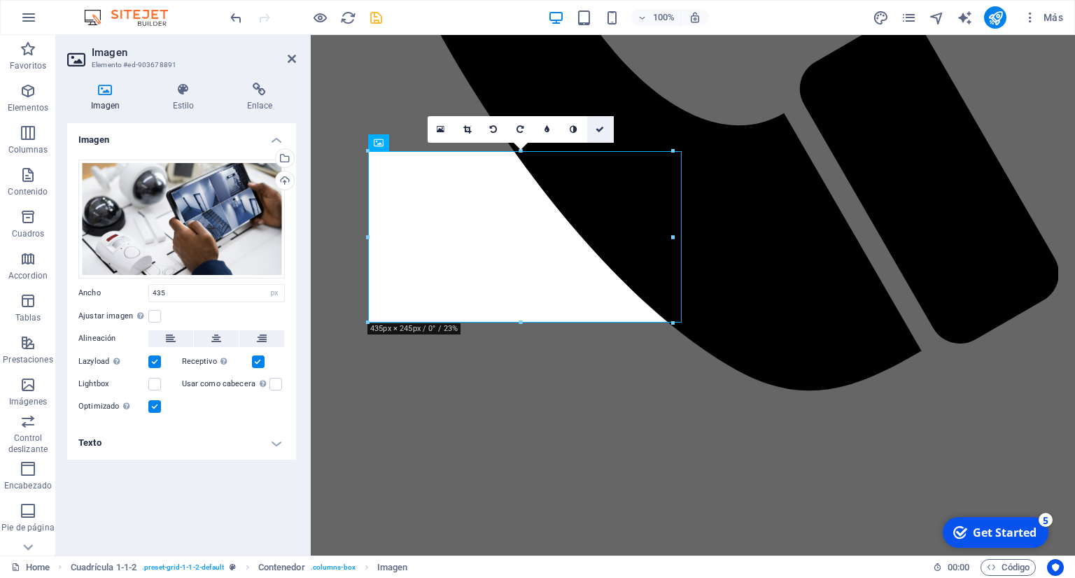
click at [605, 127] on link at bounding box center [600, 129] width 27 height 27
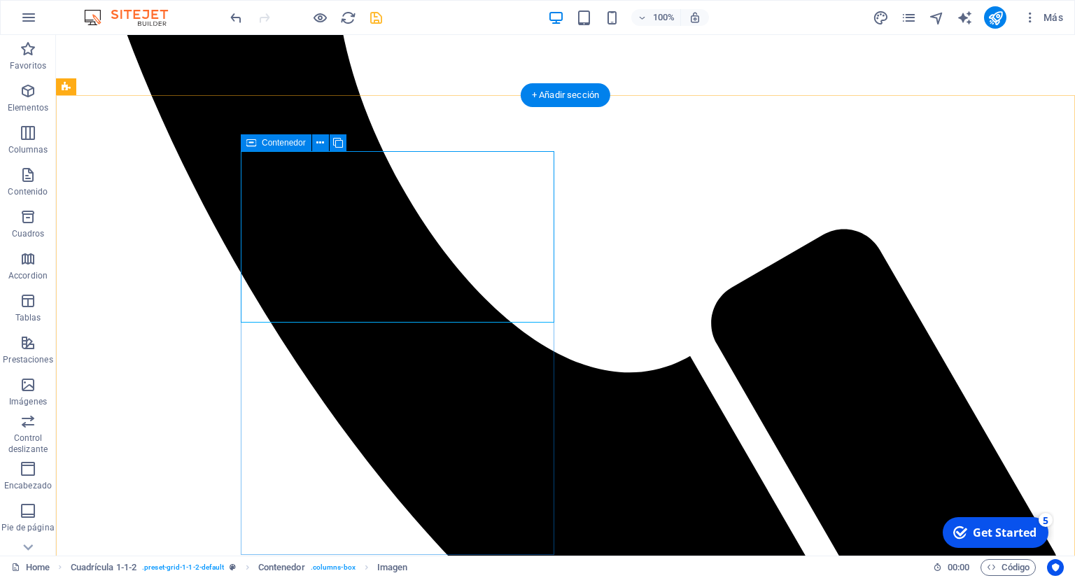
scroll to position [813, 0]
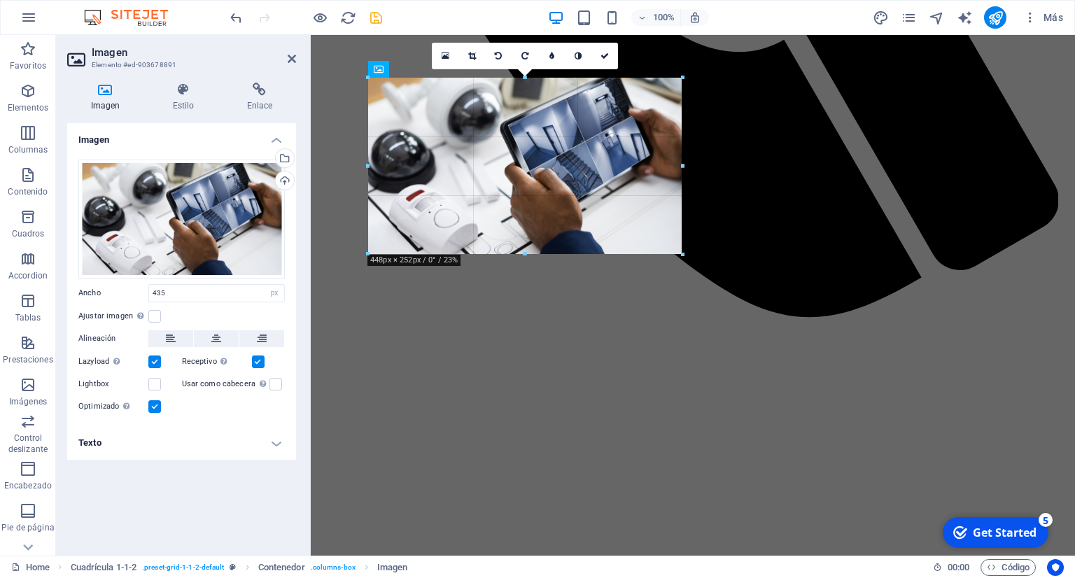
drag, startPoint x: 676, startPoint y: 251, endPoint x: 689, endPoint y: 257, distance: 14.1
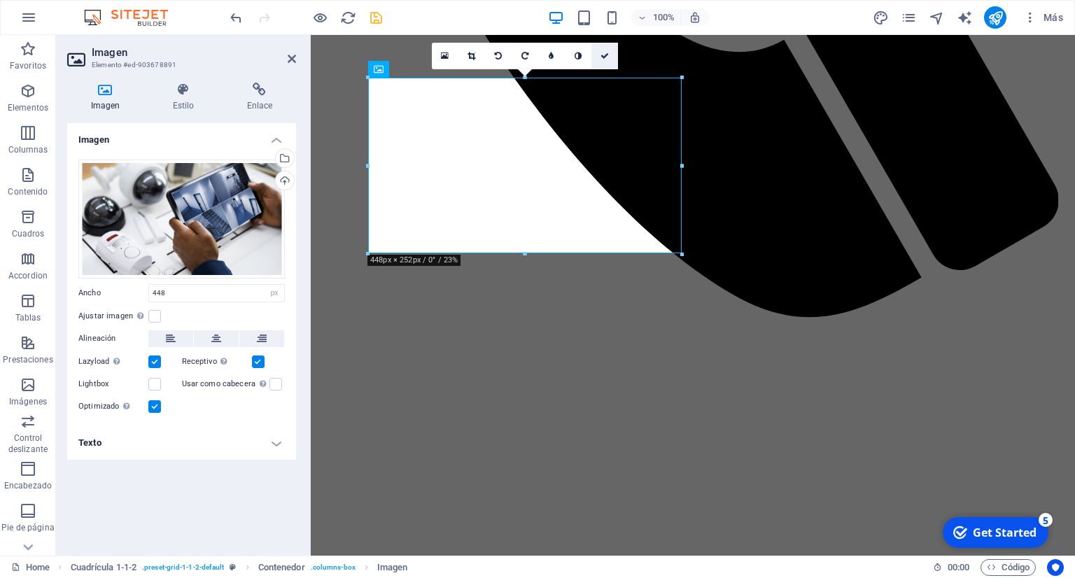
drag, startPoint x: 606, startPoint y: 60, endPoint x: 550, endPoint y: 25, distance: 66.1
click at [606, 60] on link at bounding box center [605, 56] width 27 height 27
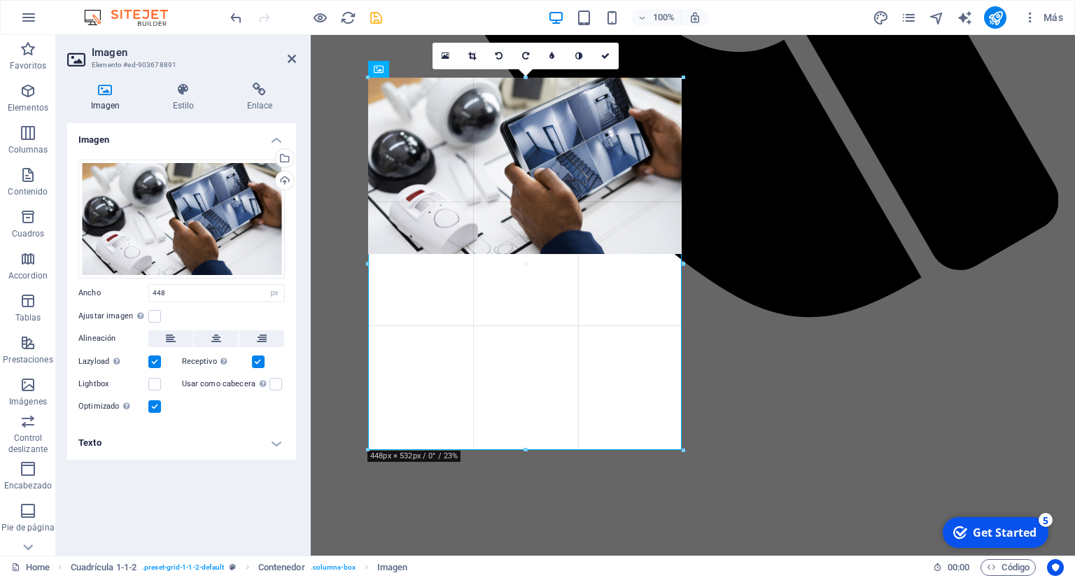
drag, startPoint x: 531, startPoint y: 255, endPoint x: 583, endPoint y: 451, distance: 202.6
click at [583, 451] on div at bounding box center [525, 450] width 315 height 5
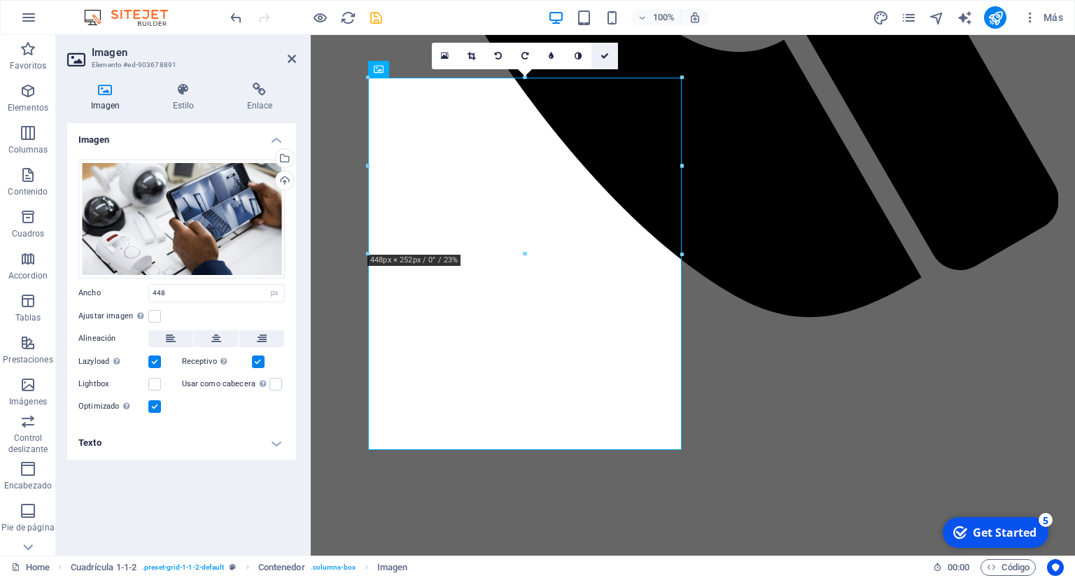
click at [612, 52] on link at bounding box center [605, 56] width 27 height 27
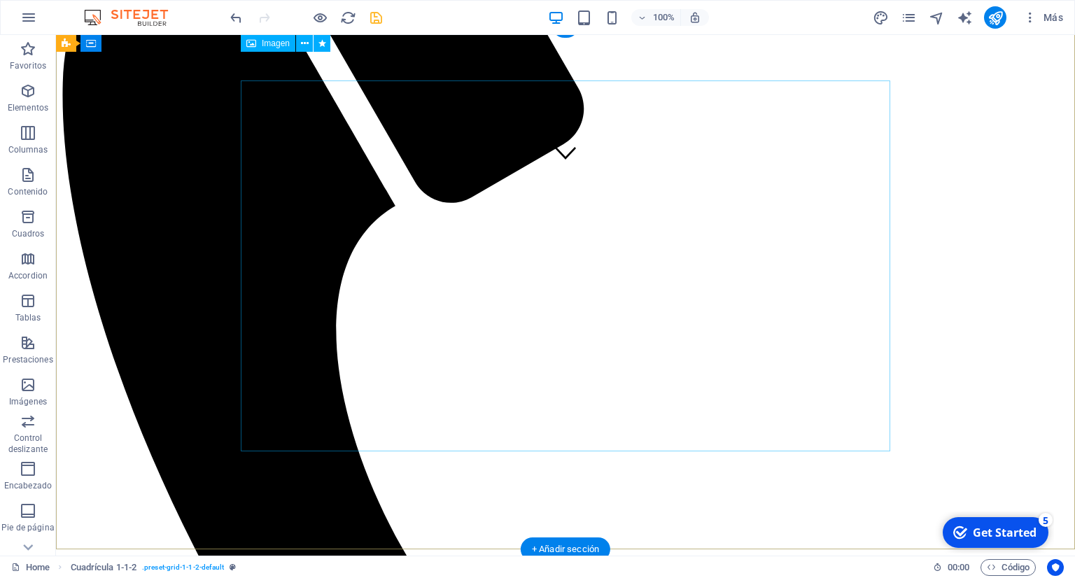
scroll to position [0, 0]
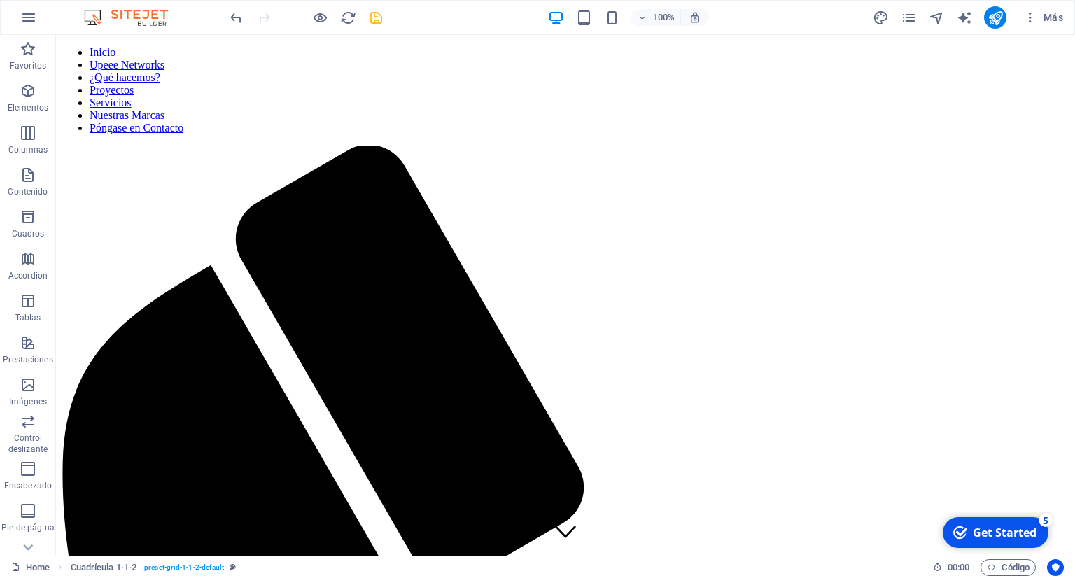
click at [372, 11] on icon "save" at bounding box center [376, 18] width 16 height 16
click at [0, 0] on icon "publish" at bounding box center [0, 0] width 0 height 0
